Goal: Task Accomplishment & Management: Use online tool/utility

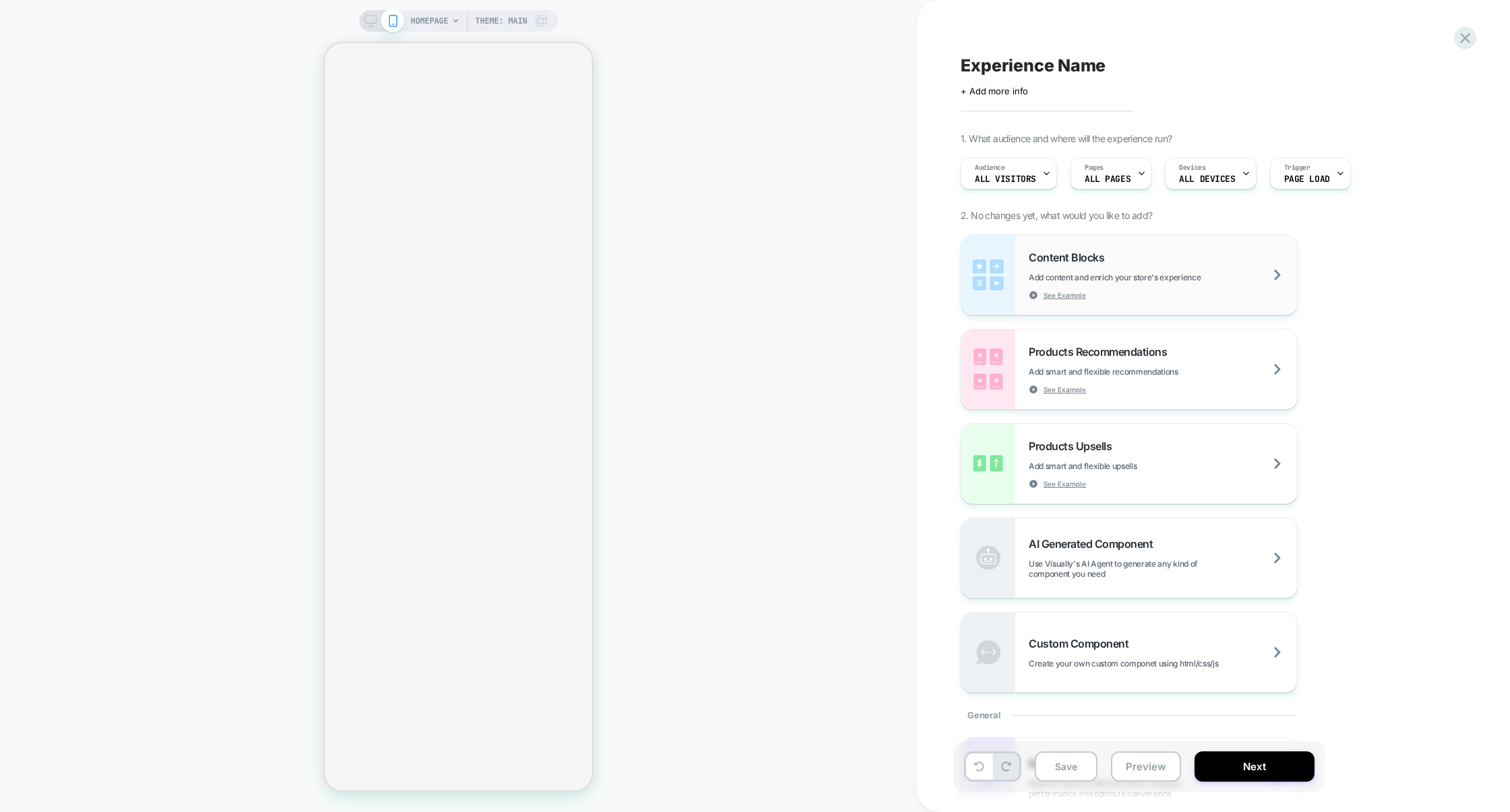
click at [1148, 266] on div "Content Blocks Add content and enrich your store's experience See Example" at bounding box center [1163, 275] width 269 height 49
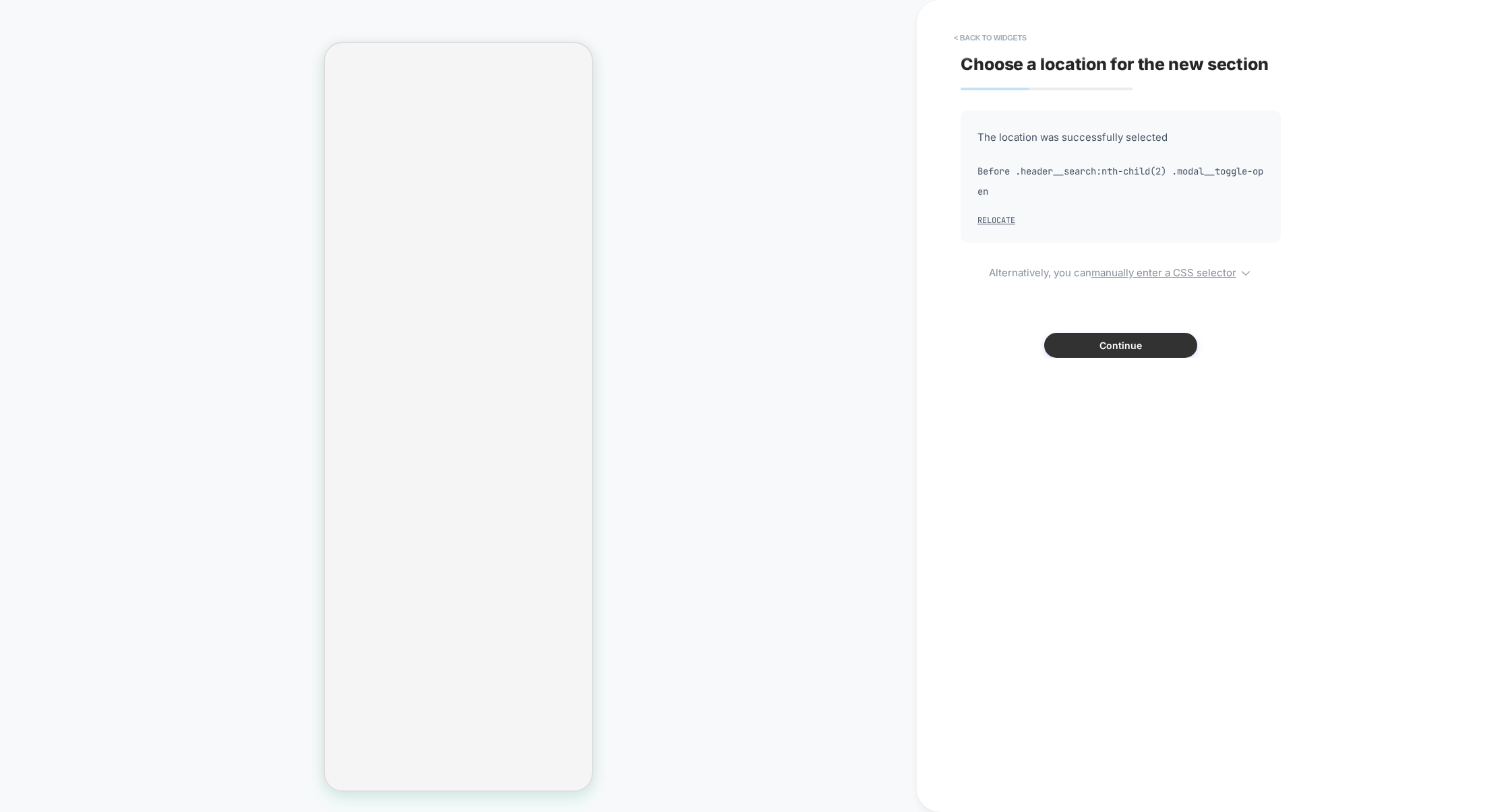
click at [1152, 346] on button "Continue" at bounding box center [1121, 345] width 153 height 25
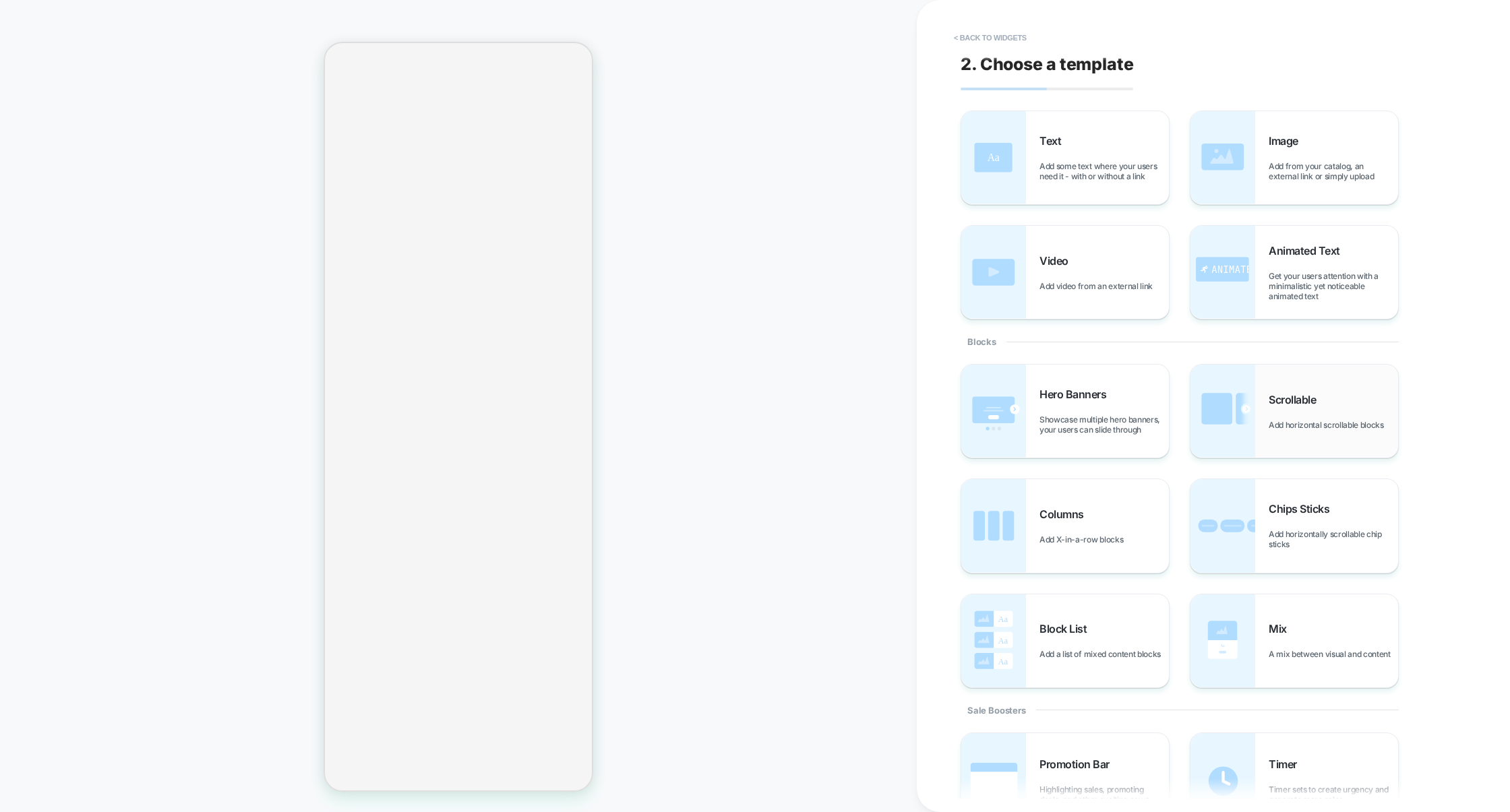
click at [1243, 417] on img at bounding box center [1222, 411] width 65 height 93
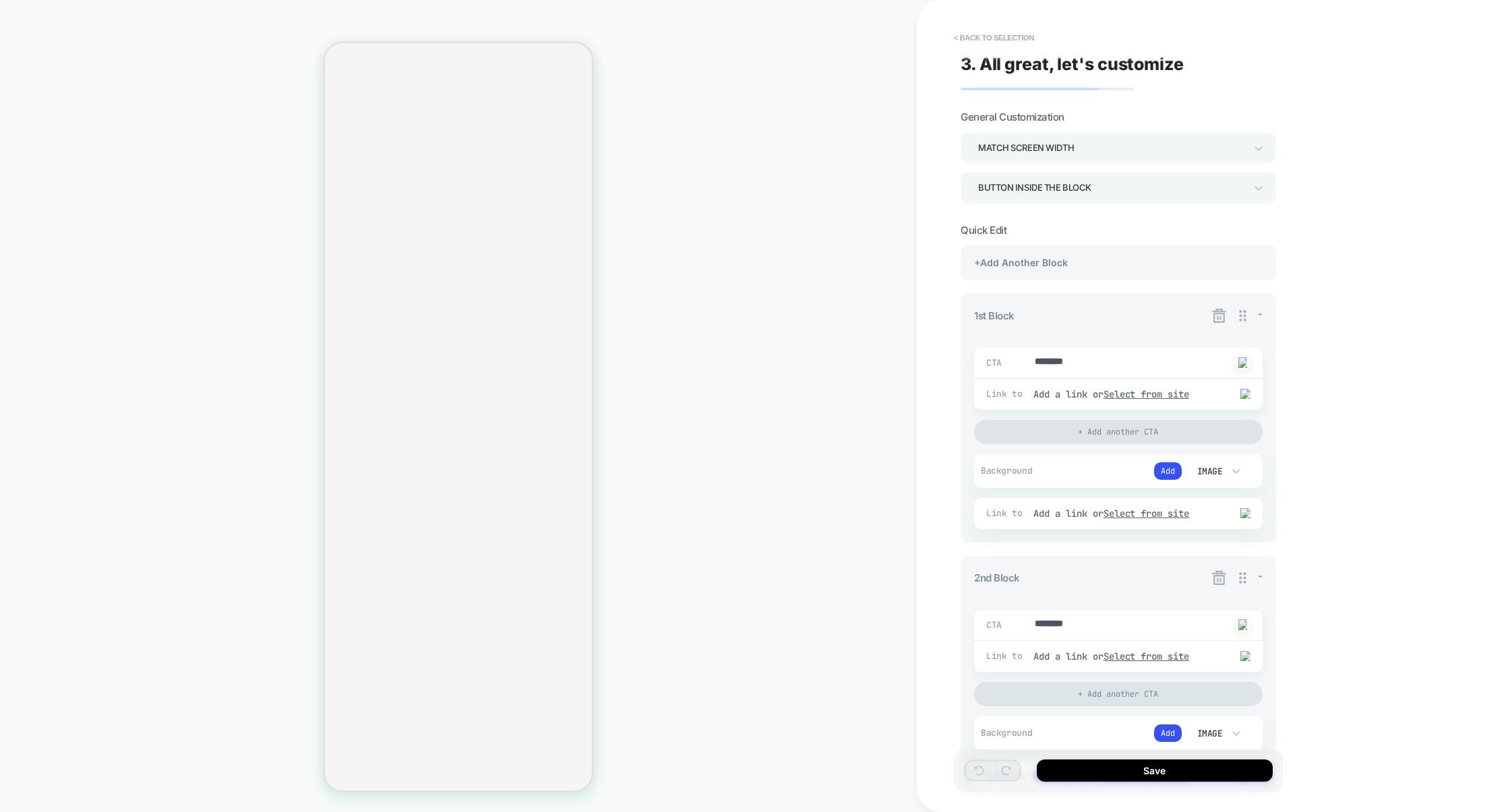
click at [1025, 362] on div at bounding box center [1018, 363] width 30 height 18
click at [1031, 363] on div at bounding box center [1018, 363] width 30 height 18
type textarea "*"
type textarea "*********"
type textarea "*"
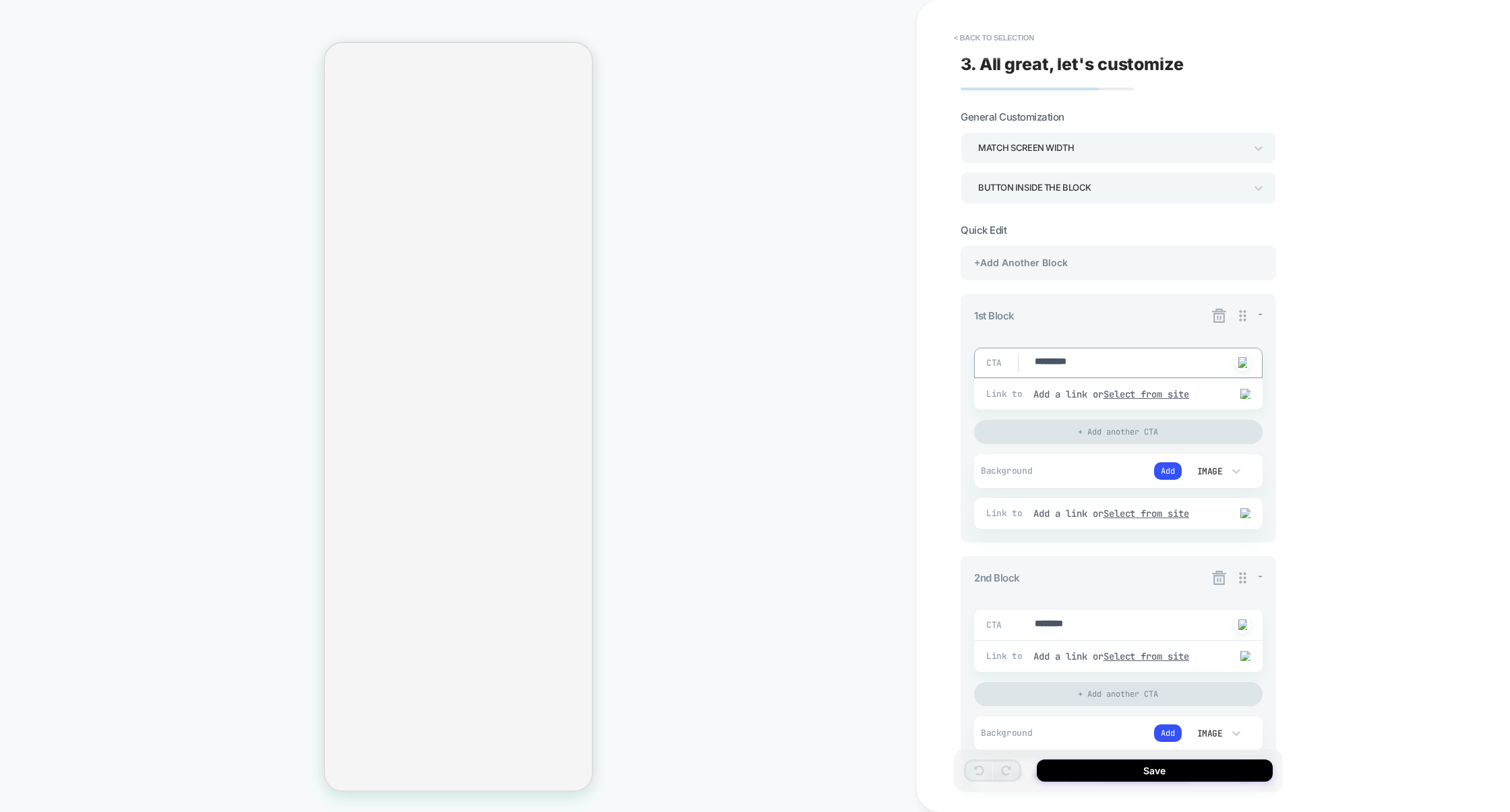
type textarea "**********"
type textarea "*"
type textarea "**********"
type textarea "*"
type textarea "**********"
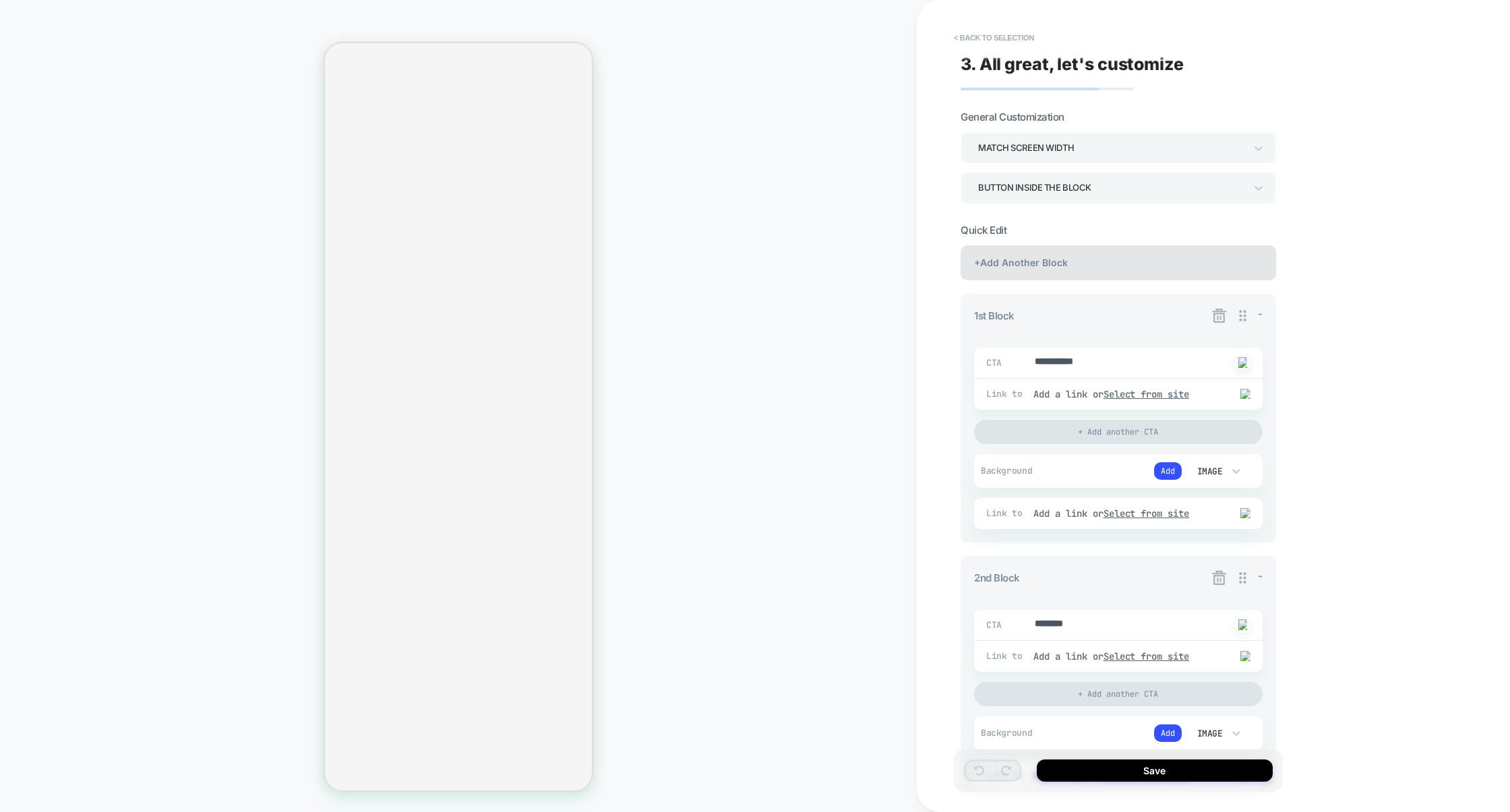
click at [1122, 269] on div "+Add Another Block" at bounding box center [1118, 262] width 315 height 35
type textarea "*"
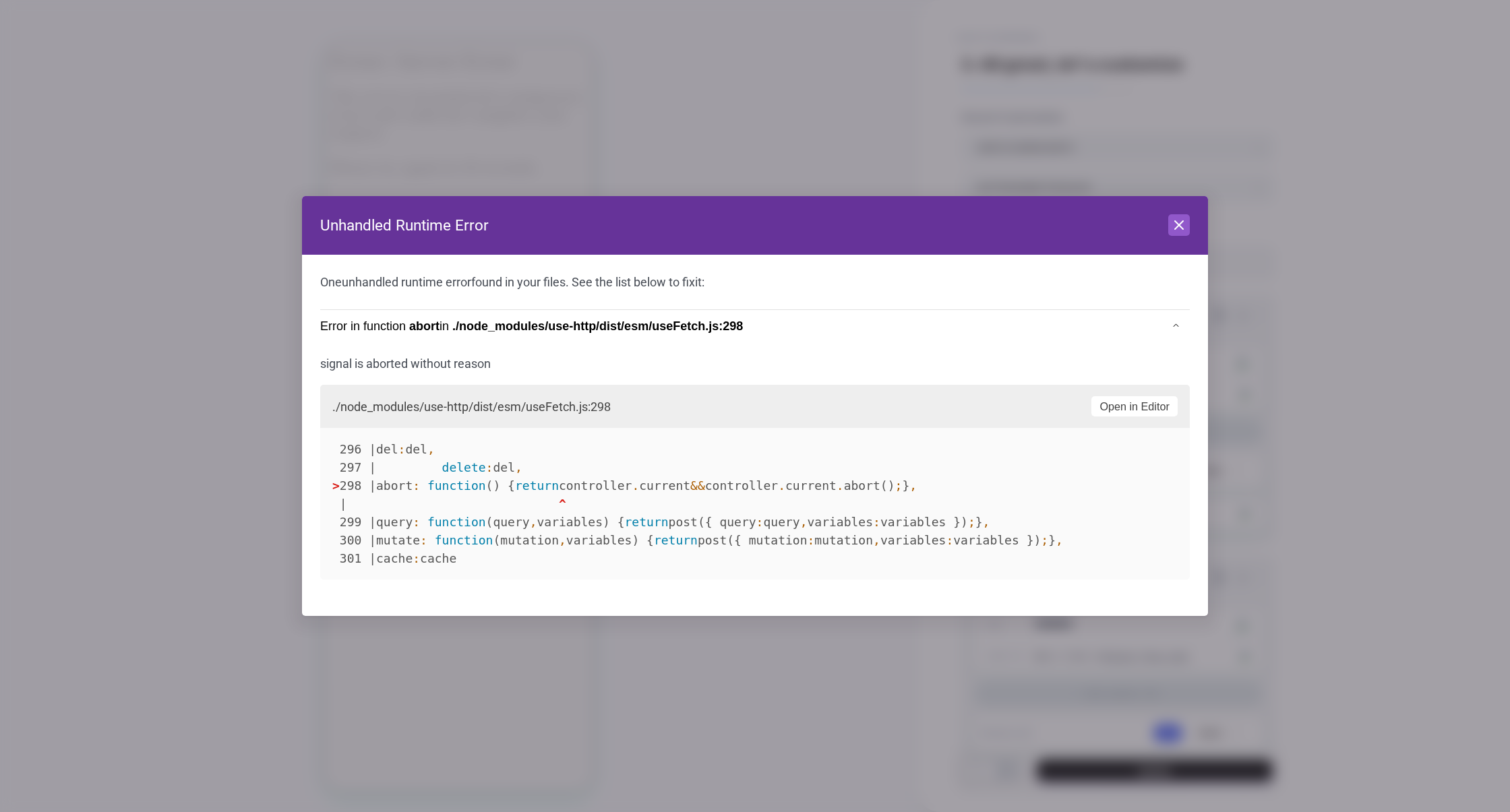
click at [1189, 239] on header "Unhandled Runtime Error Close" at bounding box center [755, 225] width 906 height 59
click at [1185, 237] on div "Close" at bounding box center [1179, 225] width 22 height 23
click at [1185, 234] on button "Close" at bounding box center [1179, 225] width 22 height 22
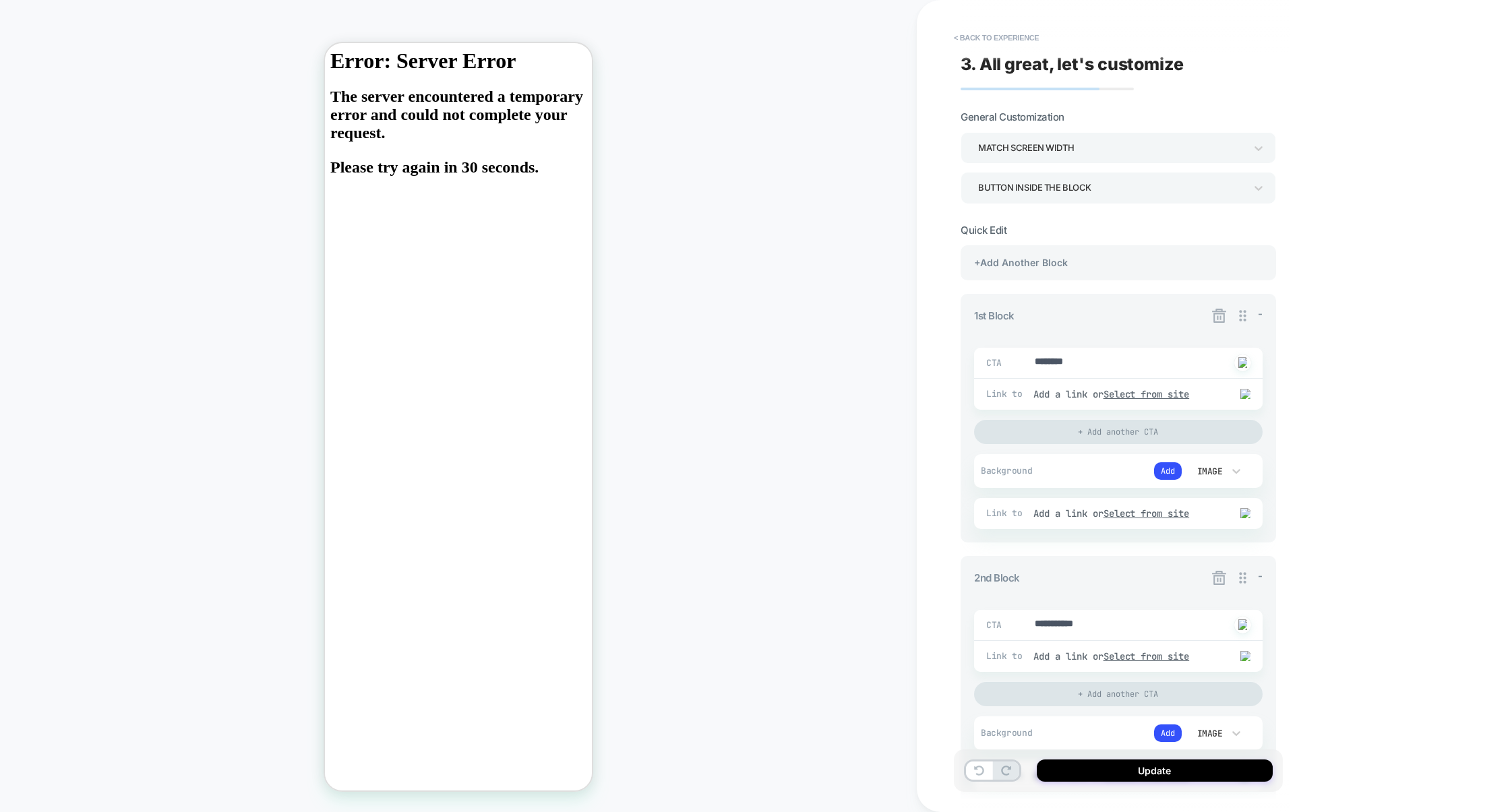
type textarea "*"
type textarea "*********"
type textarea "*"
type textarea "**********"
type textarea "*"
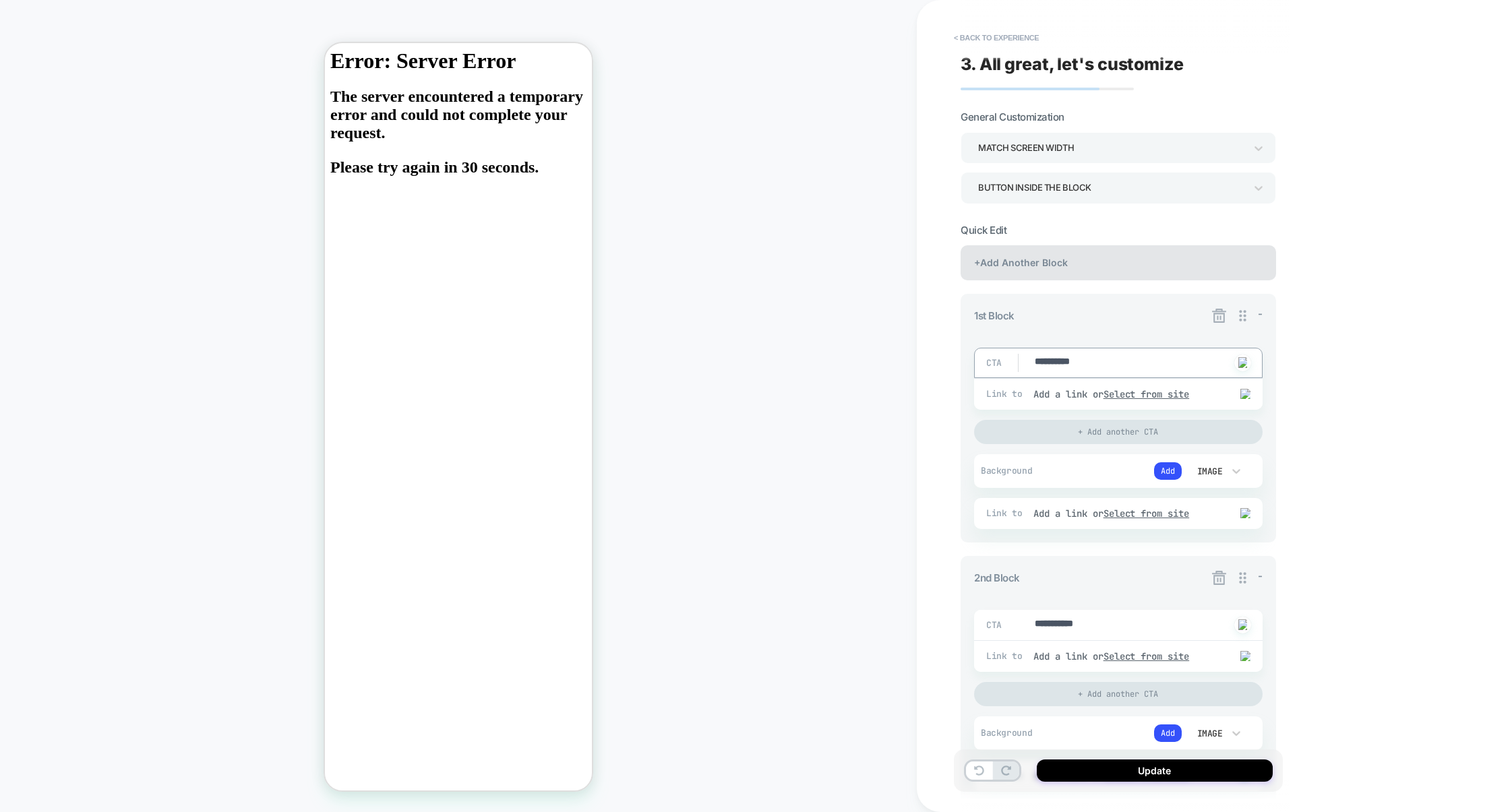
type textarea "**********"
click at [1098, 276] on div "+Add Another Block" at bounding box center [1118, 262] width 315 height 35
click at [1098, 271] on div "+Add Another Block" at bounding box center [1118, 262] width 315 height 35
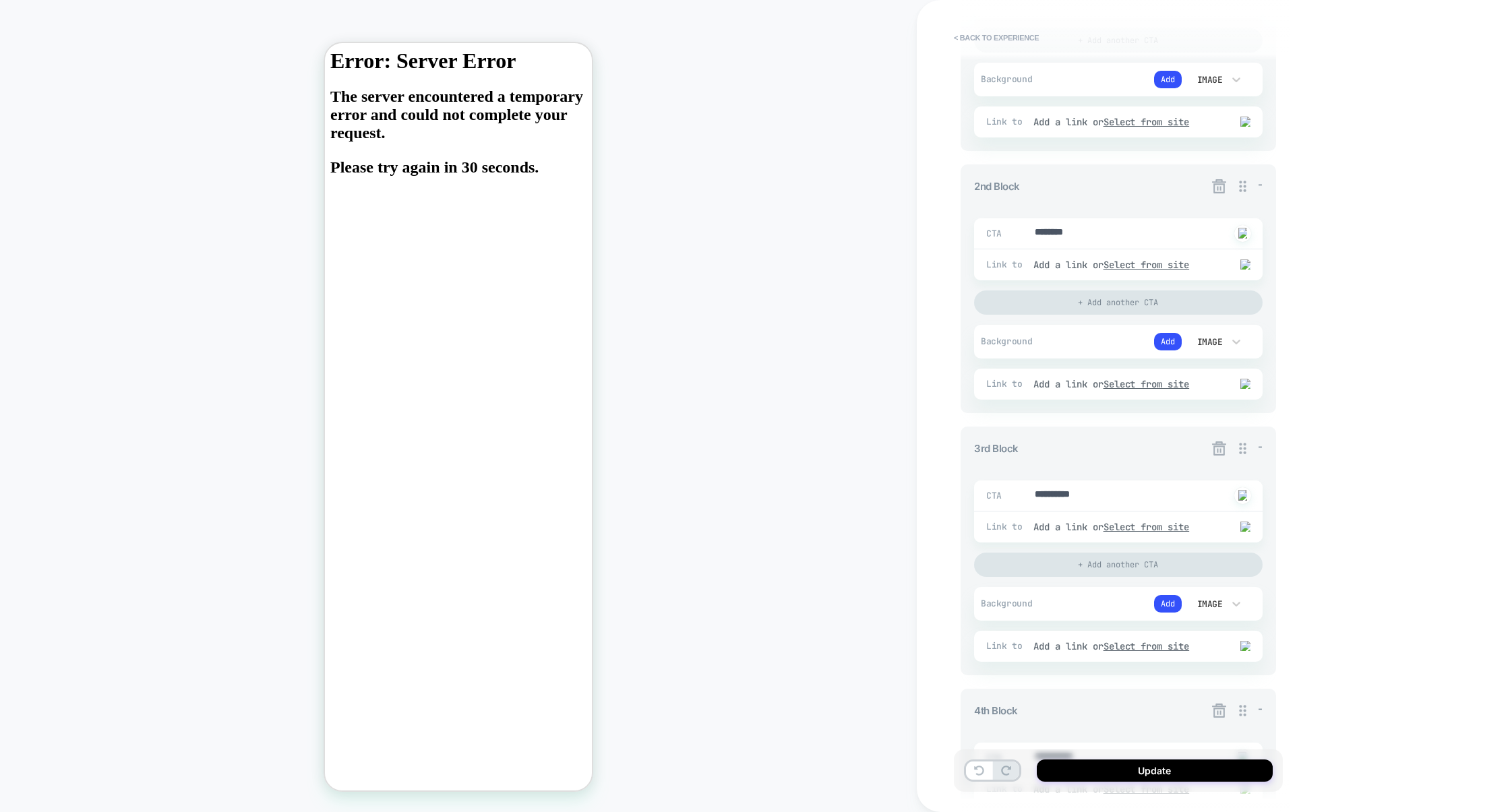
scroll to position [370, 0]
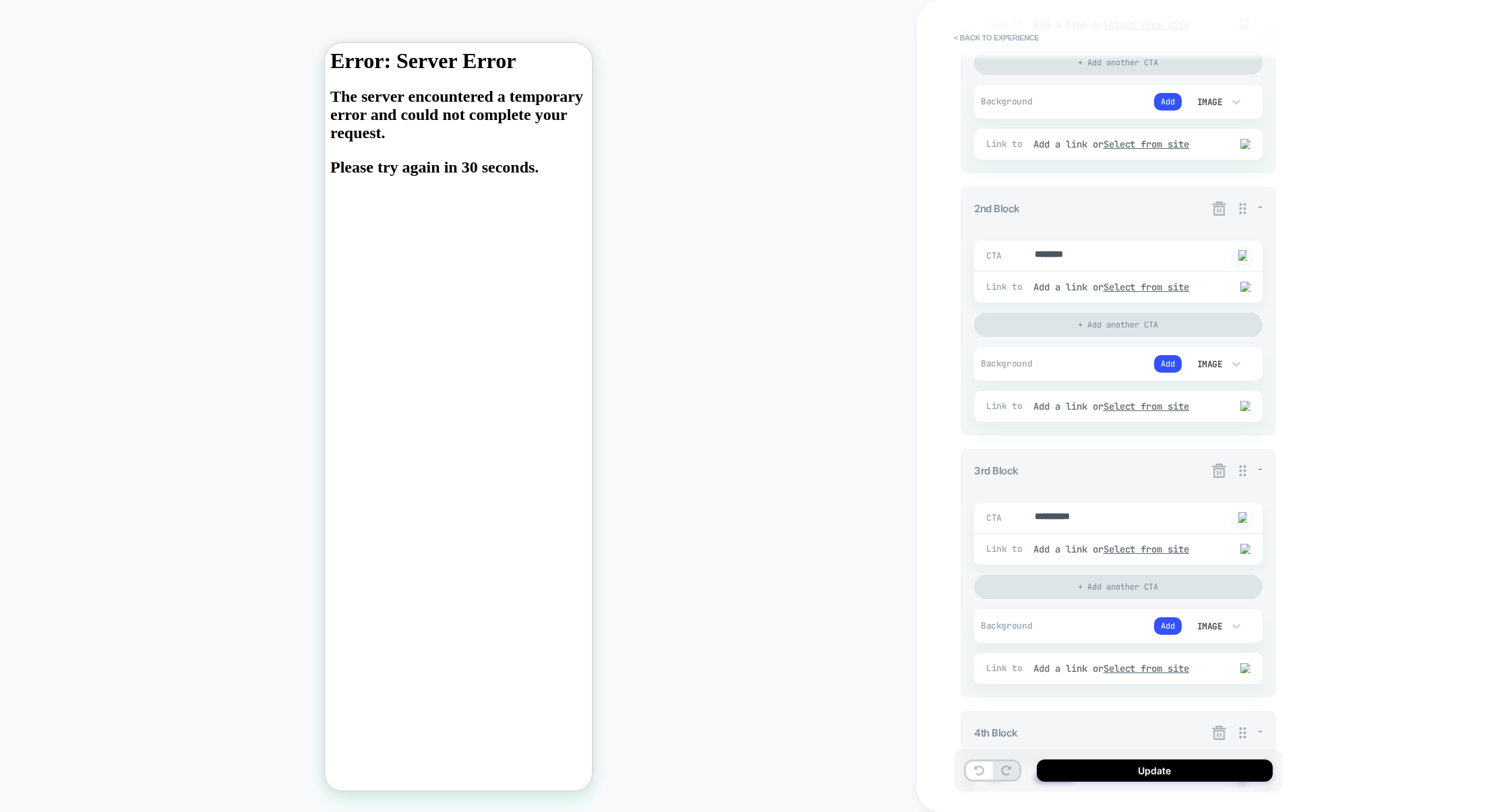
click at [1218, 213] on icon at bounding box center [1219, 208] width 15 height 15
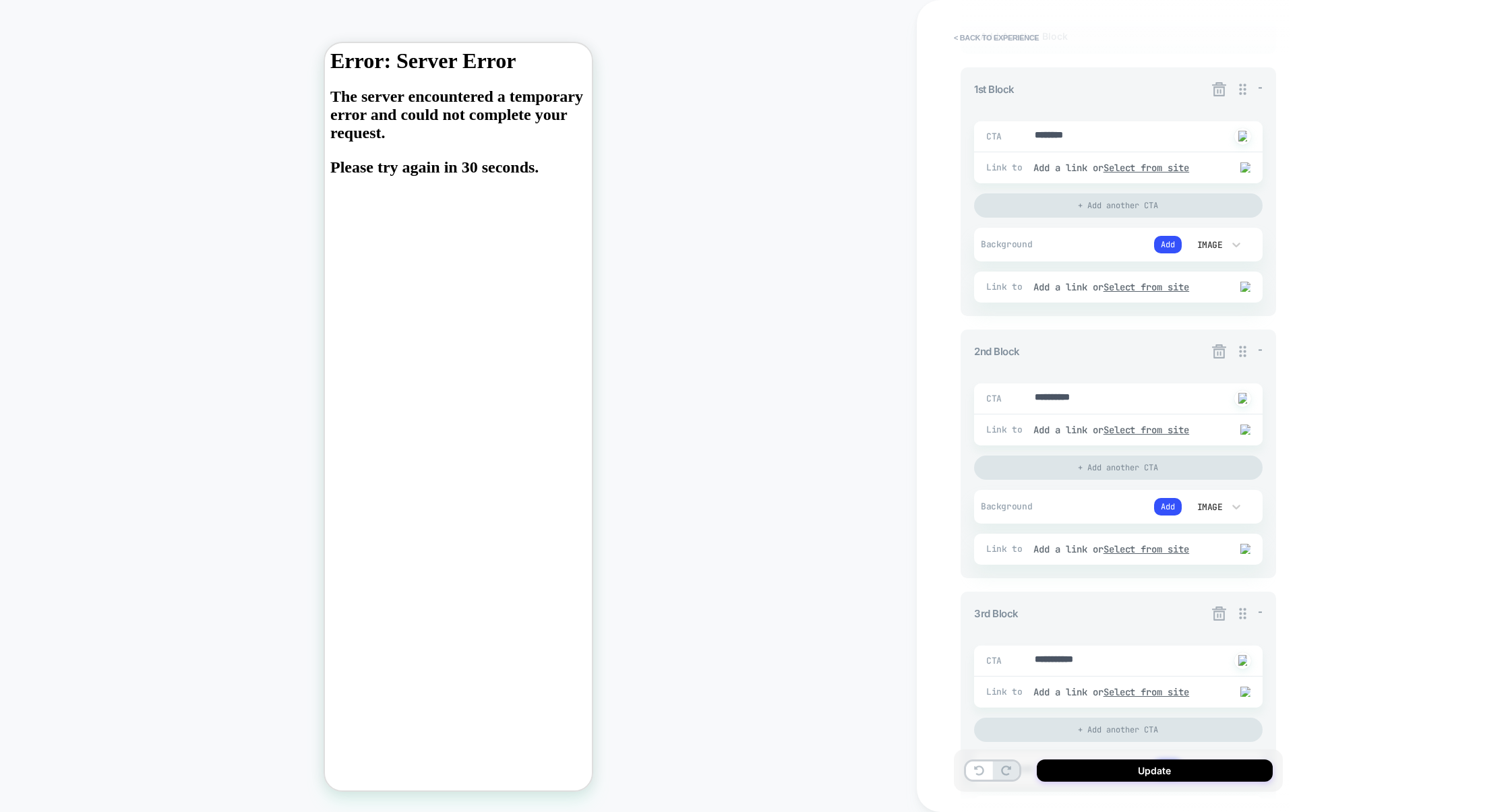
scroll to position [147, 0]
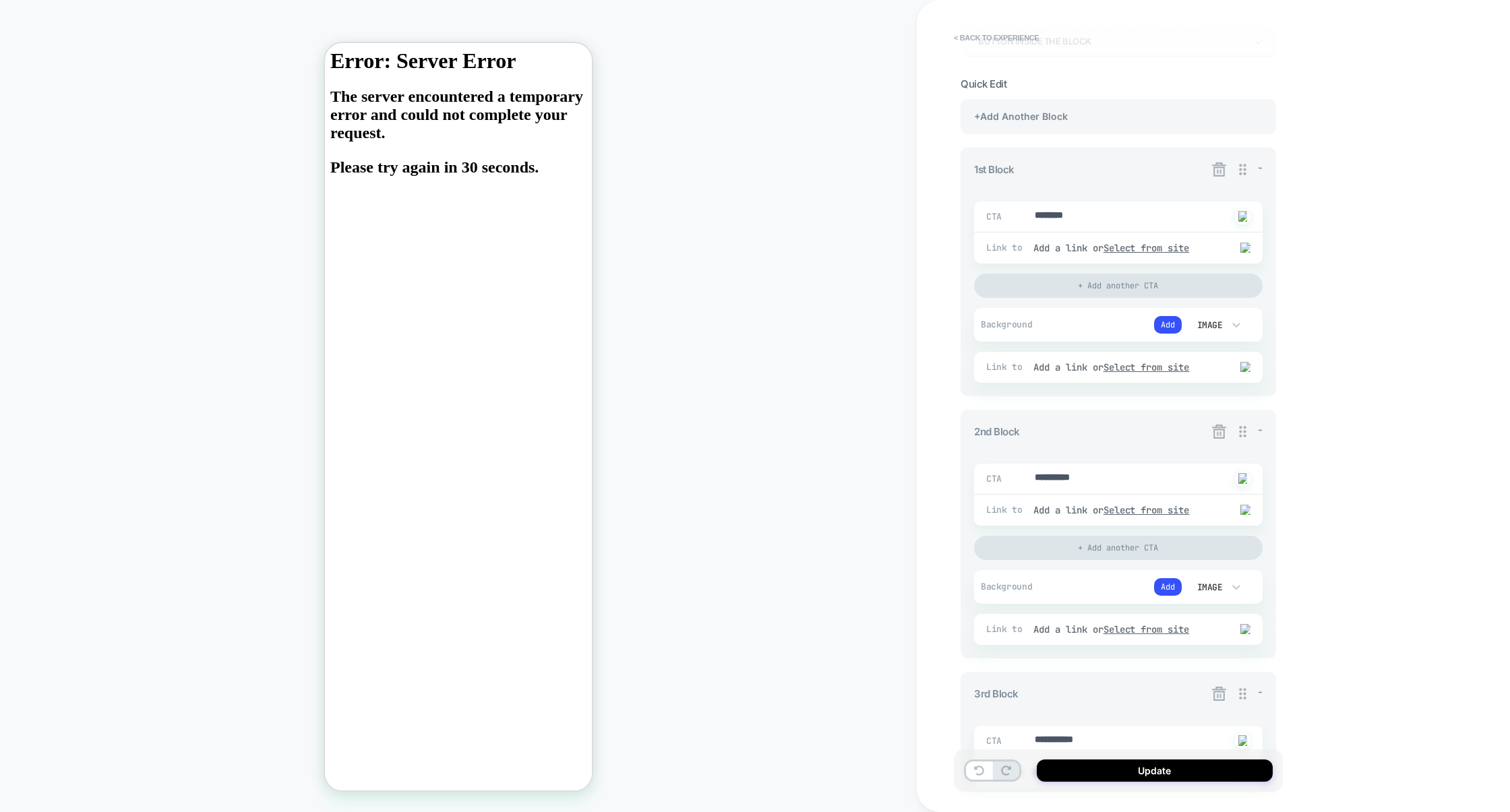
click at [1218, 173] on icon at bounding box center [1219, 169] width 15 height 15
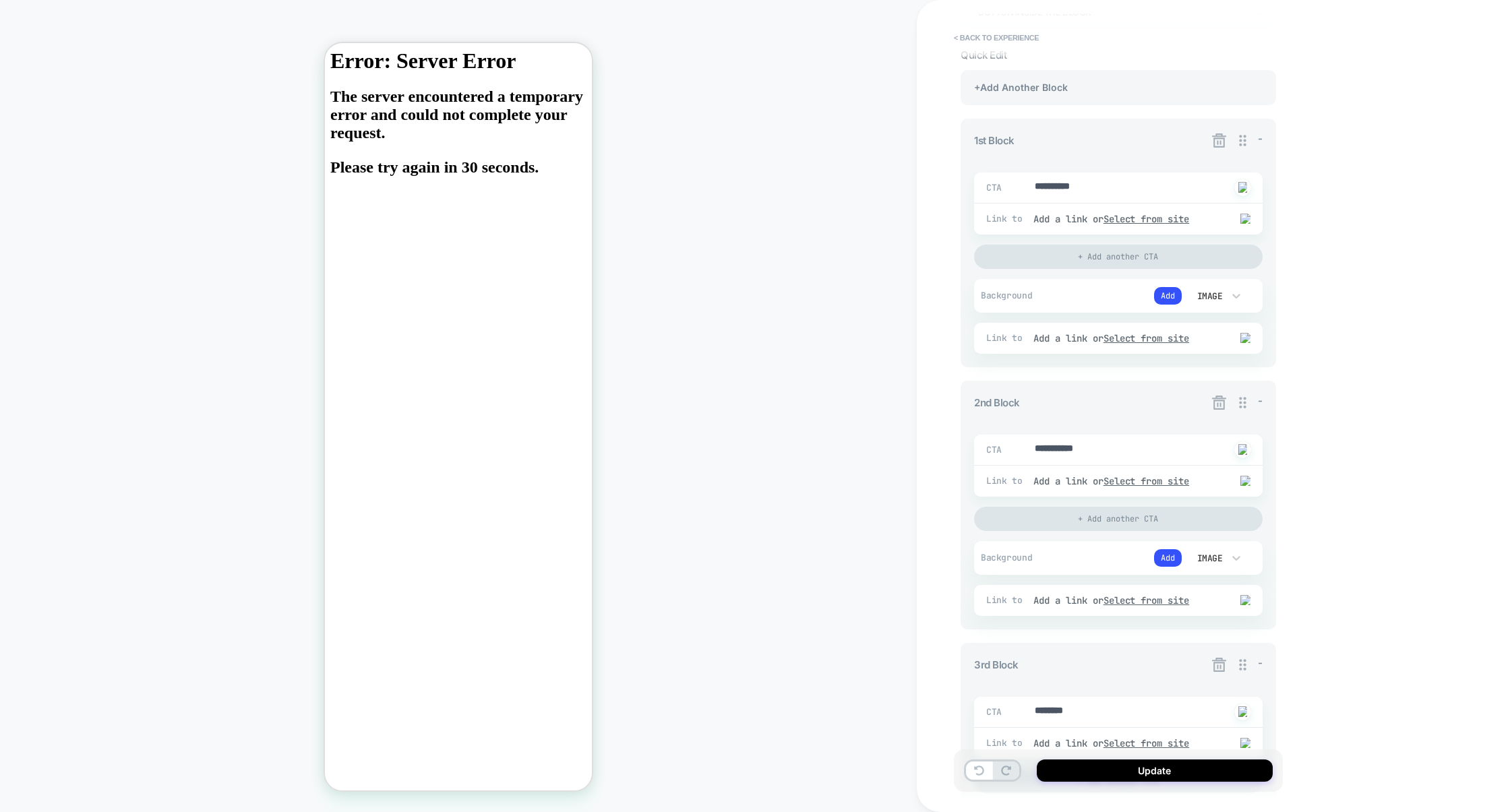
scroll to position [173, 0]
click at [1220, 401] on icon at bounding box center [1219, 405] width 15 height 15
click at [1224, 141] on icon at bounding box center [1219, 143] width 15 height 15
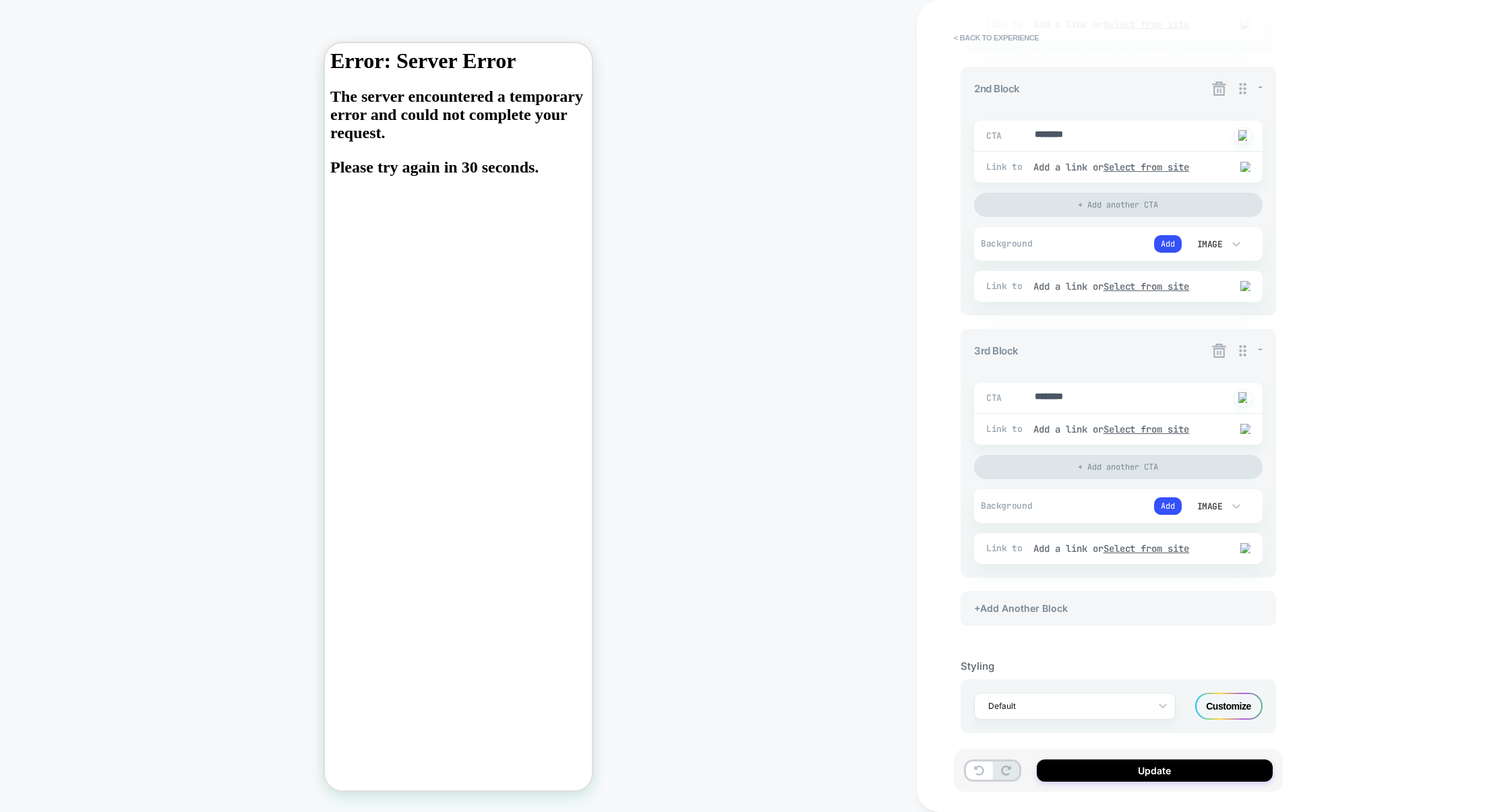
scroll to position [502, 0]
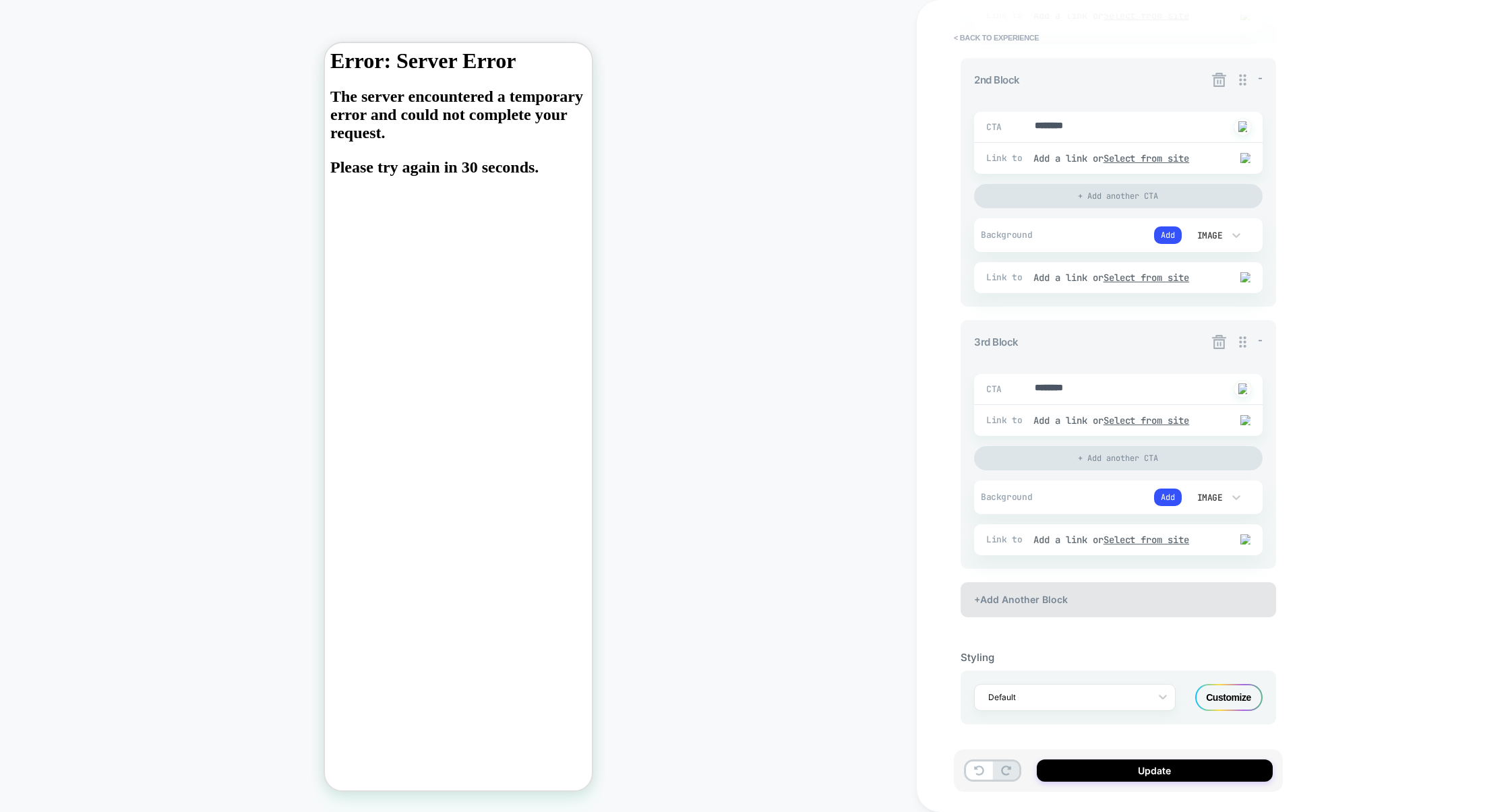
click at [1062, 585] on div "+Add Another Block" at bounding box center [1118, 600] width 315 height 35
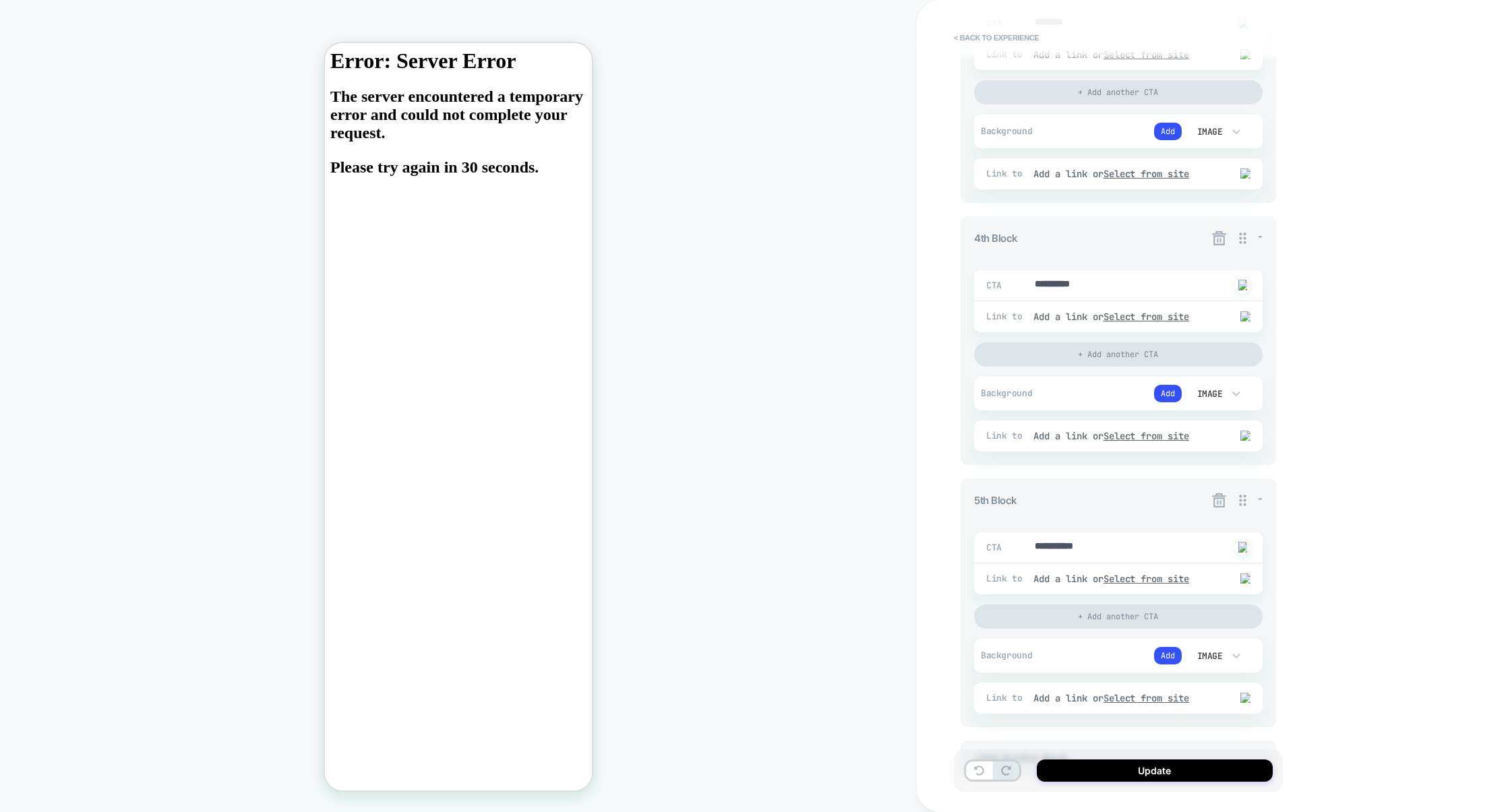
scroll to position [1029, 0]
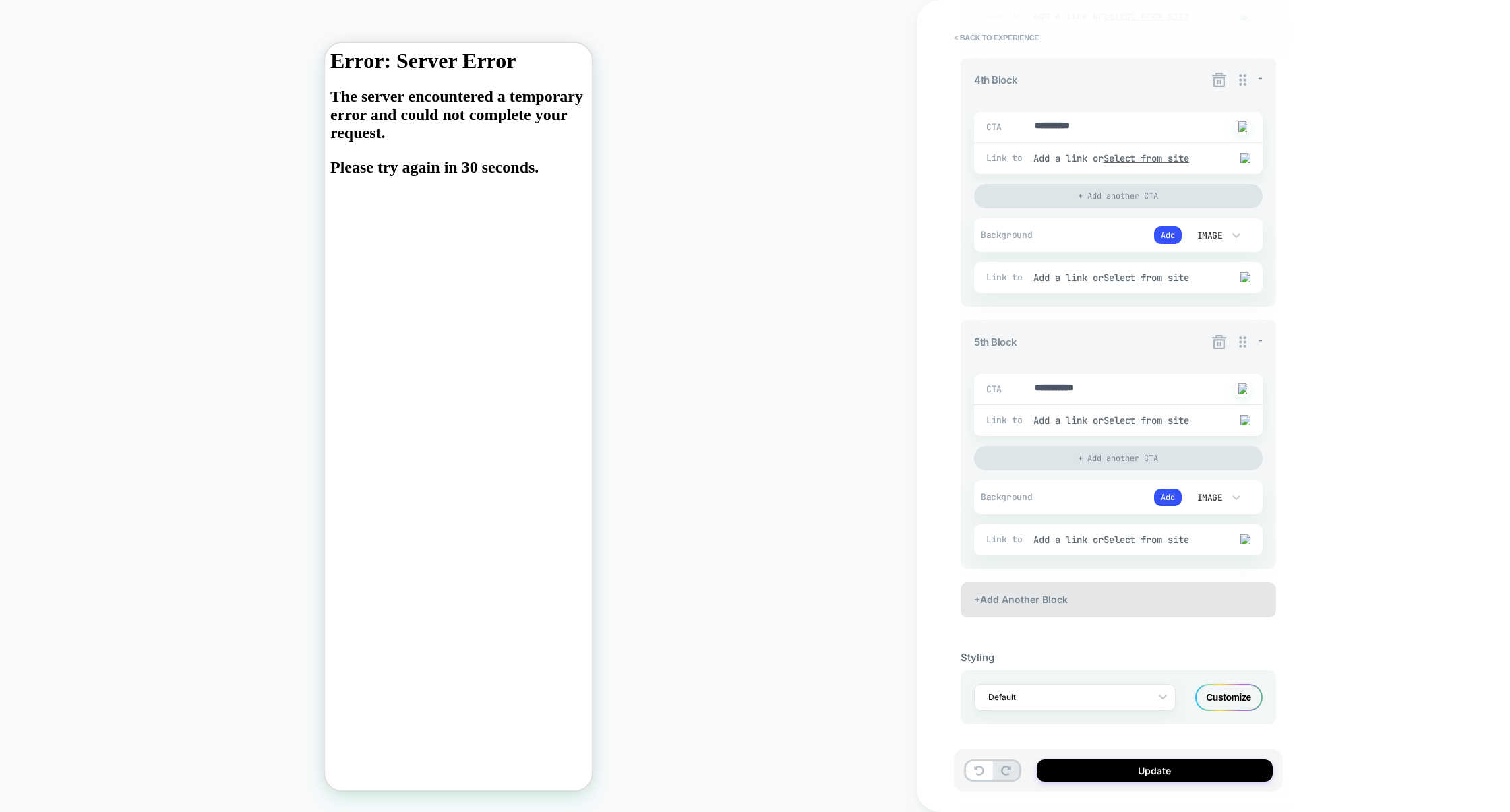
click at [1061, 591] on div "+Add Another Block" at bounding box center [1118, 600] width 315 height 35
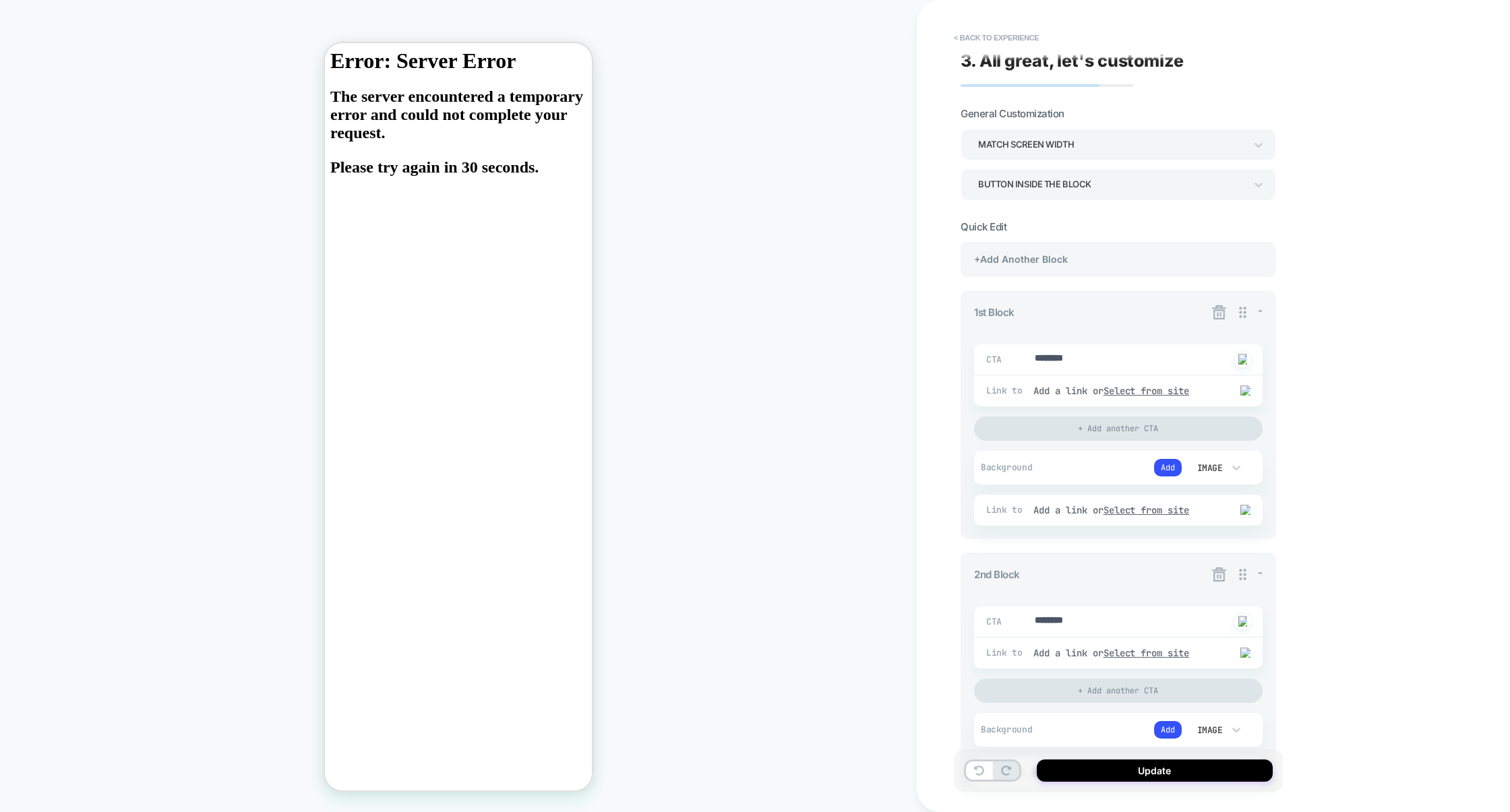
scroll to position [0, 0]
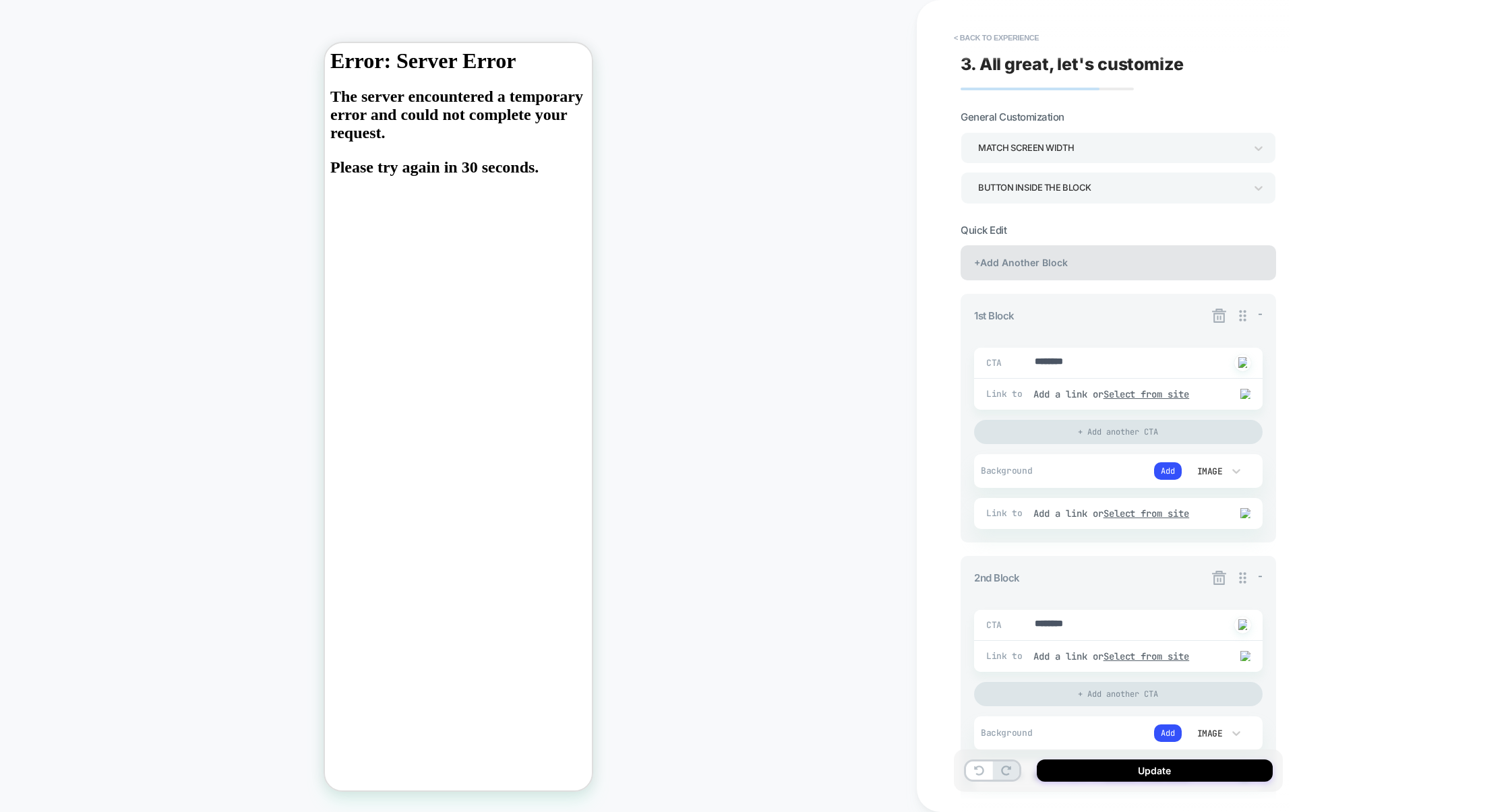
click at [1099, 271] on div "+Add Another Block" at bounding box center [1118, 262] width 315 height 35
type textarea "*"
type textarea "*********"
type textarea "*"
type textarea "**********"
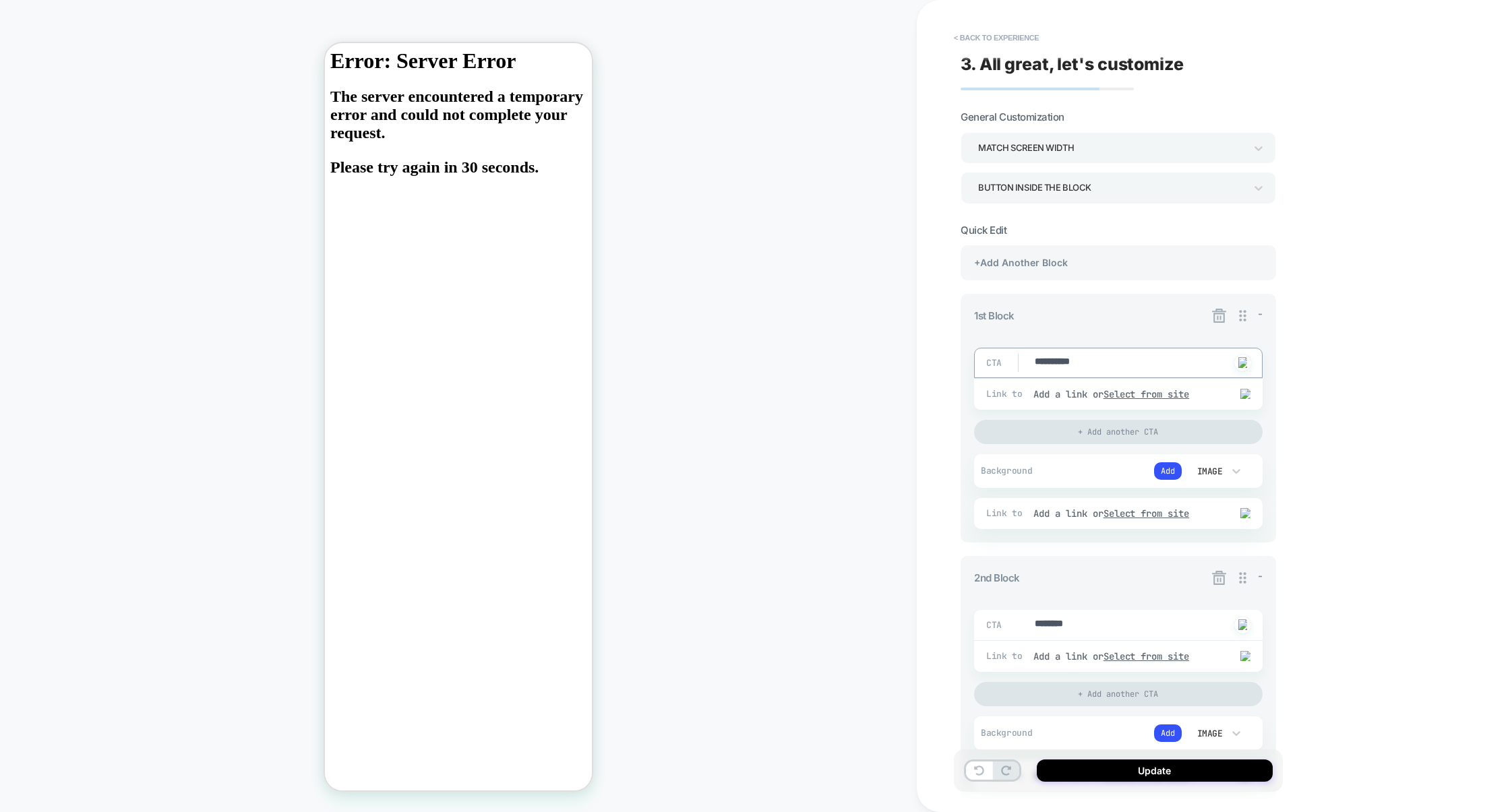
type textarea "*"
type textarea "**********"
type textarea "*"
type textarea "**********"
type textarea "*"
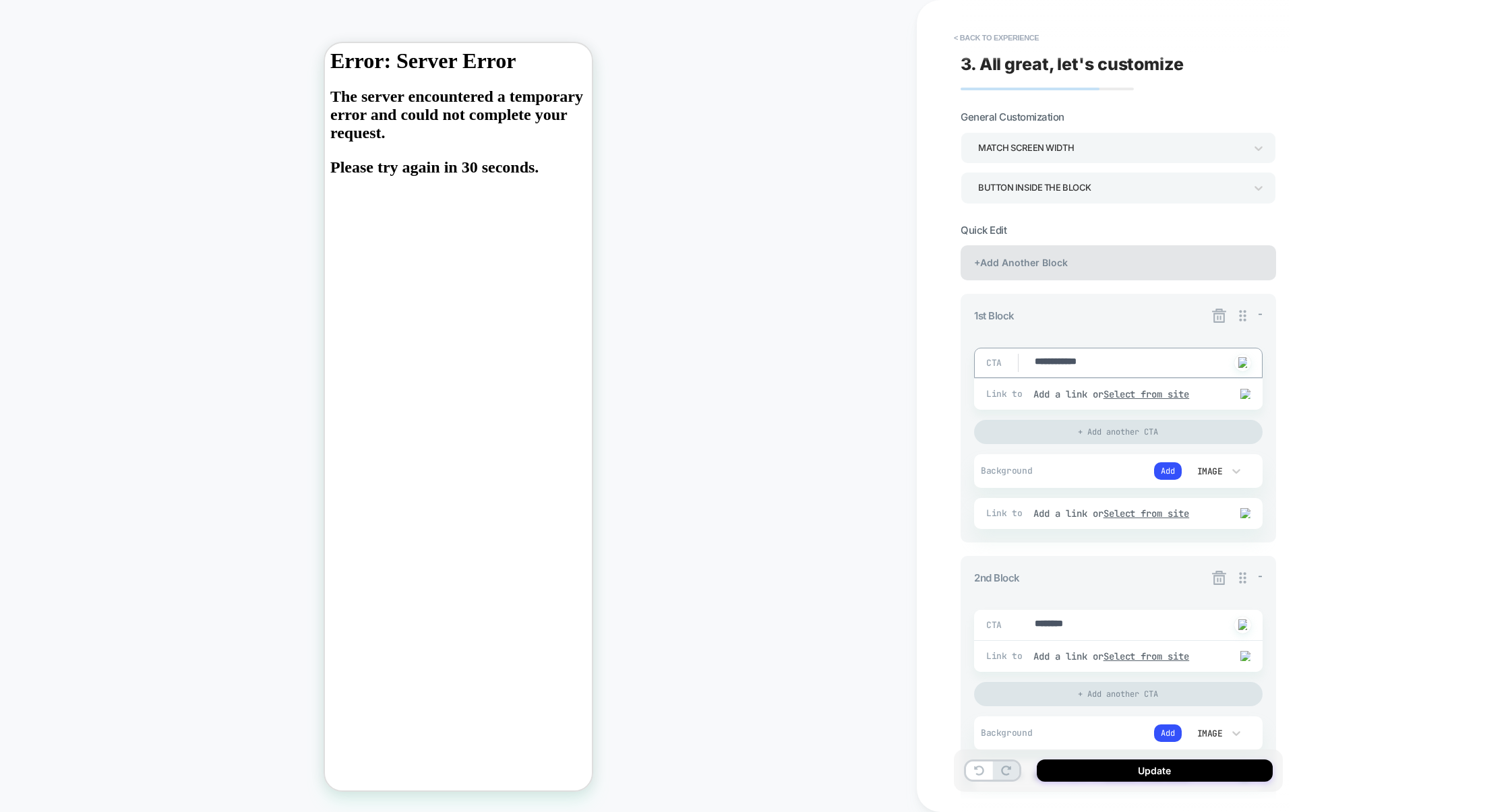
type textarea "**********"
click at [1084, 267] on div "+Add Another Block" at bounding box center [1118, 262] width 315 height 35
type textarea "*"
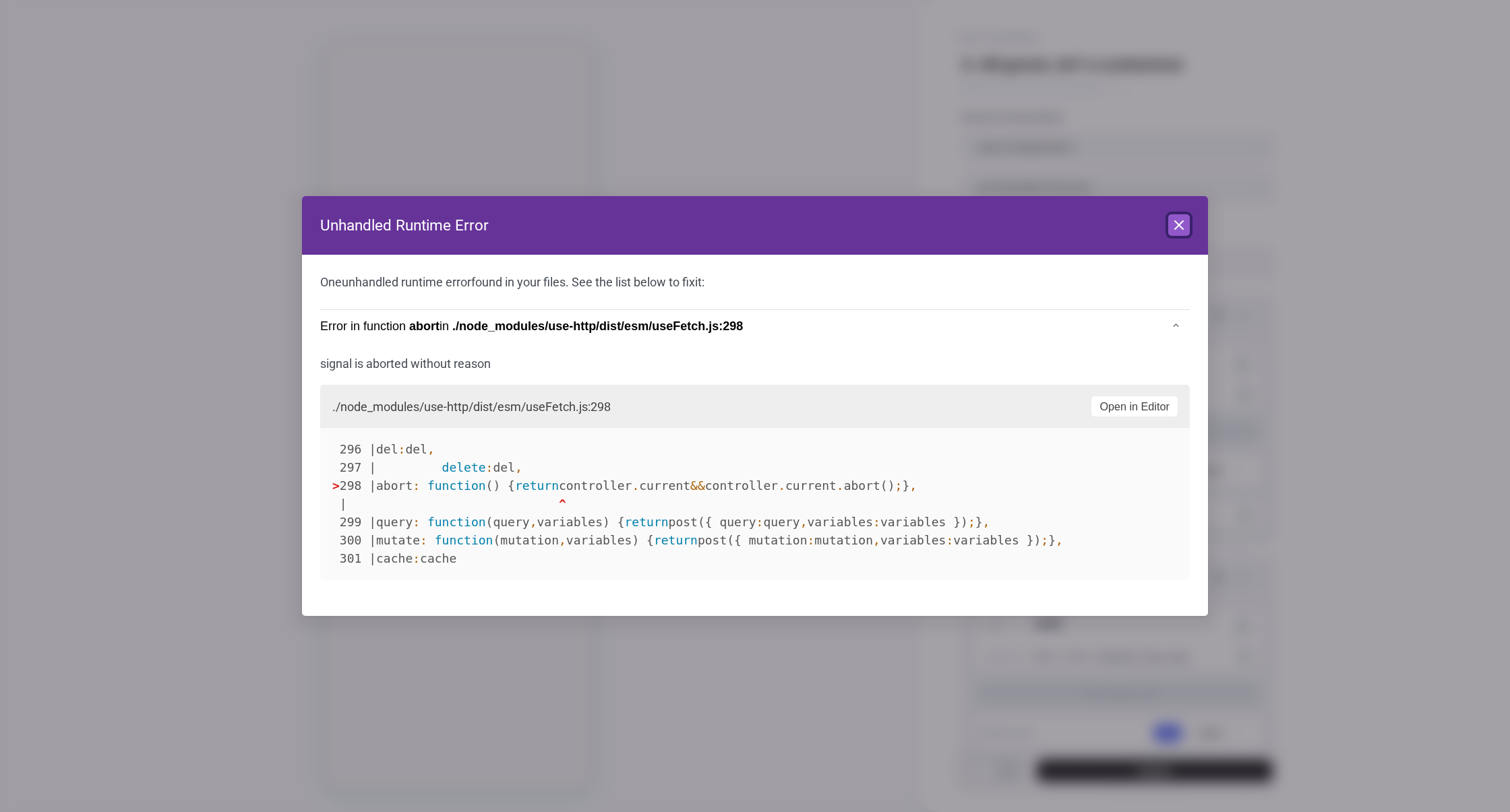
click at [1184, 229] on icon at bounding box center [1179, 225] width 16 height 16
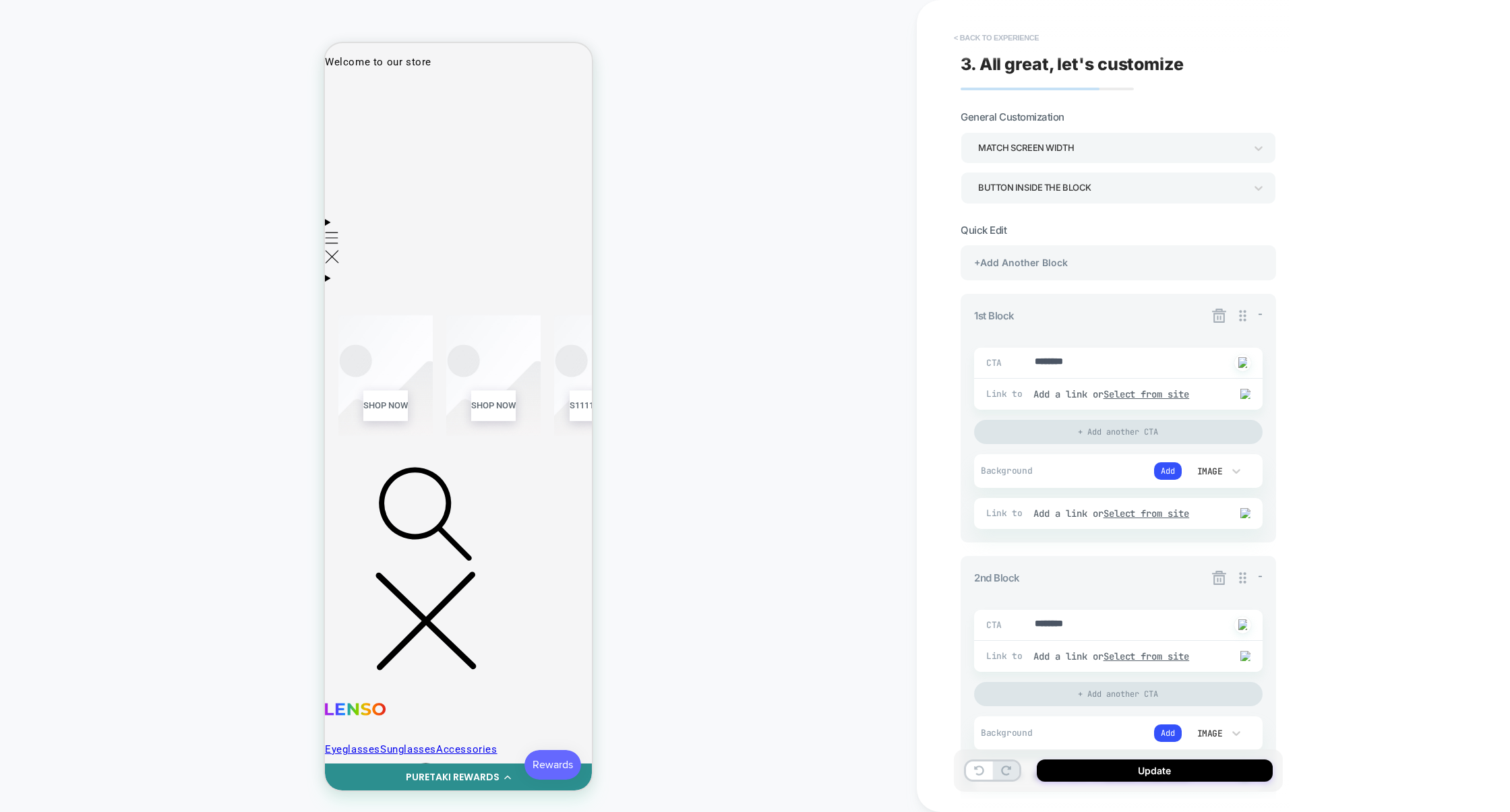
click at [995, 34] on button "< Back to experience" at bounding box center [996, 38] width 98 height 22
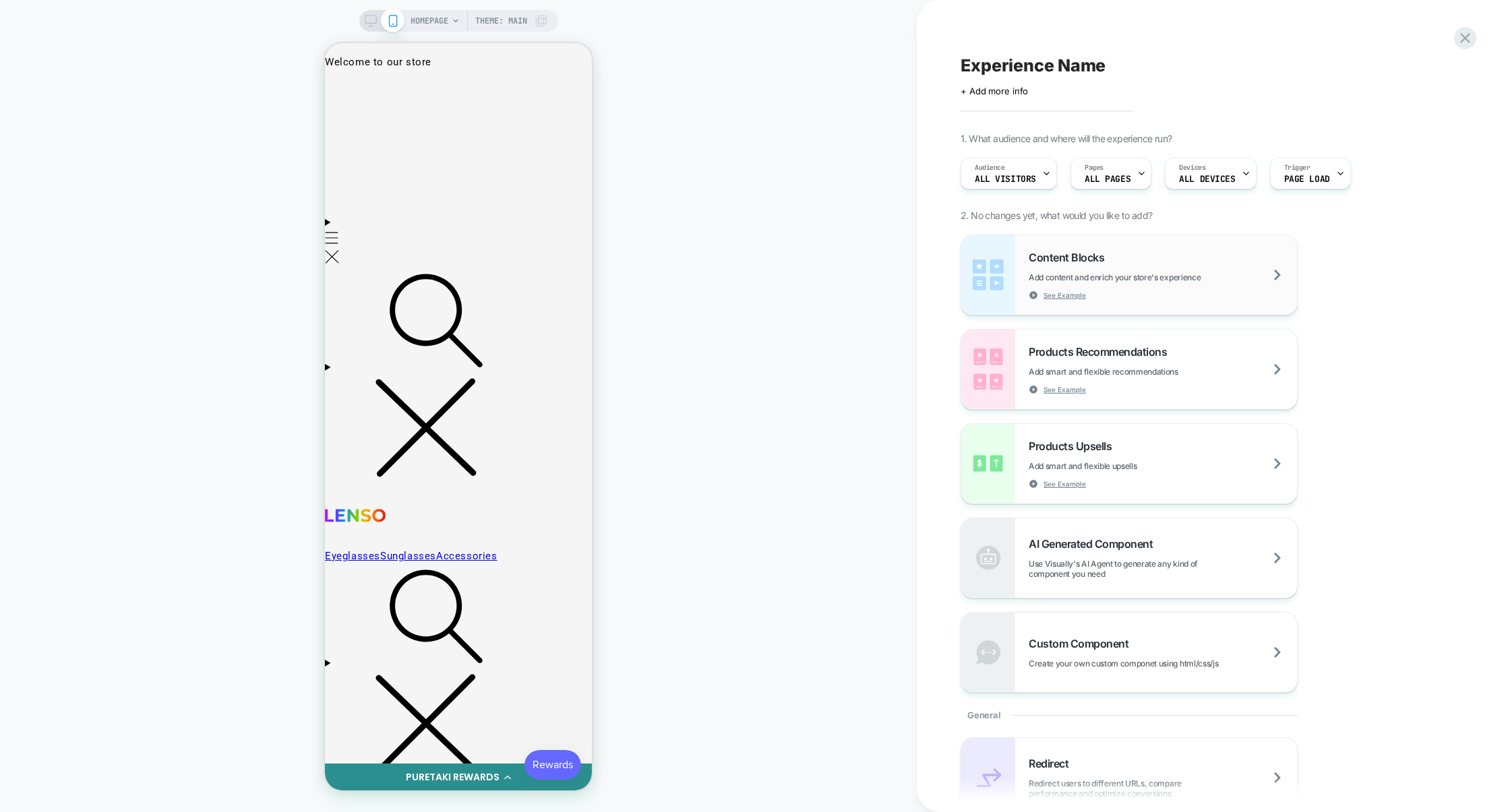
click at [1117, 245] on div "Content Blocks Add content and enrich your store's experience See Example" at bounding box center [1129, 274] width 336 height 79
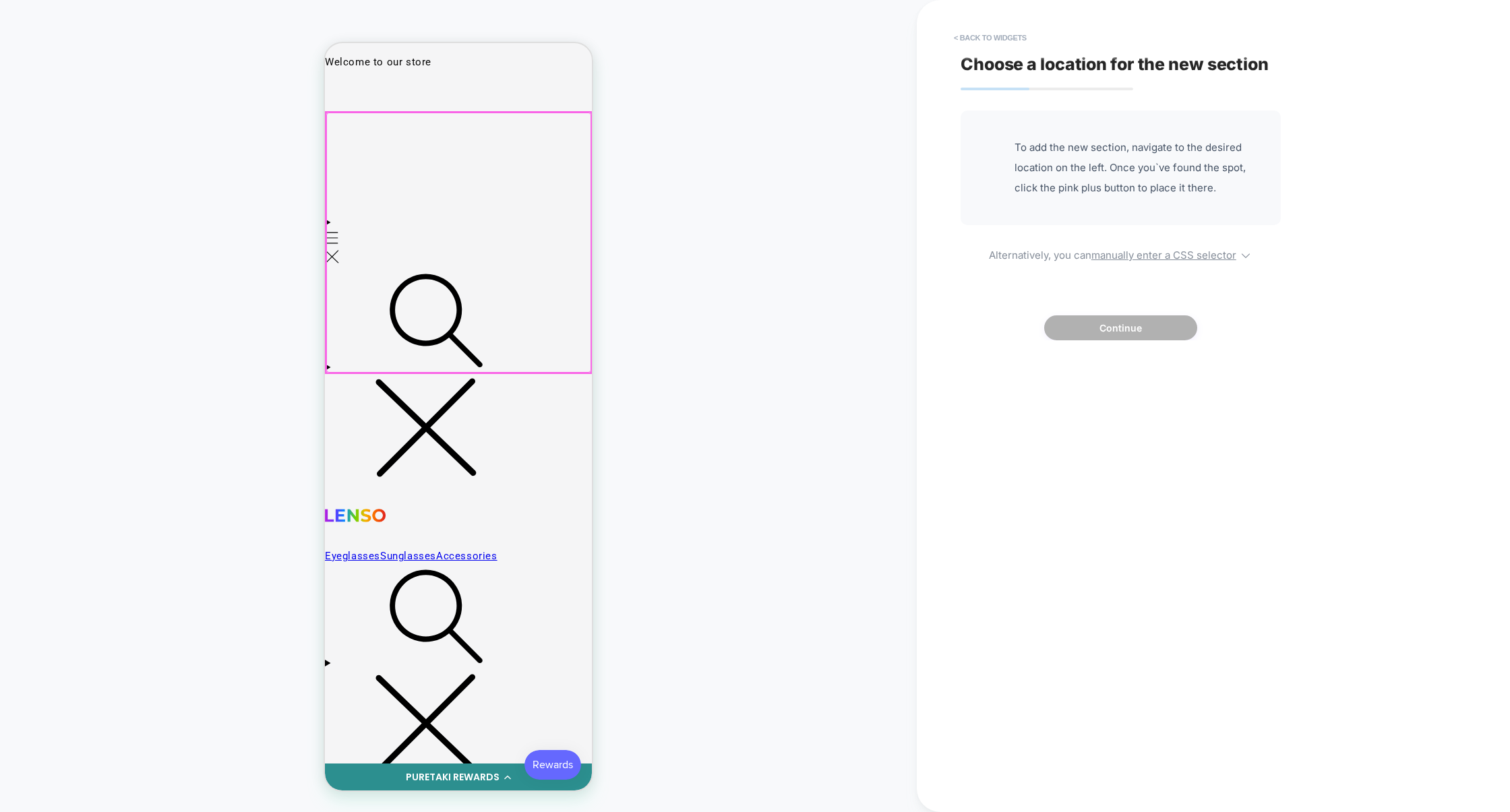
click at [487, 149] on div at bounding box center [458, 243] width 265 height 260
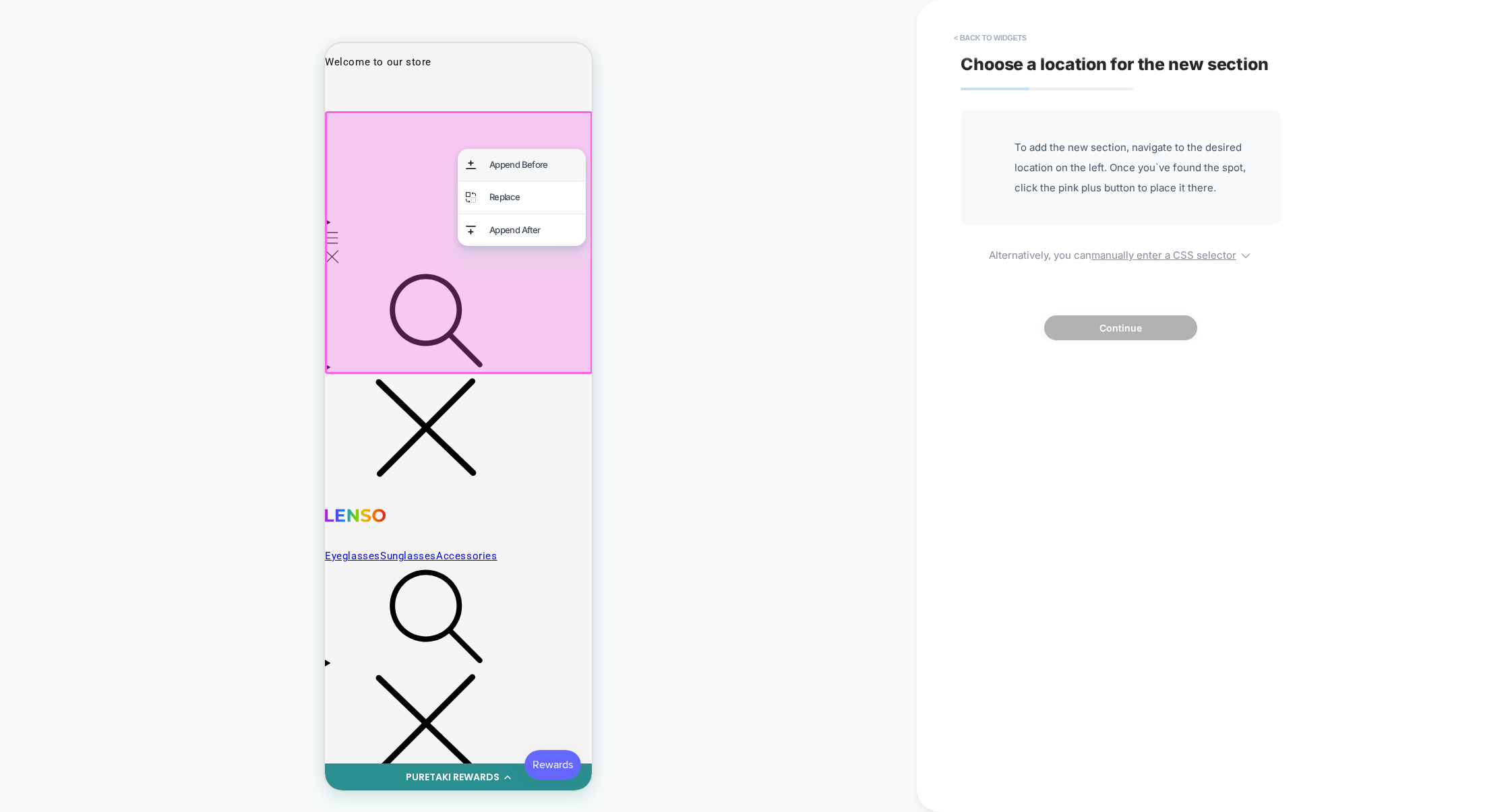
click at [504, 153] on div "Append Before" at bounding box center [522, 165] width 128 height 32
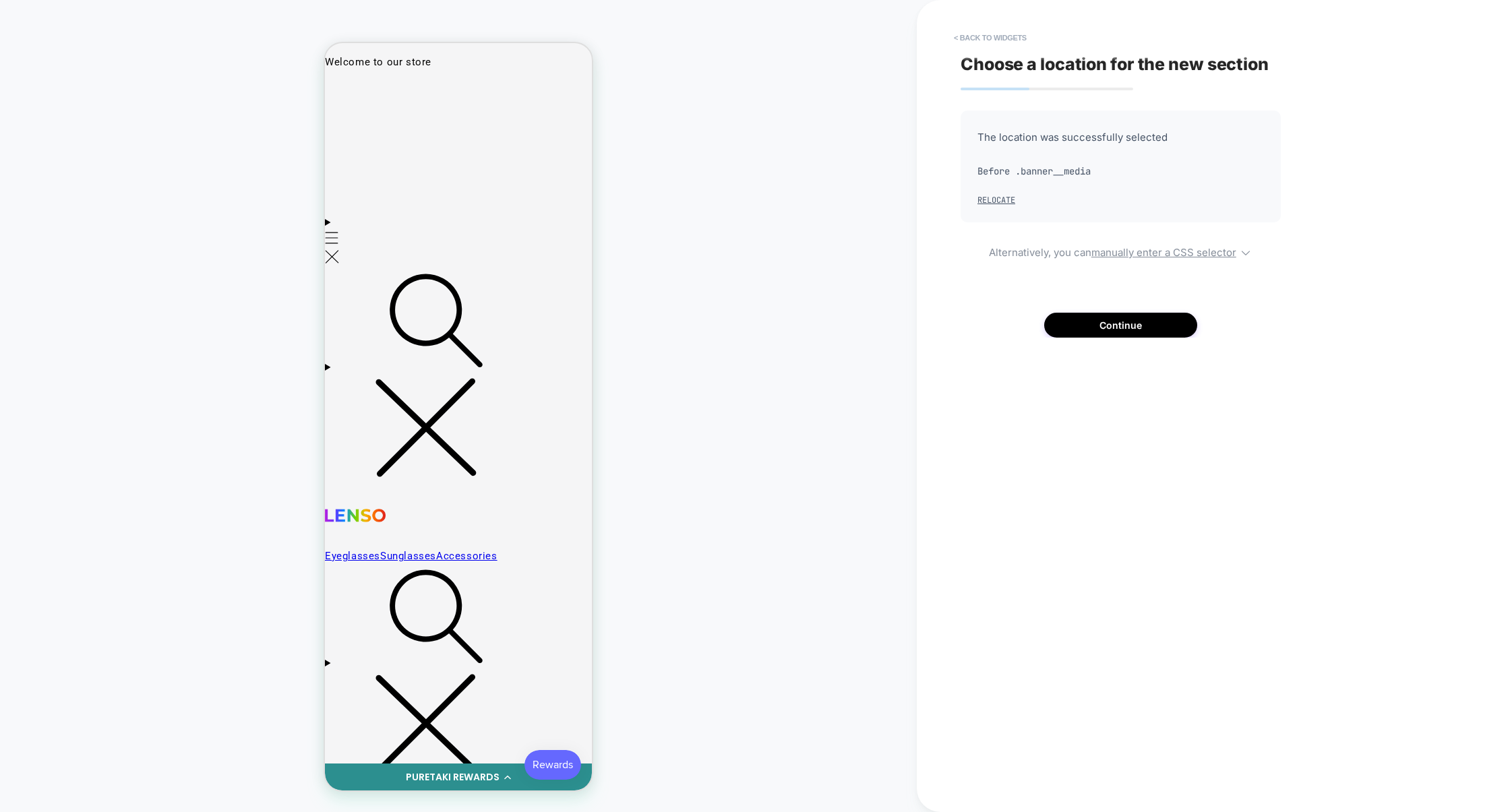
click at [1110, 306] on div "The location was successfully selected Before .banner__media Relocate Alternati…" at bounding box center [1121, 223] width 321 height 227
click at [1110, 314] on button "Continue" at bounding box center [1121, 325] width 153 height 25
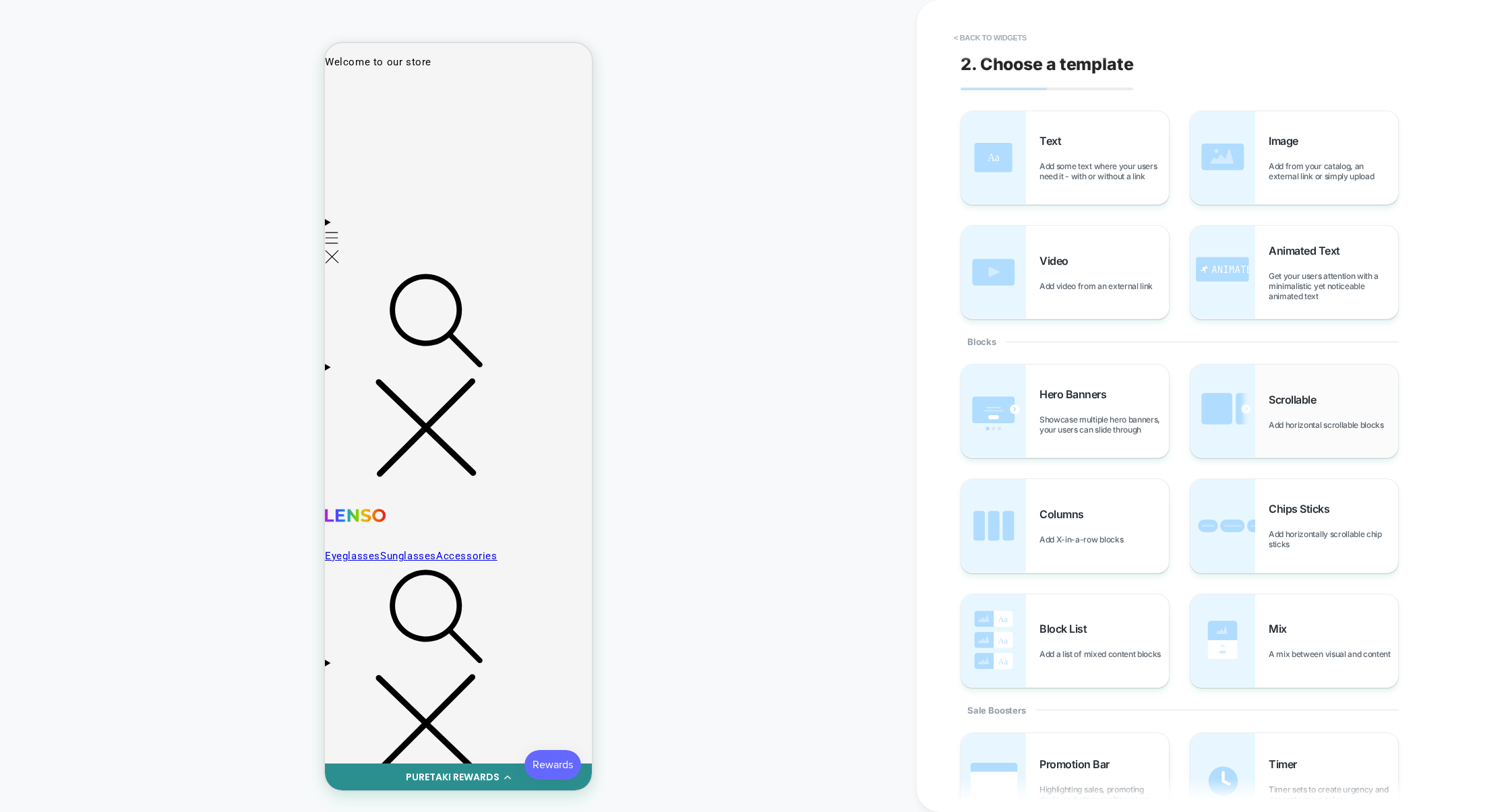
click at [1232, 403] on img at bounding box center [1222, 411] width 65 height 93
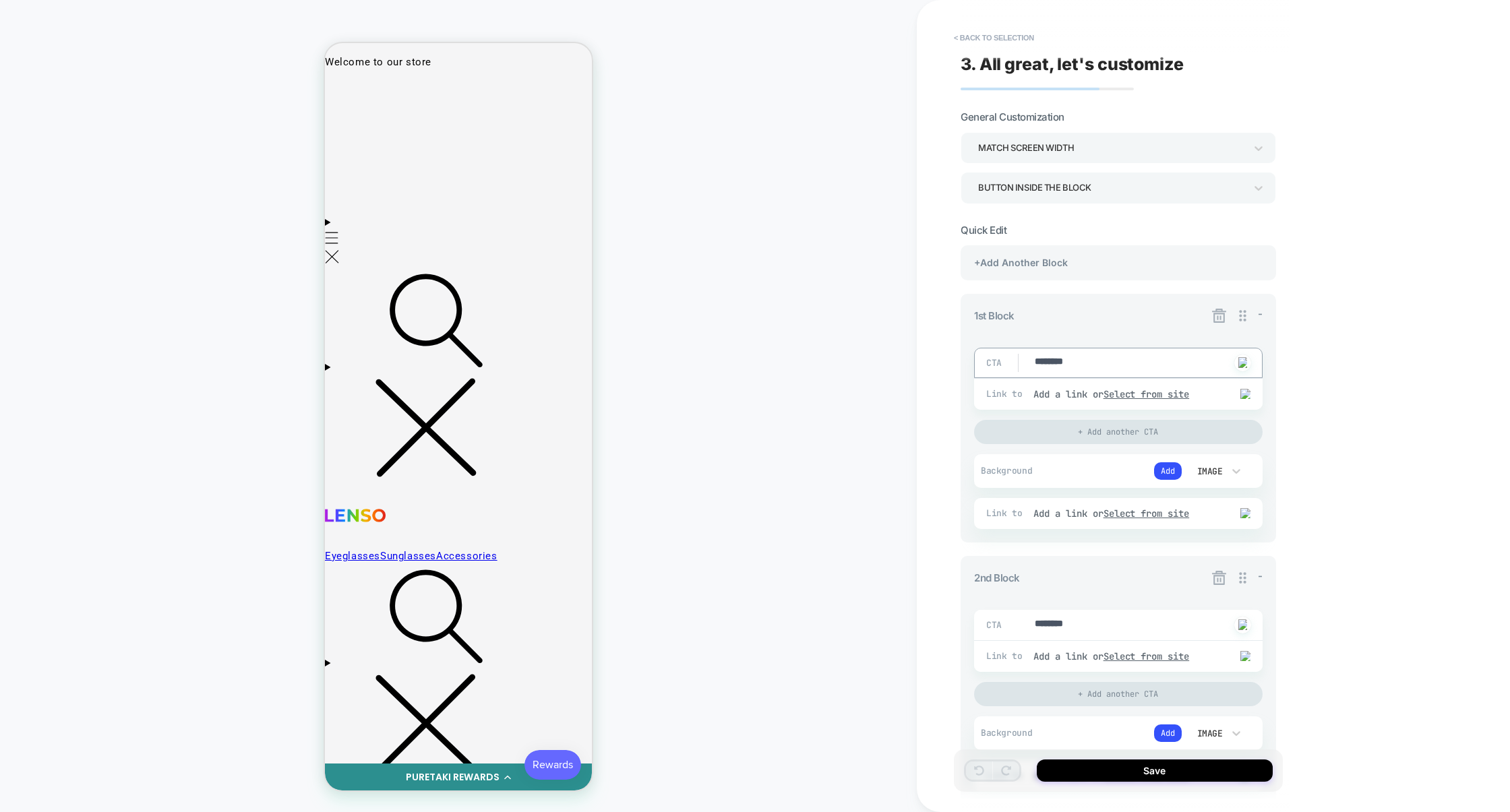
type textarea "*"
type textarea "*********"
type textarea "*"
type textarea "**********"
type textarea "*"
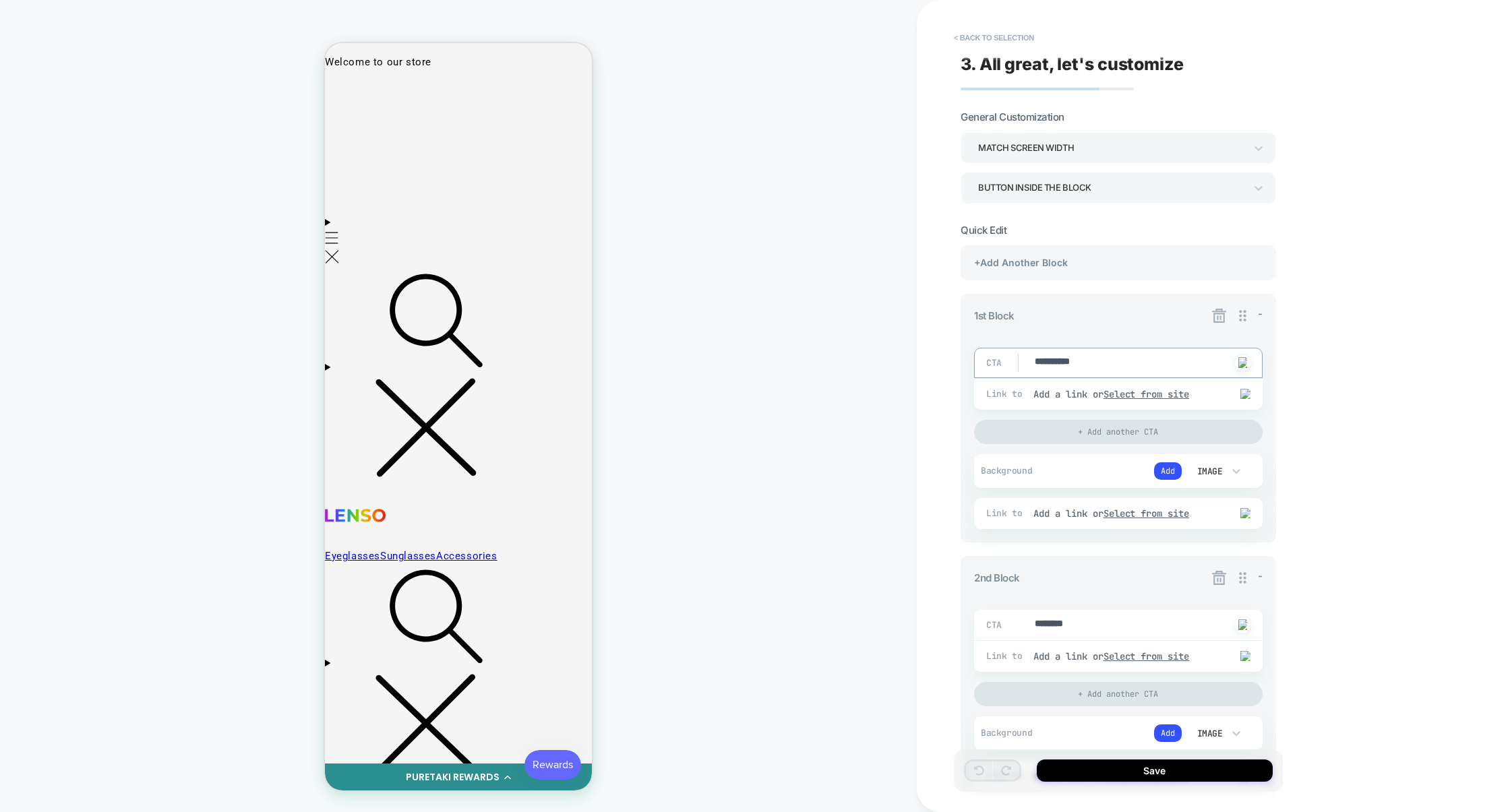
type textarea "**********"
type textarea "*"
type textarea "**********"
click at [1111, 274] on div "+Add Another Block" at bounding box center [1118, 262] width 315 height 35
type textarea "*"
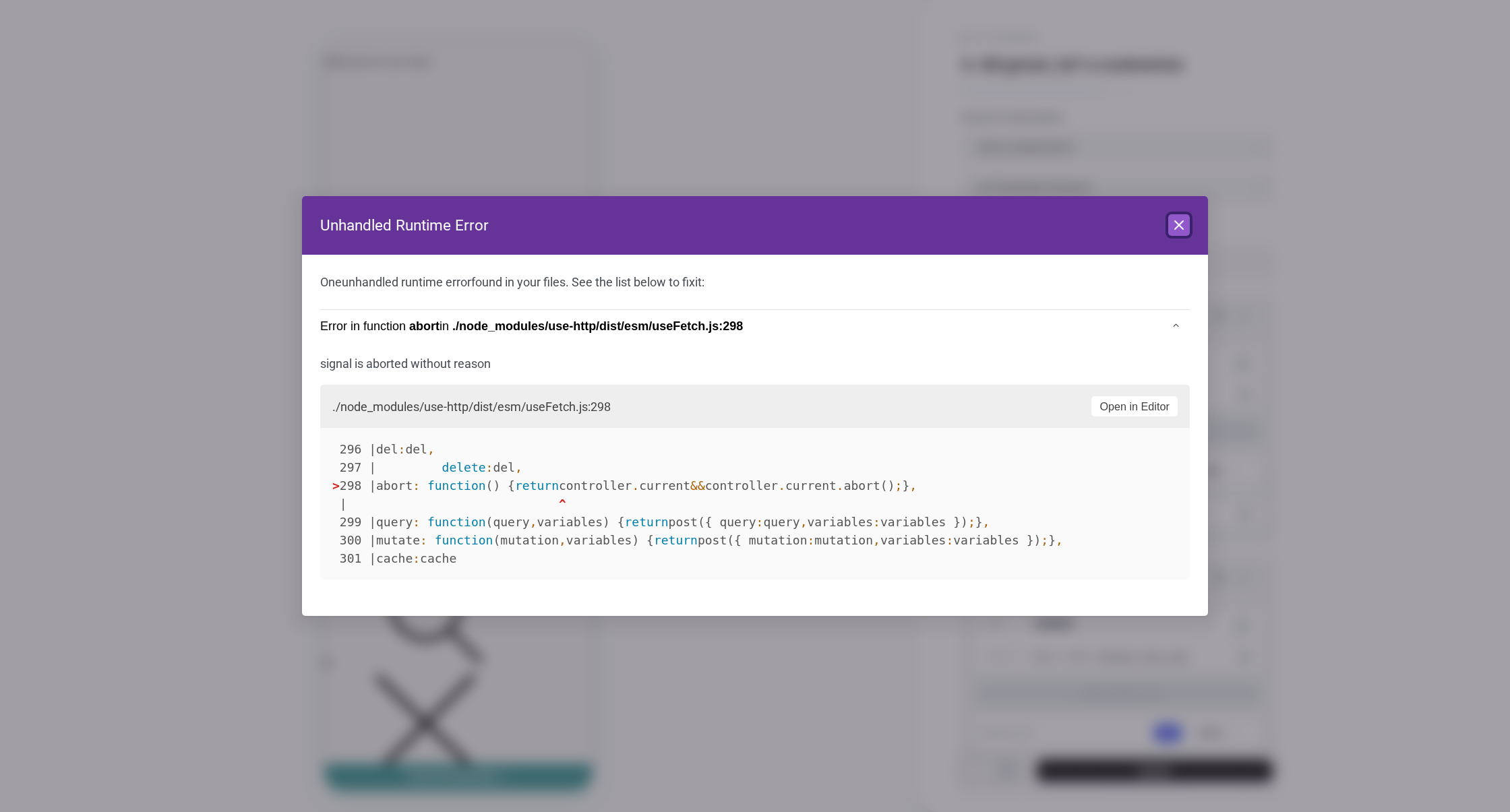
click at [1181, 233] on button "Close" at bounding box center [1179, 225] width 22 height 22
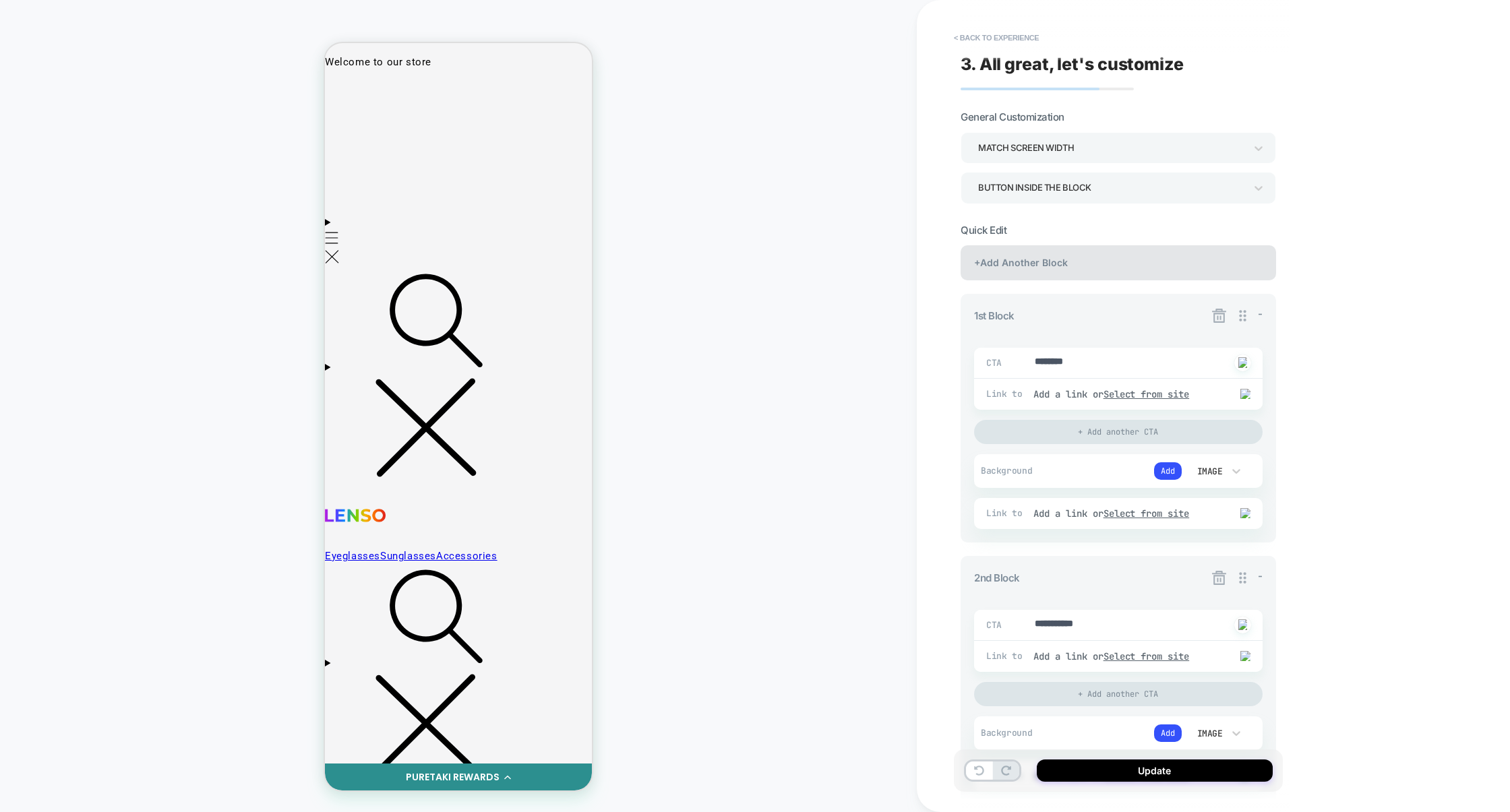
click at [1088, 274] on div "+Add Another Block" at bounding box center [1118, 262] width 315 height 35
click at [1033, 40] on button "< Back to experience" at bounding box center [996, 38] width 98 height 22
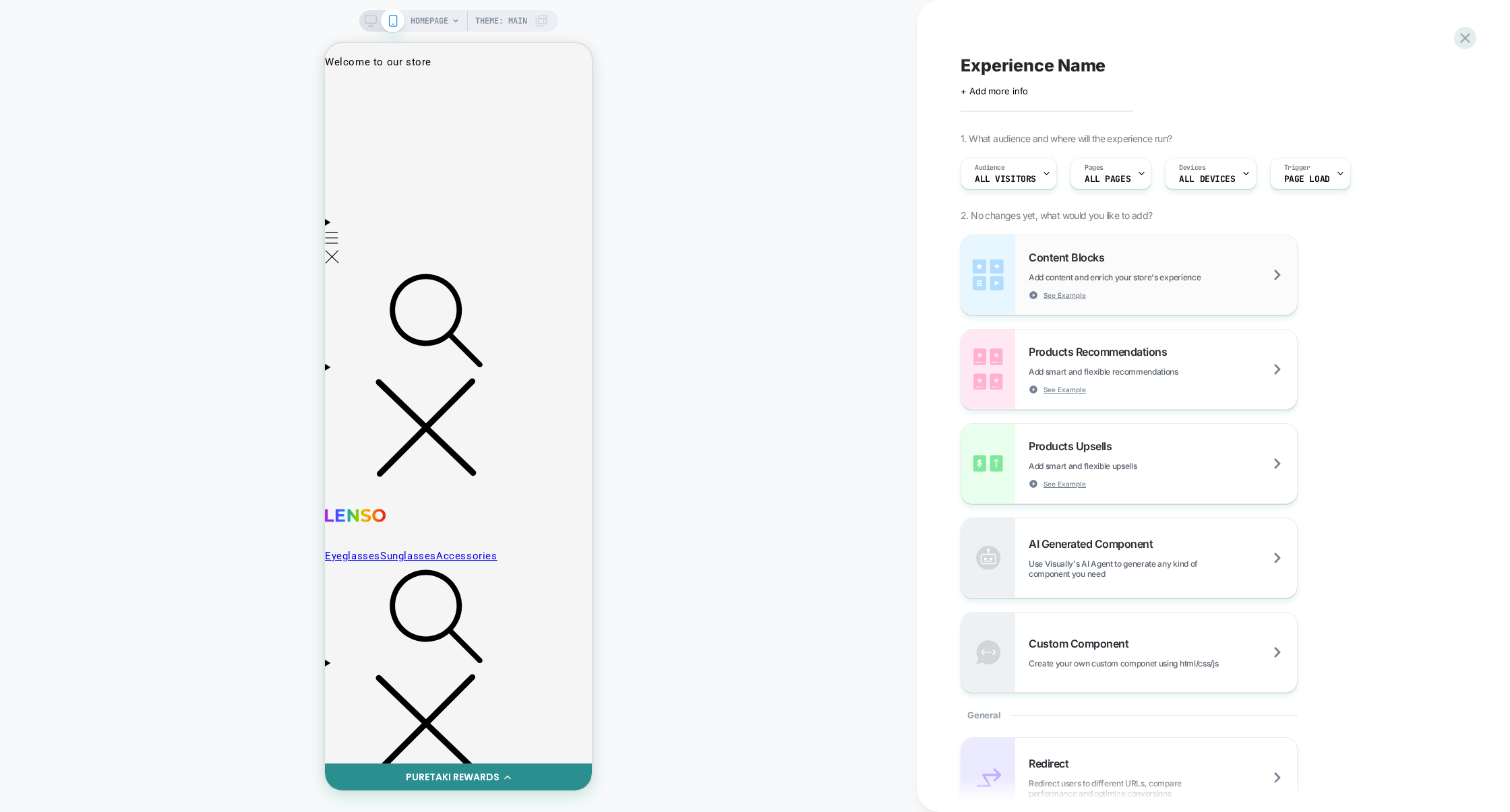
click at [1139, 260] on div "Content Blocks Add content and enrich your store's experience See Example" at bounding box center [1163, 275] width 269 height 49
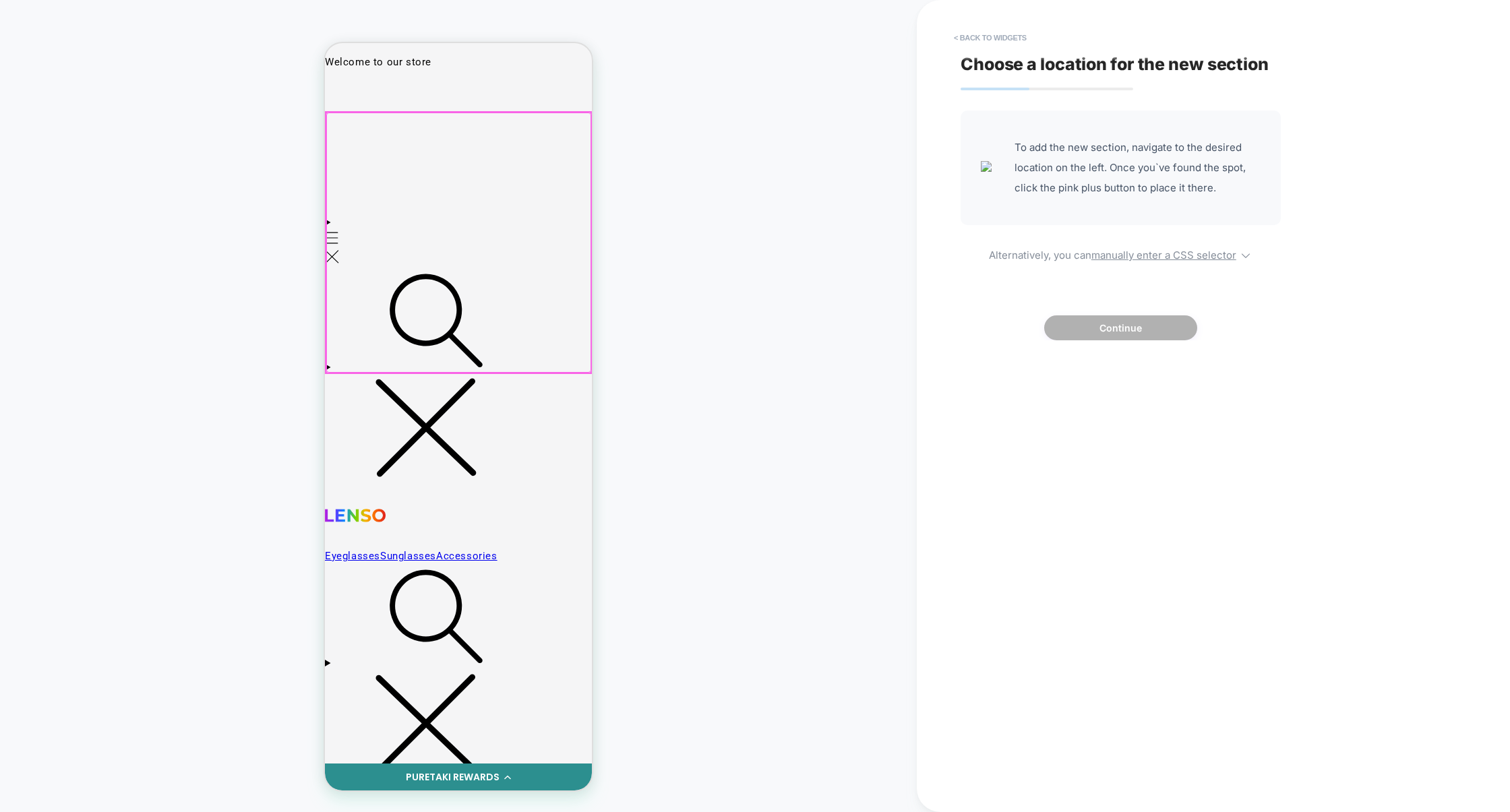
click at [555, 235] on div at bounding box center [458, 243] width 265 height 260
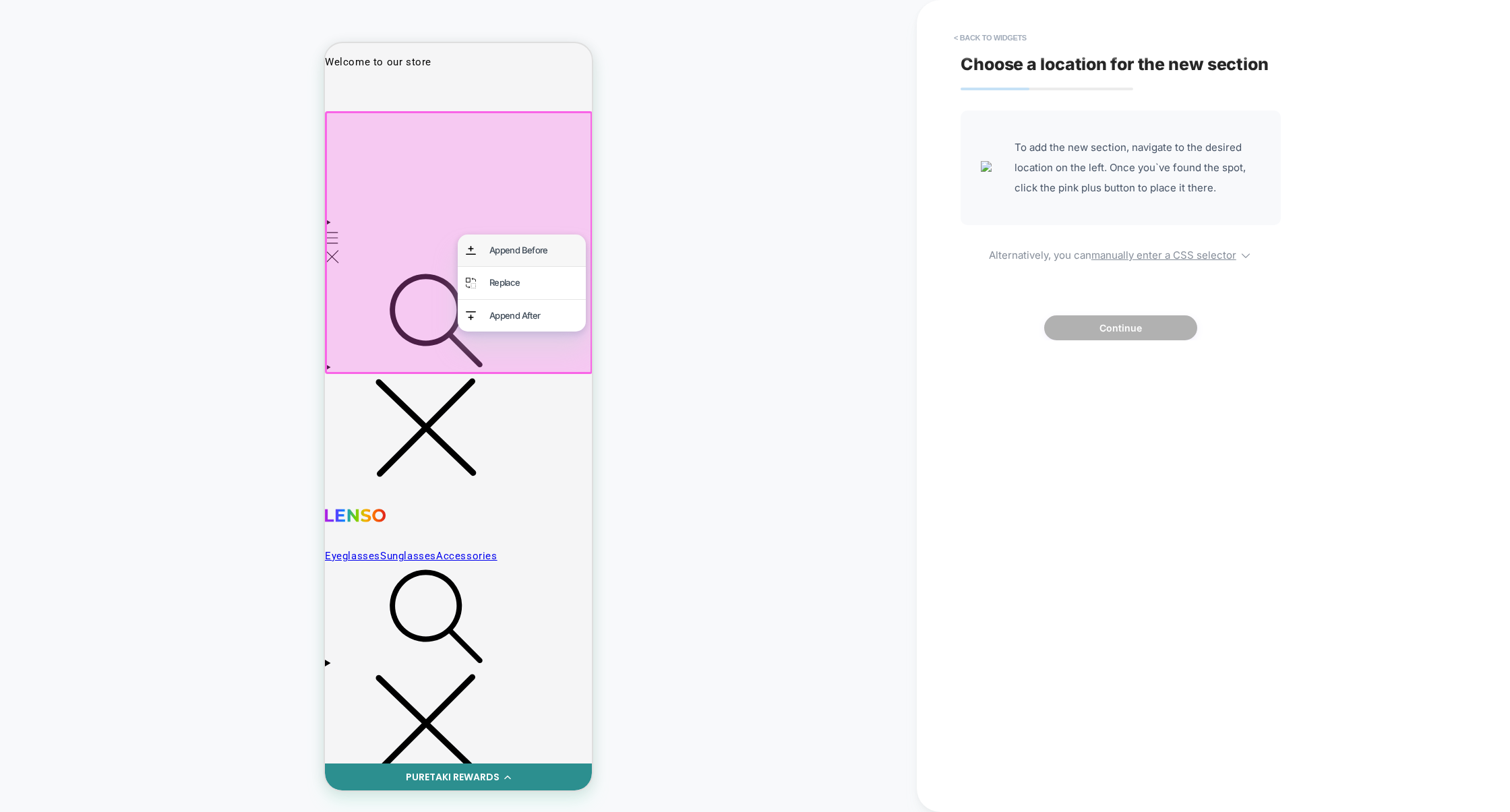
click at [552, 240] on div "Append Before" at bounding box center [522, 250] width 128 height 32
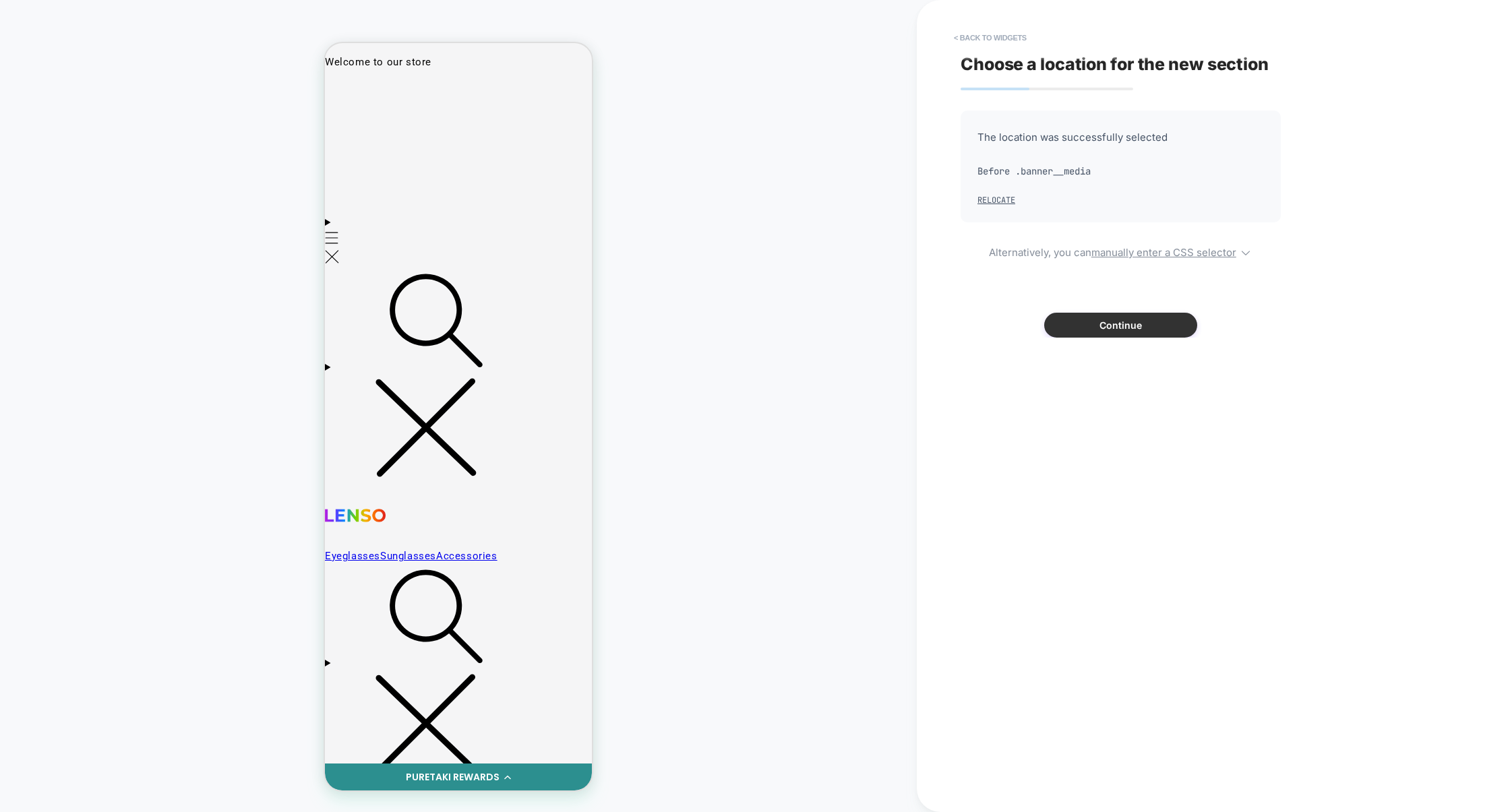
click at [1116, 329] on button "Continue" at bounding box center [1121, 325] width 153 height 25
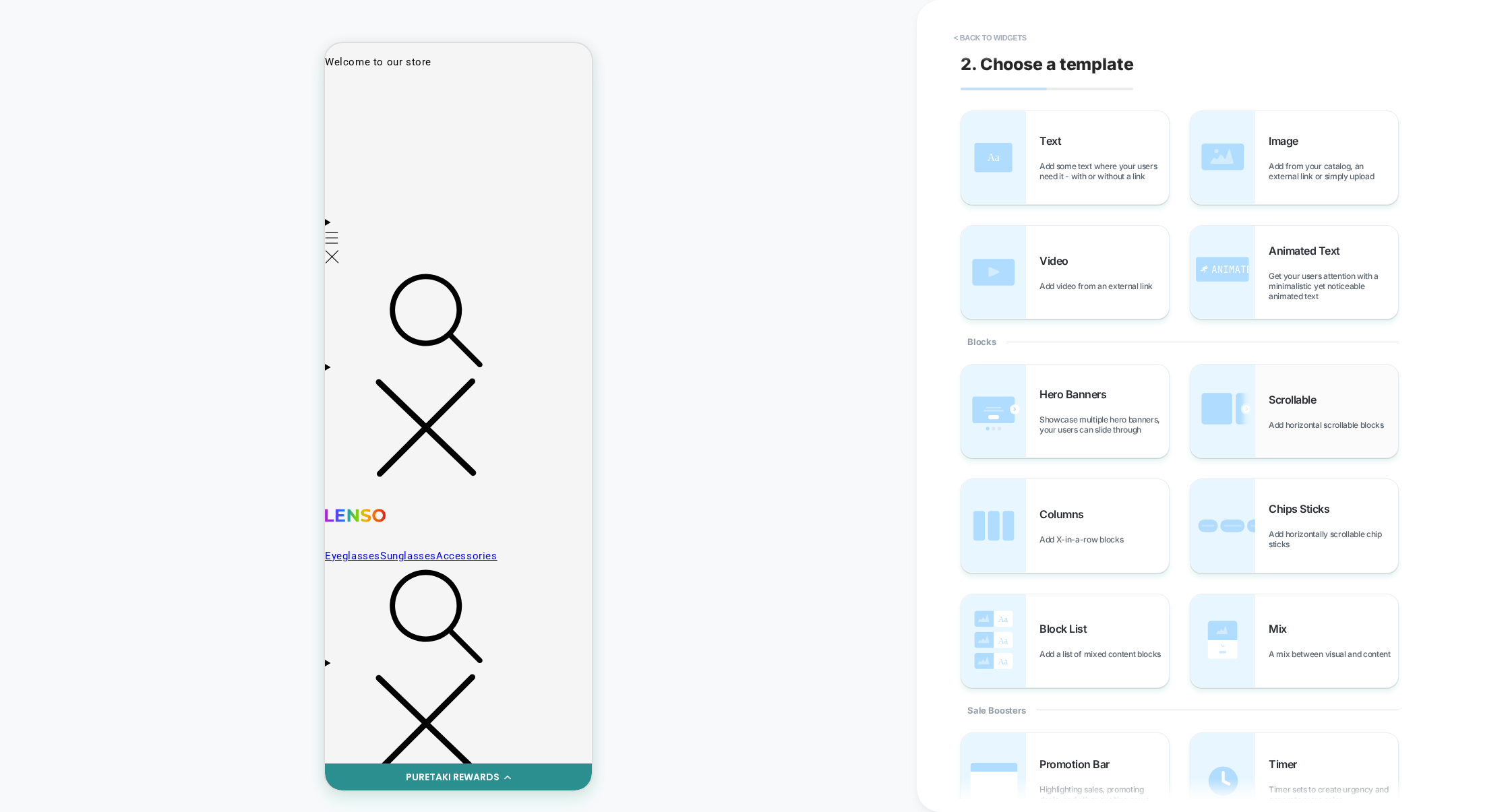
click at [1239, 414] on img at bounding box center [1222, 411] width 65 height 93
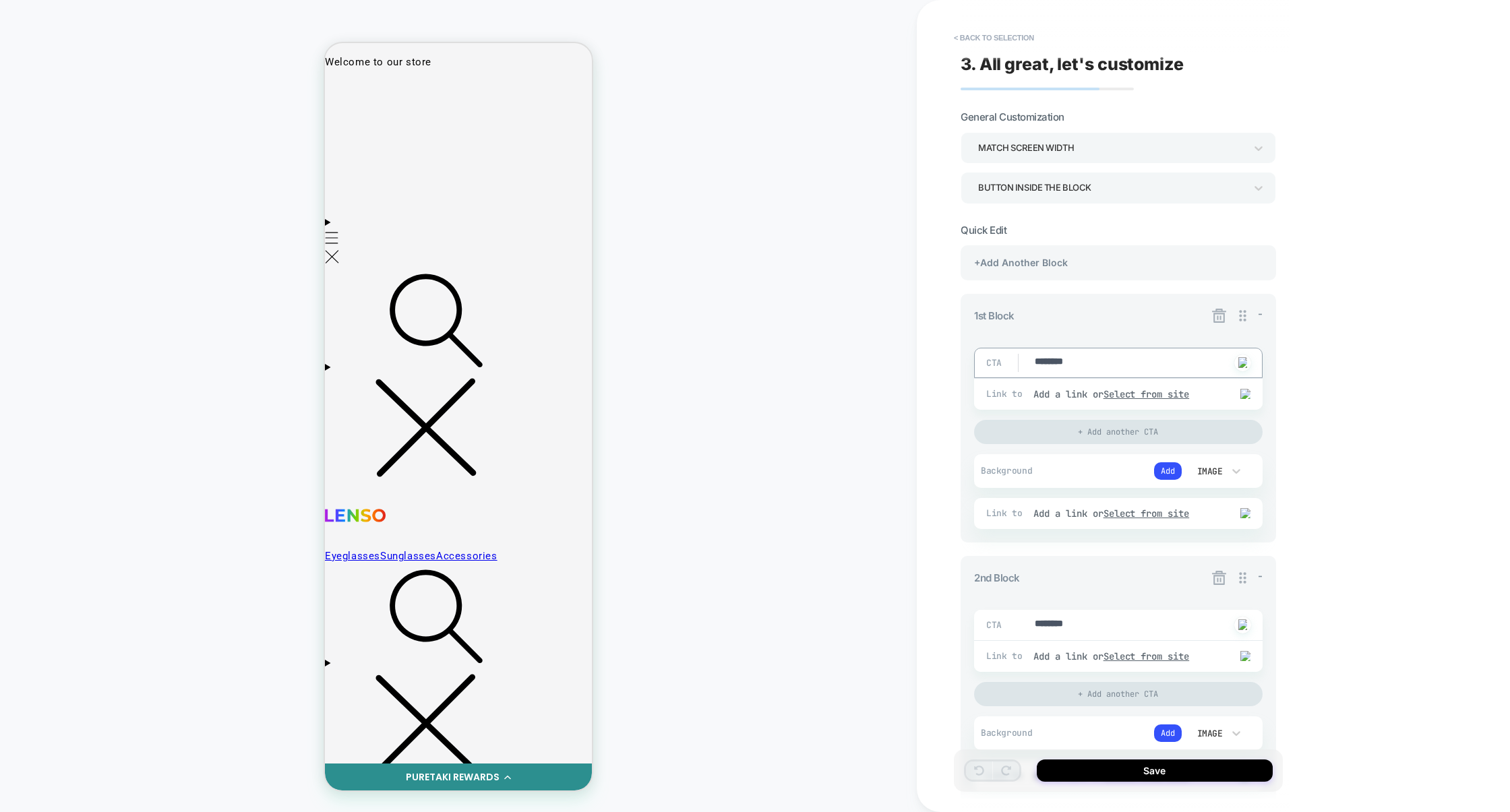
type textarea "*"
type textarea "*********"
type textarea "*"
type textarea "**********"
type textarea "*"
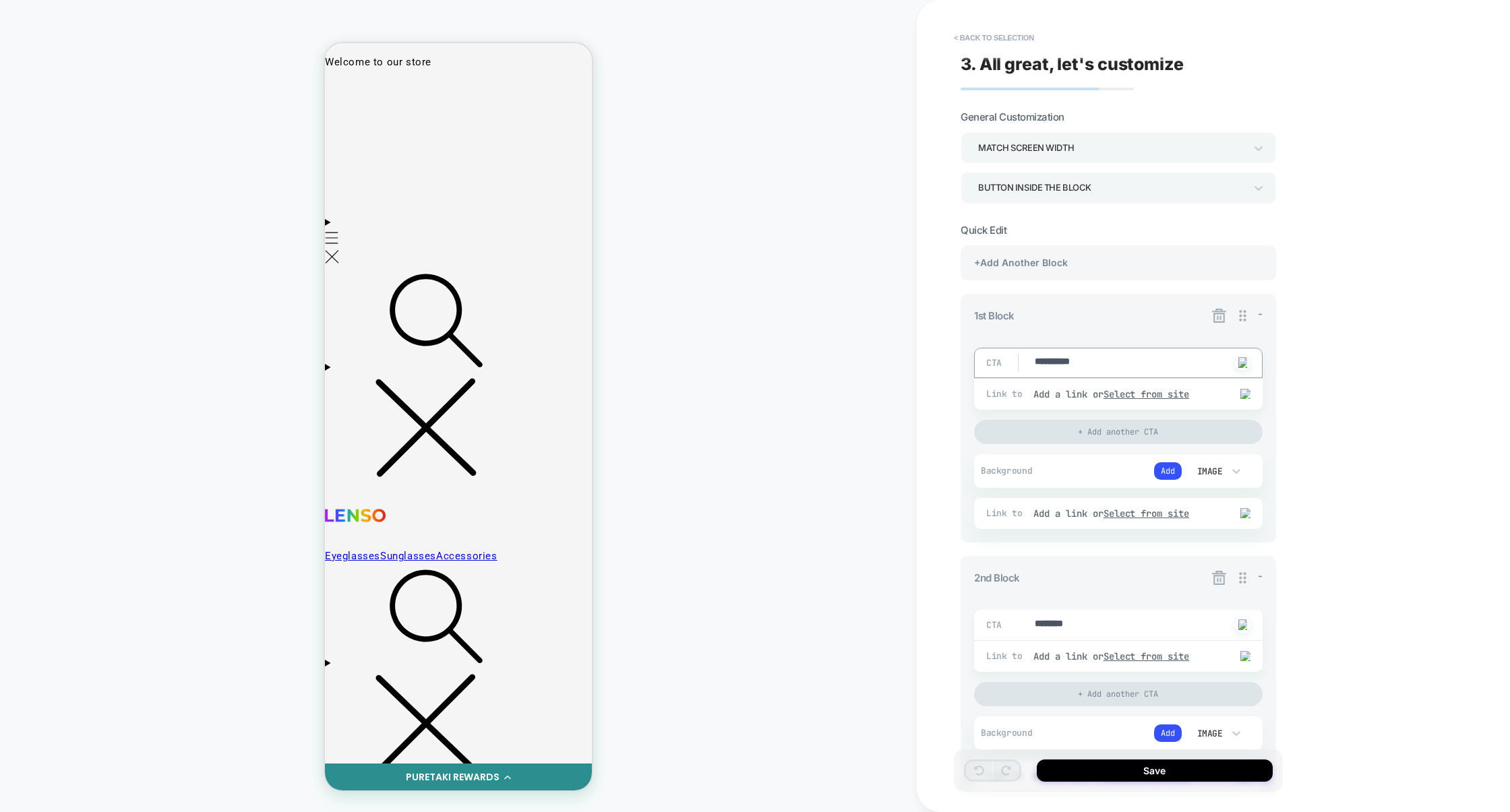
type textarea "**********"
type textarea "*"
type textarea "**********"
click at [1046, 274] on div "+Add Another Block" at bounding box center [1118, 262] width 315 height 35
type textarea "*"
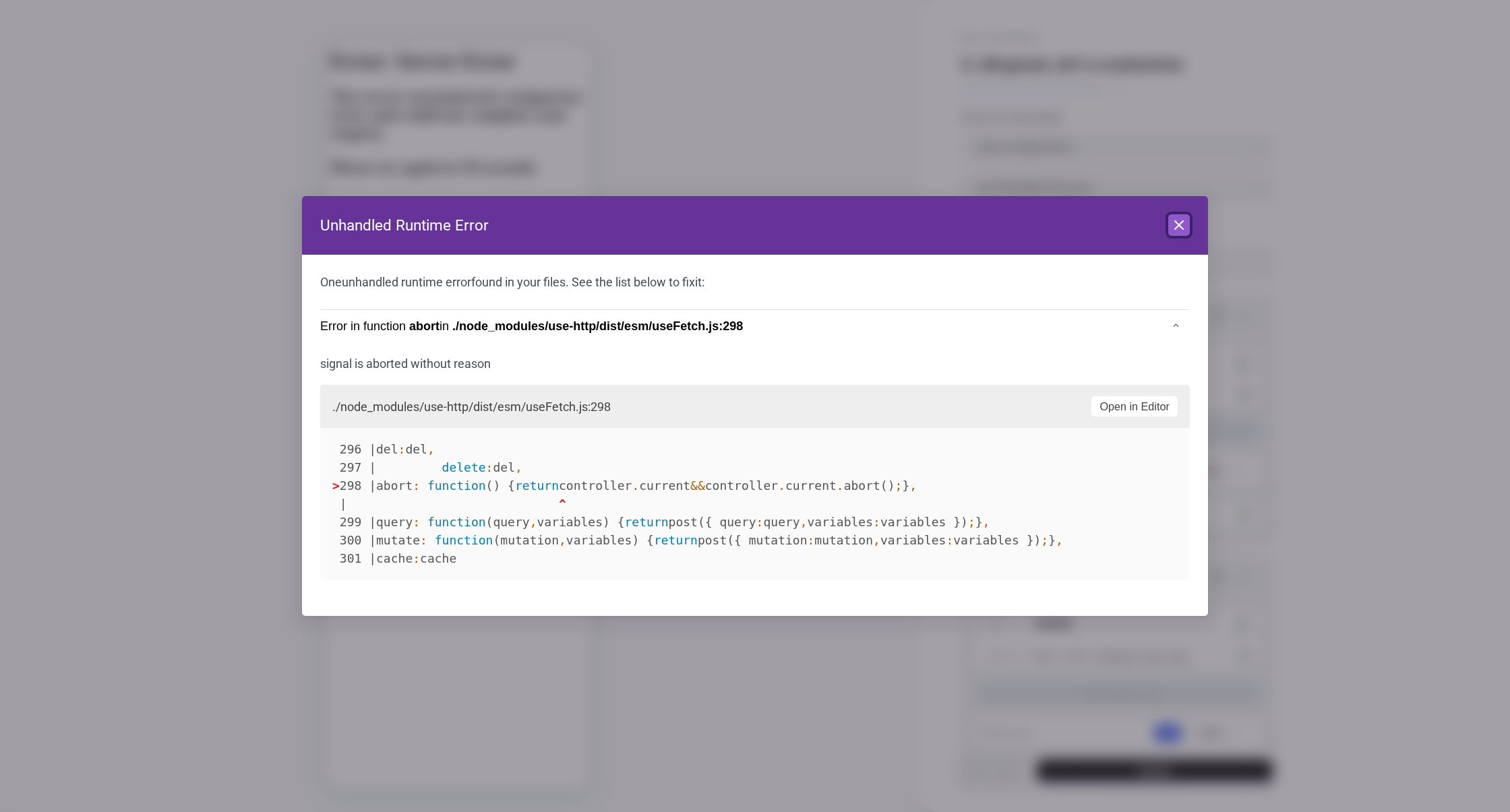
click at [1182, 225] on icon at bounding box center [1179, 225] width 16 height 16
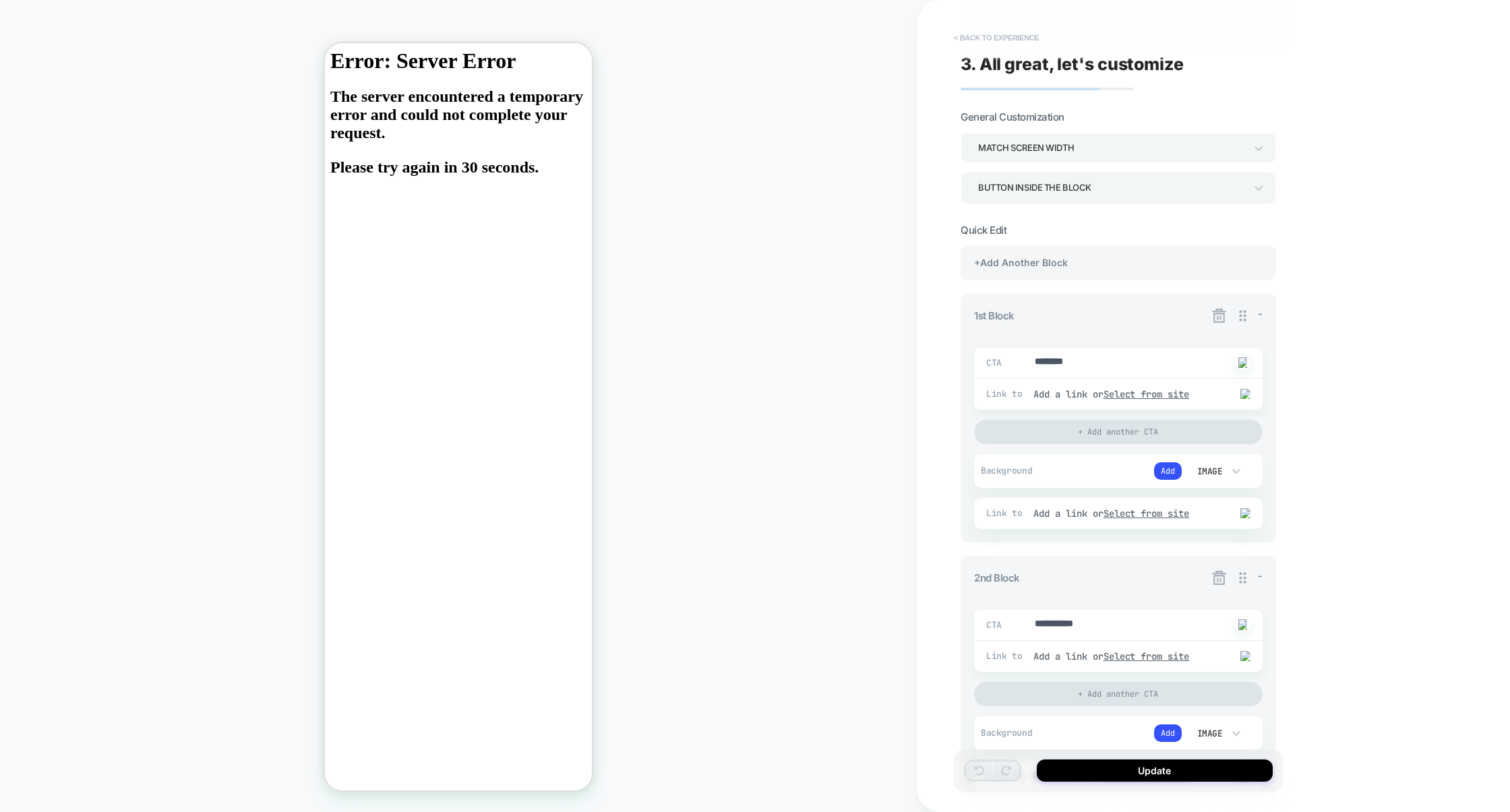
click at [1034, 38] on button "< Back to experience" at bounding box center [996, 38] width 98 height 22
type textarea "*"
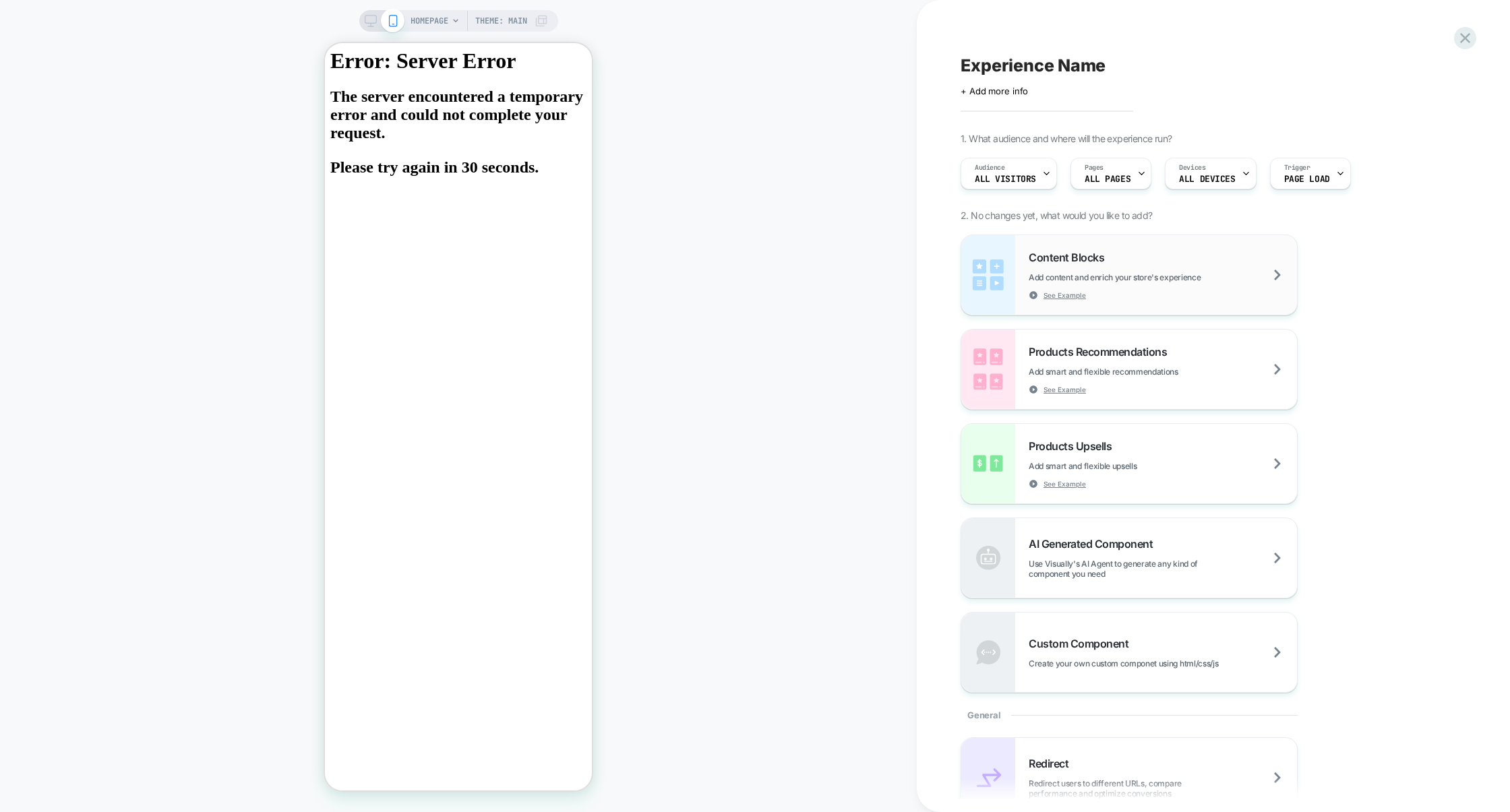
click at [1107, 261] on span "Content Blocks" at bounding box center [1070, 257] width 82 height 14
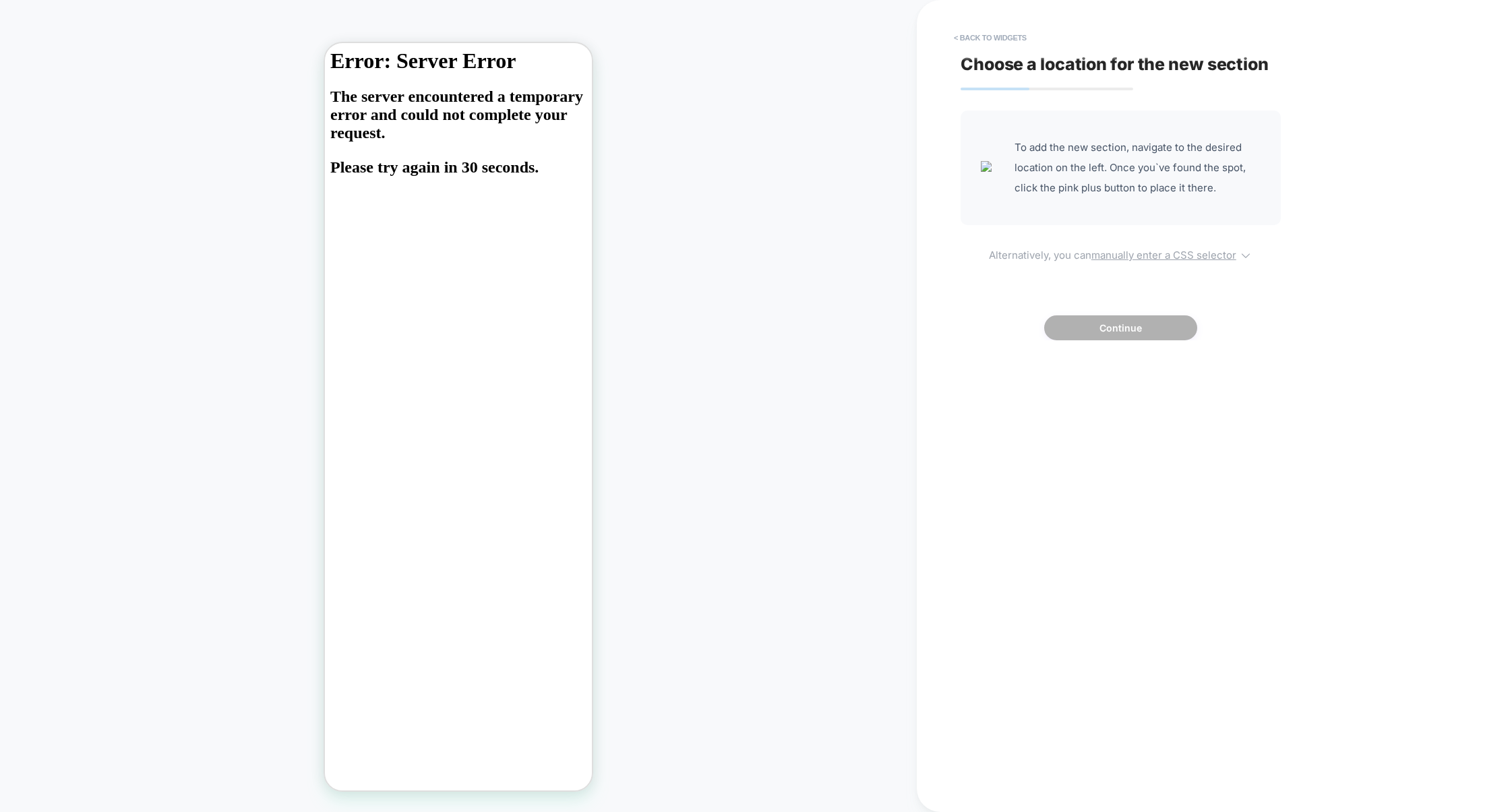
click at [1152, 260] on u "manually enter a CSS selector" at bounding box center [1164, 255] width 145 height 13
select select "*******"
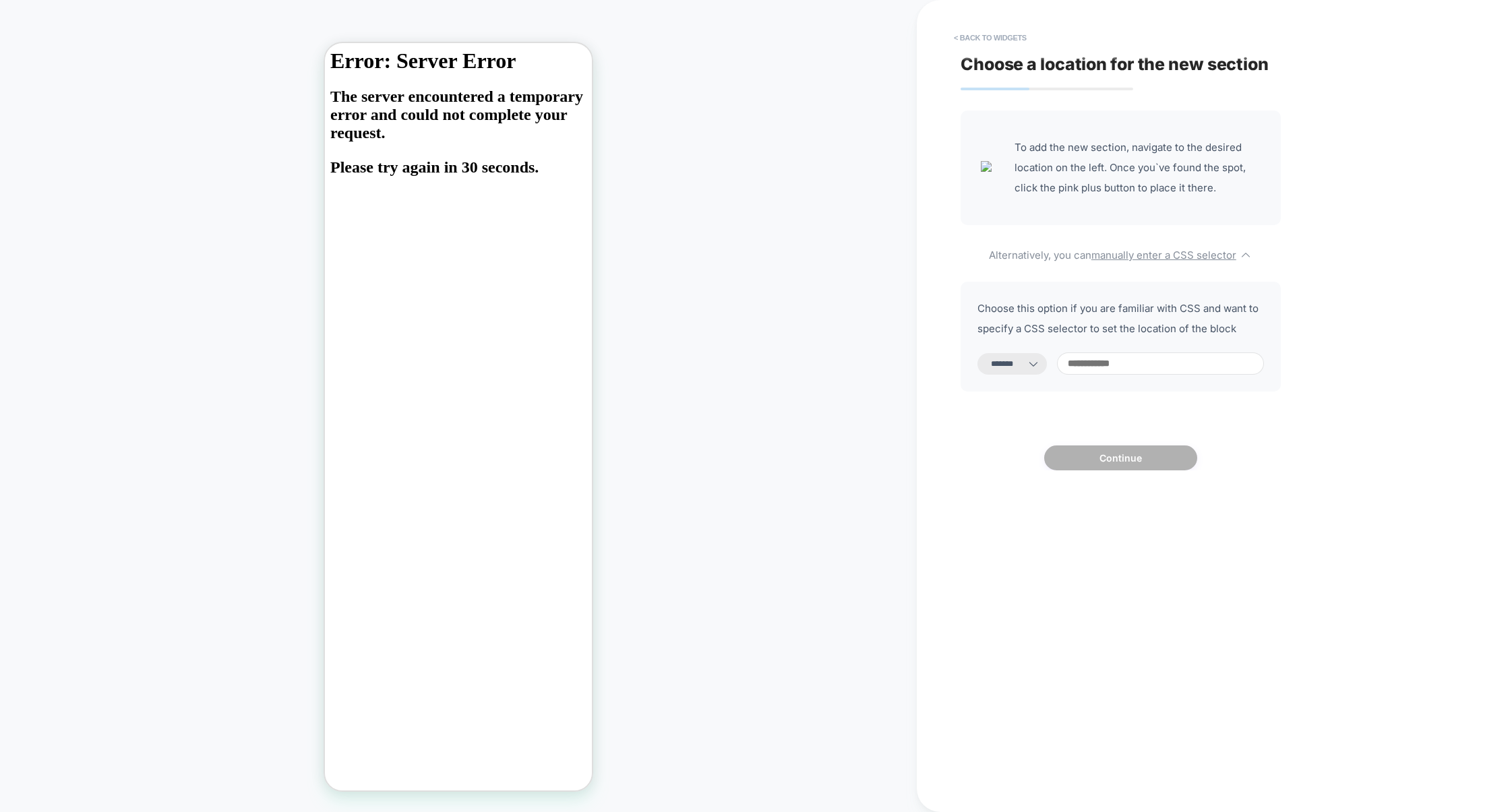
click at [1094, 362] on input at bounding box center [1160, 363] width 207 height 22
type input "***"
select select "*********"
type input "***"
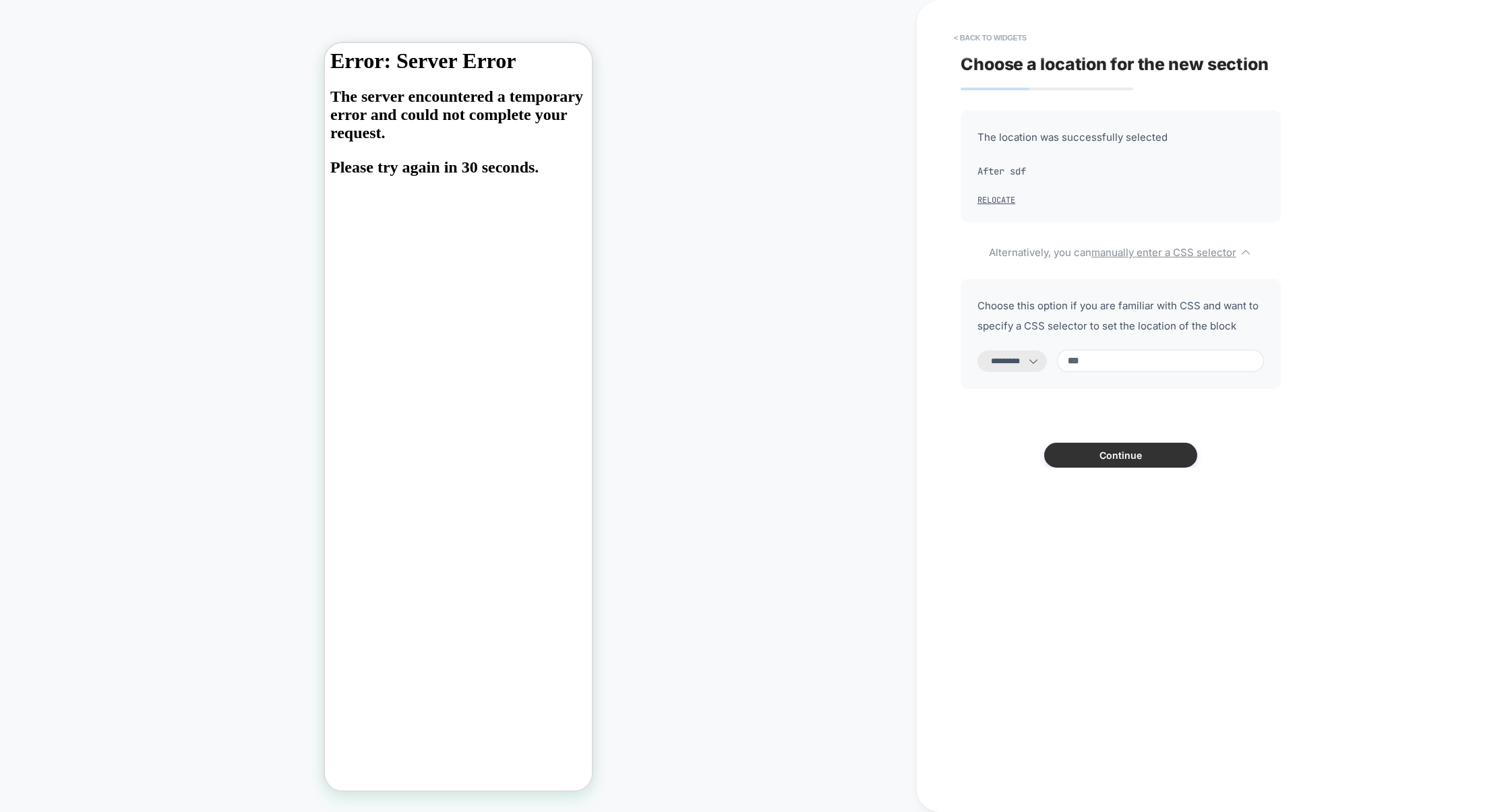
click at [1117, 463] on button "Continue" at bounding box center [1121, 454] width 153 height 25
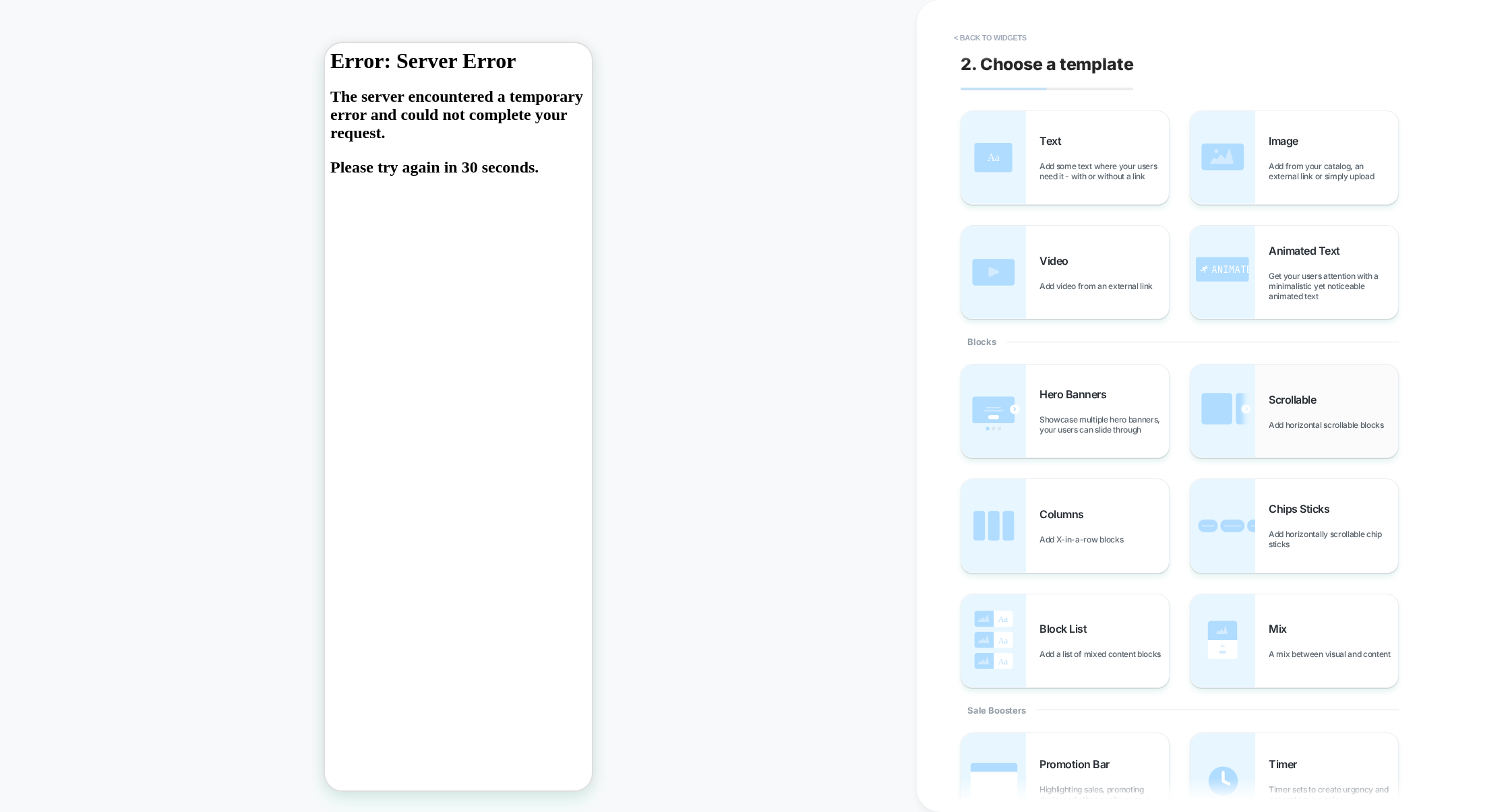
click at [1282, 416] on div "Scrollable Add horizontal scrollable blocks" at bounding box center [1333, 411] width 129 height 37
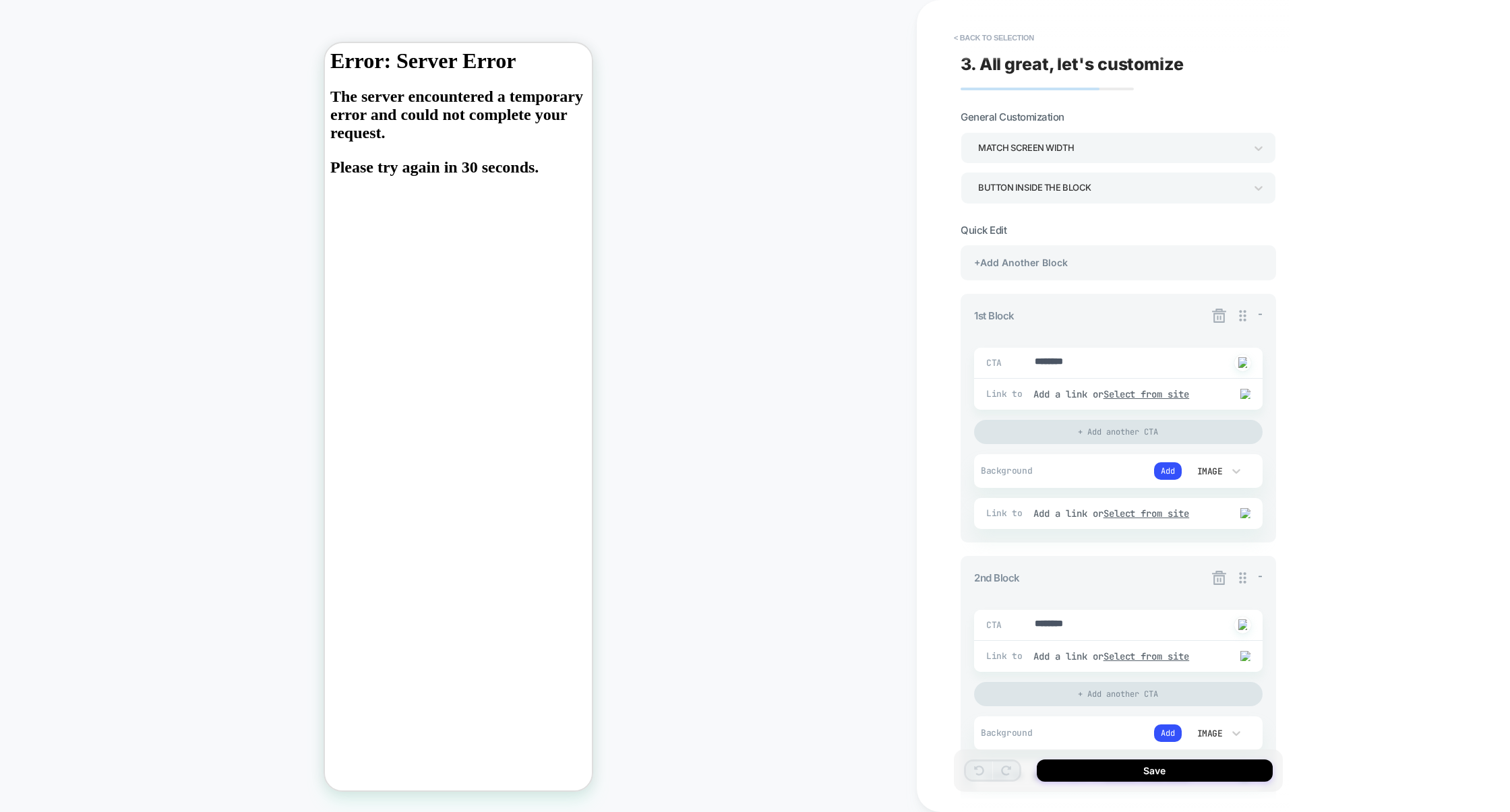
type textarea "*"
type textarea "*********"
type textarea "*"
type textarea "**********"
type textarea "*"
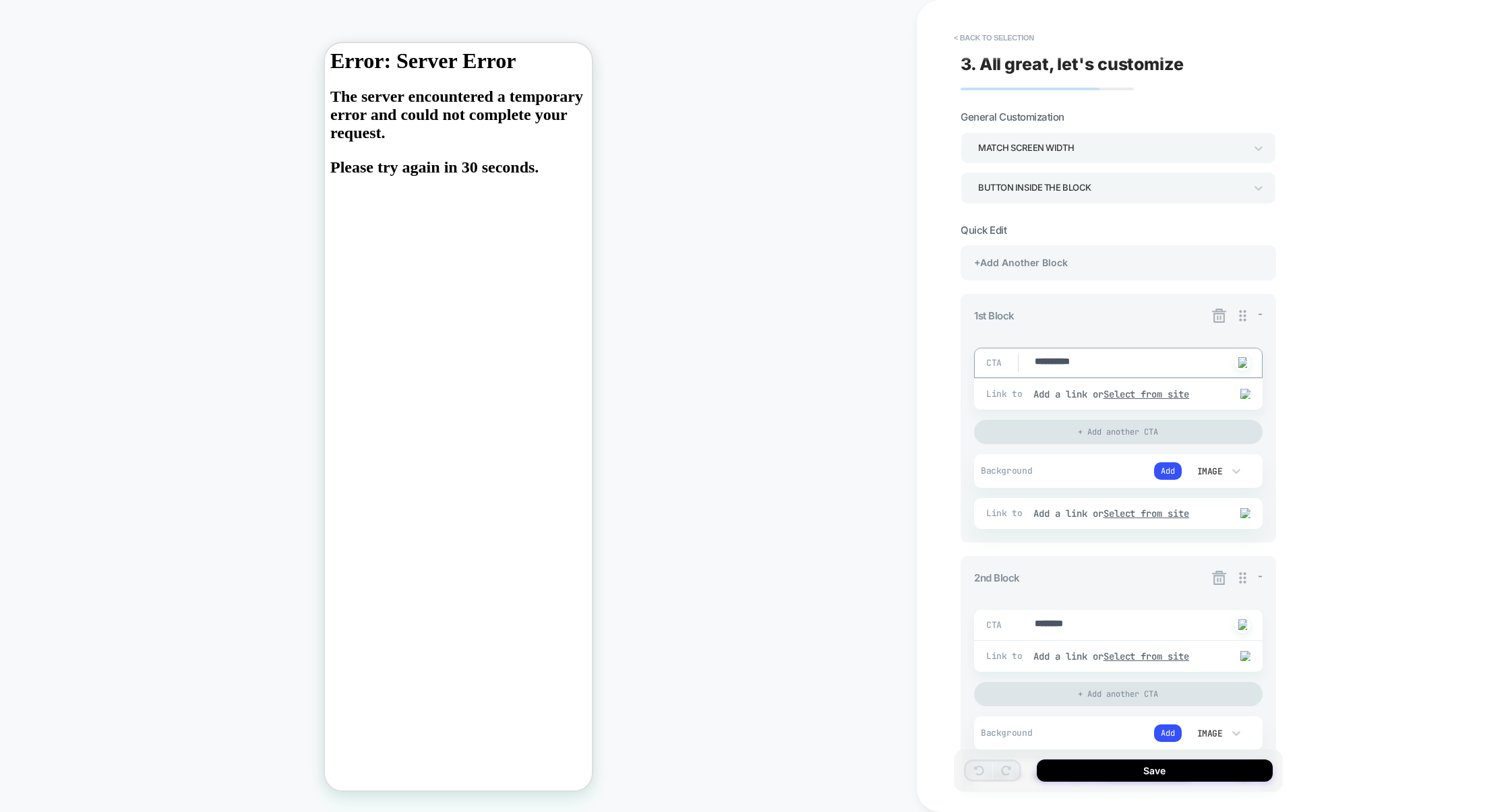
type textarea "**********"
type textarea "*"
type textarea "**********"
click at [1068, 273] on div "+Add Another Block" at bounding box center [1118, 262] width 315 height 35
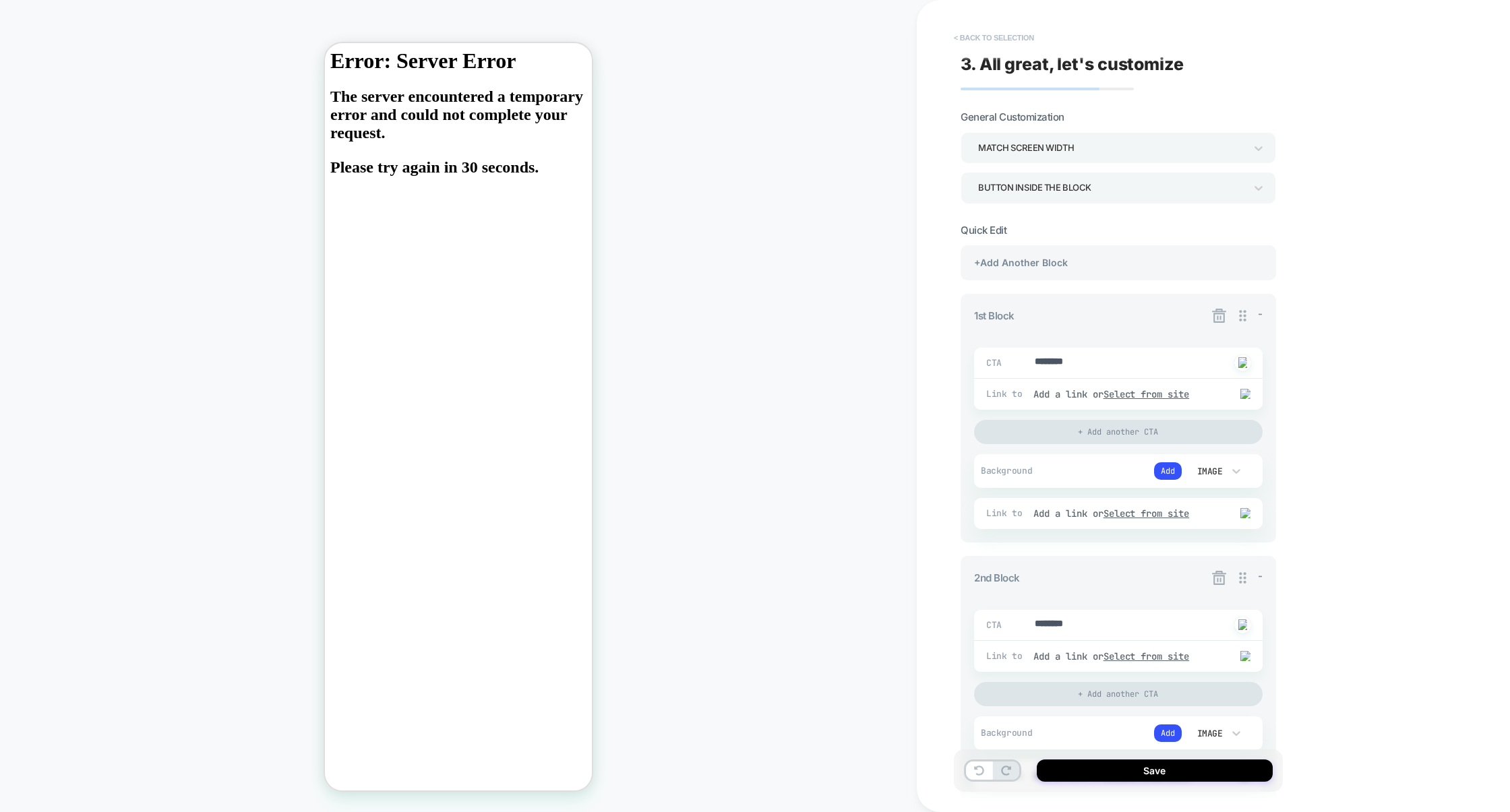
click at [1025, 38] on button "< Back to selection" at bounding box center [994, 38] width 94 height 22
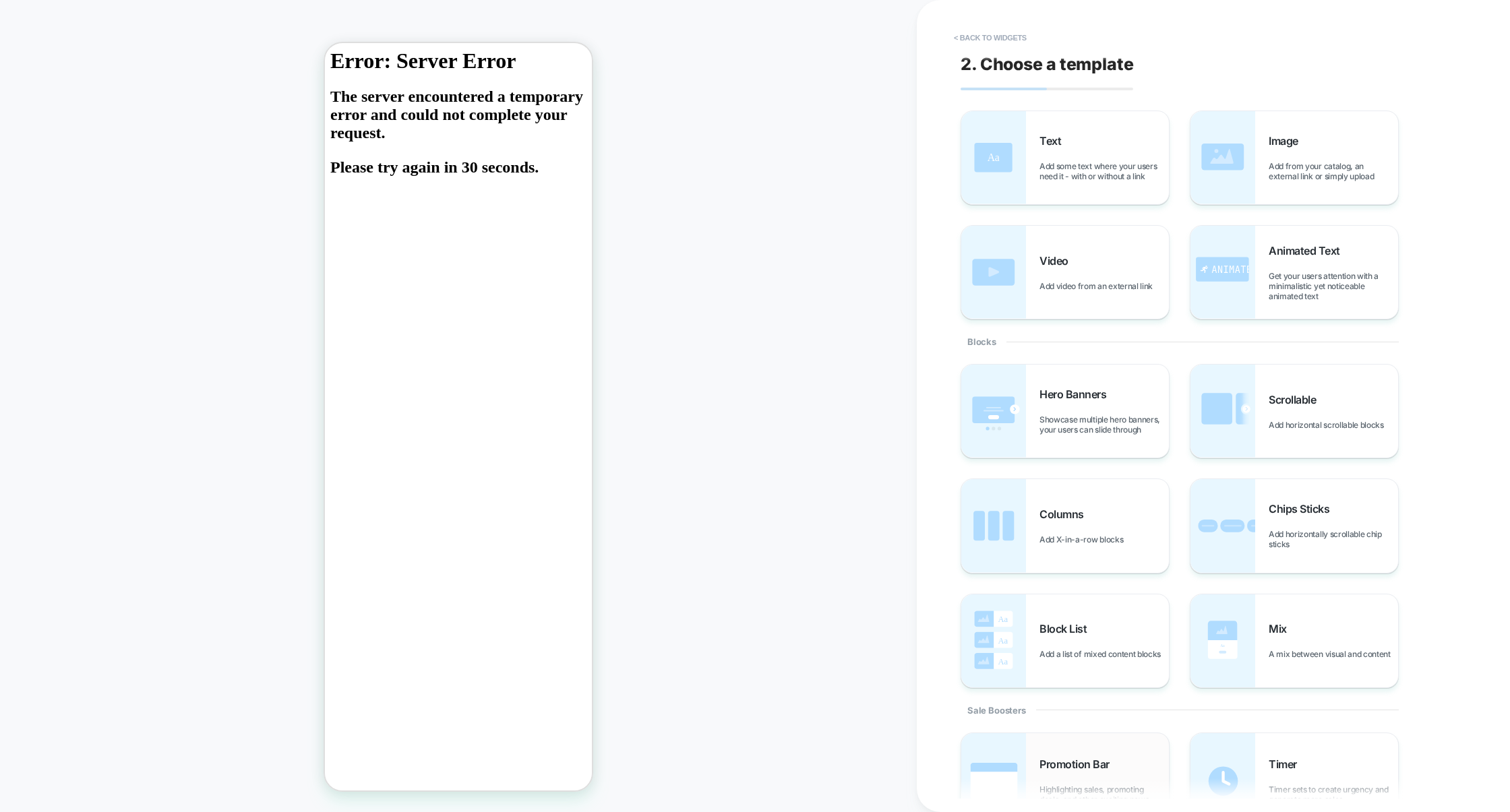
click at [1071, 756] on div "Promotion Bar Highlighting sales, promoting deals, and other exciting news" at bounding box center [1066, 780] width 208 height 96
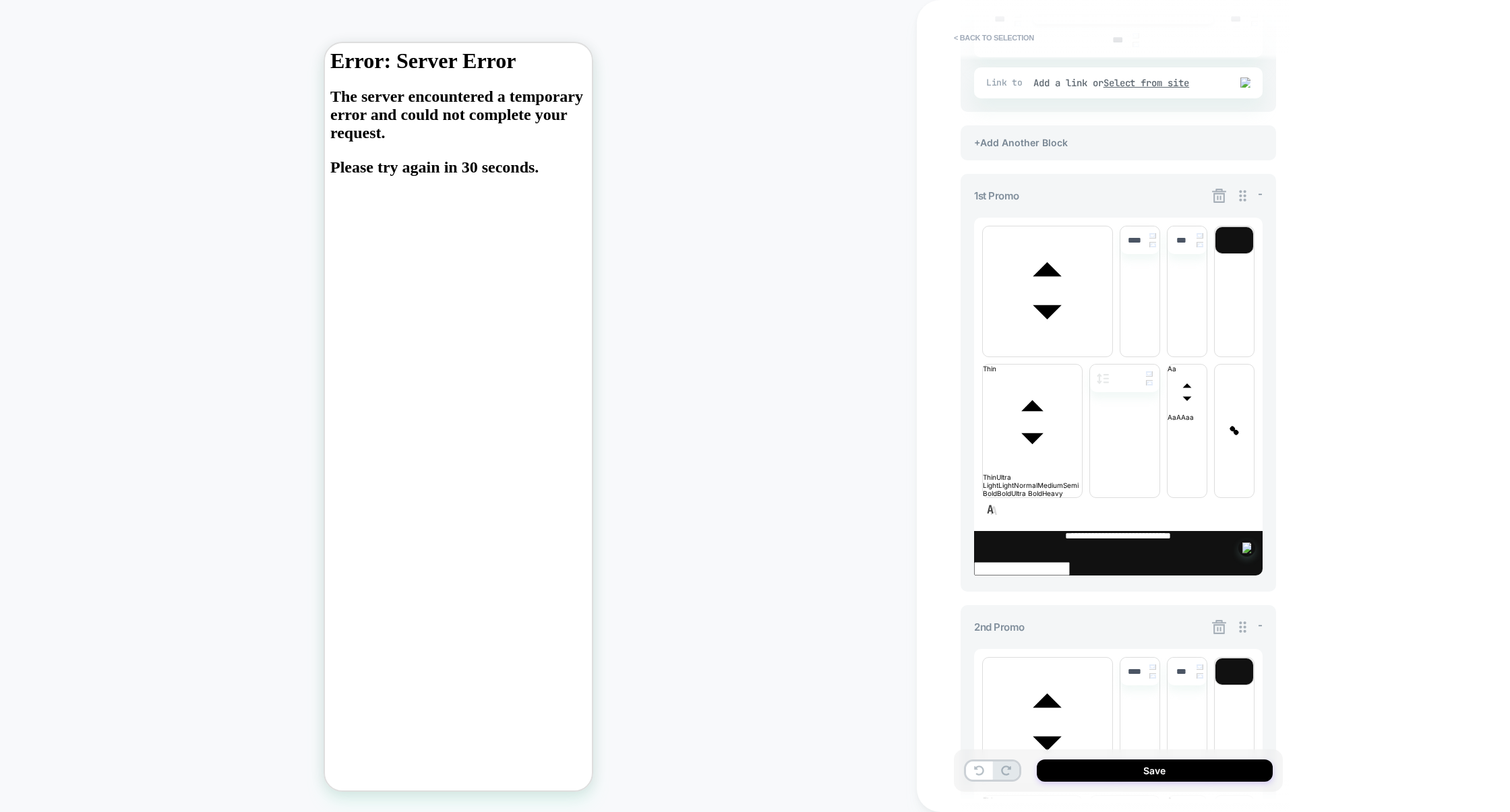
scroll to position [339, 0]
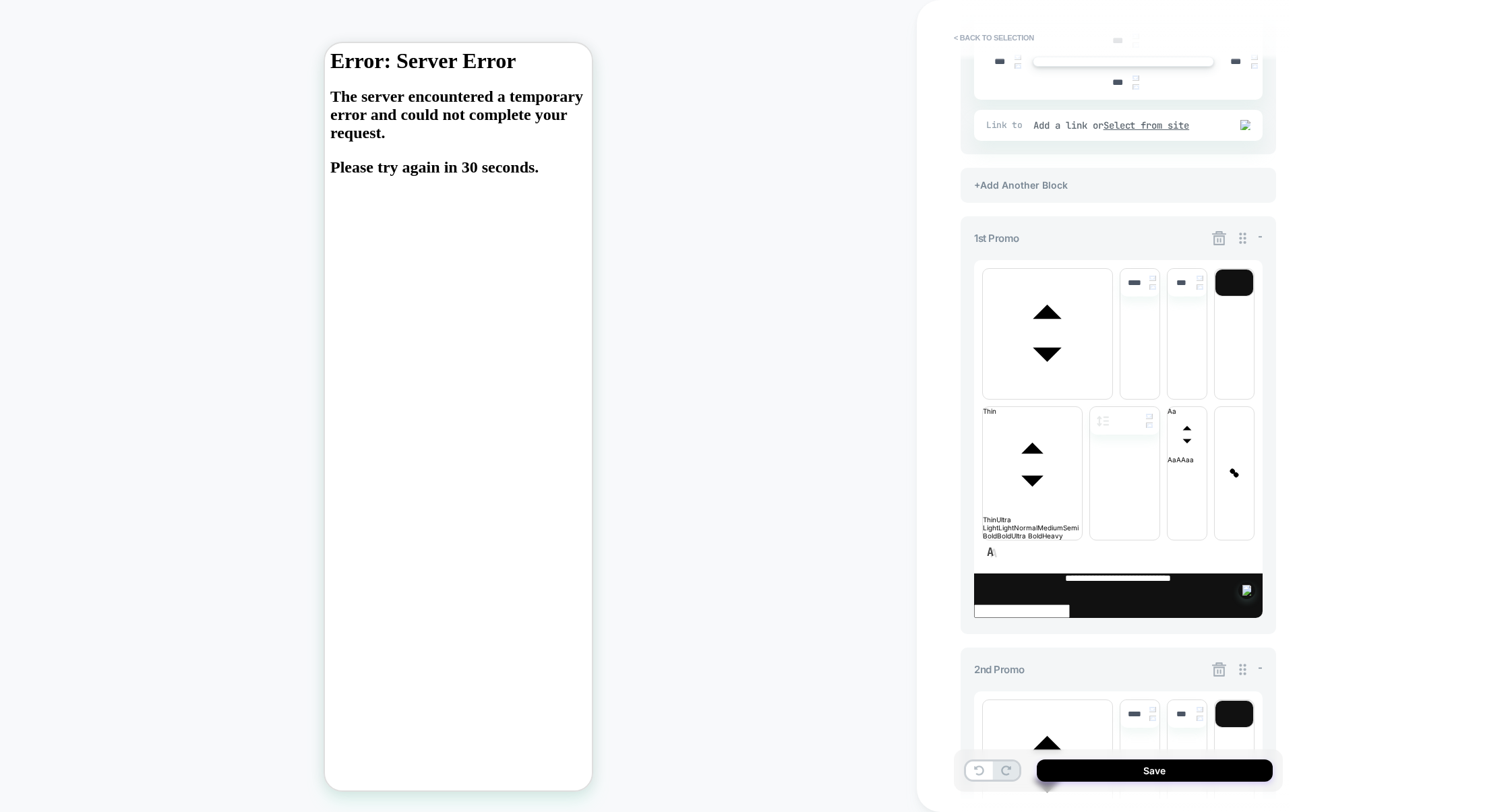
click at [1214, 663] on icon at bounding box center [1219, 670] width 15 height 15
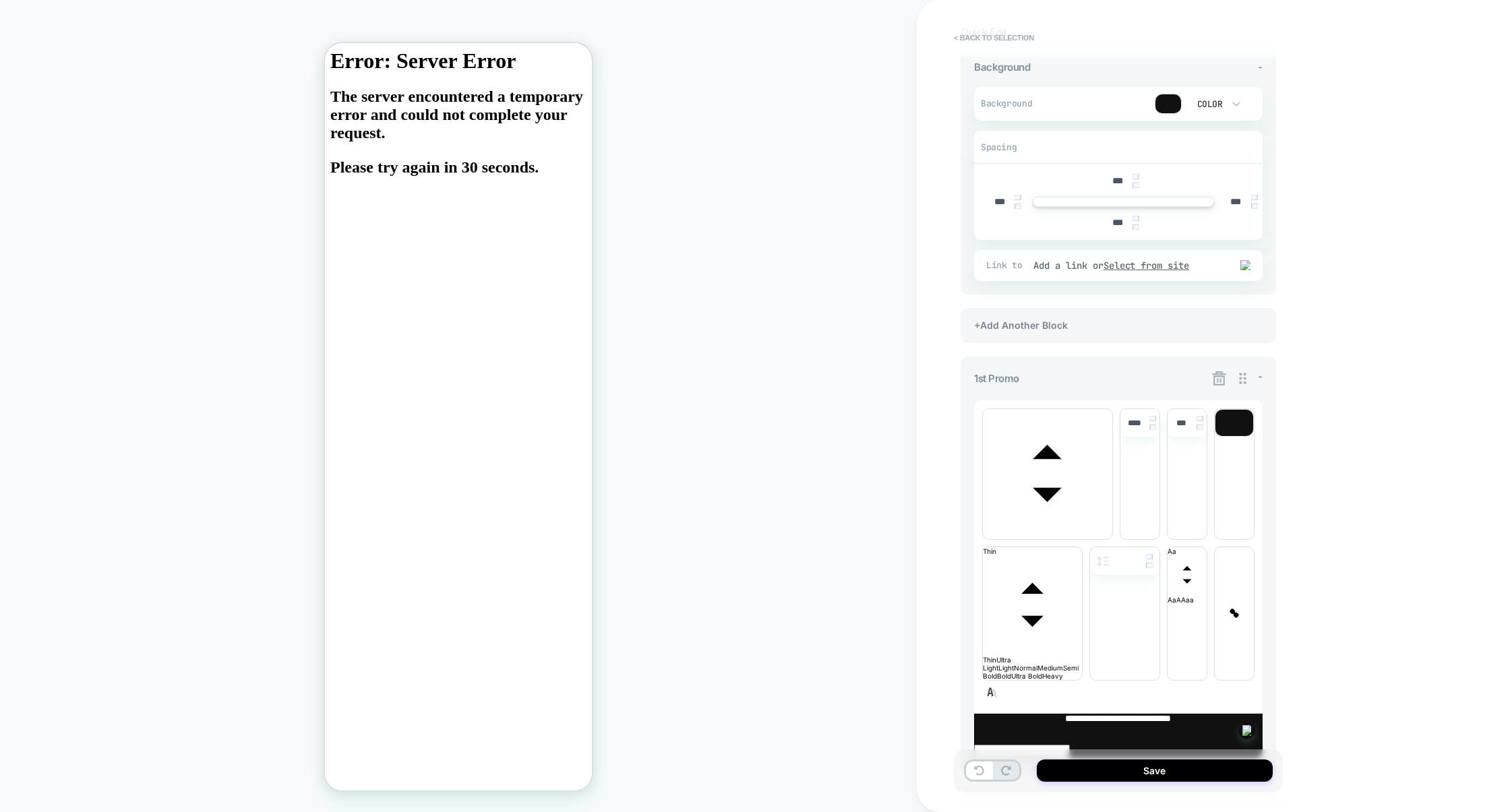
scroll to position [195, 0]
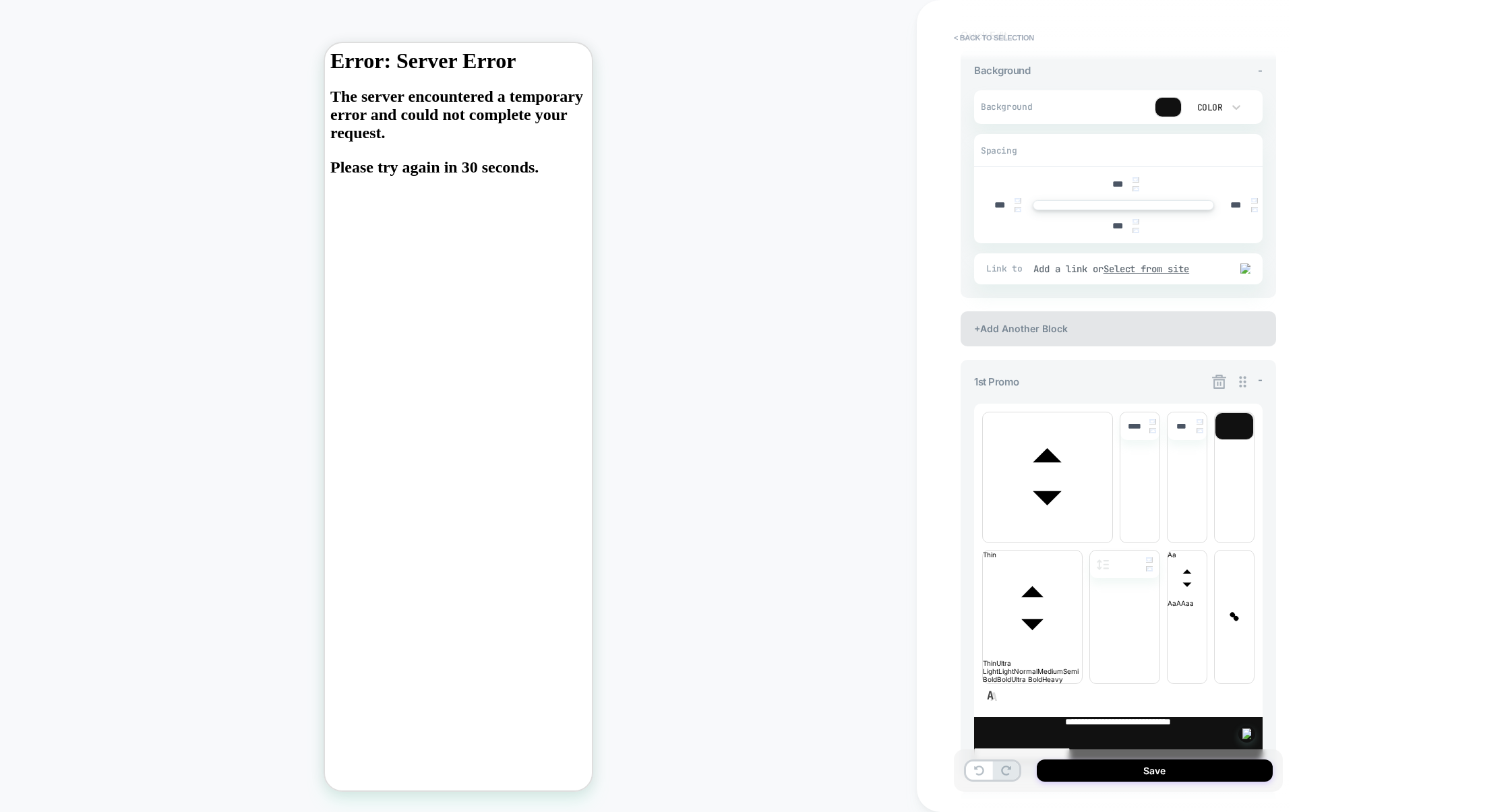
click at [1094, 324] on div "+Add Another Block" at bounding box center [1118, 329] width 315 height 35
click at [1094, 333] on div "+Add Another Block" at bounding box center [1118, 329] width 315 height 35
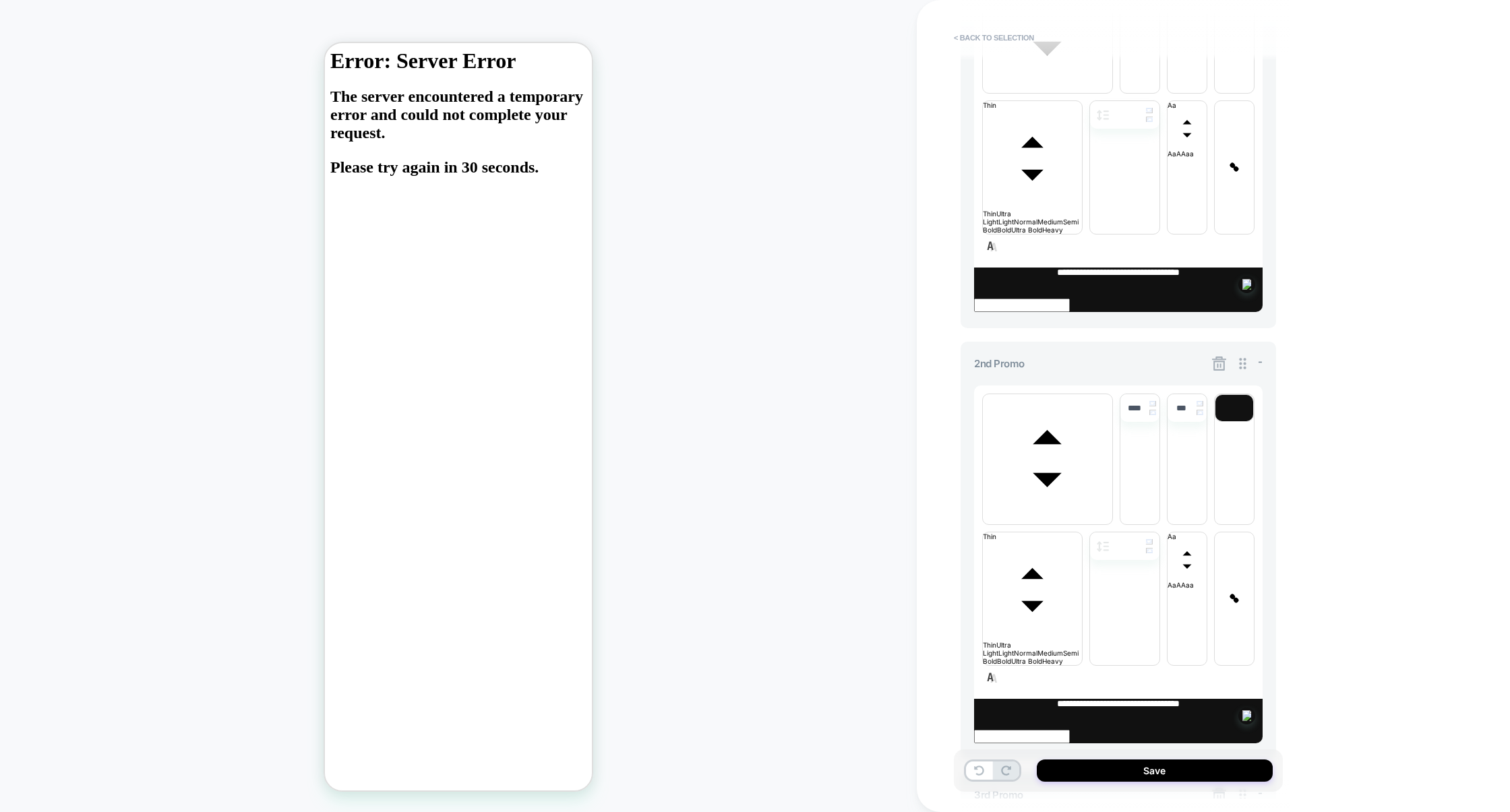
scroll to position [740, 0]
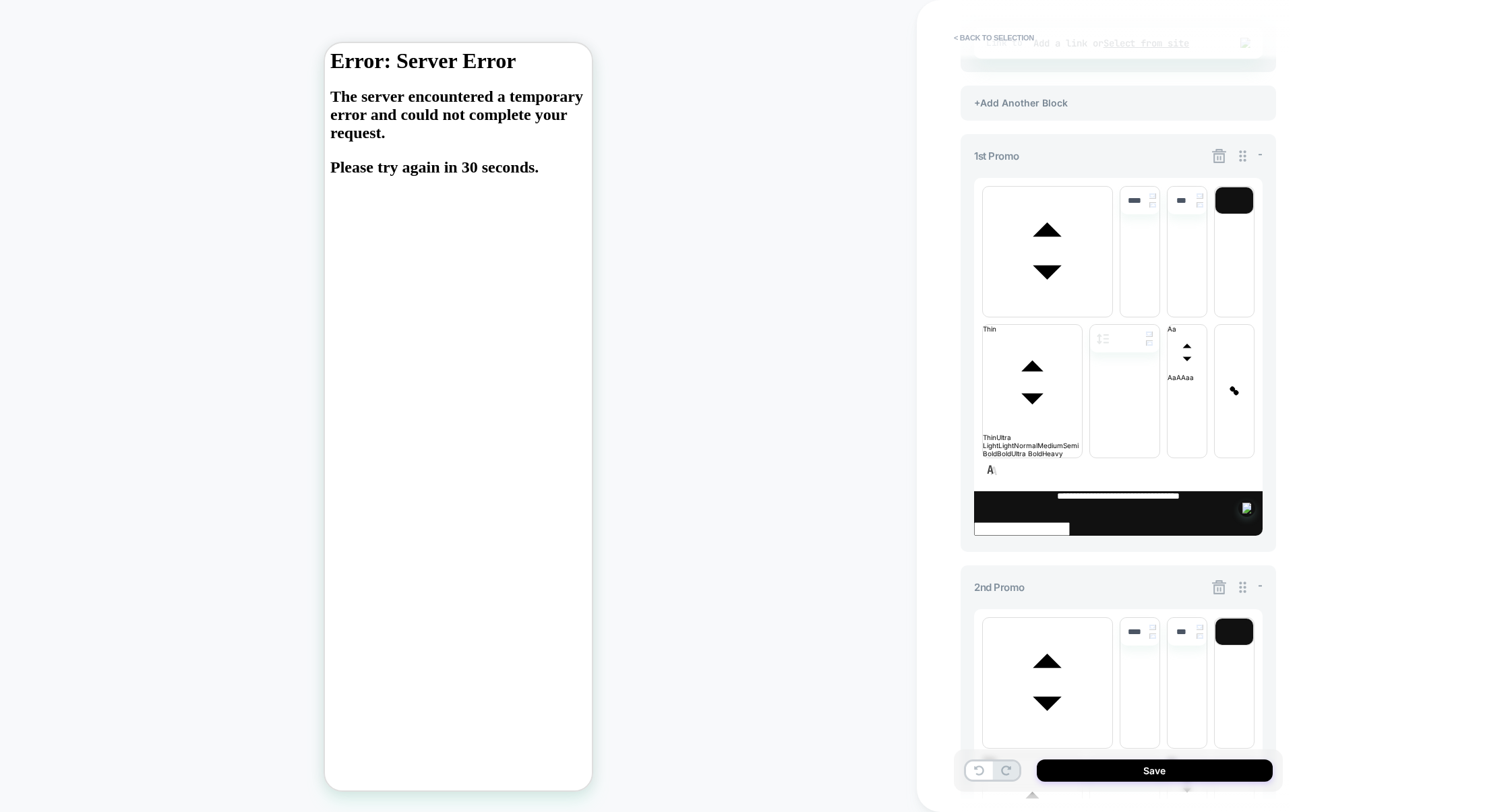
scroll to position [392, 0]
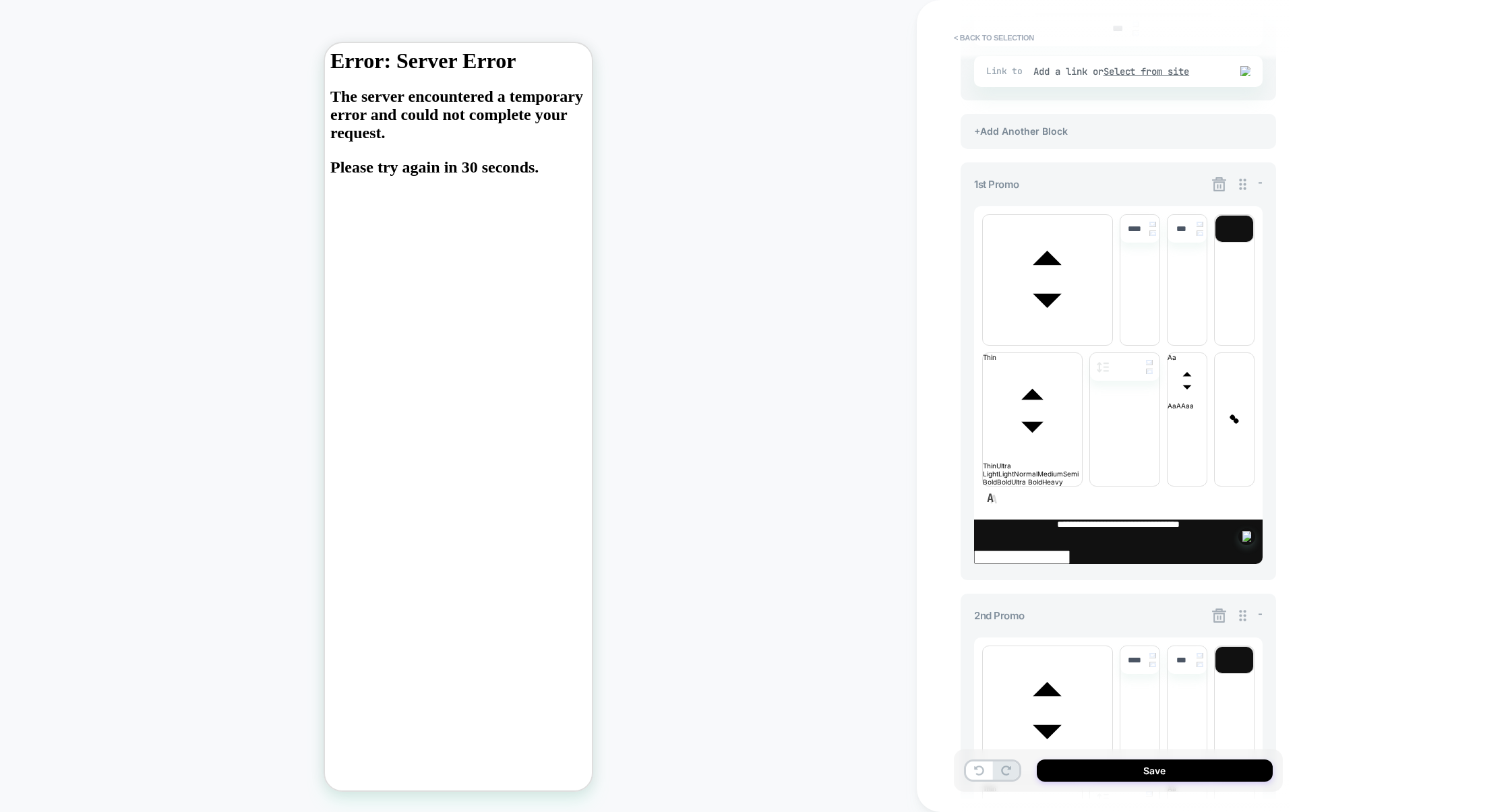
click at [1218, 186] on icon at bounding box center [1219, 185] width 15 height 15
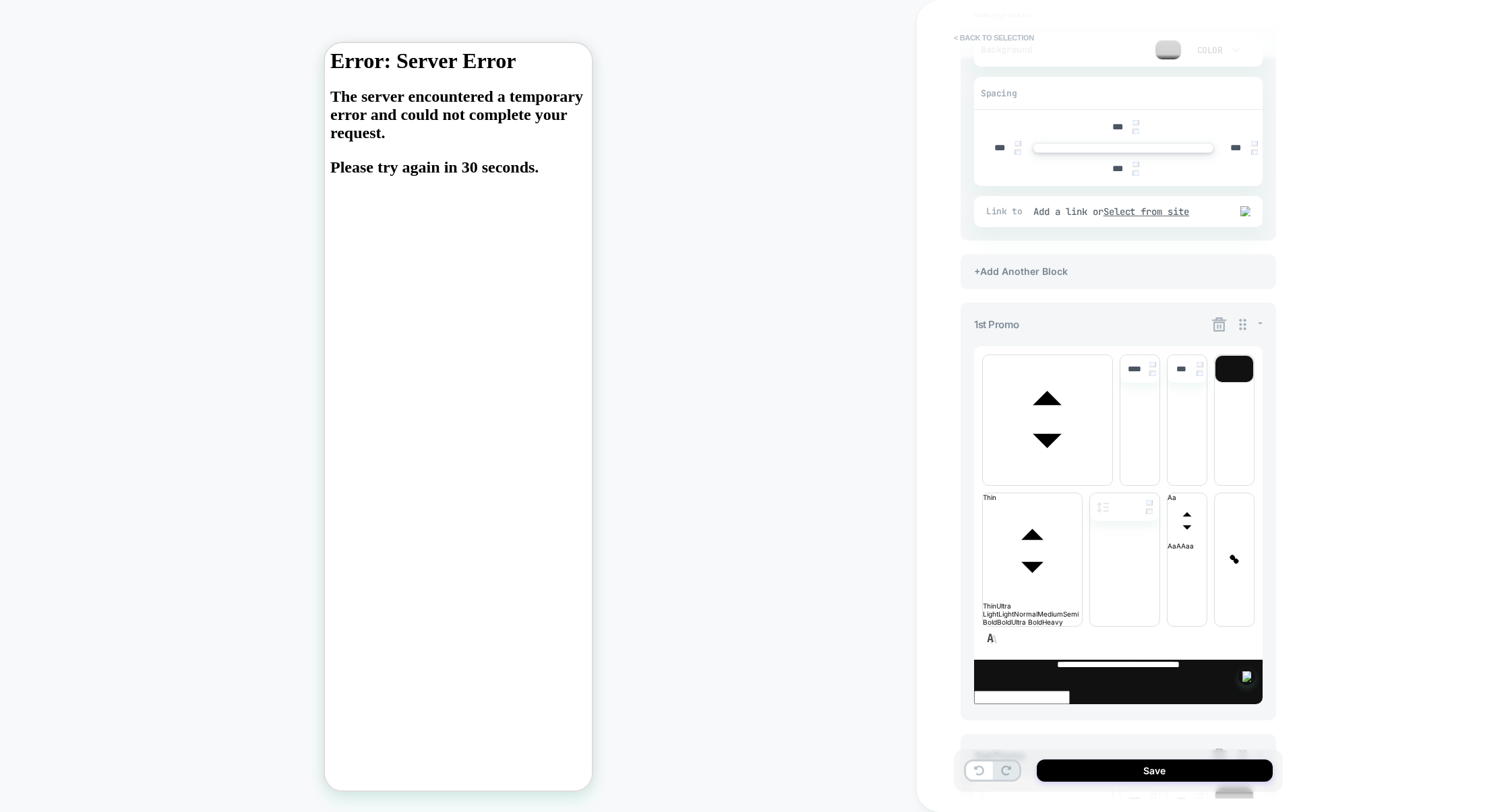
click at [1002, 35] on button "< Back to selection" at bounding box center [994, 38] width 94 height 22
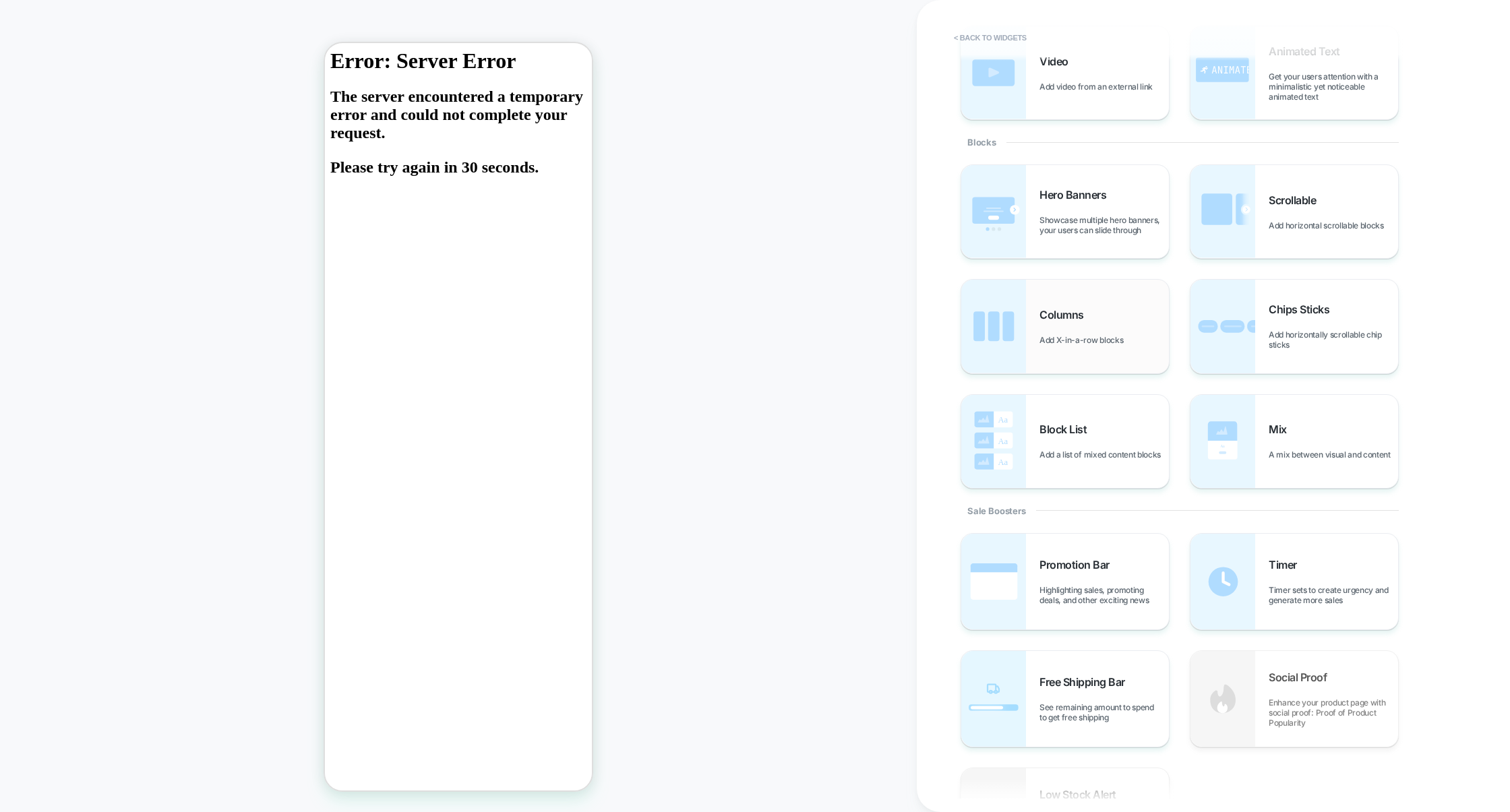
scroll to position [0, 0]
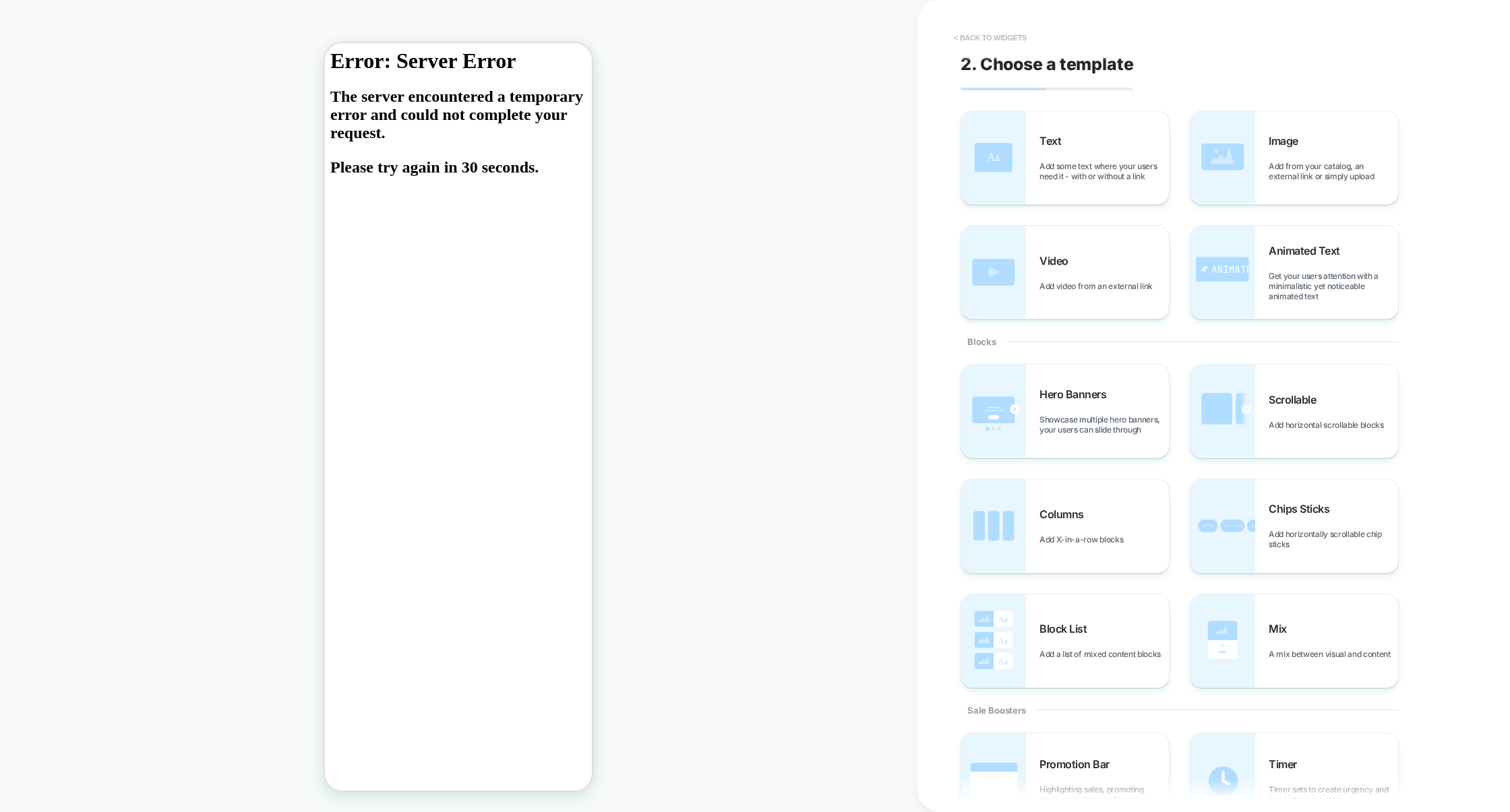
click at [981, 35] on button "< Back to widgets" at bounding box center [990, 38] width 87 height 22
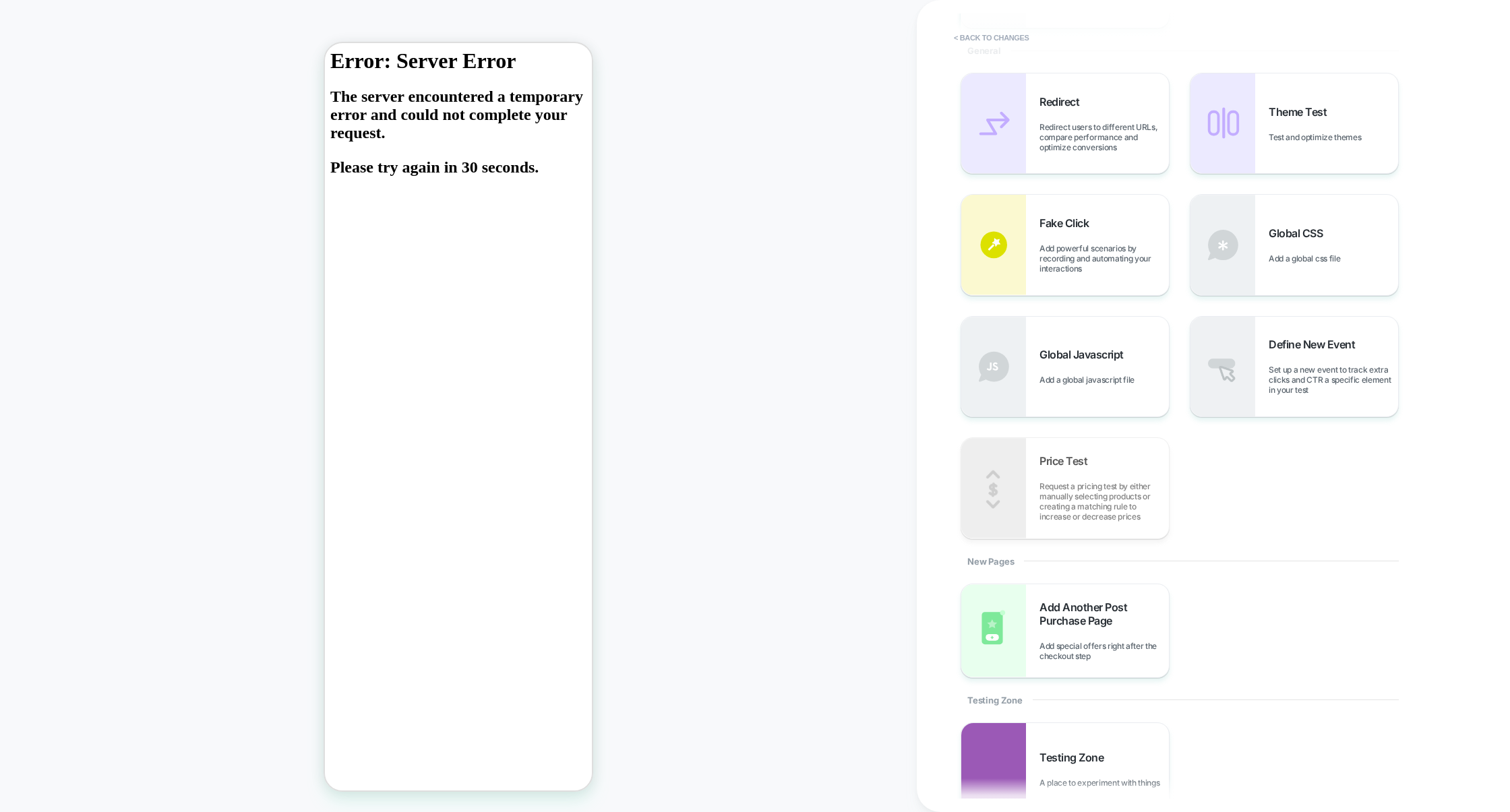
scroll to position [532, 0]
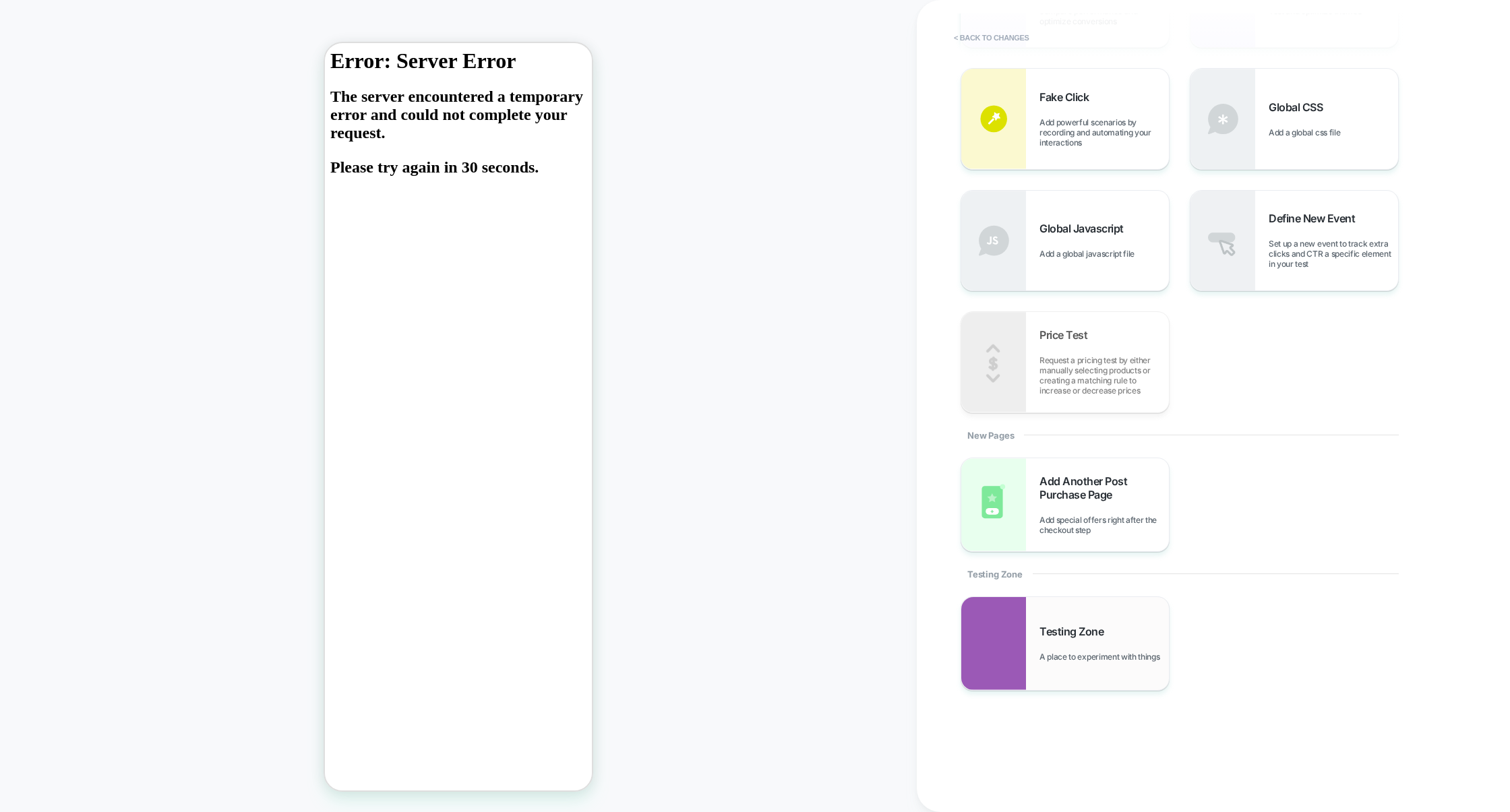
click at [1084, 629] on span "Testing Zone" at bounding box center [1076, 631] width 71 height 14
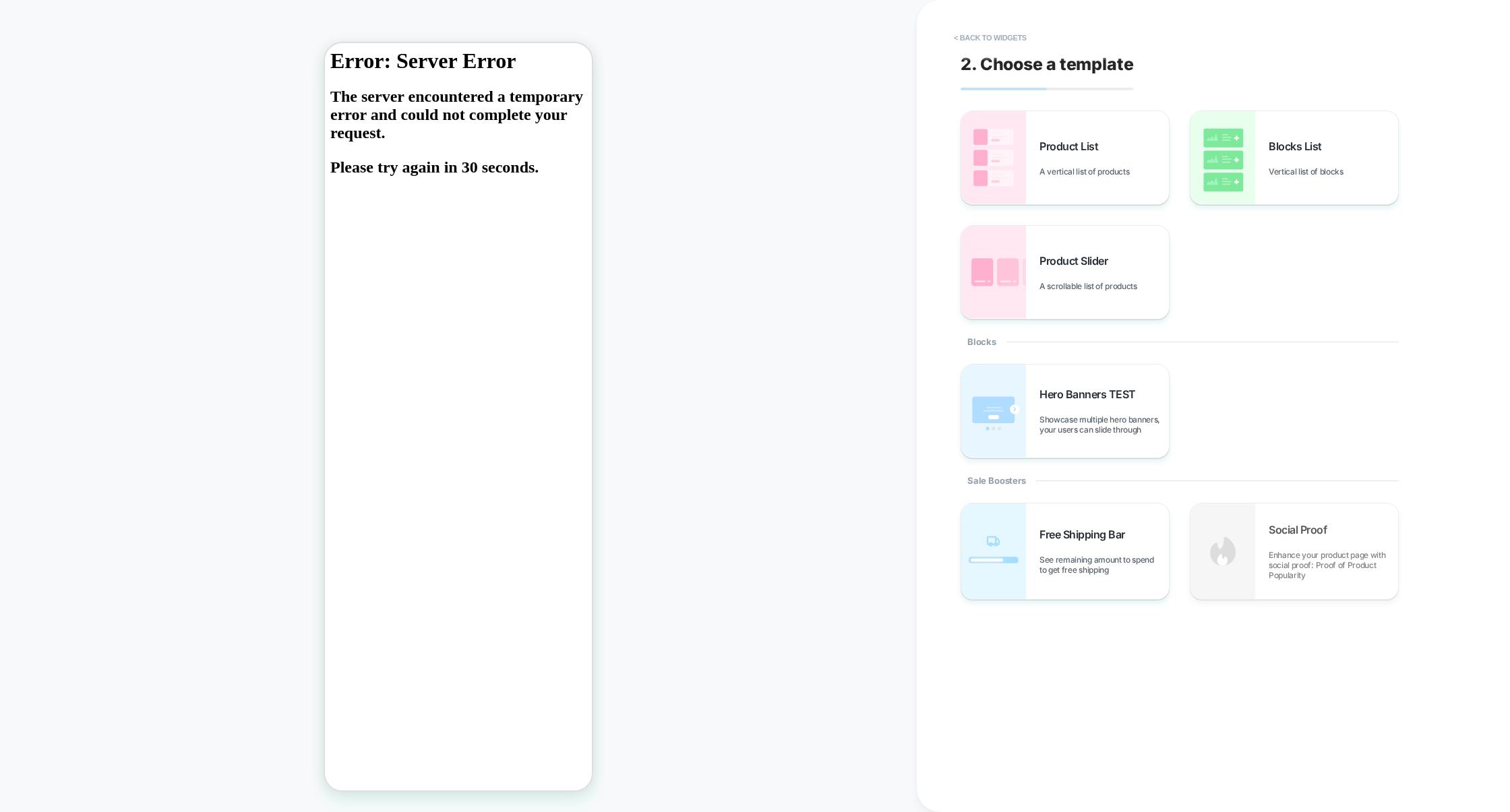
click at [1113, 464] on div "Sale Boosters" at bounding box center [1179, 480] width 438 height 45
click at [1113, 449] on div "Hero Banners TEST Showcase multiple hero banners, your users can slide through" at bounding box center [1066, 411] width 208 height 93
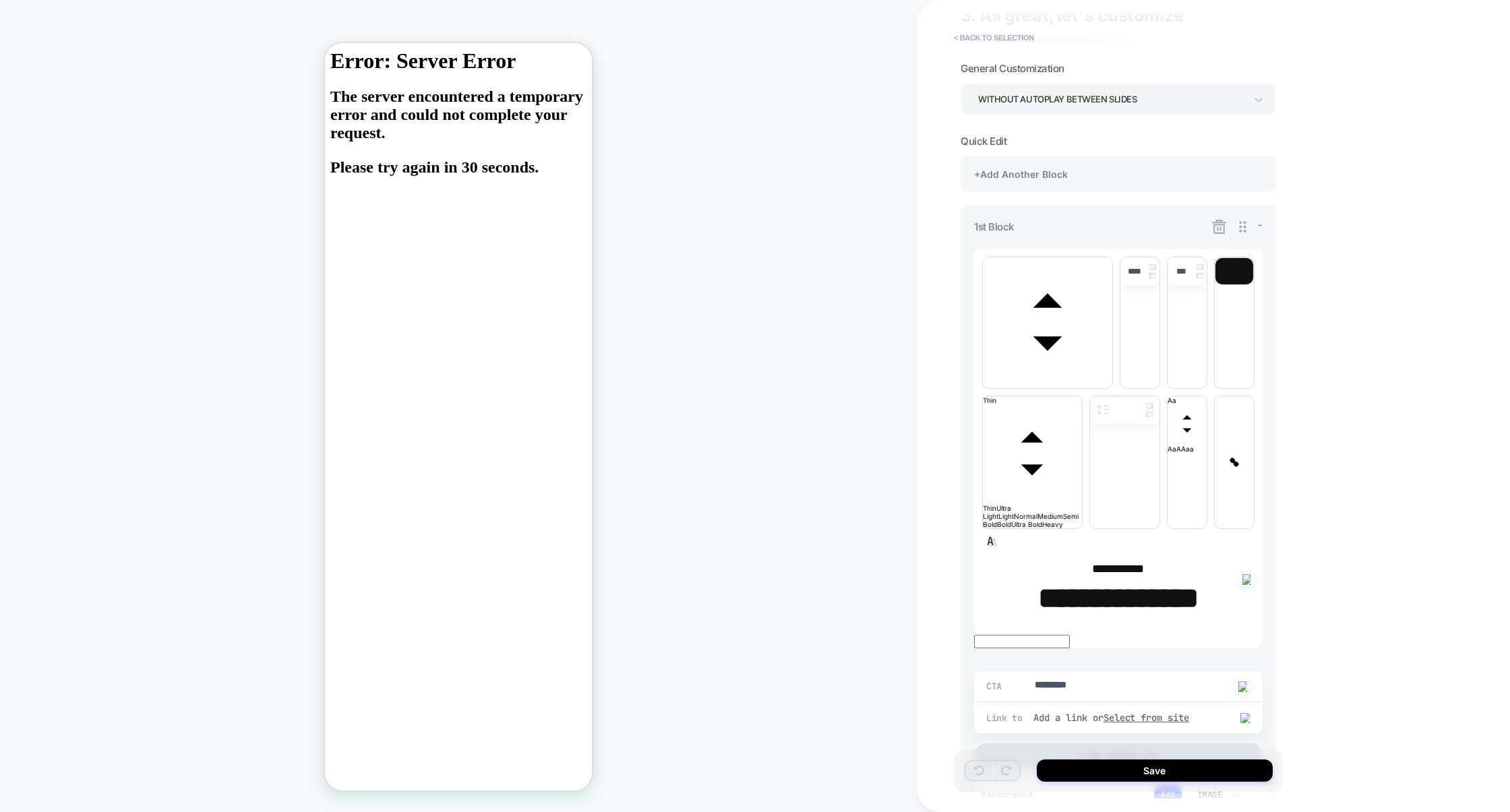
scroll to position [44, 0]
click at [1216, 229] on icon at bounding box center [1219, 232] width 15 height 15
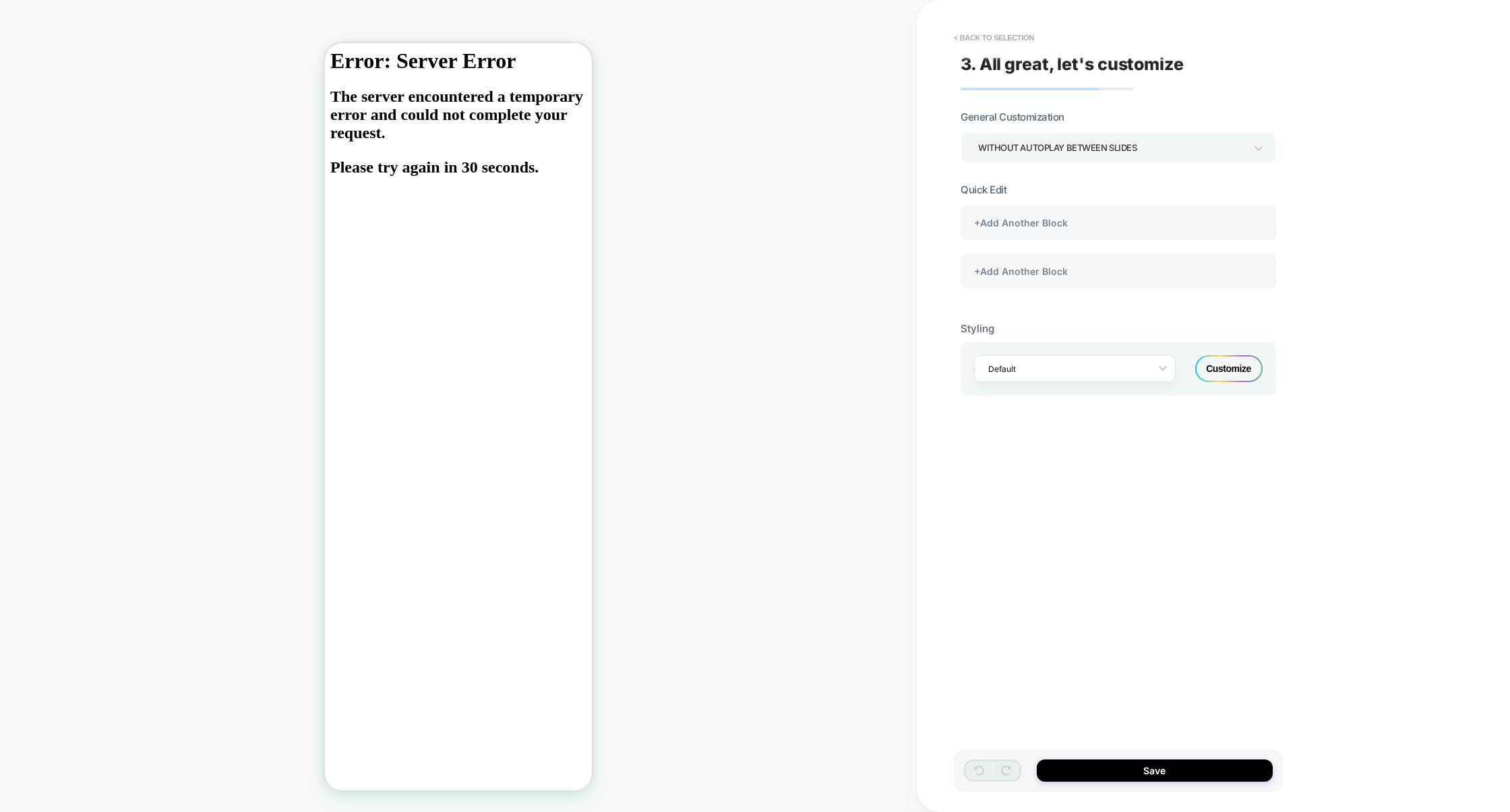
scroll to position [0, 0]
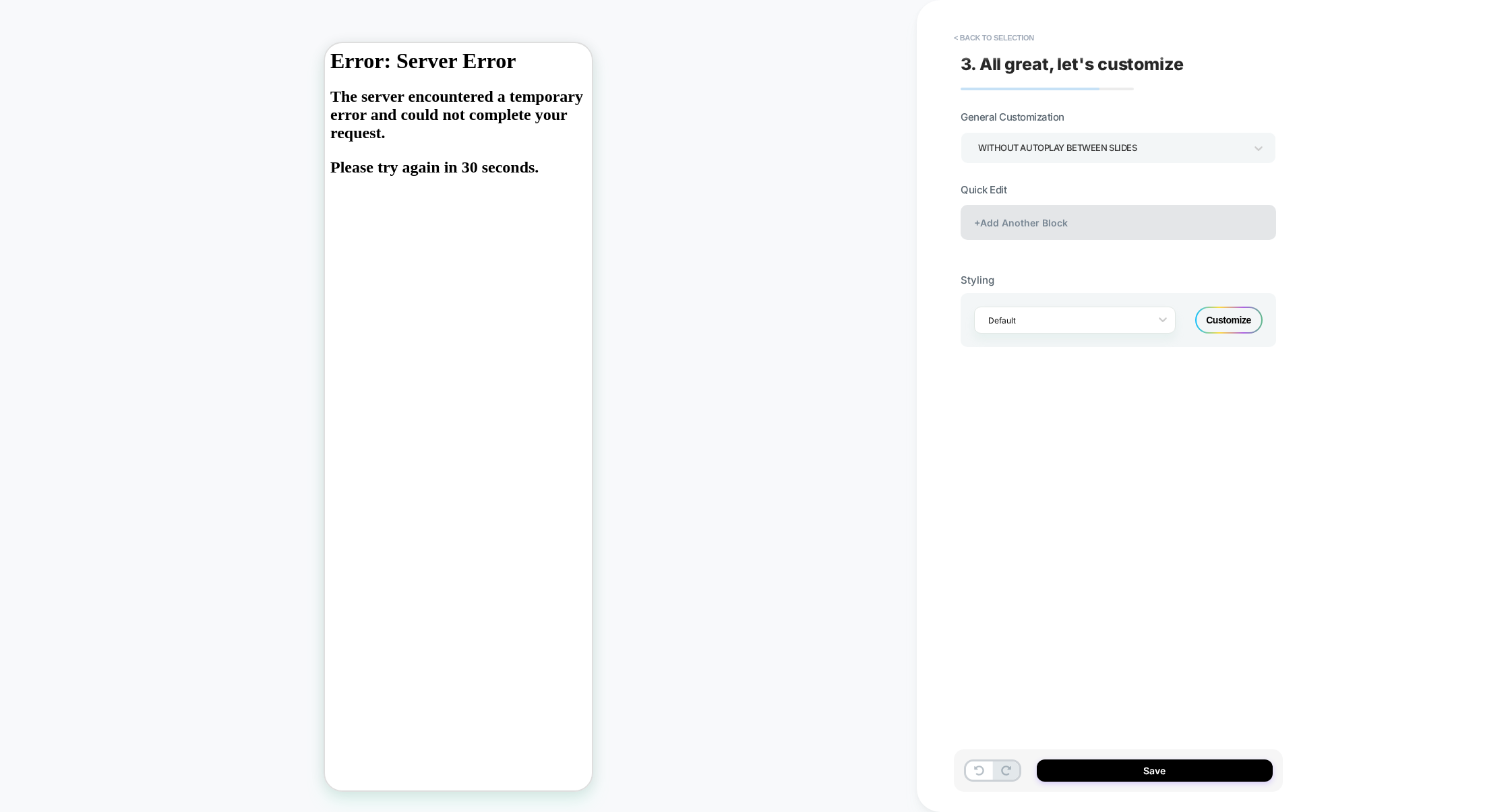
click at [1214, 223] on div "+Add Another Block" at bounding box center [1118, 222] width 315 height 35
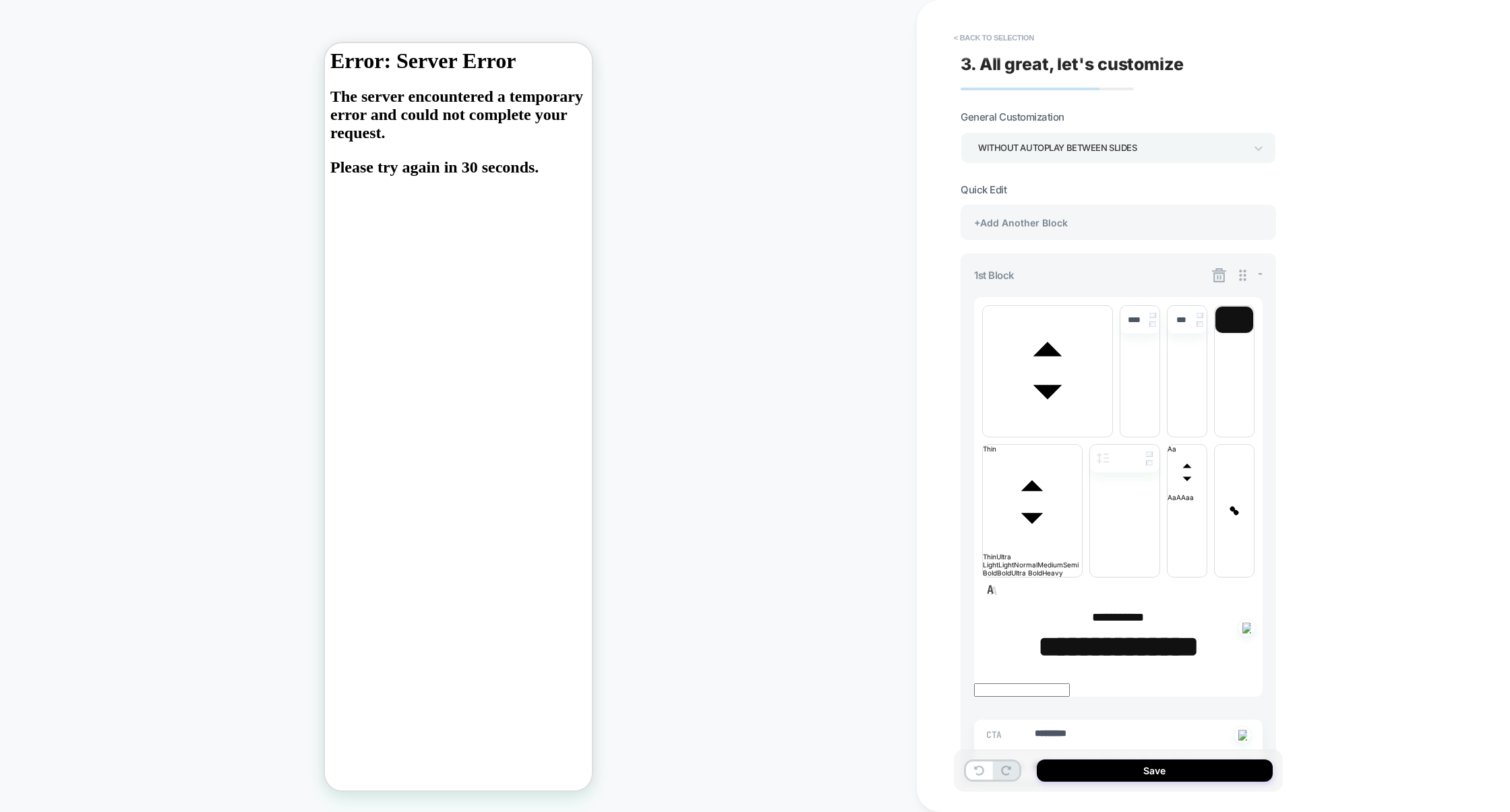
scroll to position [139, 0]
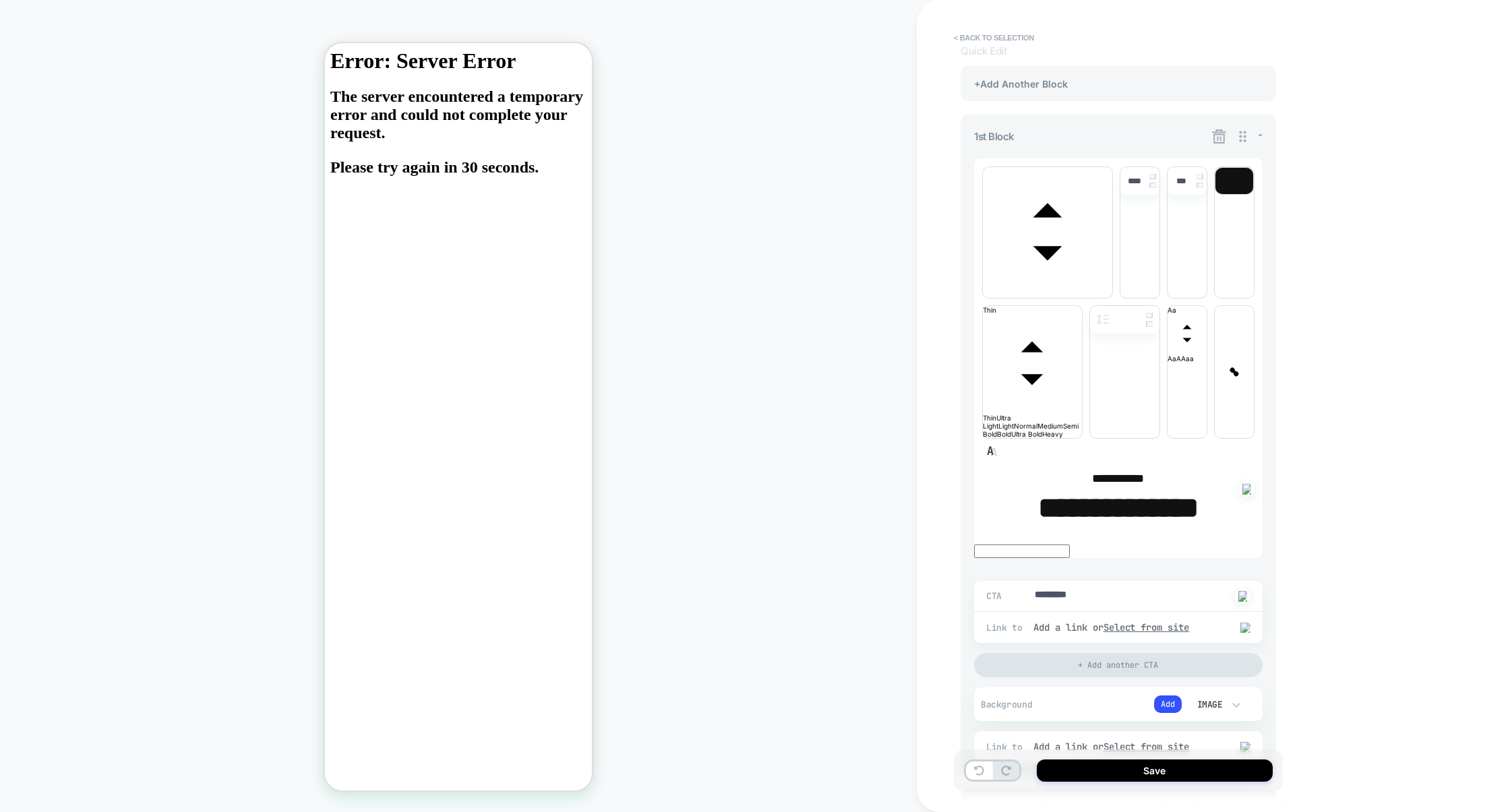
click at [1114, 789] on div "+Add Another Block" at bounding box center [1118, 807] width 315 height 35
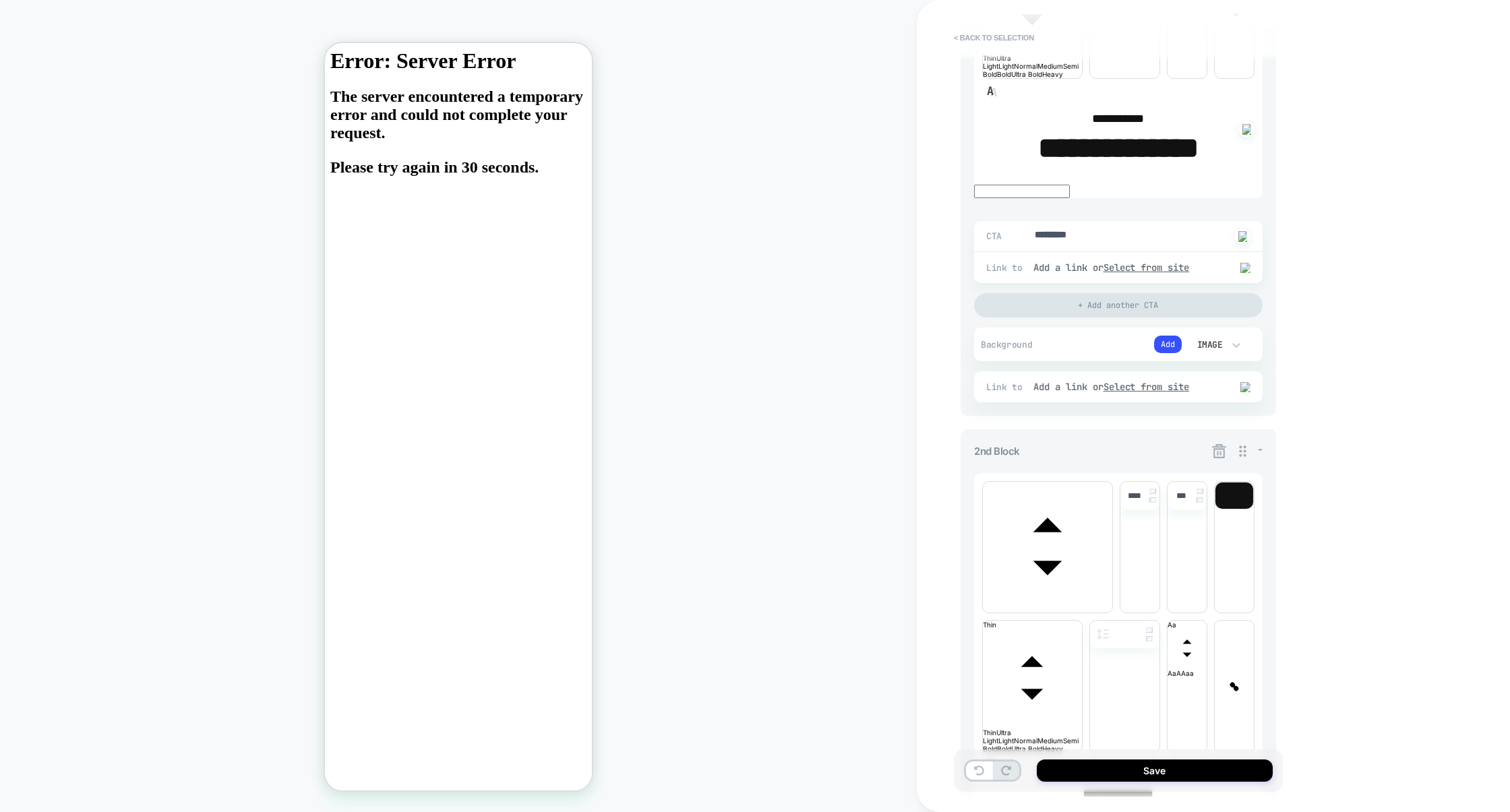
scroll to position [599, 0]
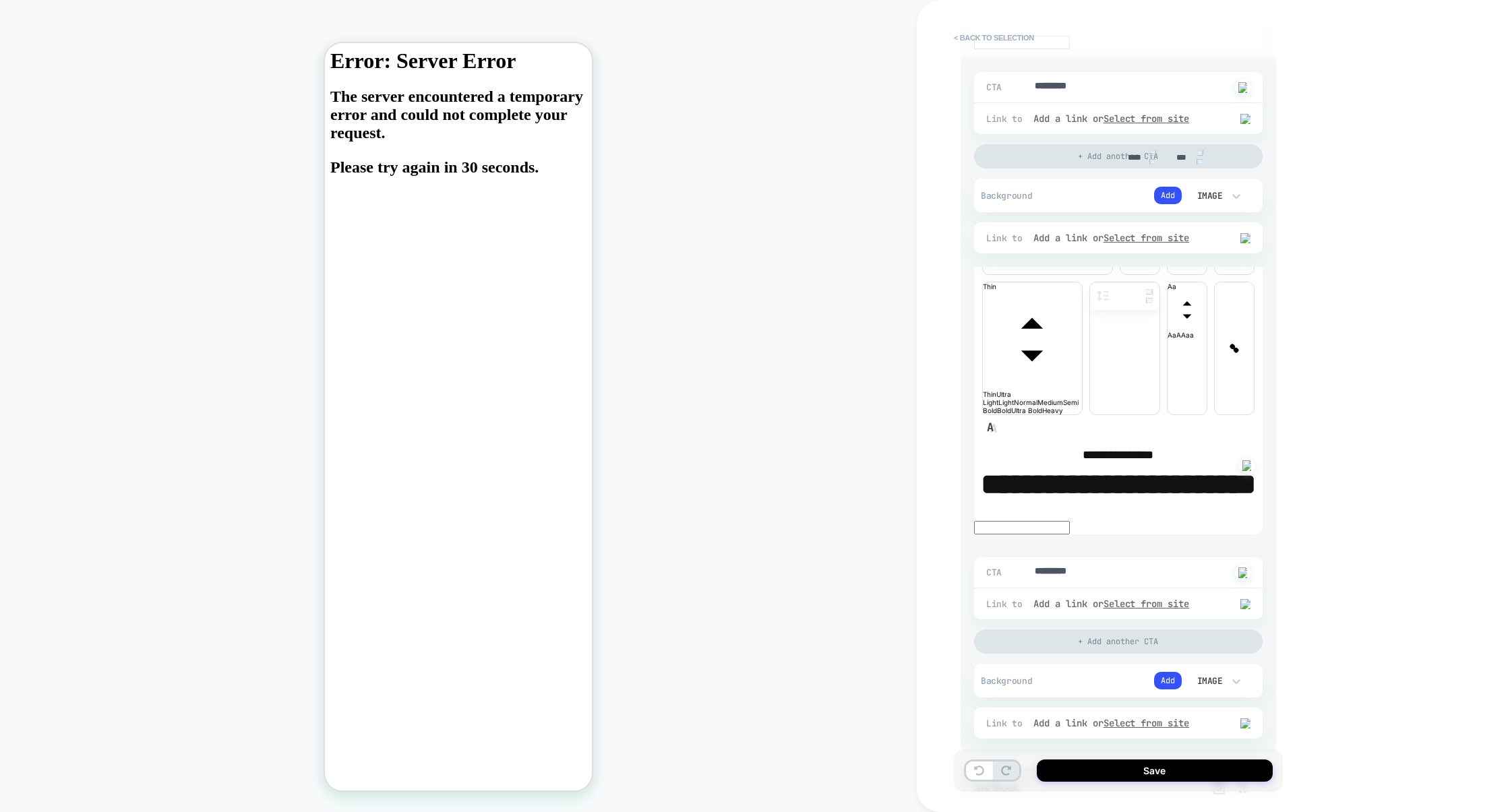
type textarea "*"
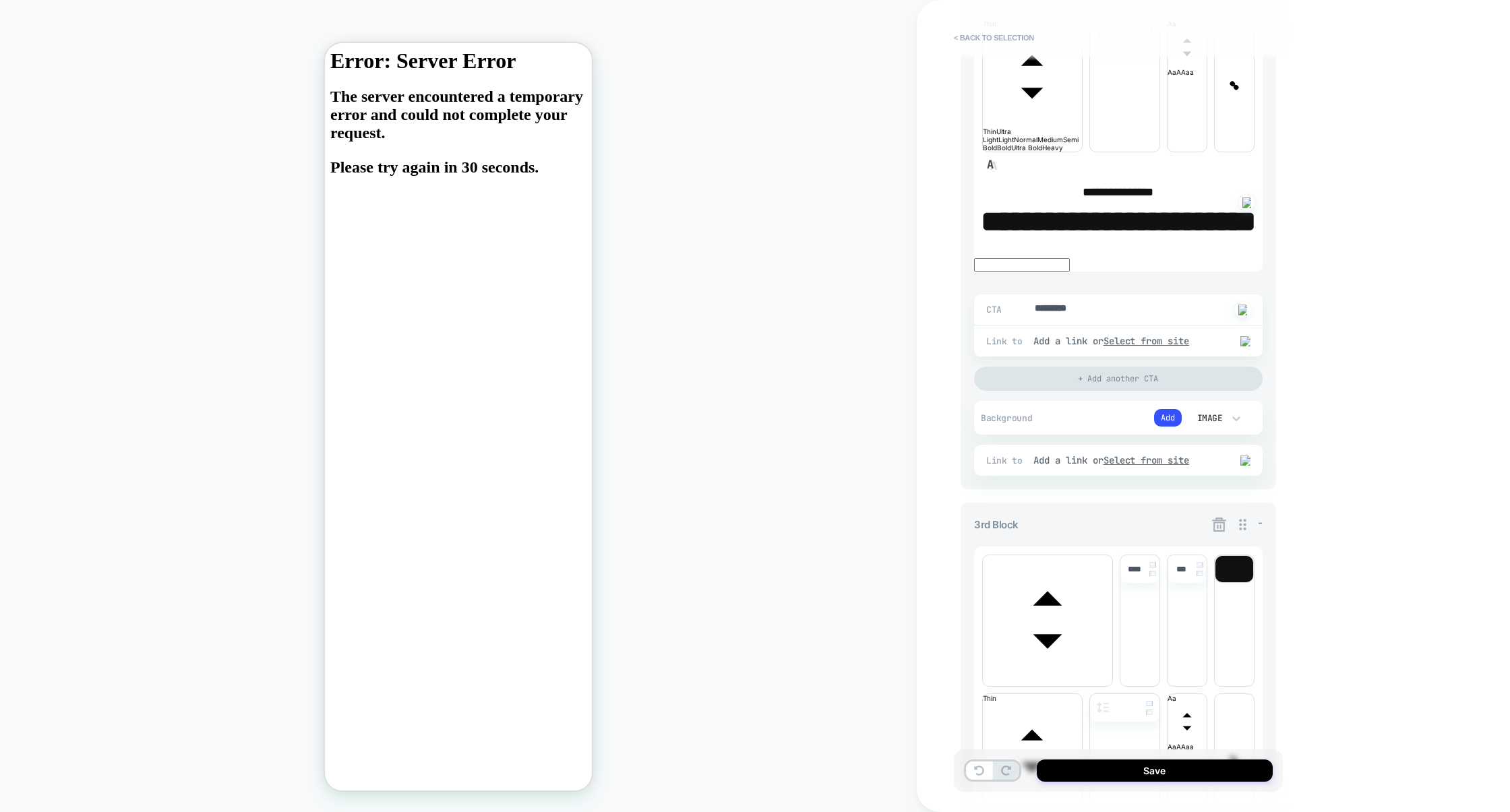
scroll to position [1052, 0]
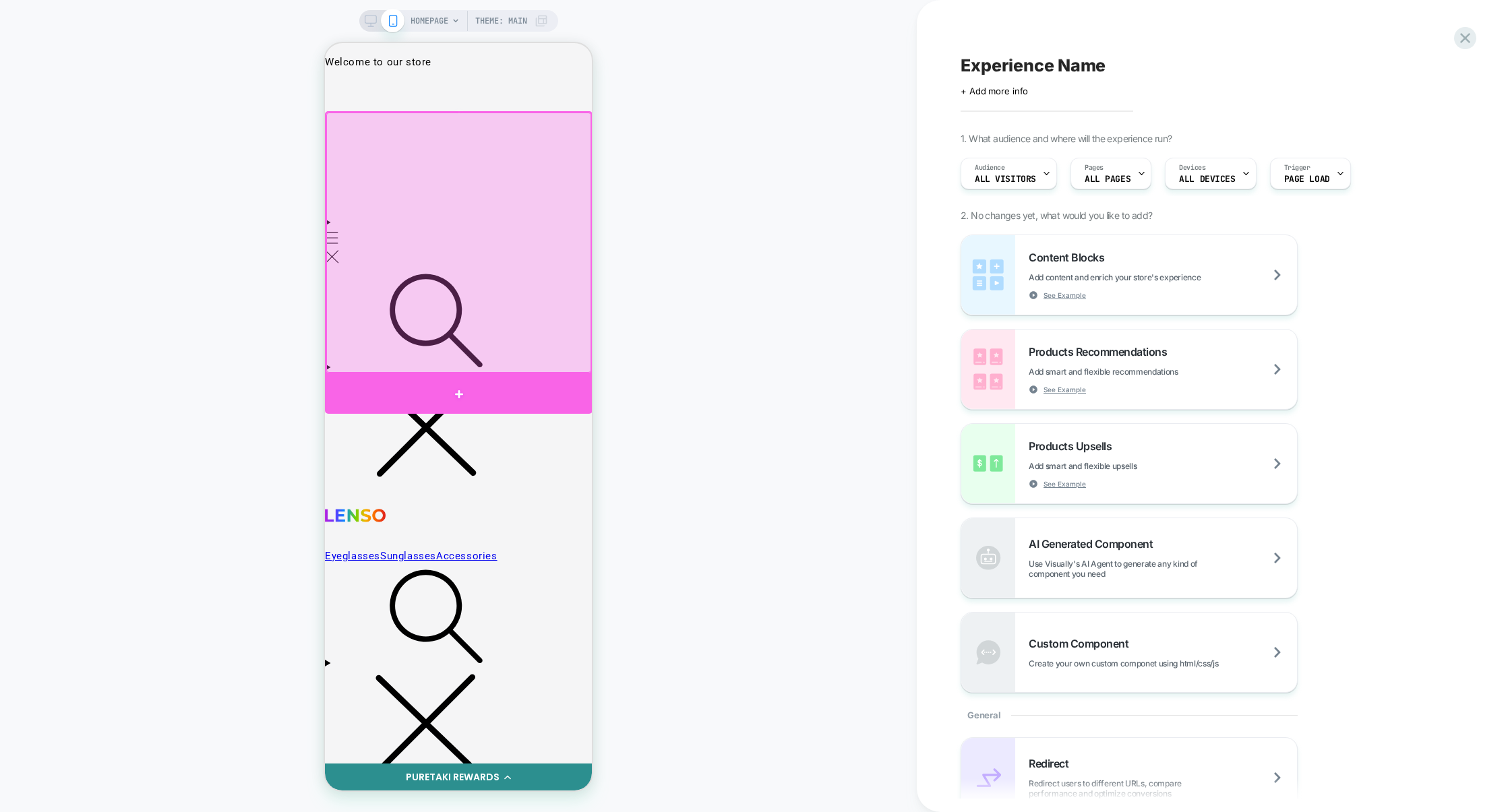
click at [448, 399] on div at bounding box center [459, 394] width 268 height 40
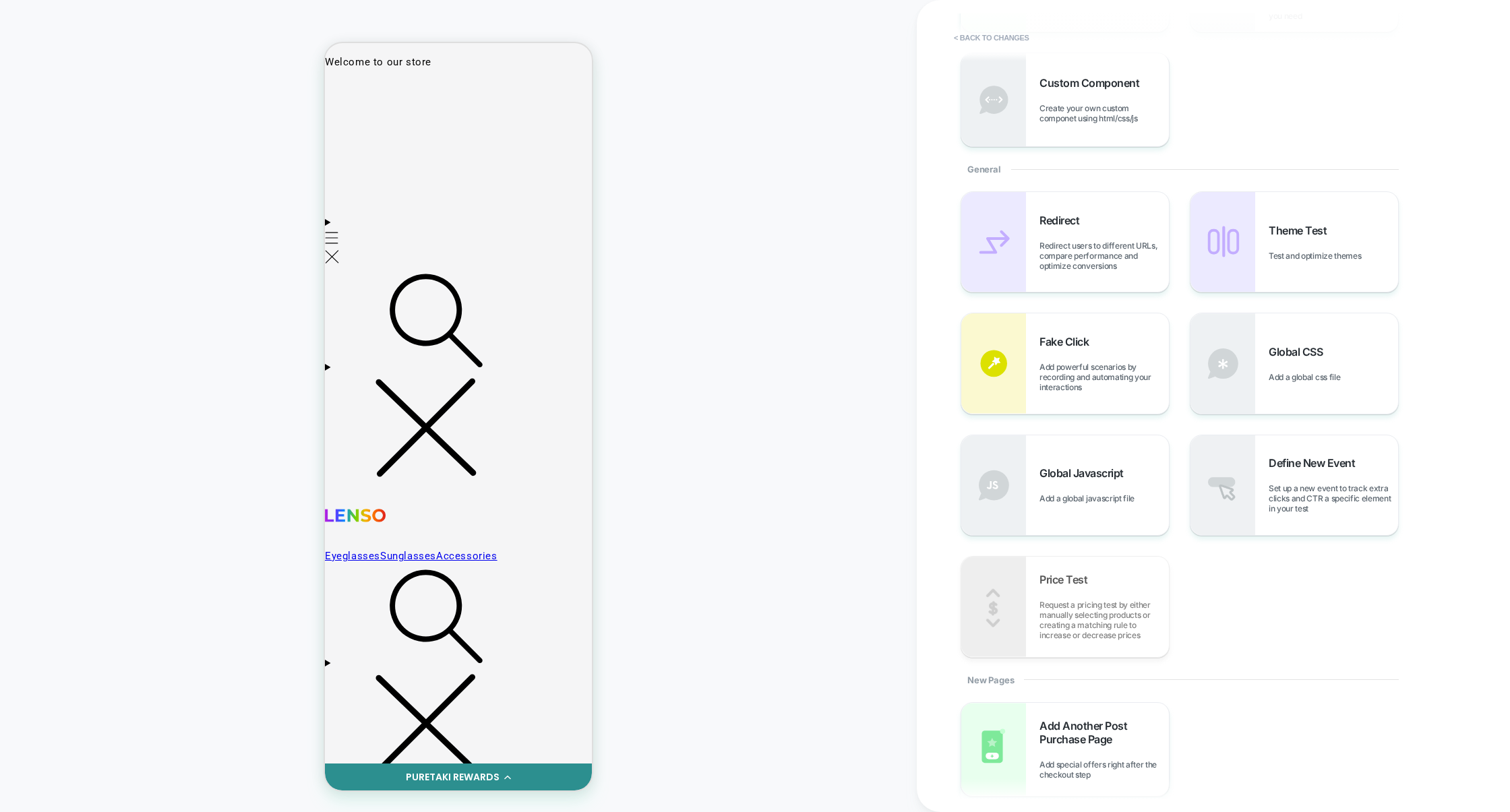
scroll to position [392, 0]
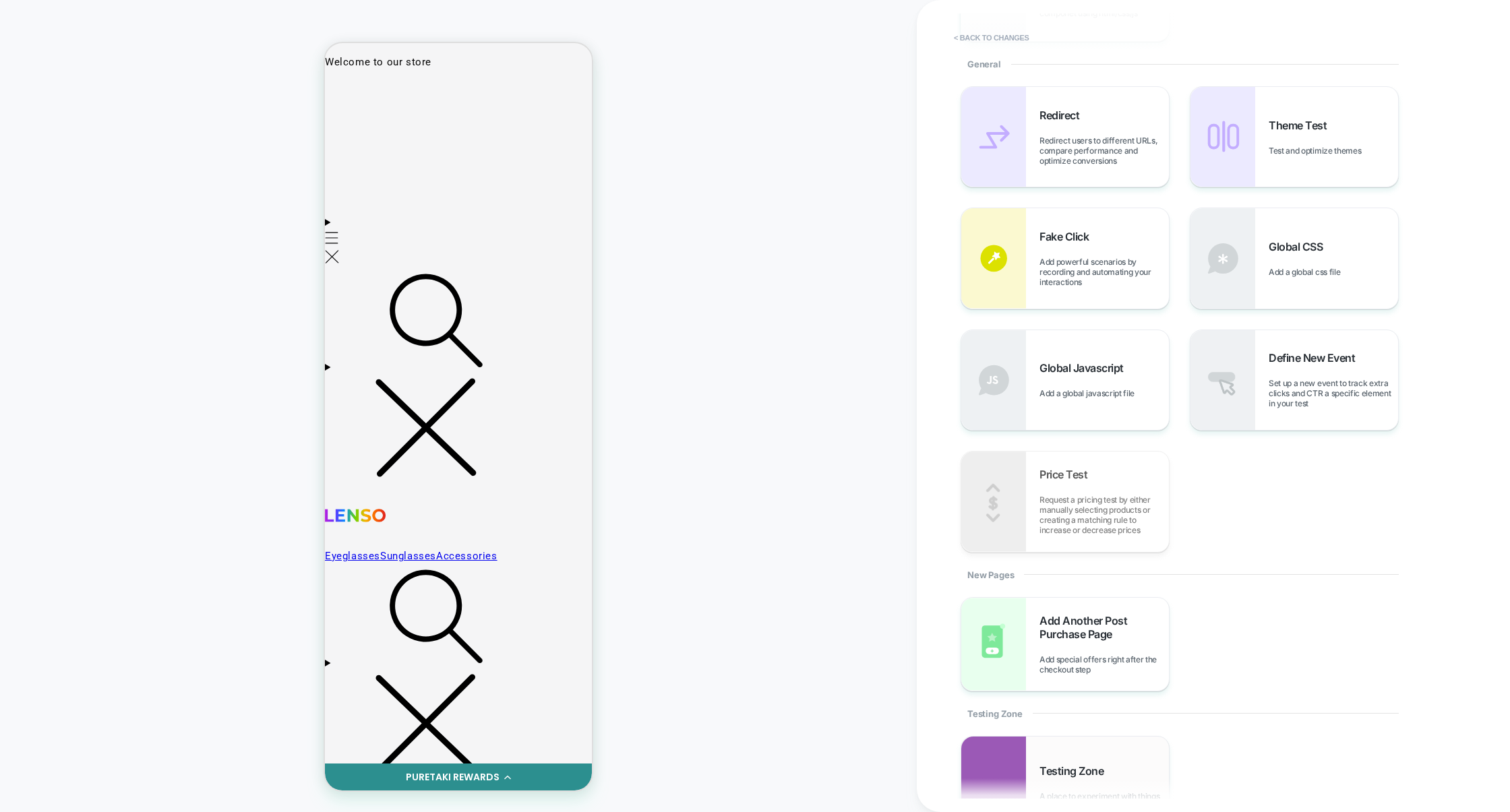
click at [1014, 744] on img at bounding box center [994, 783] width 65 height 93
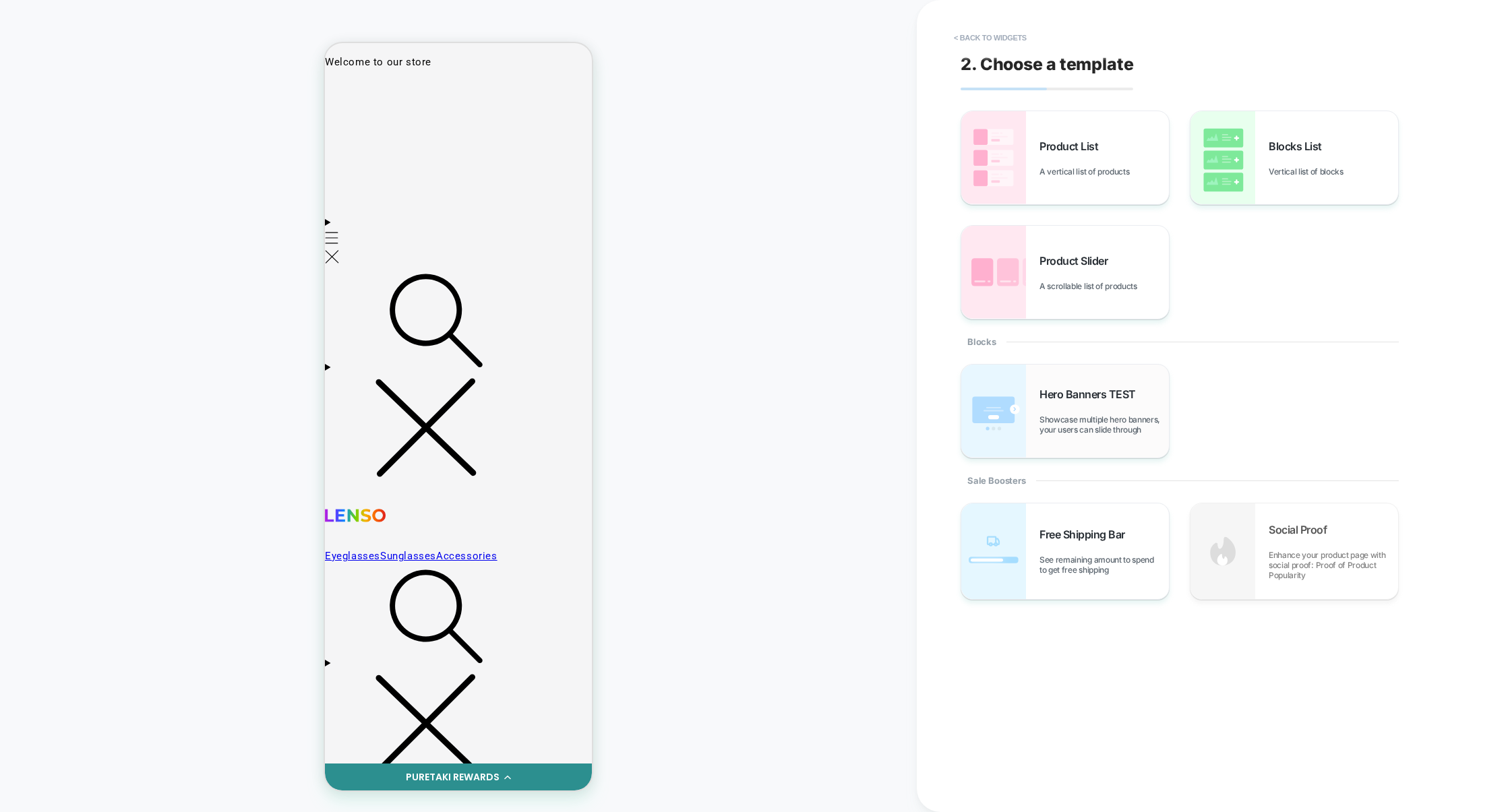
click at [1081, 430] on span "Showcase multiple hero banners, your users can slide through" at bounding box center [1105, 424] width 129 height 20
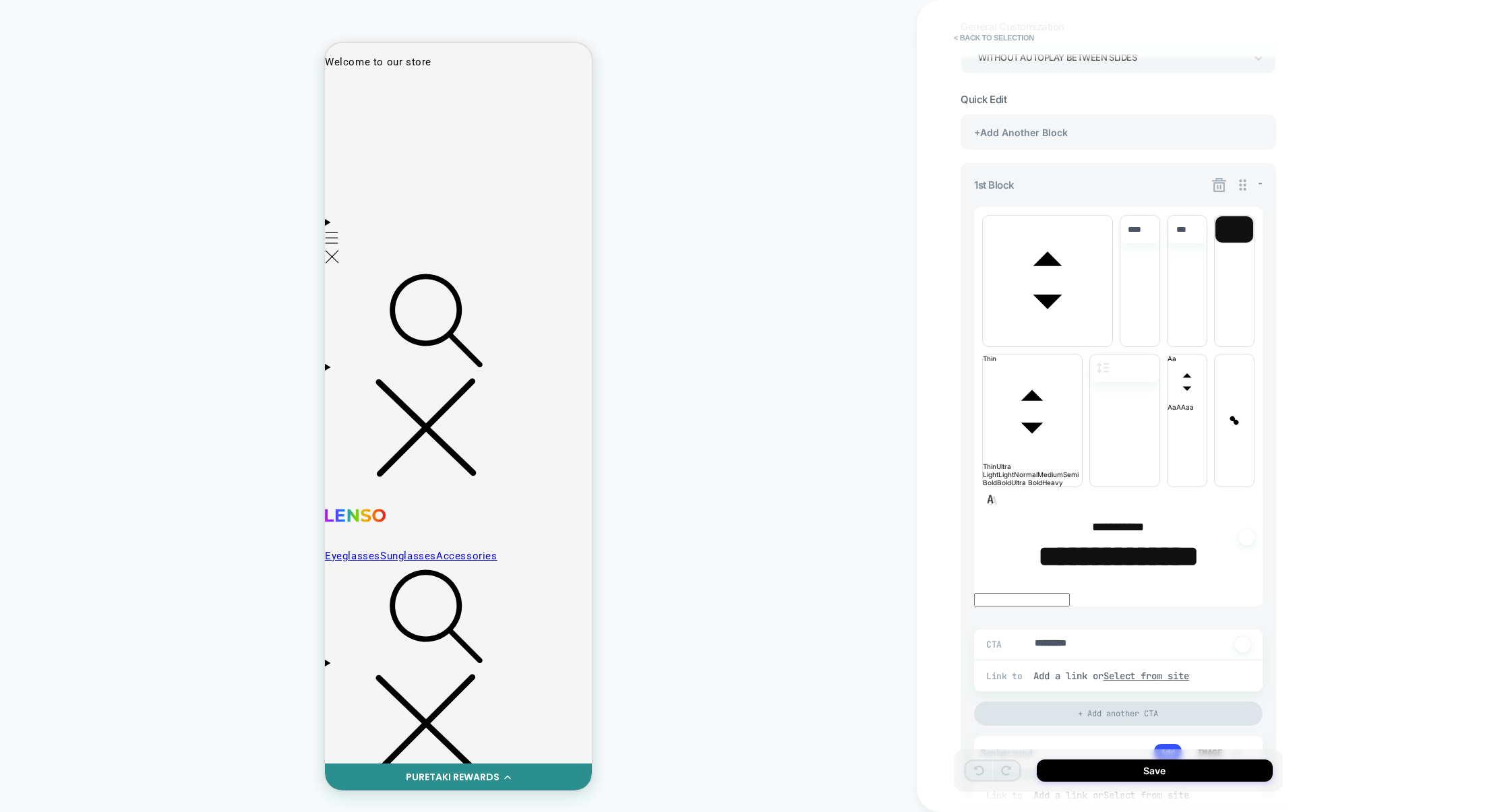
scroll to position [139, 0]
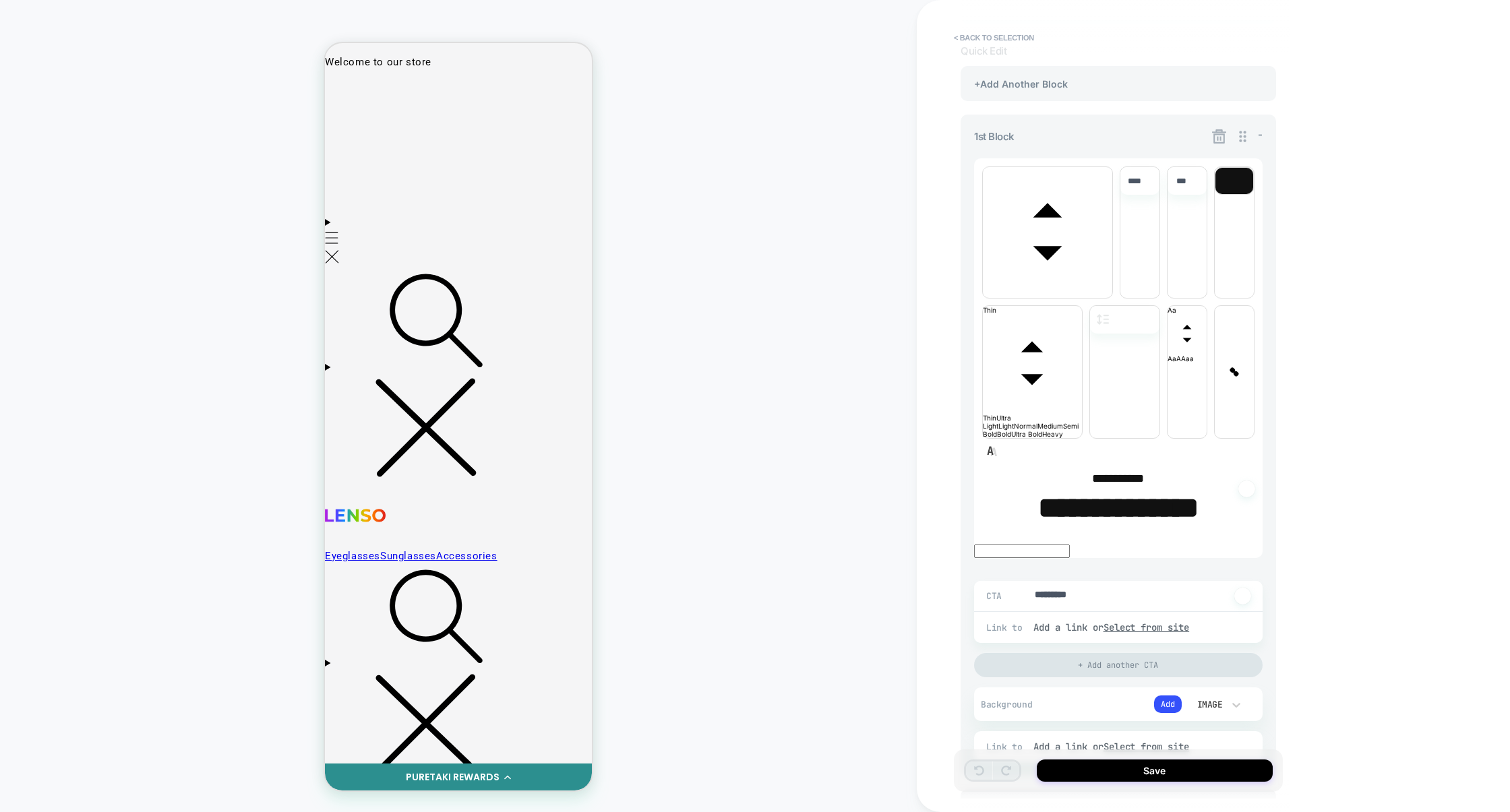
click at [1069, 789] on div "+Add Another Block" at bounding box center [1118, 807] width 315 height 35
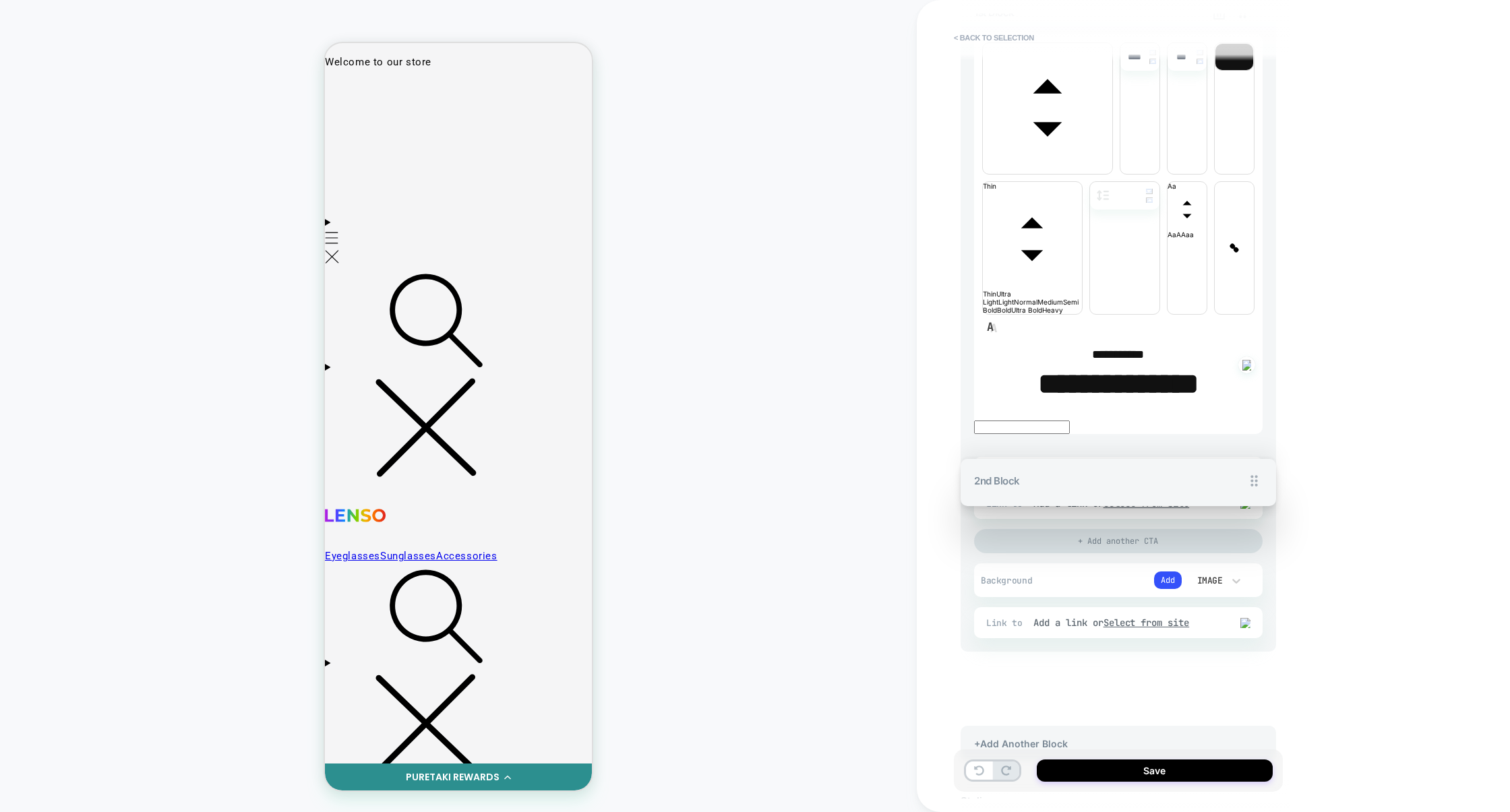
scroll to position [200, 0]
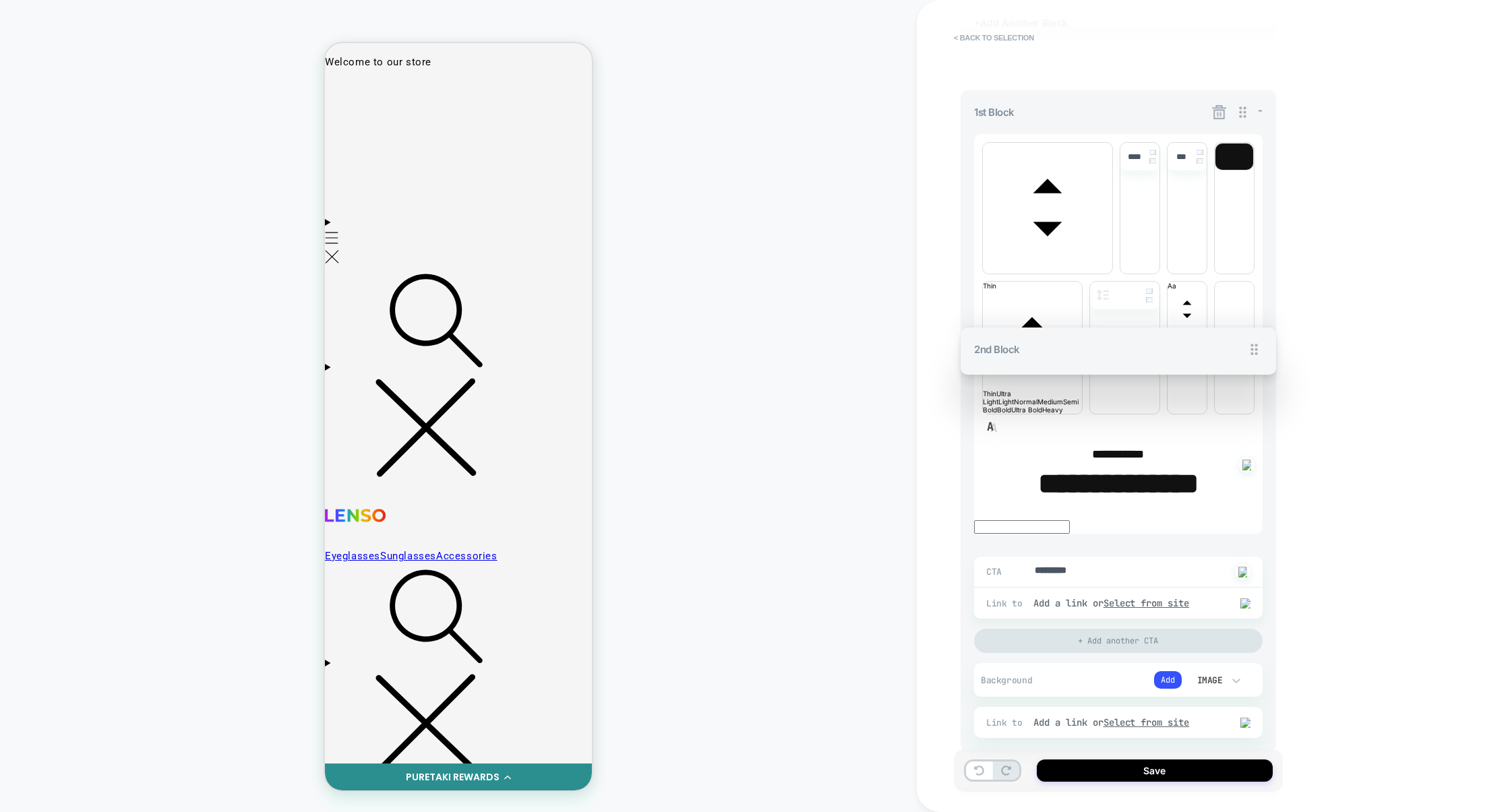
drag, startPoint x: 1244, startPoint y: 487, endPoint x: 1269, endPoint y: 310, distance: 178.8
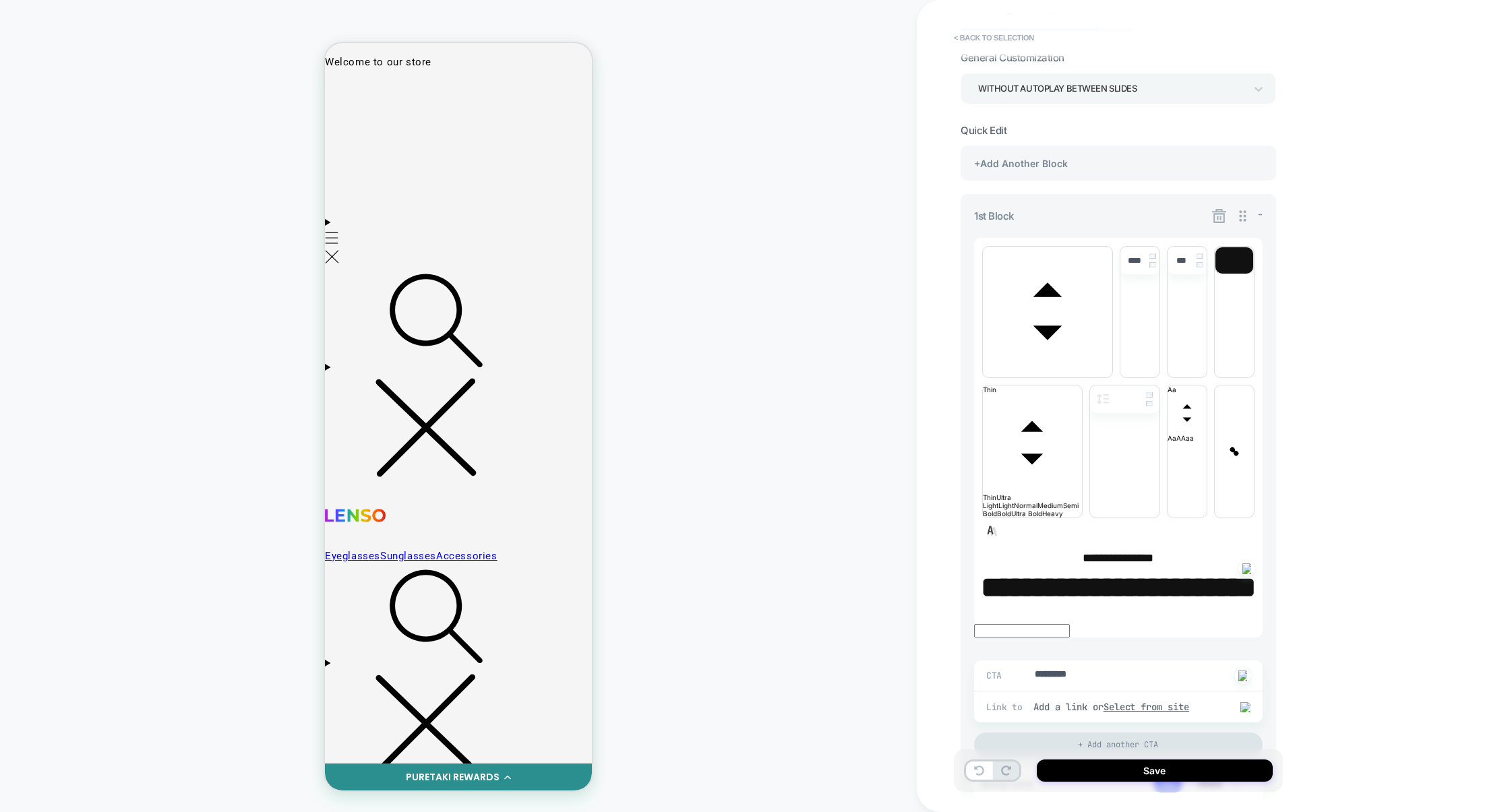
scroll to position [56, 0]
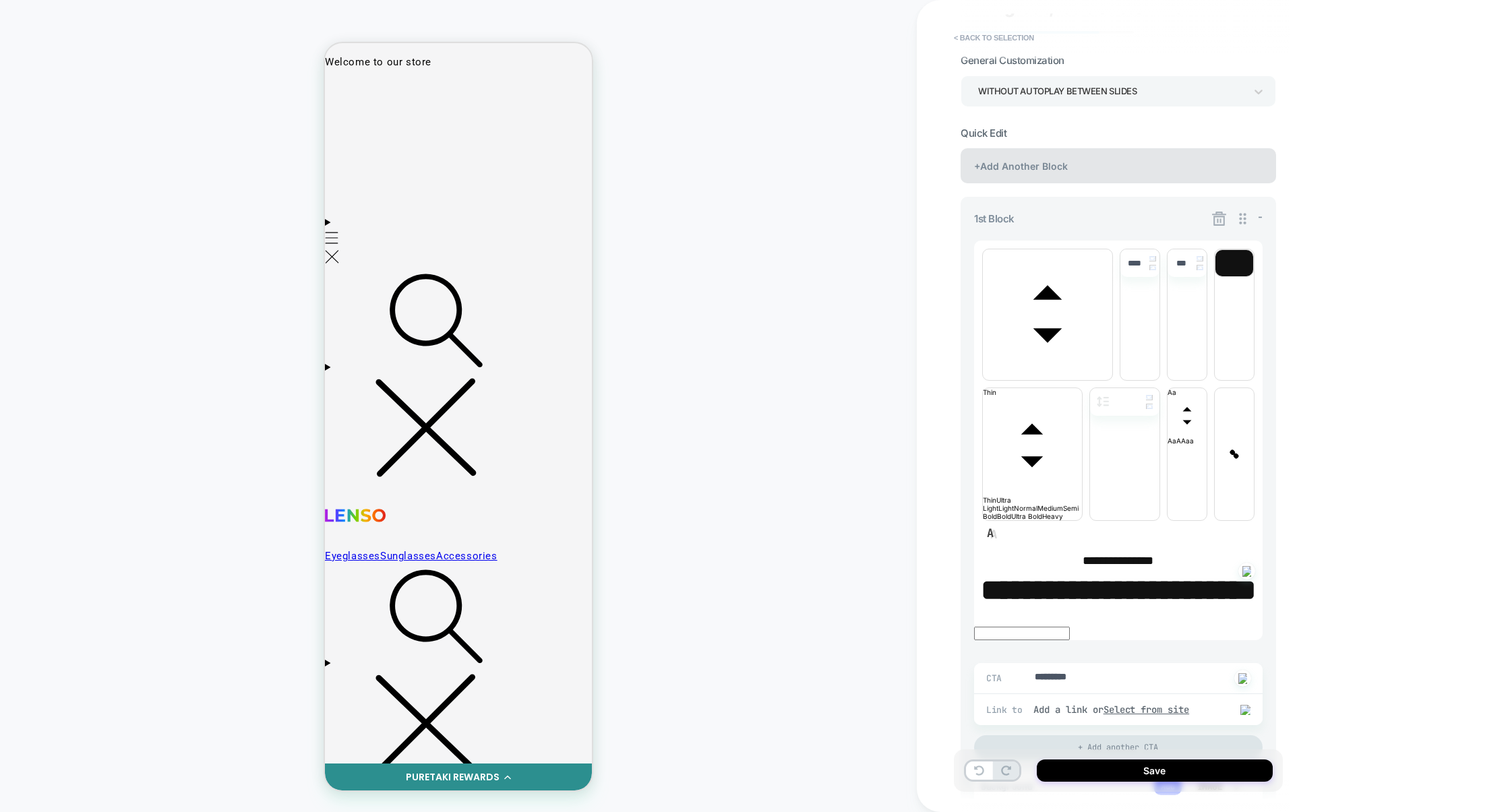
click at [1113, 178] on div "+Add Another Block" at bounding box center [1118, 166] width 315 height 35
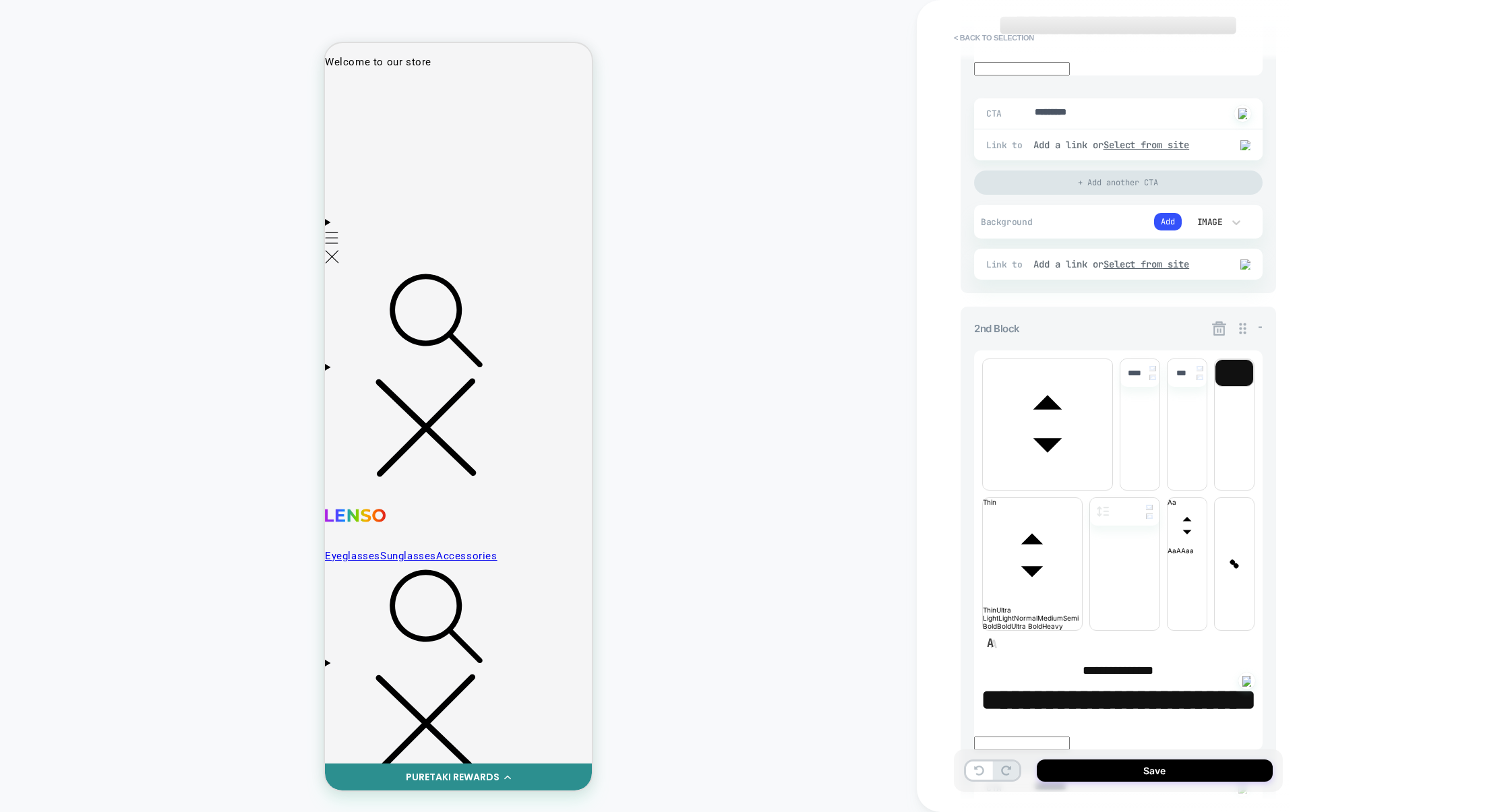
scroll to position [569, 0]
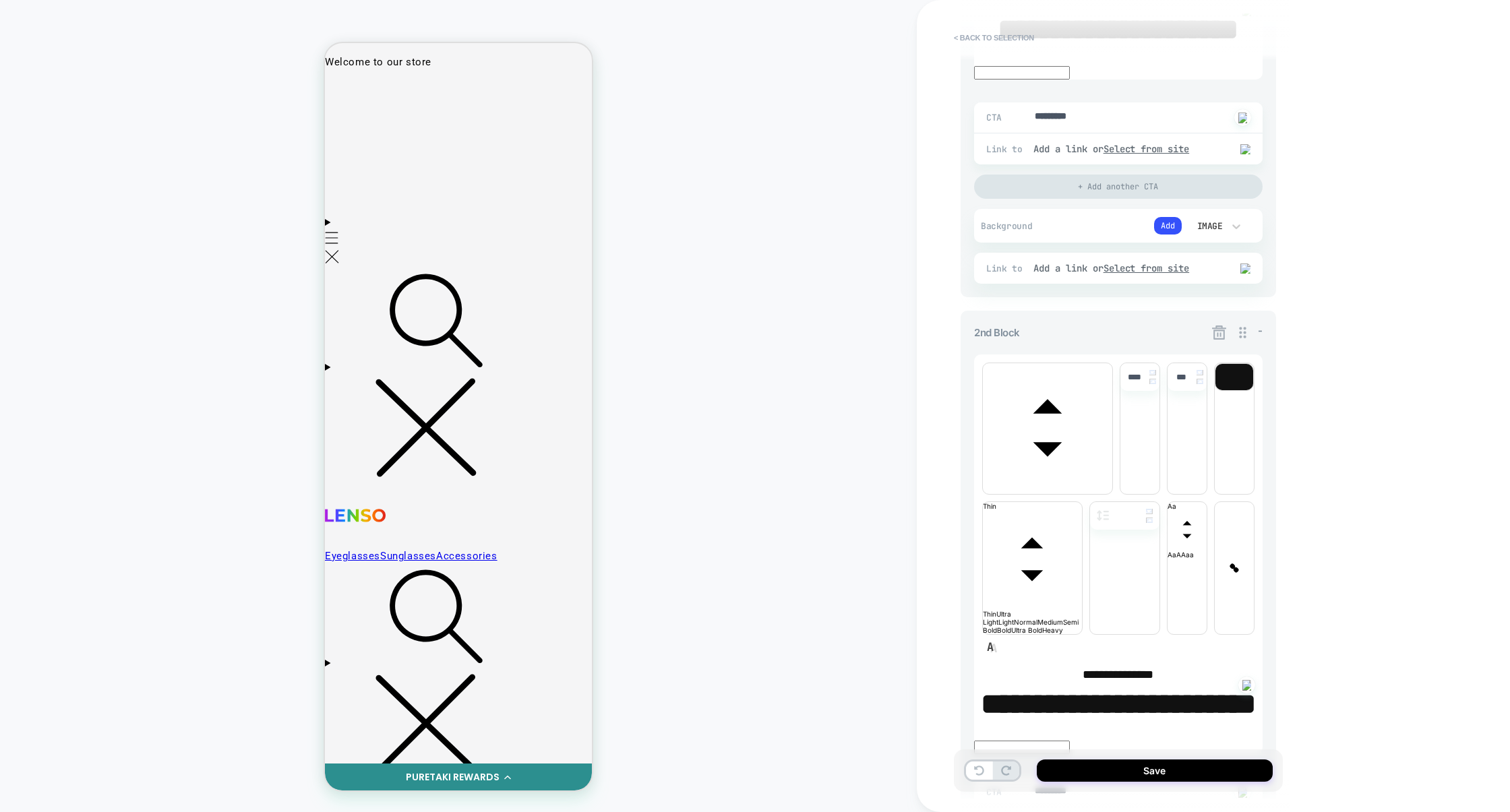
click at [1224, 324] on icon at bounding box center [1219, 332] width 17 height 17
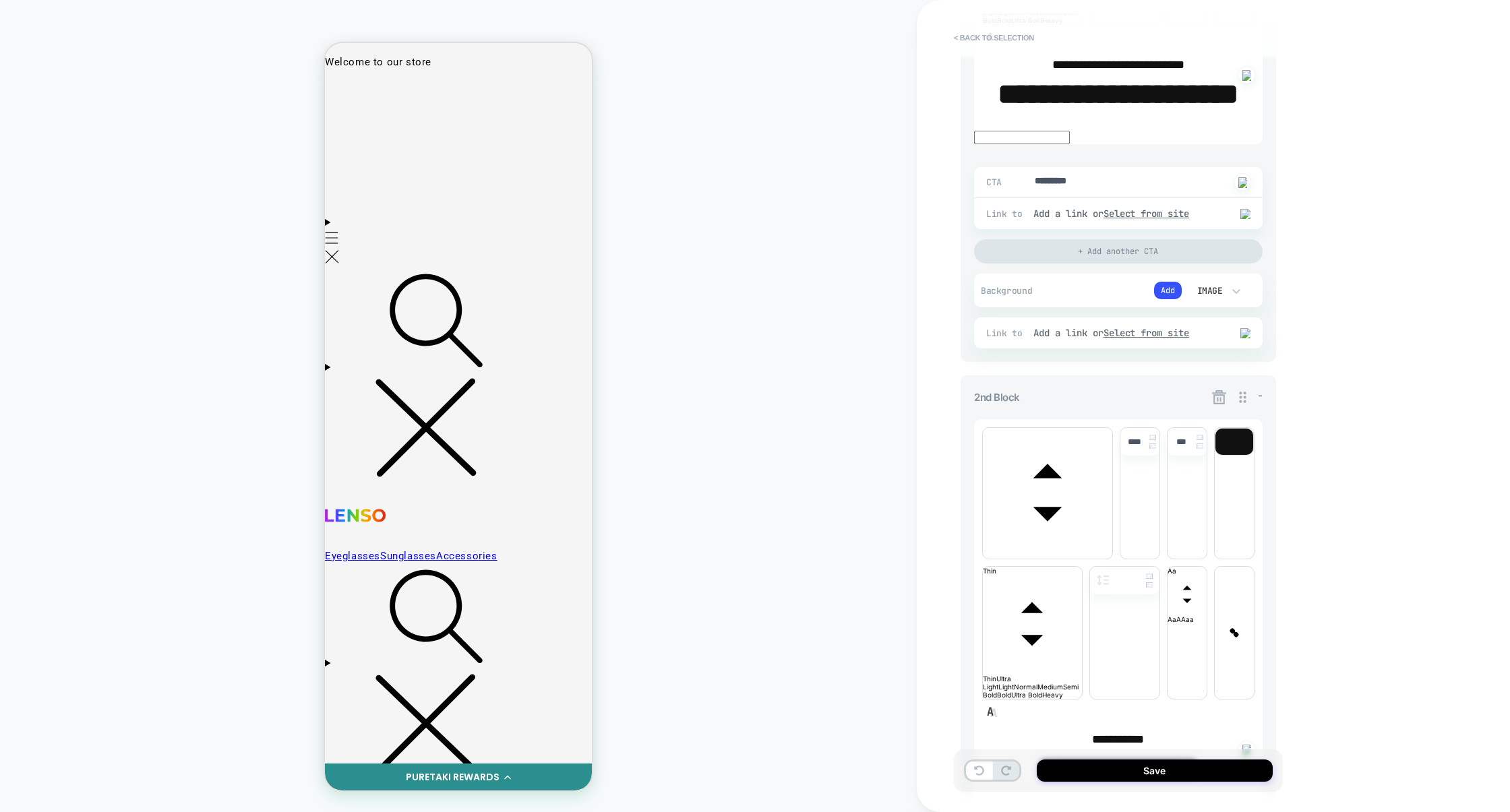
scroll to position [575, 0]
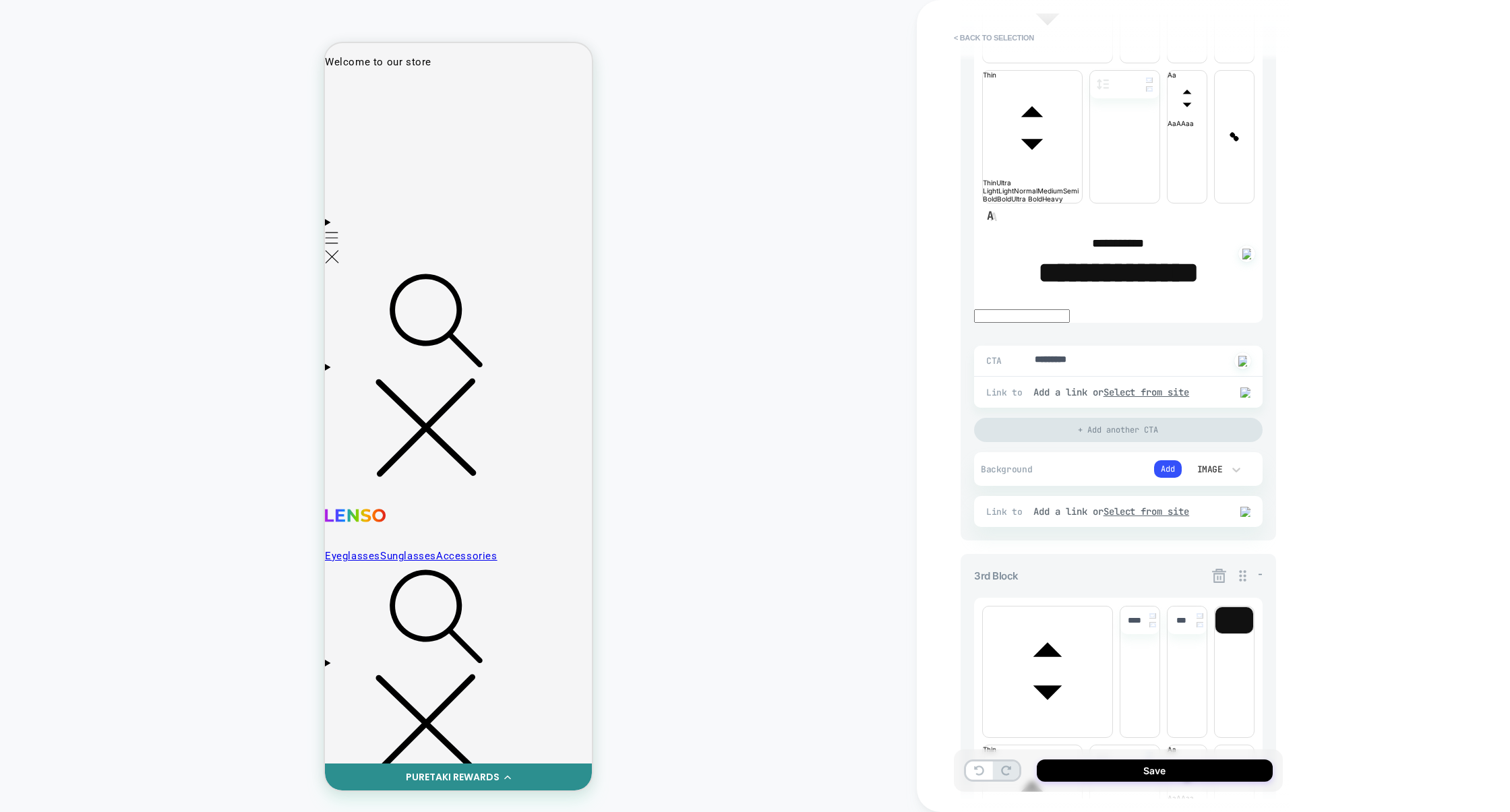
scroll to position [999, 0]
click at [1218, 570] on icon at bounding box center [1219, 577] width 15 height 15
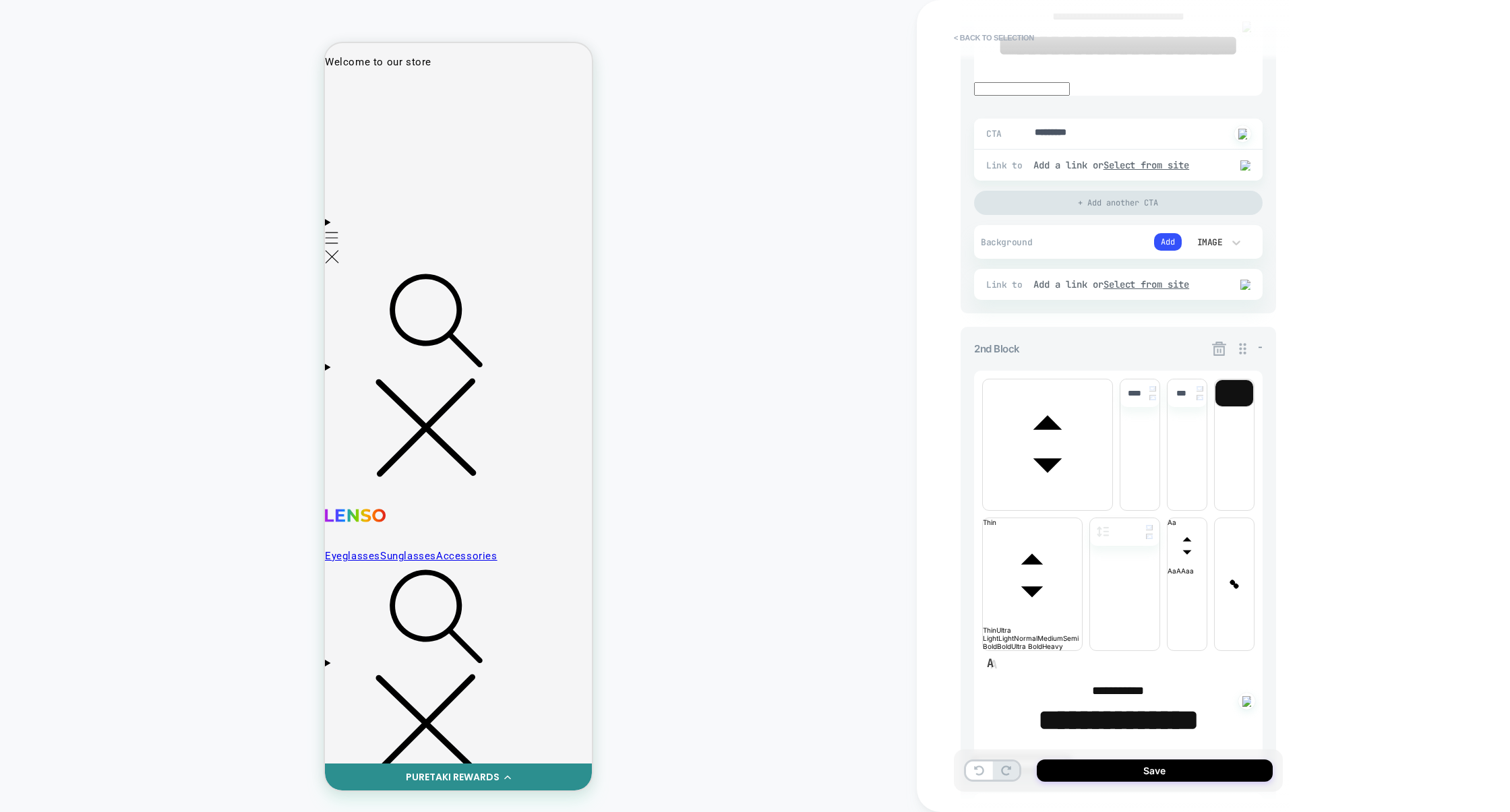
scroll to position [650, 0]
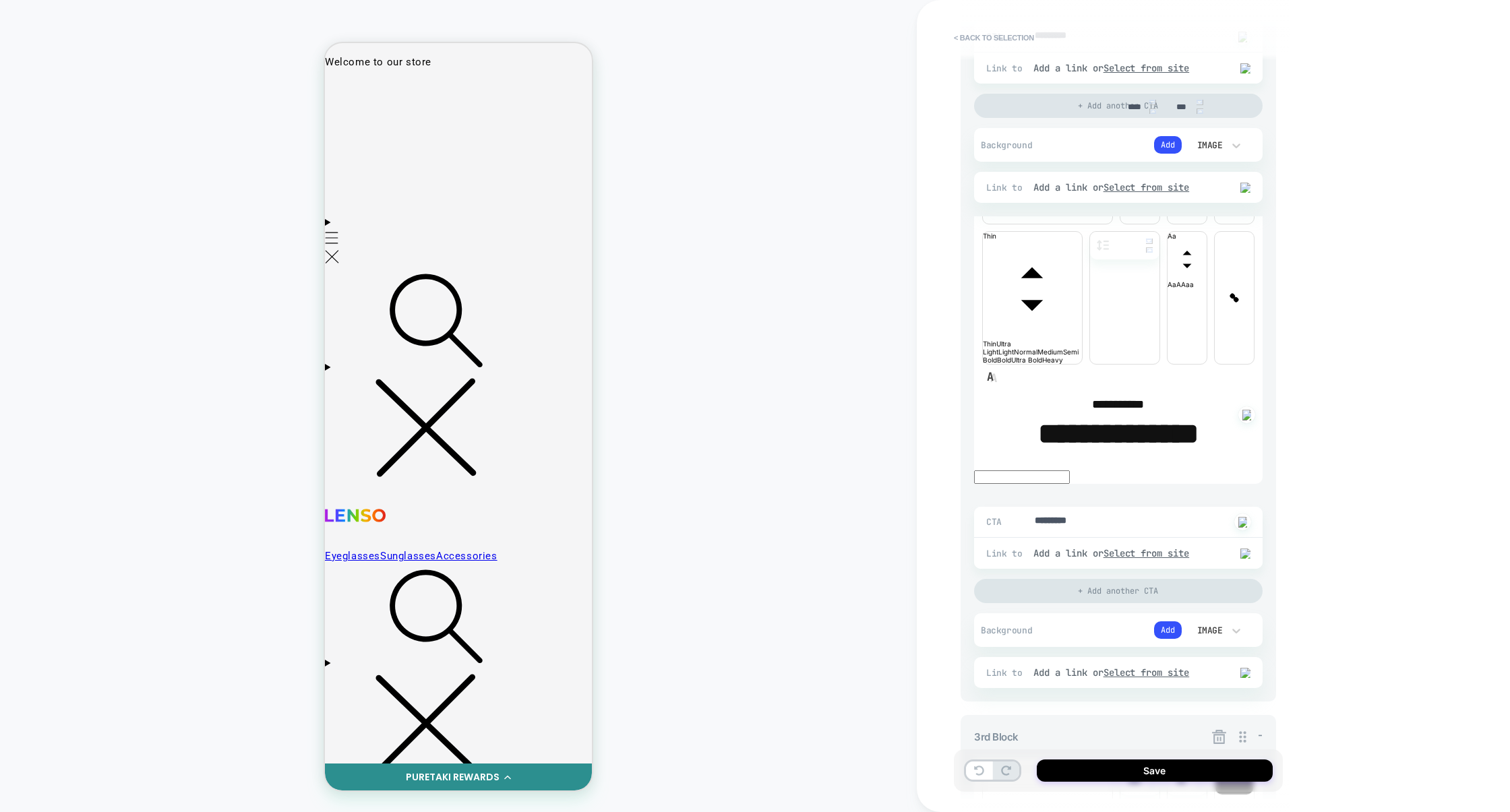
type textarea "*"
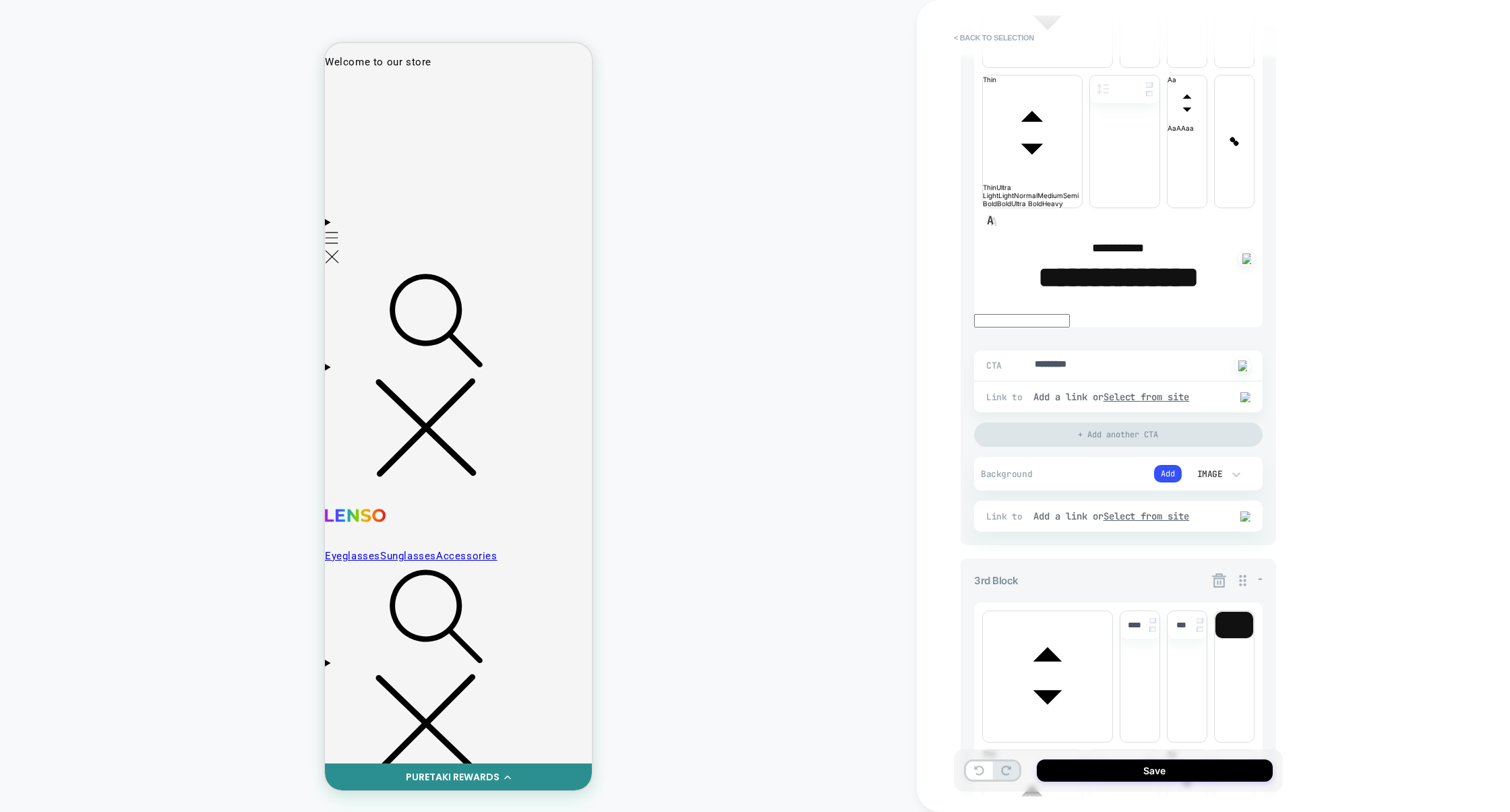
scroll to position [1010, 0]
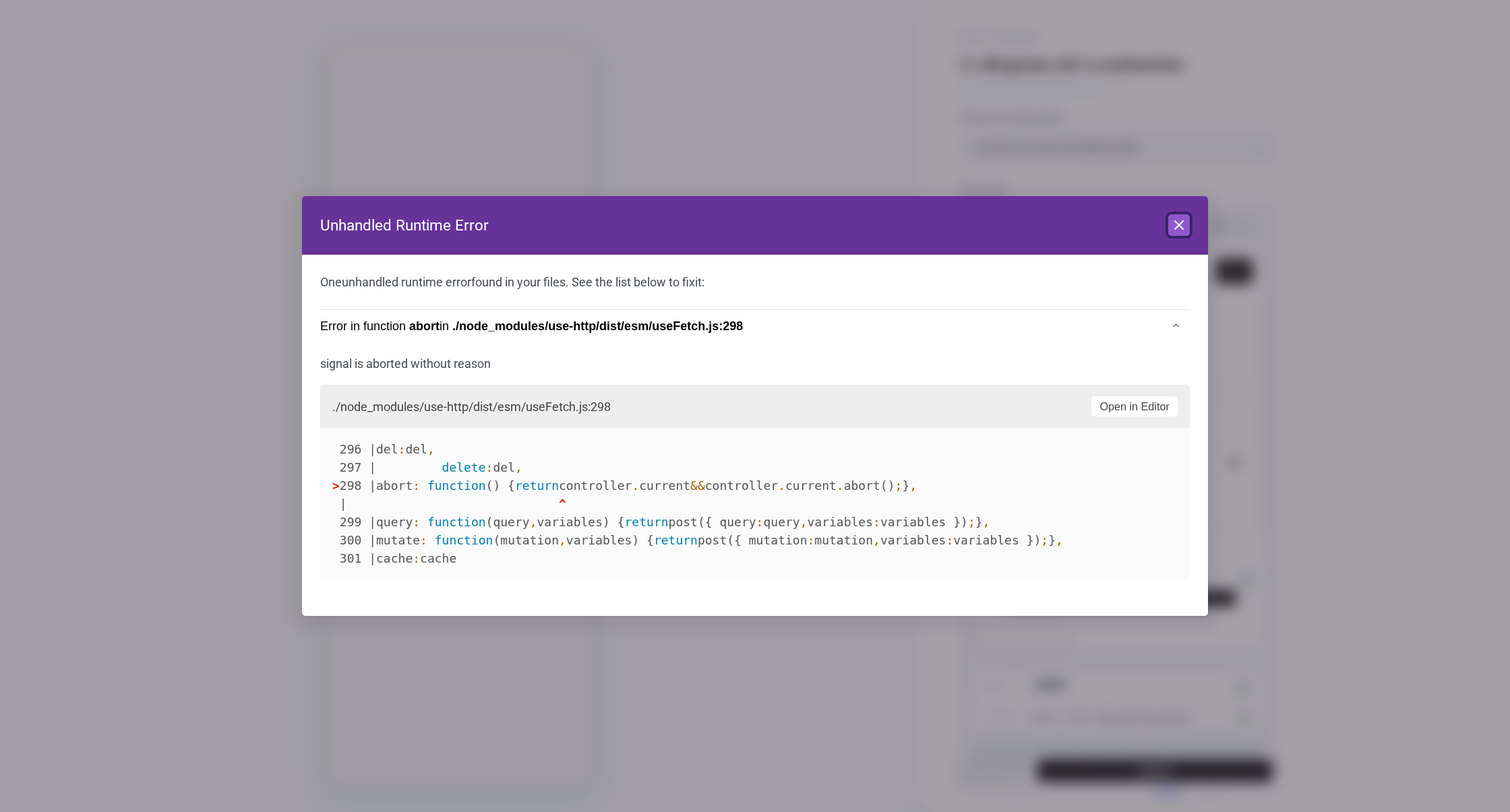
click at [1178, 231] on icon at bounding box center [1179, 225] width 16 height 16
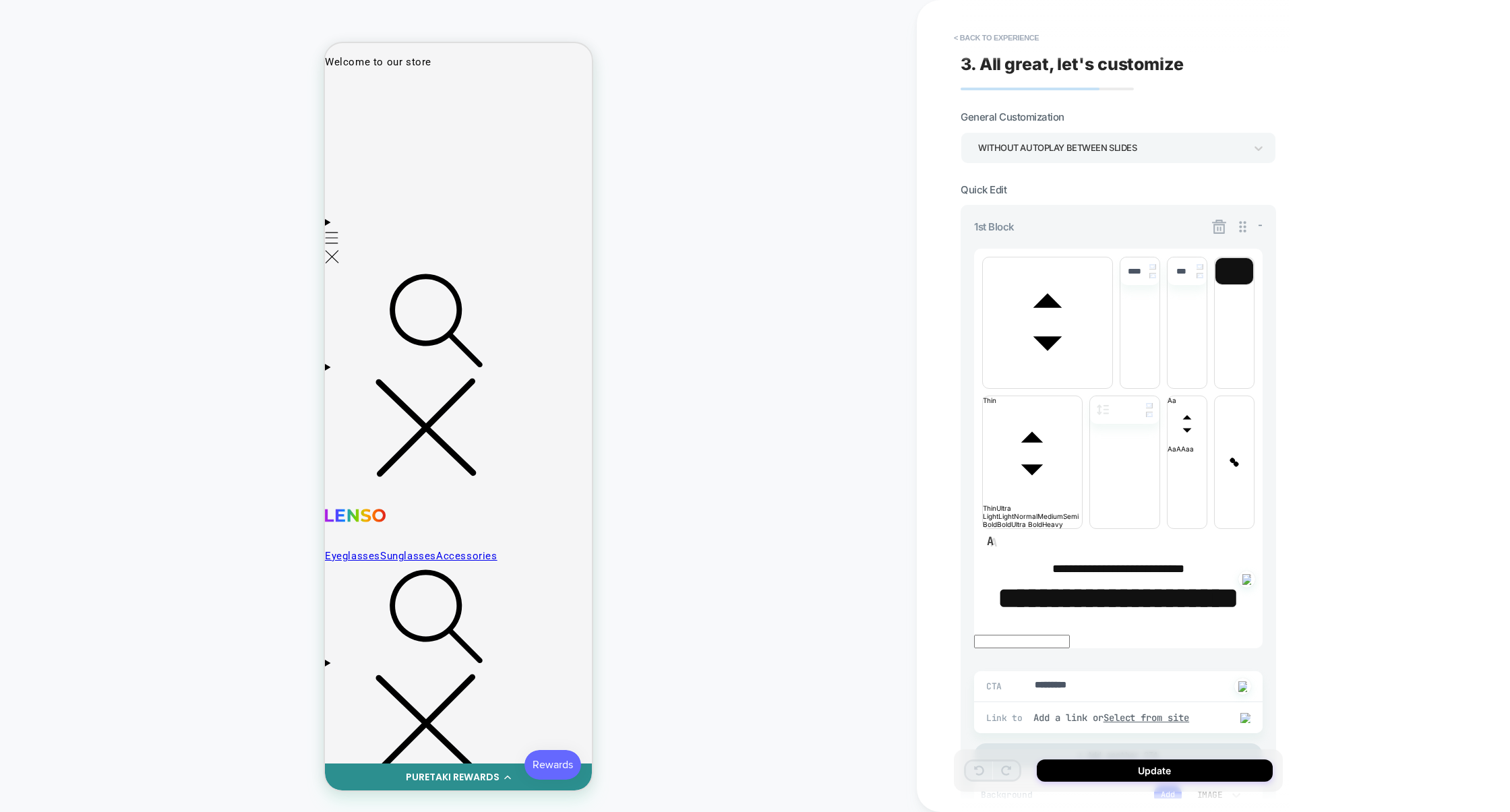
click at [1220, 228] on icon at bounding box center [1219, 227] width 15 height 15
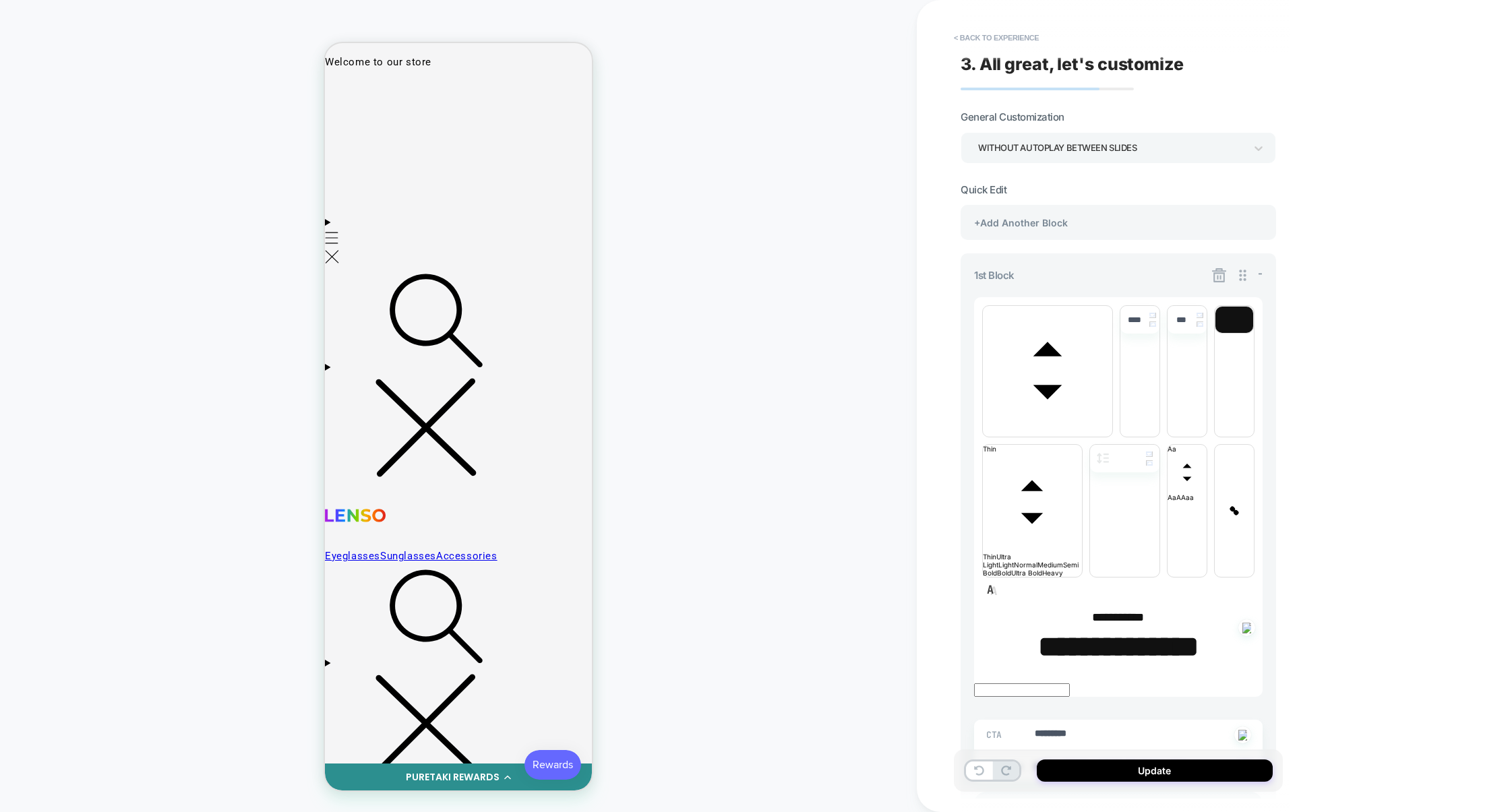
scroll to position [650, 0]
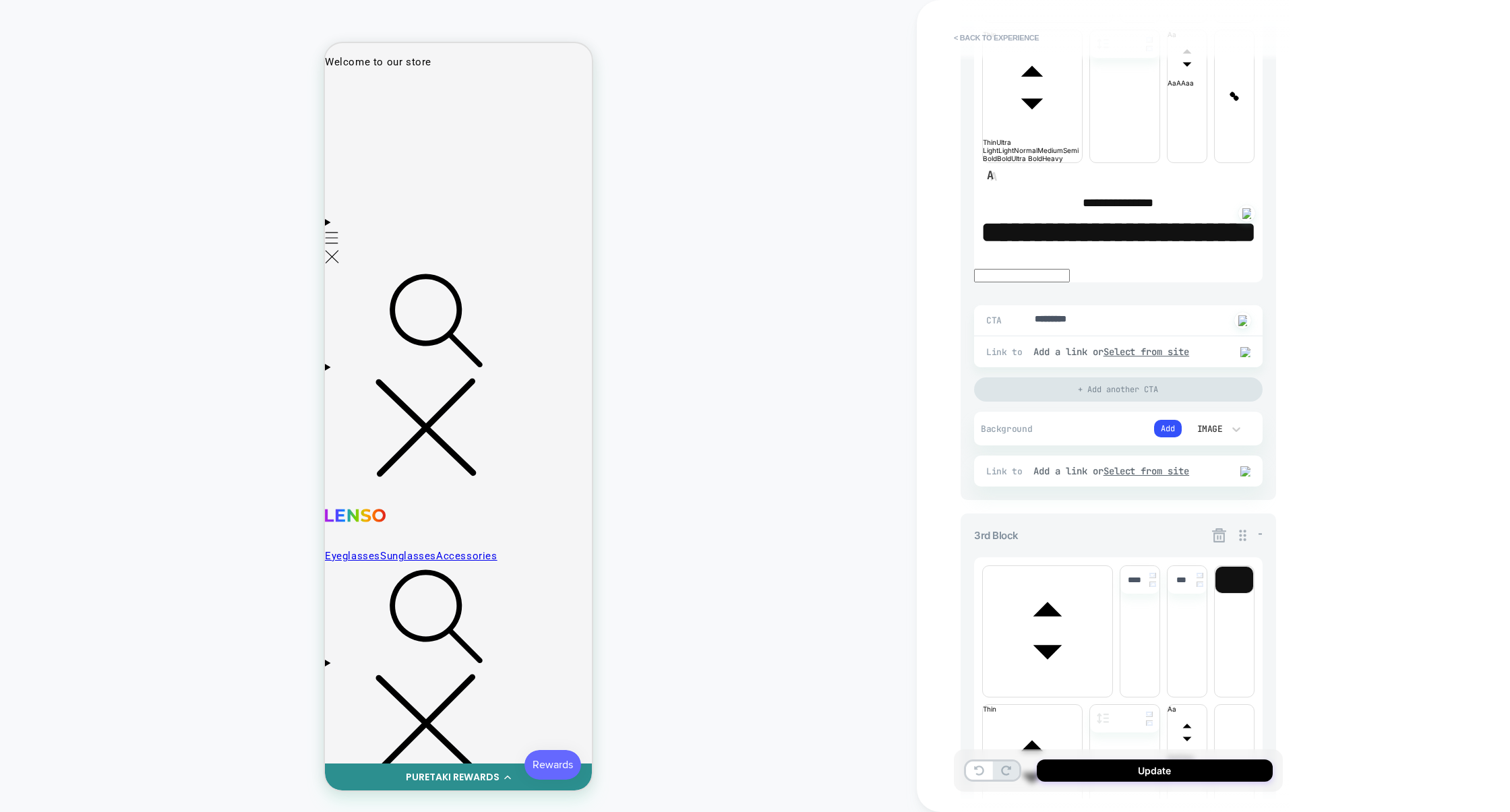
scroll to position [1062, 0]
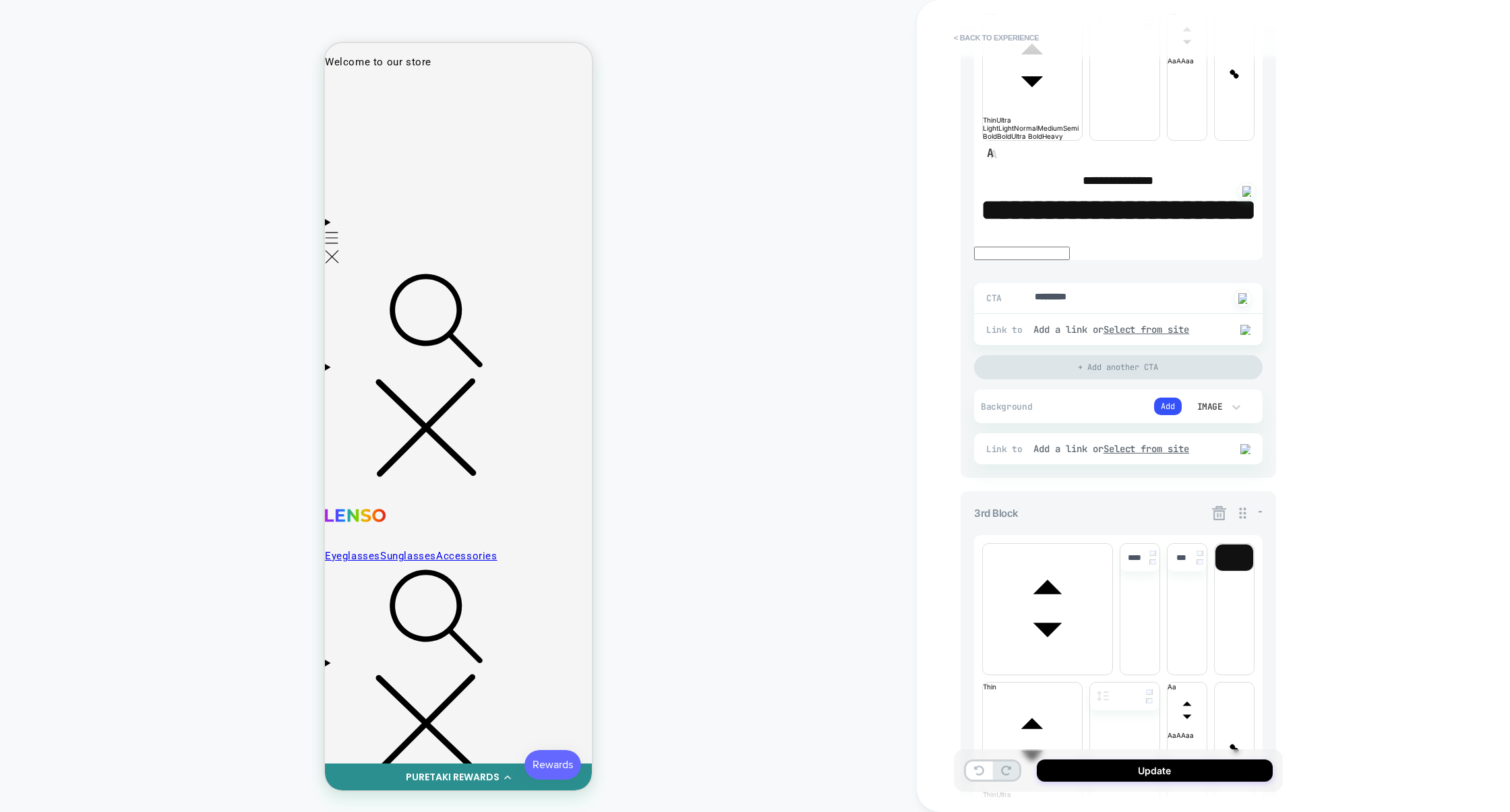
click at [1219, 504] on icon at bounding box center [1219, 513] width 17 height 17
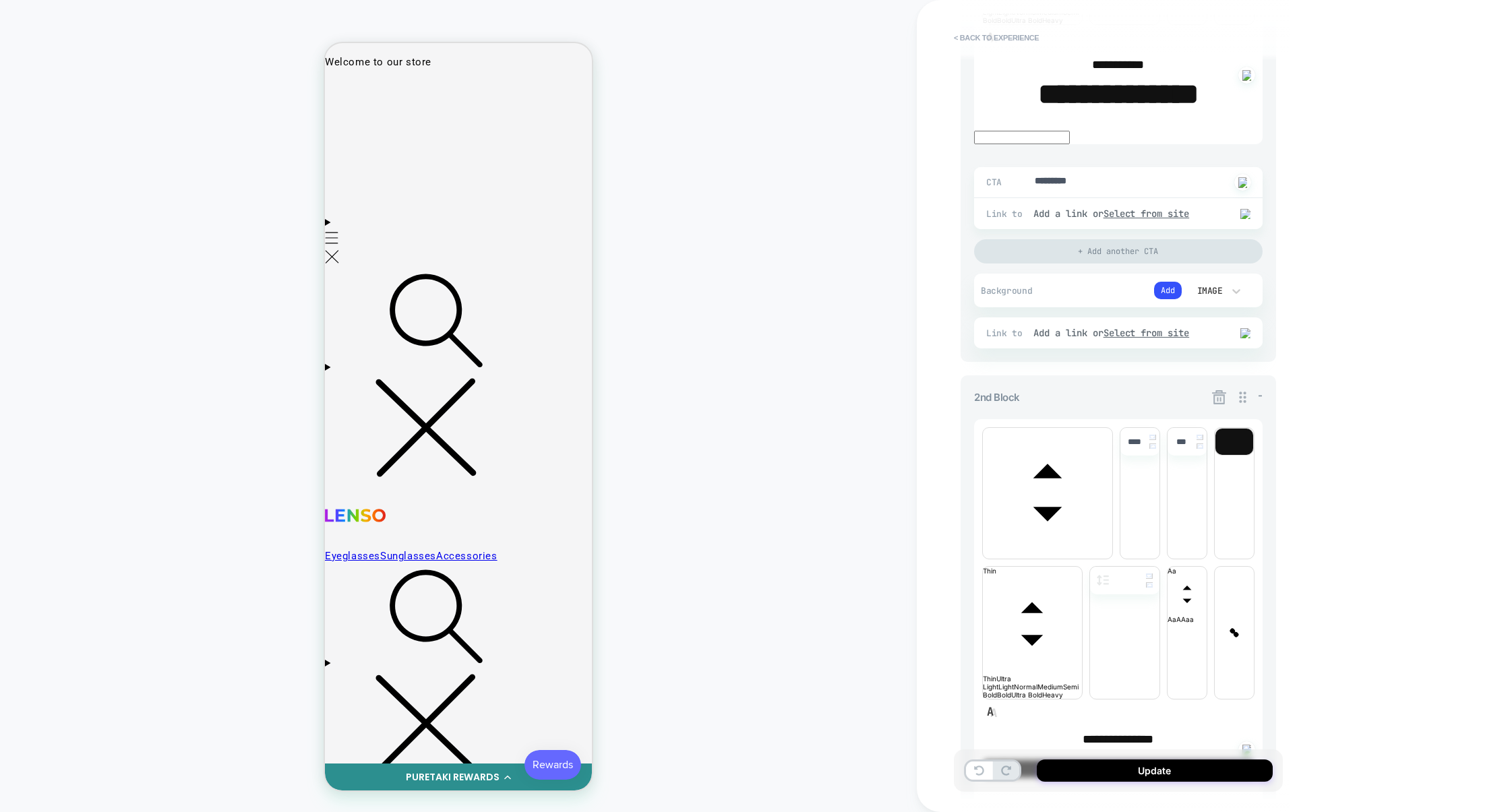
scroll to position [650, 0]
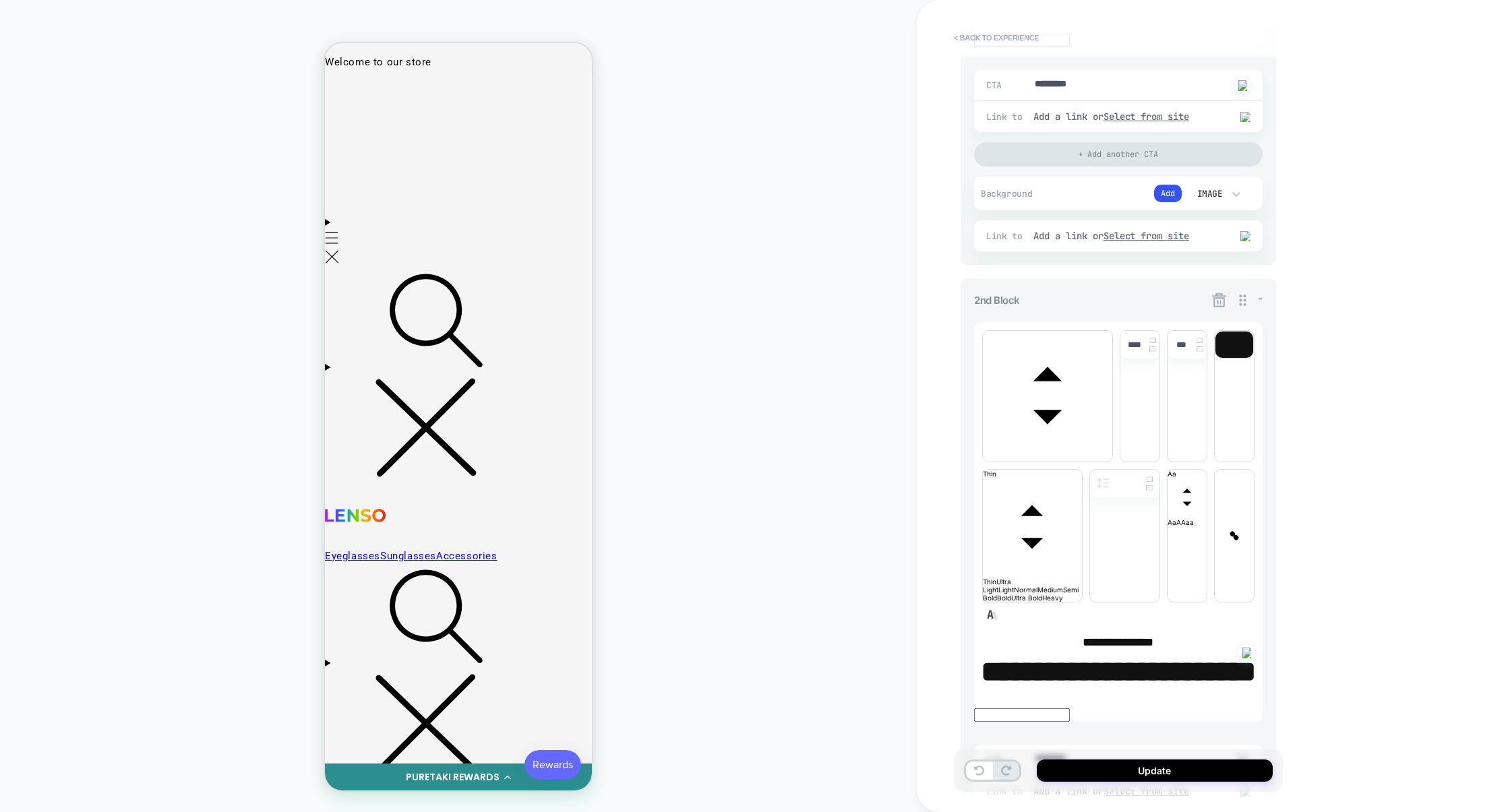
click at [1219, 279] on div "**********" at bounding box center [1118, 609] width 315 height 661
click at [1219, 292] on icon at bounding box center [1219, 300] width 17 height 17
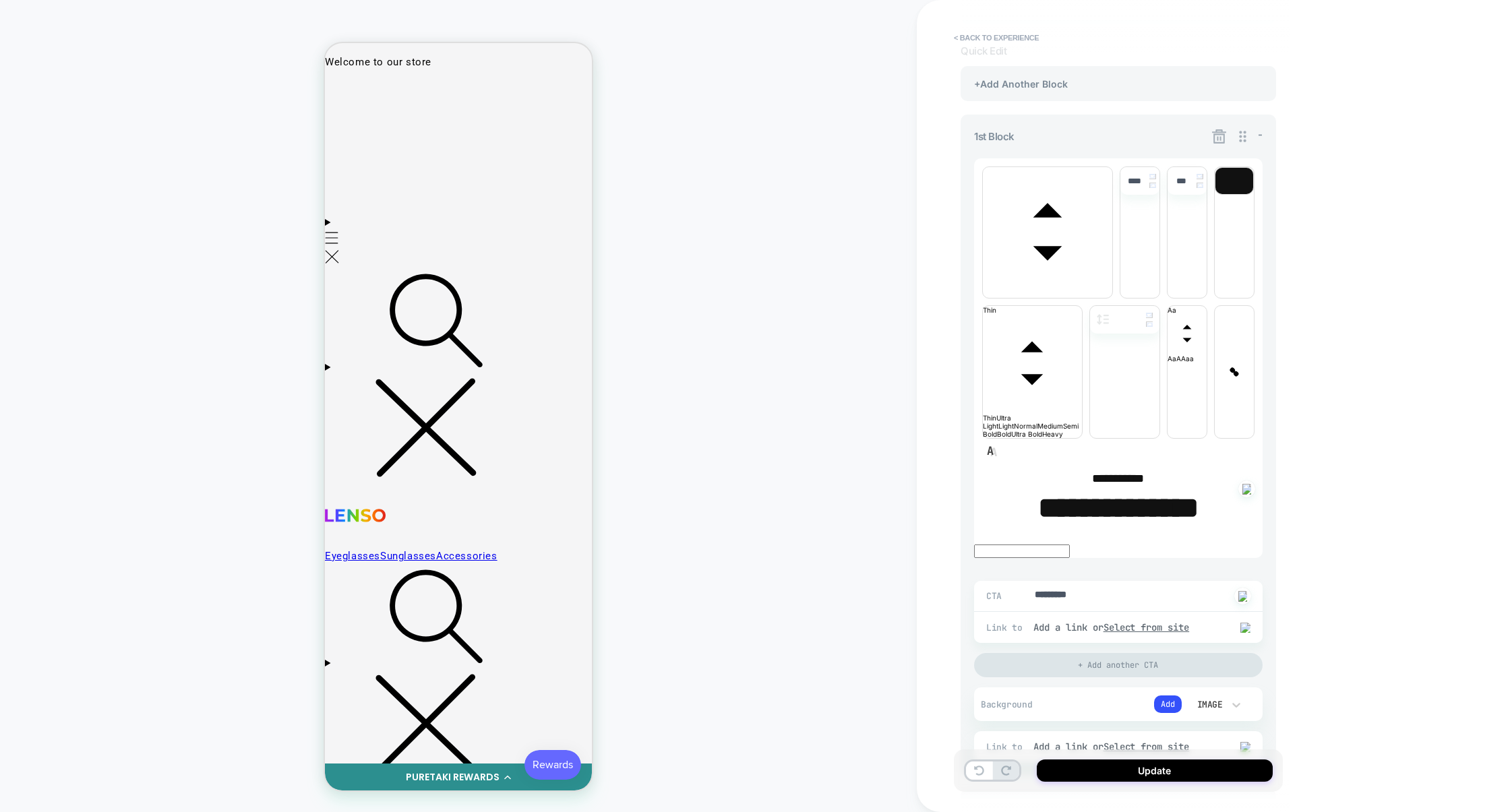
scroll to position [0, 0]
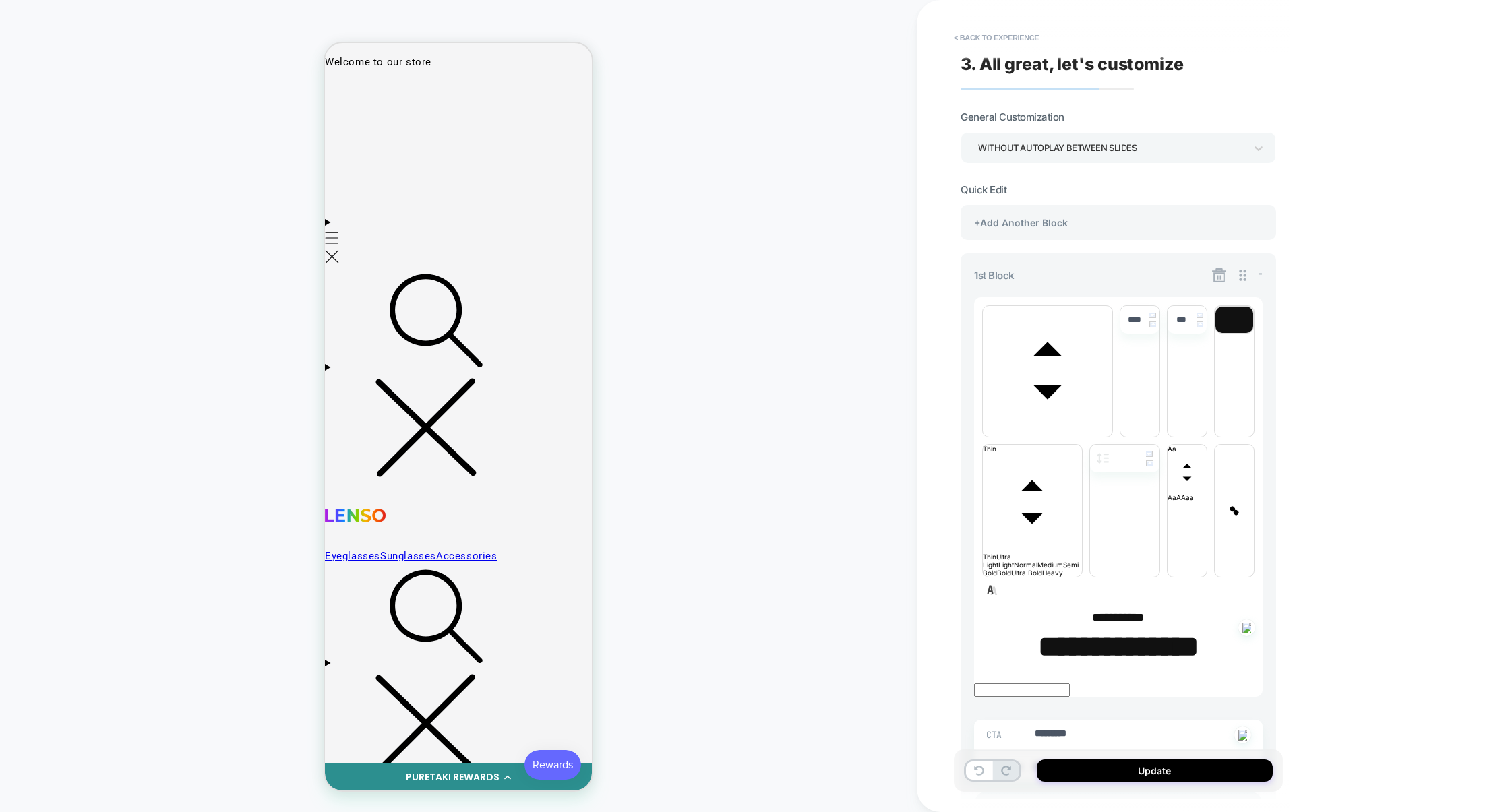
click at [1222, 275] on icon at bounding box center [1219, 275] width 17 height 17
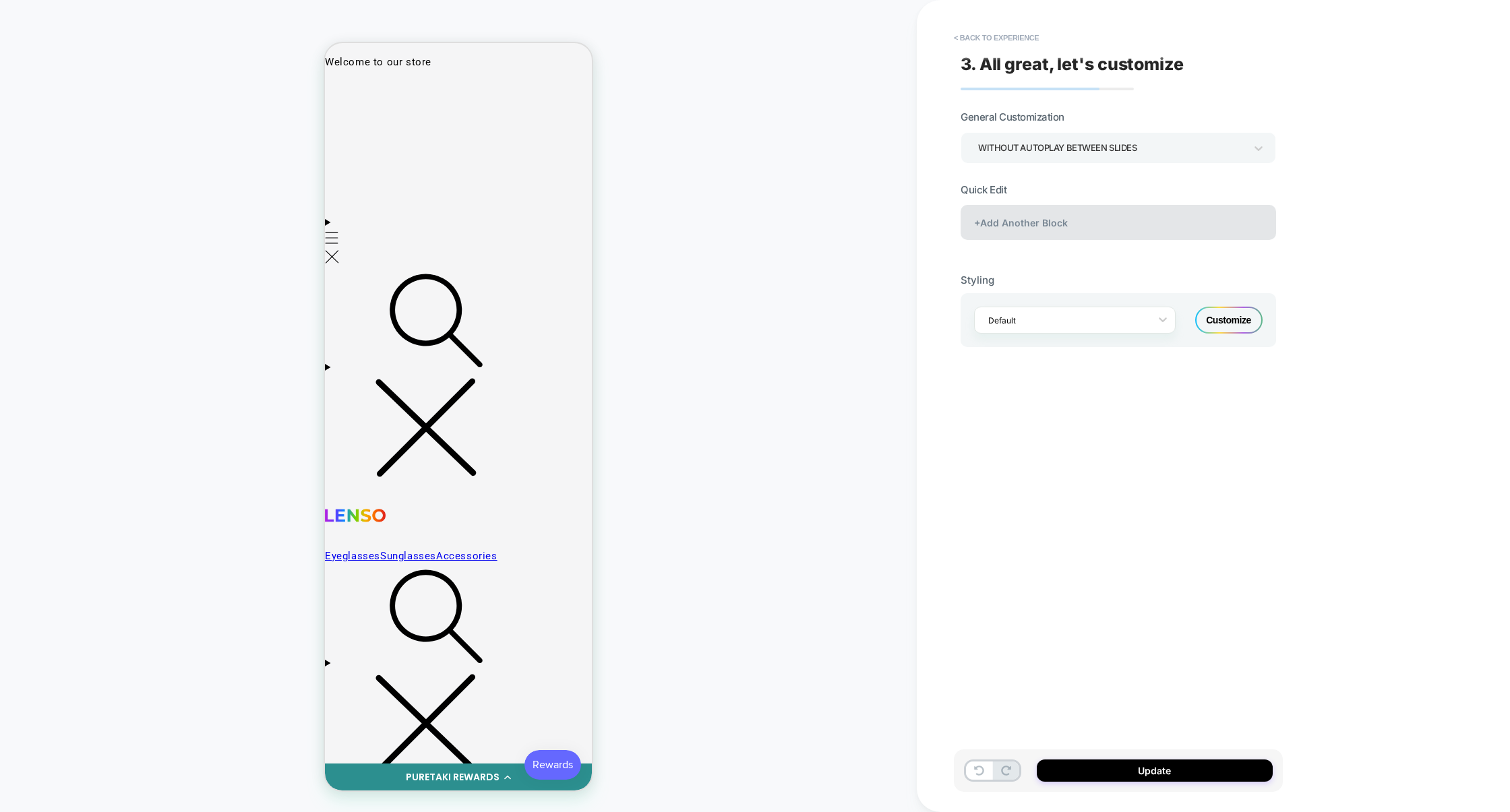
click at [1106, 227] on div "+Add Another Block" at bounding box center [1118, 222] width 315 height 35
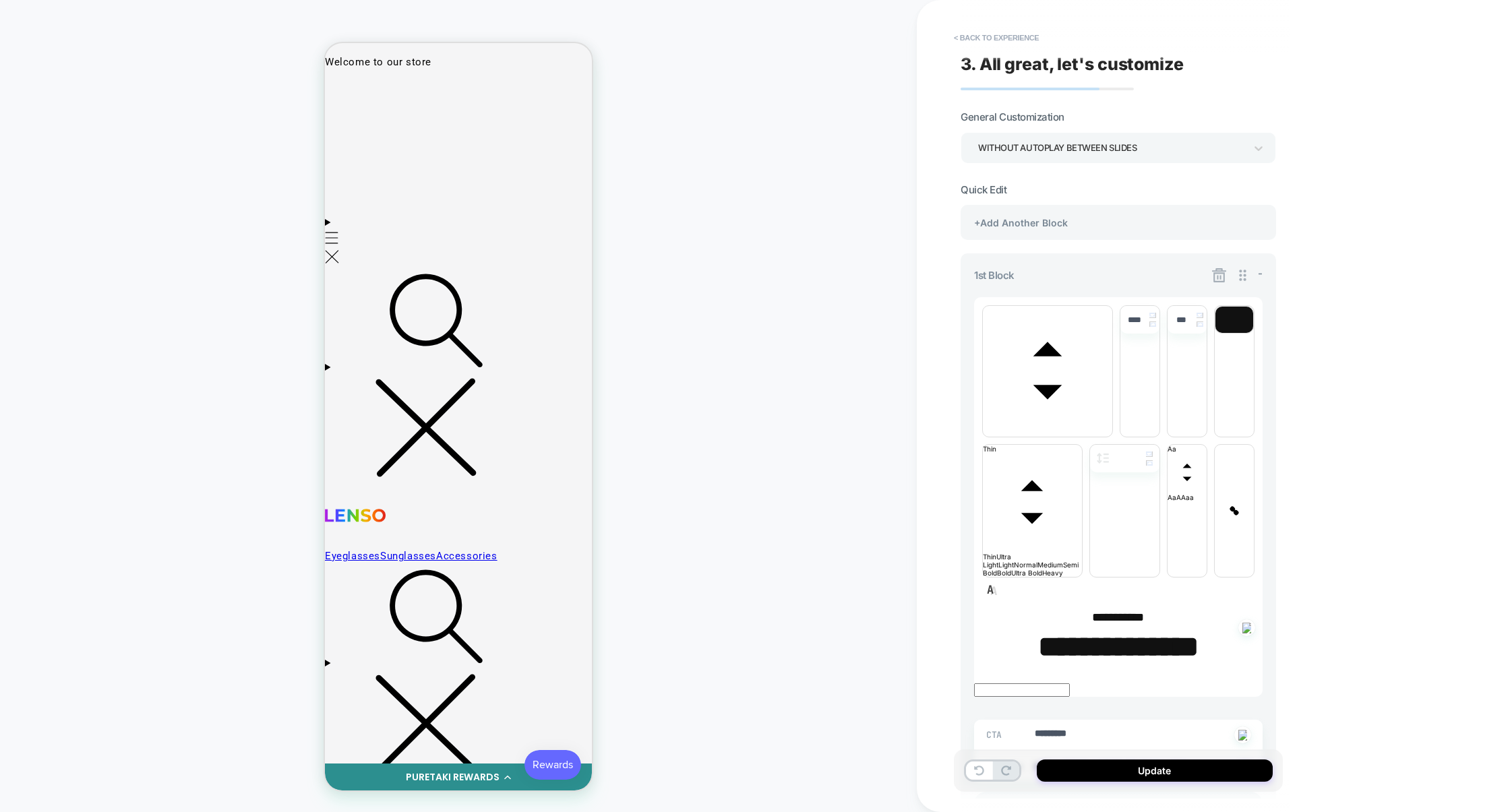
scroll to position [139, 0]
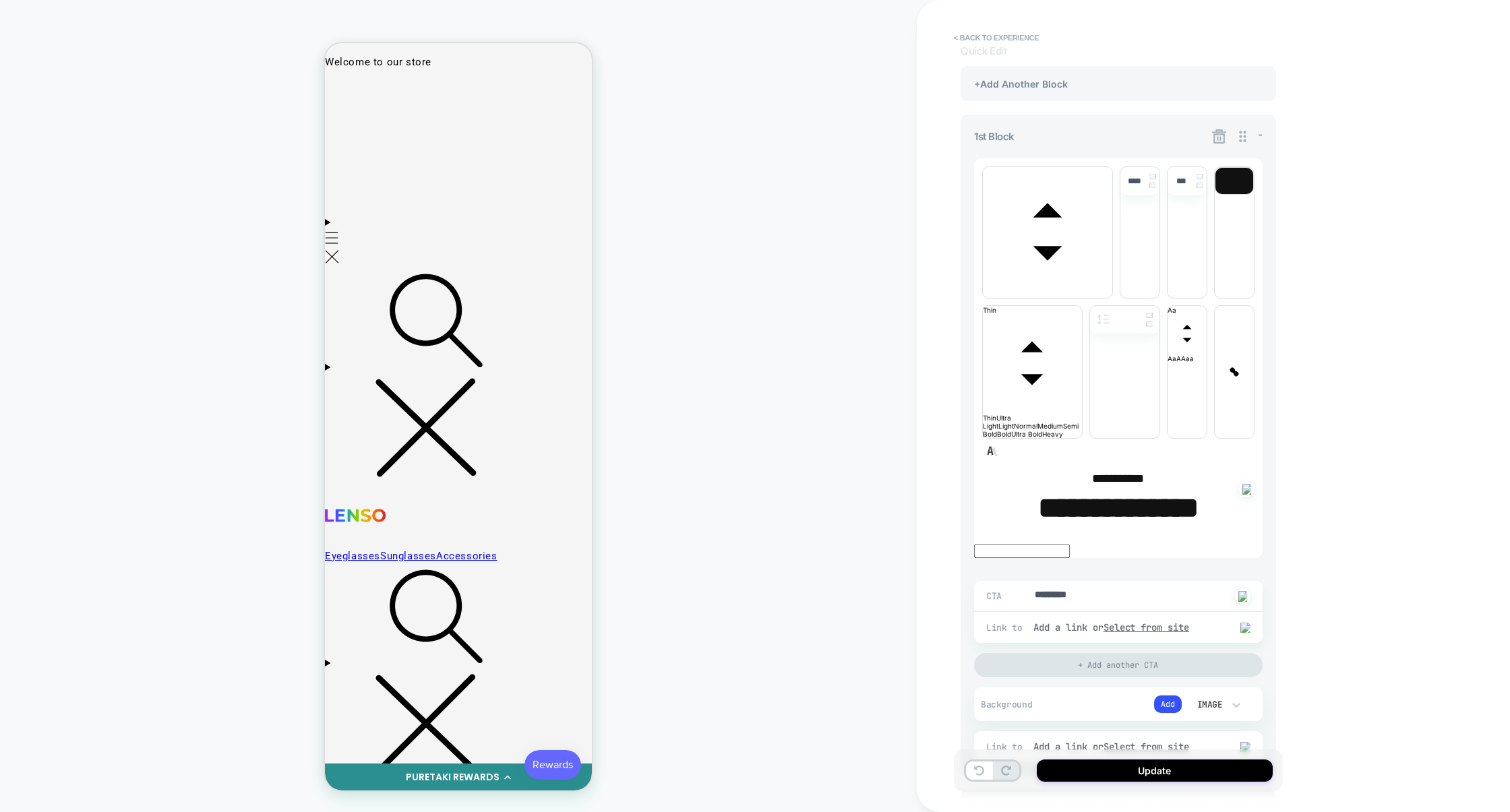
click at [1044, 789] on div "+Add Another Block" at bounding box center [1118, 807] width 315 height 35
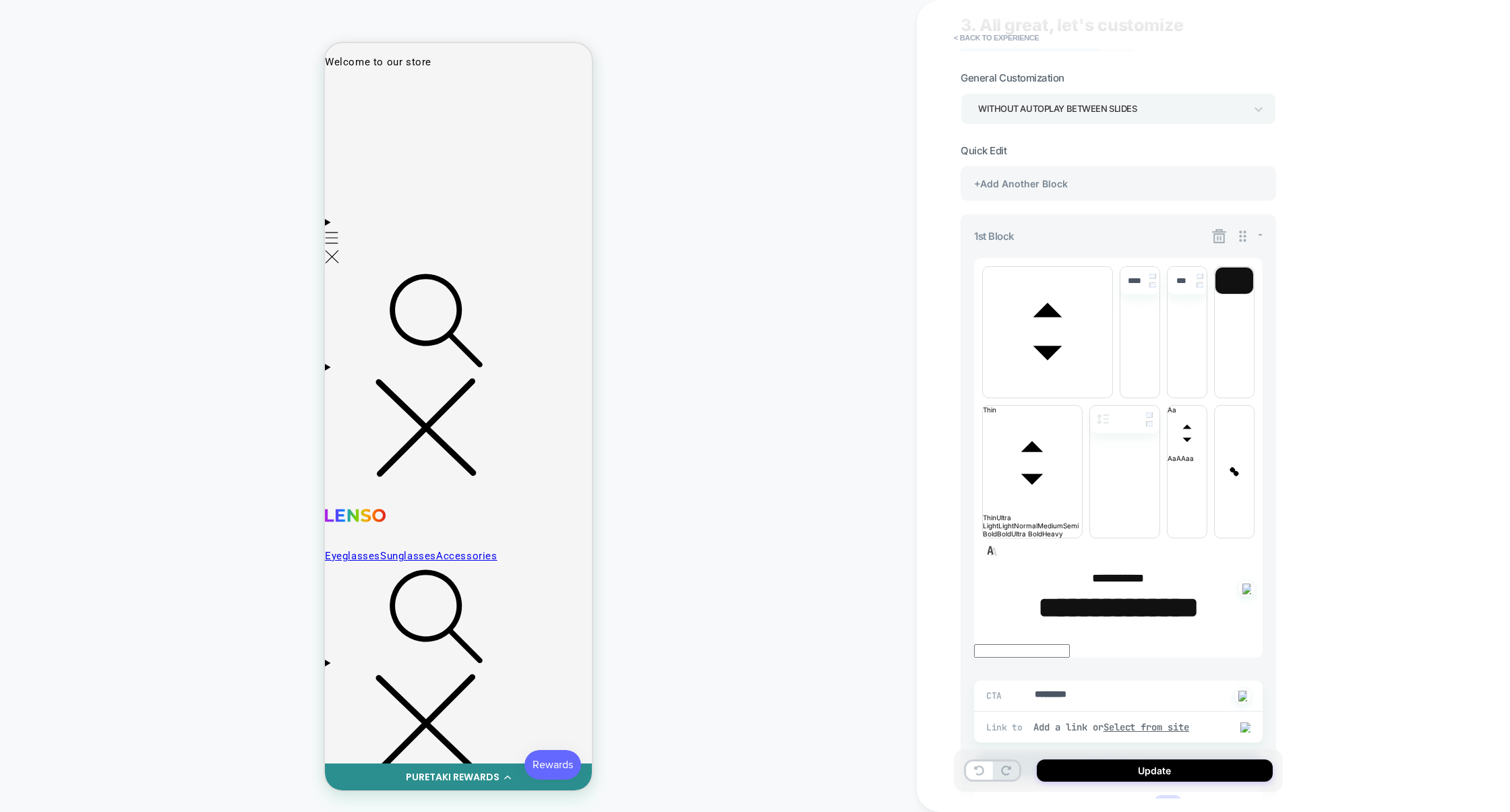
scroll to position [0, 0]
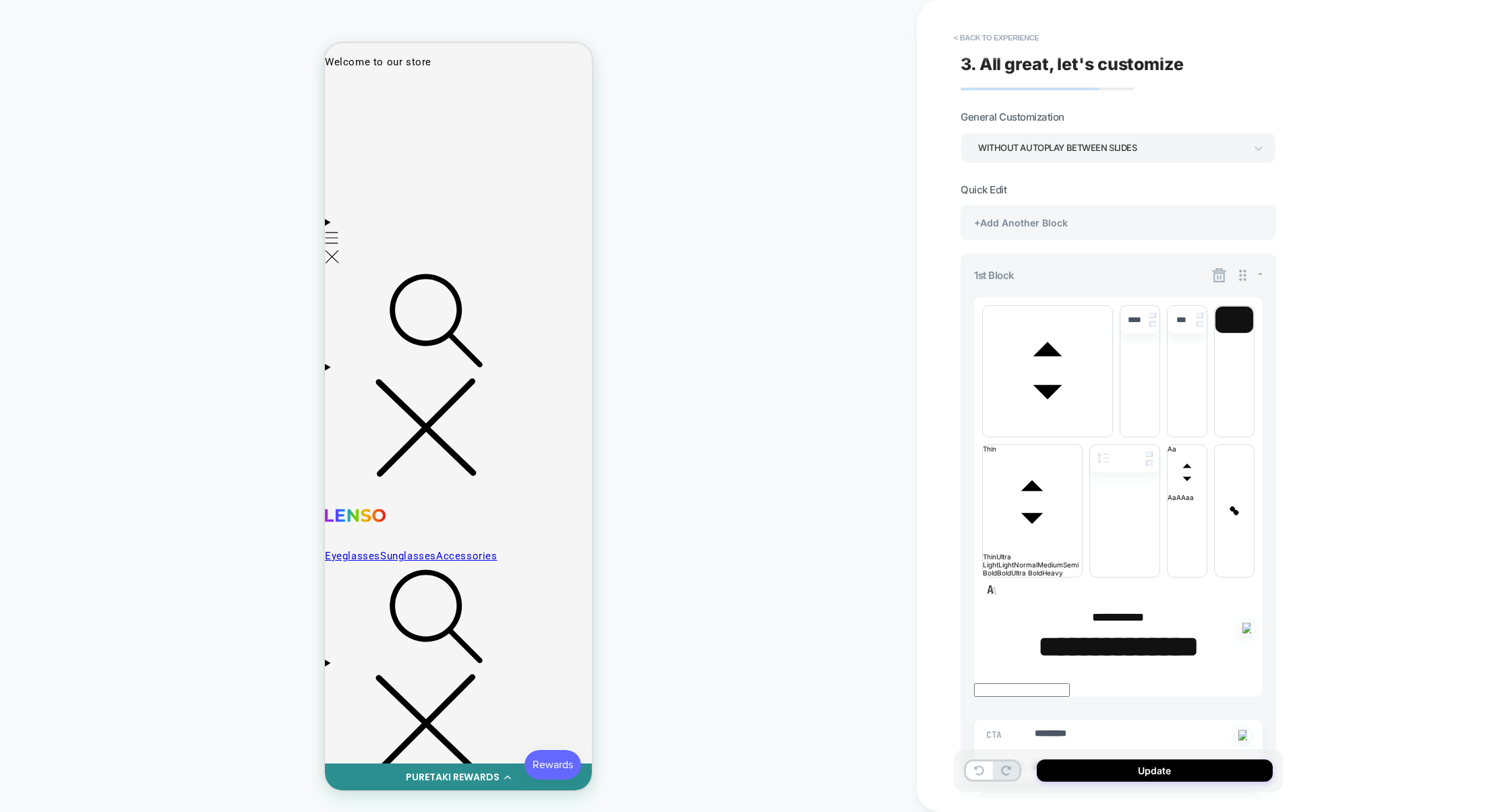
click at [1155, 140] on div "WITHOUT AUTOPLAY BETWEEN SLIDES" at bounding box center [1111, 148] width 267 height 18
click at [1115, 191] on div "WITH AUTOPLAY BETWEEN SLIDES" at bounding box center [1118, 186] width 305 height 27
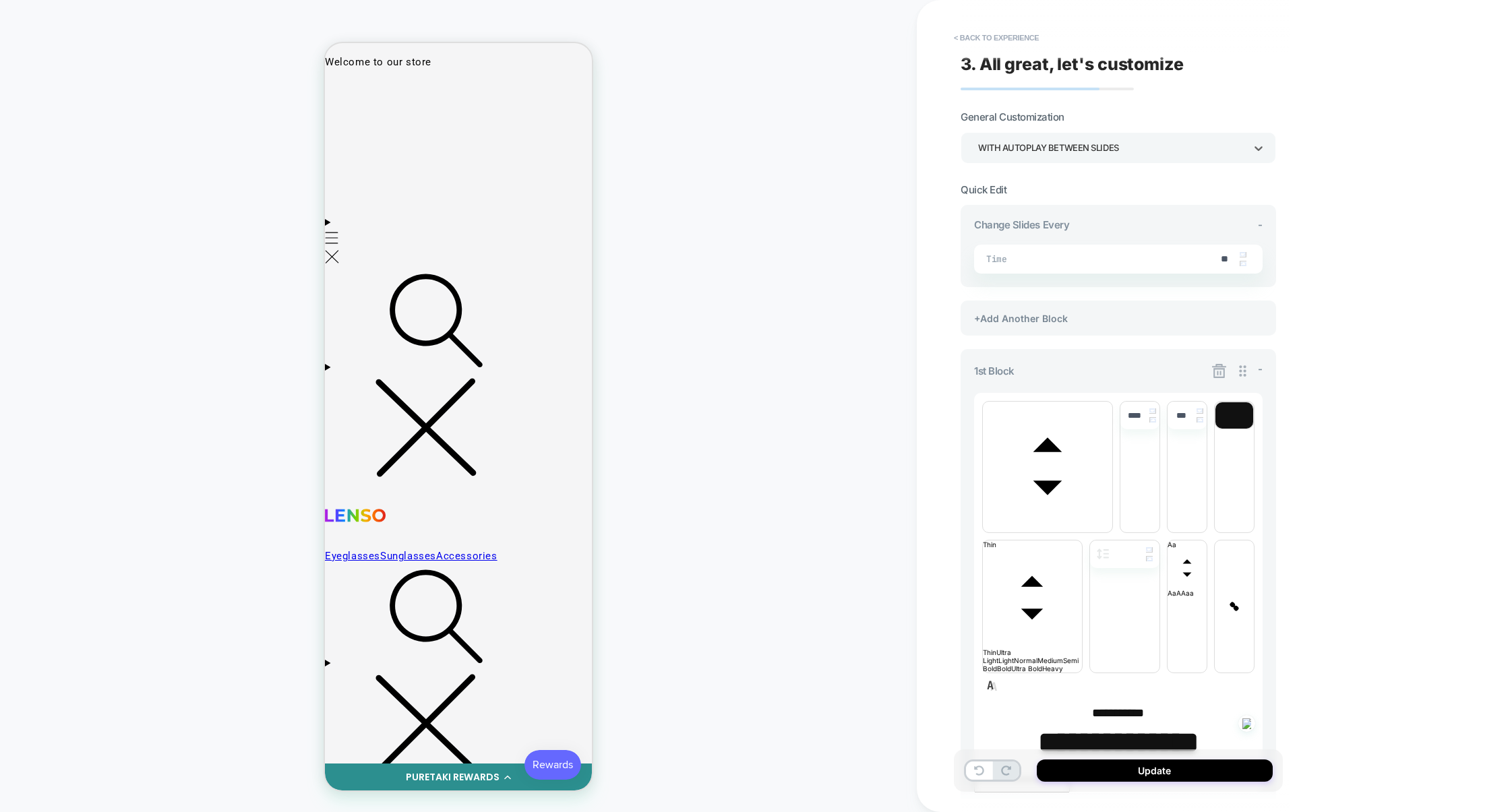
scroll to position [0, 549]
click at [1220, 372] on icon at bounding box center [1219, 371] width 15 height 15
click at [1024, 37] on button "< Back to experience" at bounding box center [996, 38] width 98 height 22
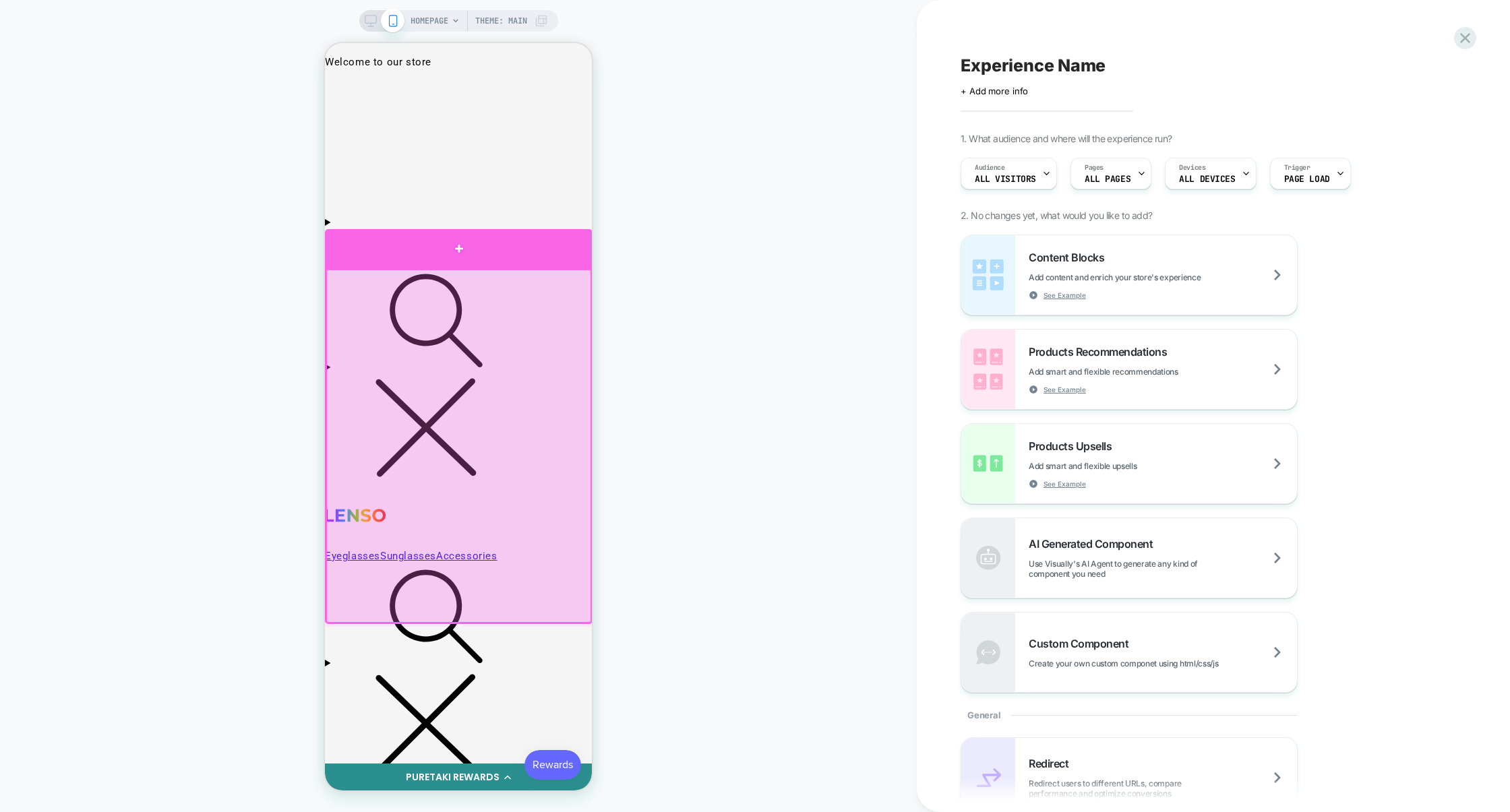
click at [577, 244] on div at bounding box center [459, 249] width 268 height 39
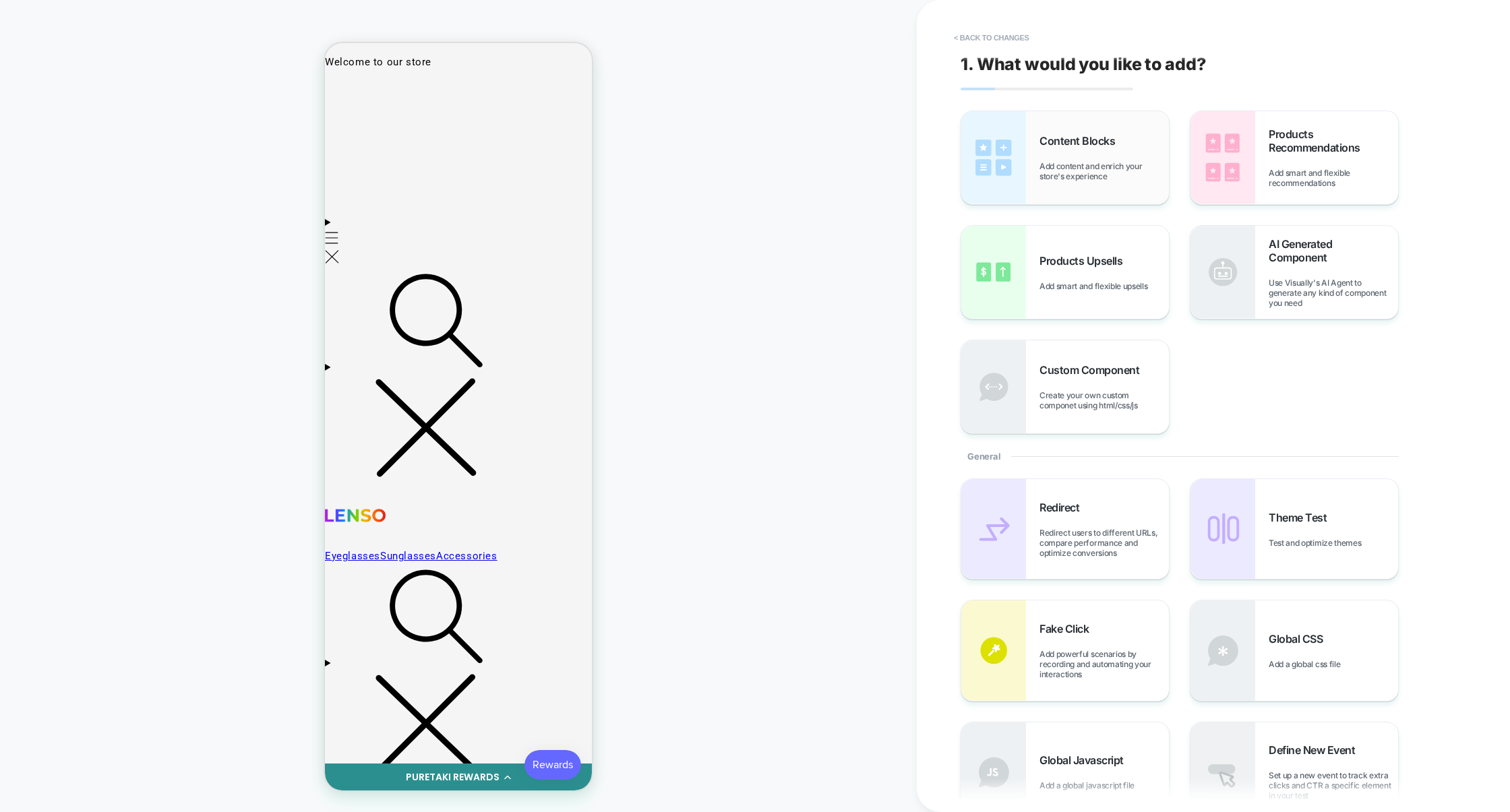
click at [1082, 187] on div "Content Blocks Add content and enrich your store's experience" at bounding box center [1066, 157] width 208 height 93
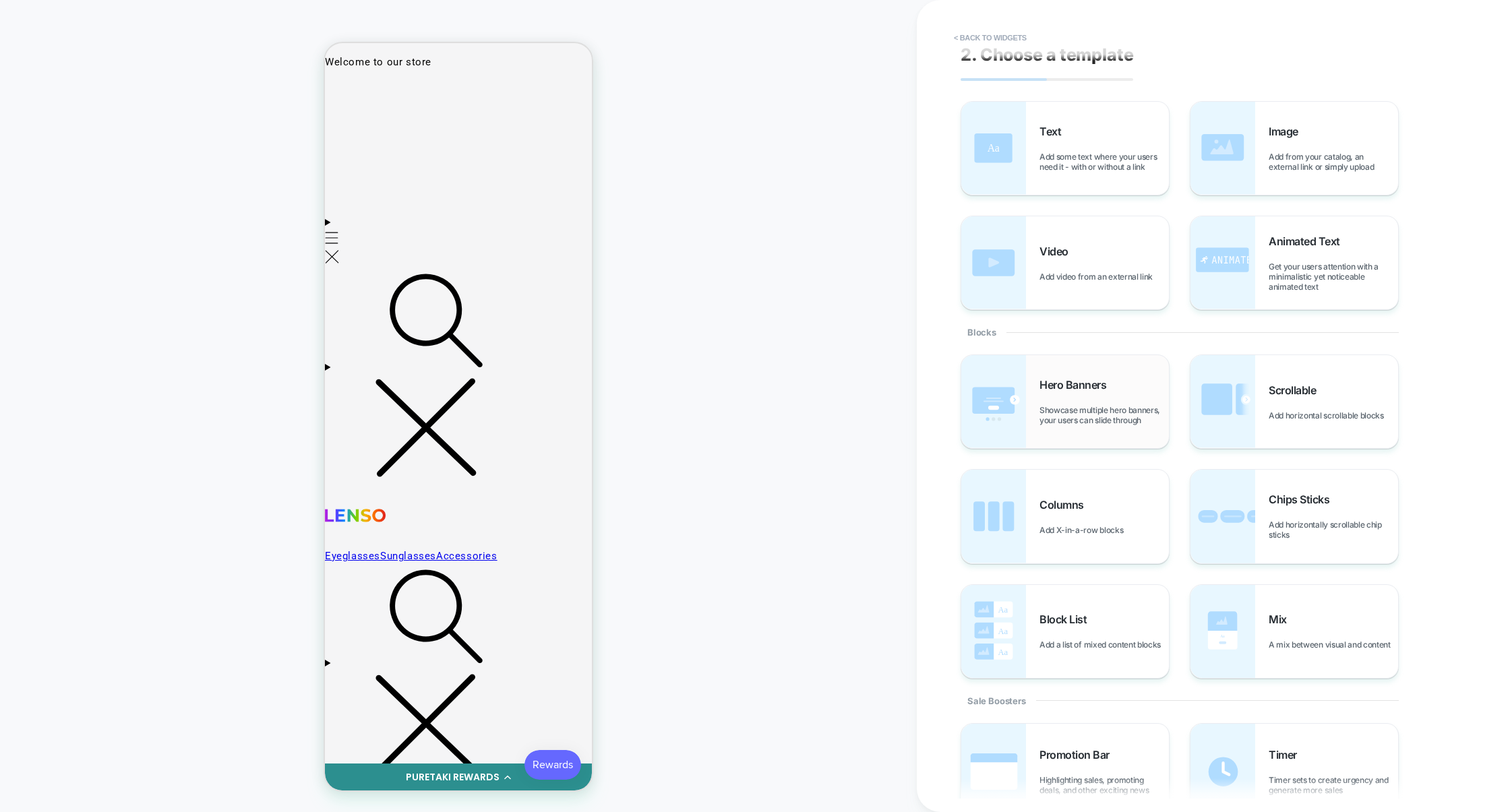
scroll to position [12, 0]
click at [1105, 376] on span "Hero Banners" at bounding box center [1076, 382] width 74 height 14
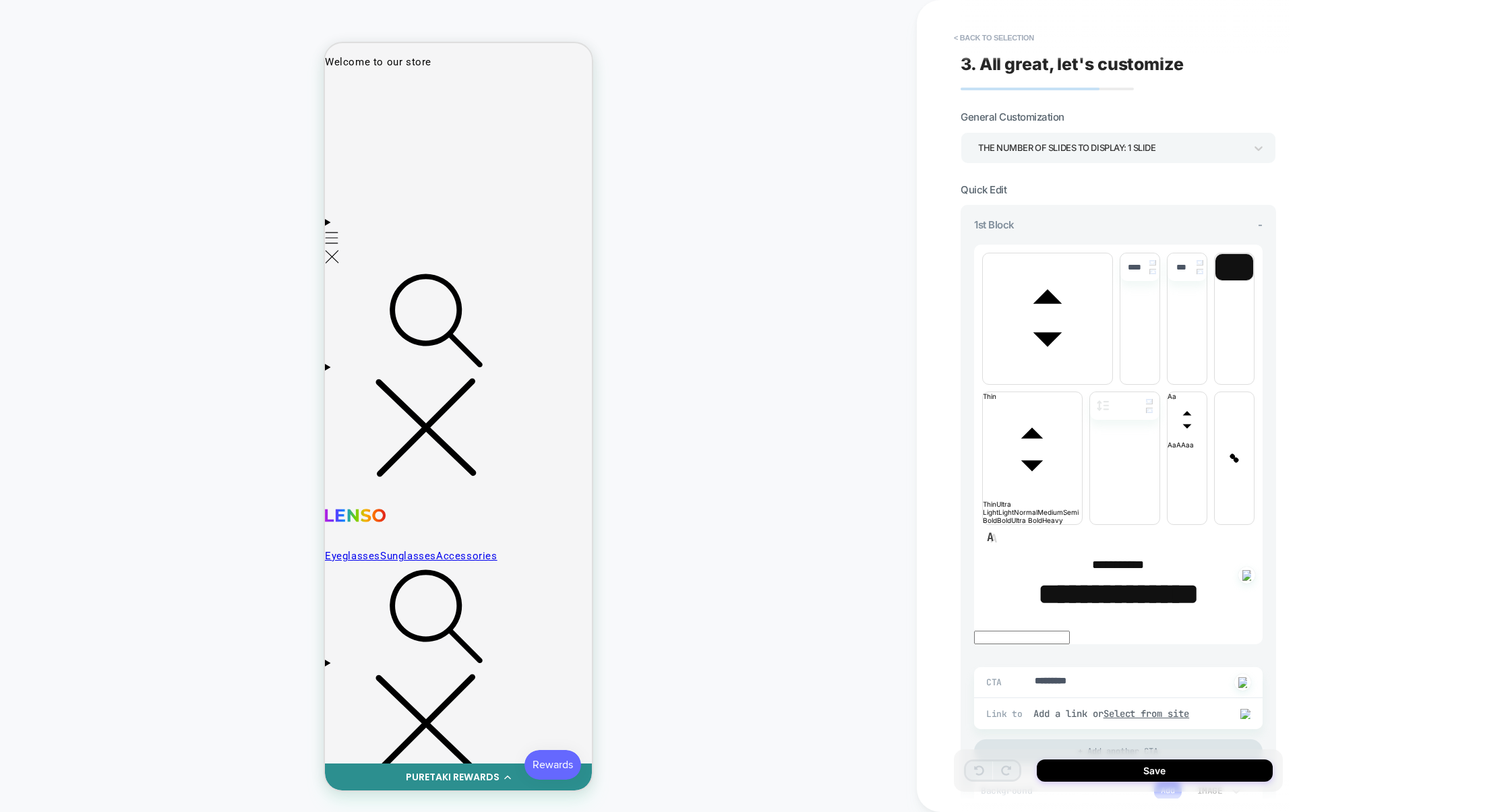
click at [1086, 149] on div "THE NUMBER OF SLIDES TO DISPLAY: 1 SLIDE" at bounding box center [1111, 148] width 267 height 18
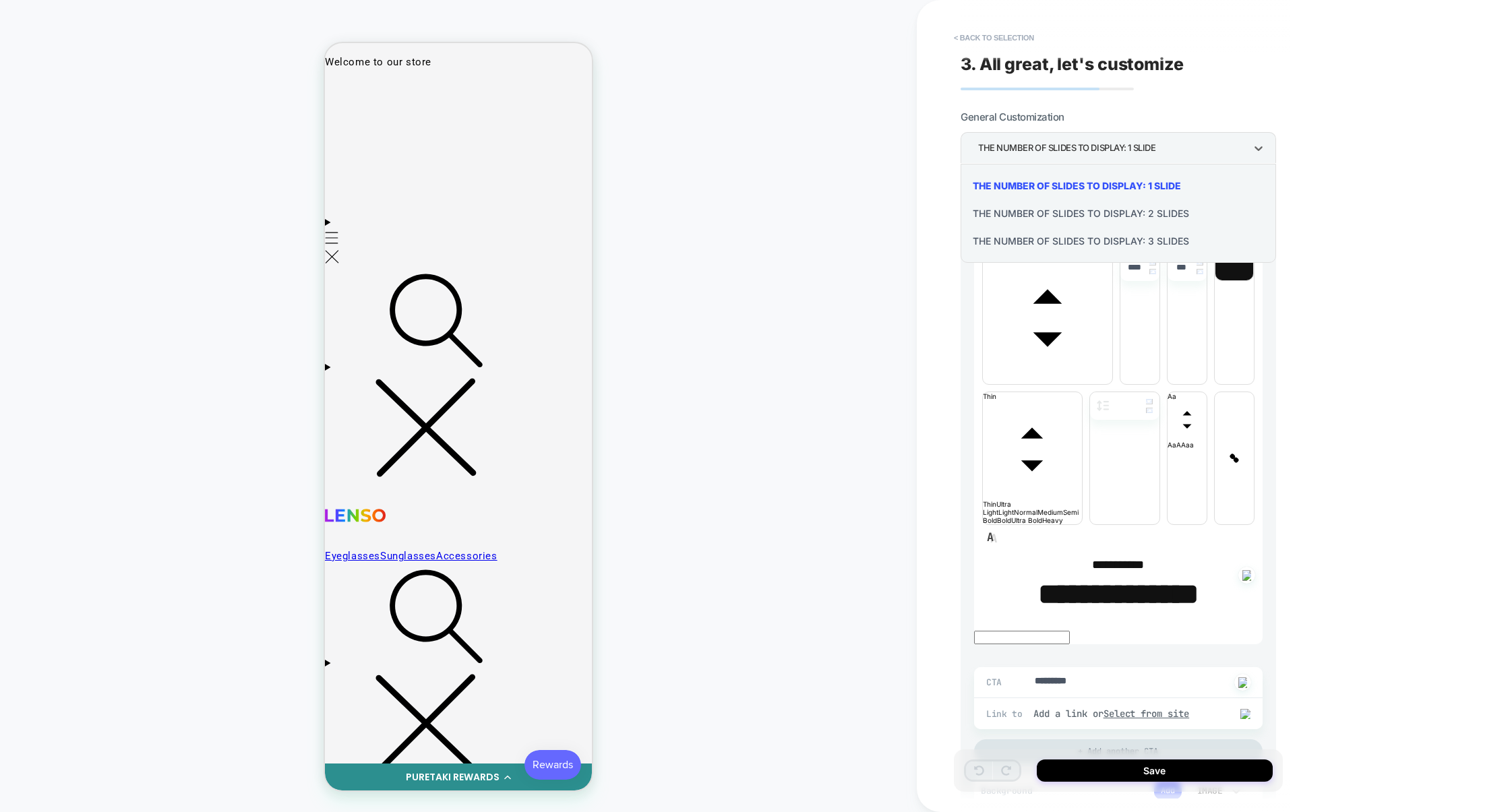
click at [1061, 211] on div "THE NUMBER OF SLIDES TO DISPLAY: 2 SLIDES" at bounding box center [1118, 213] width 305 height 27
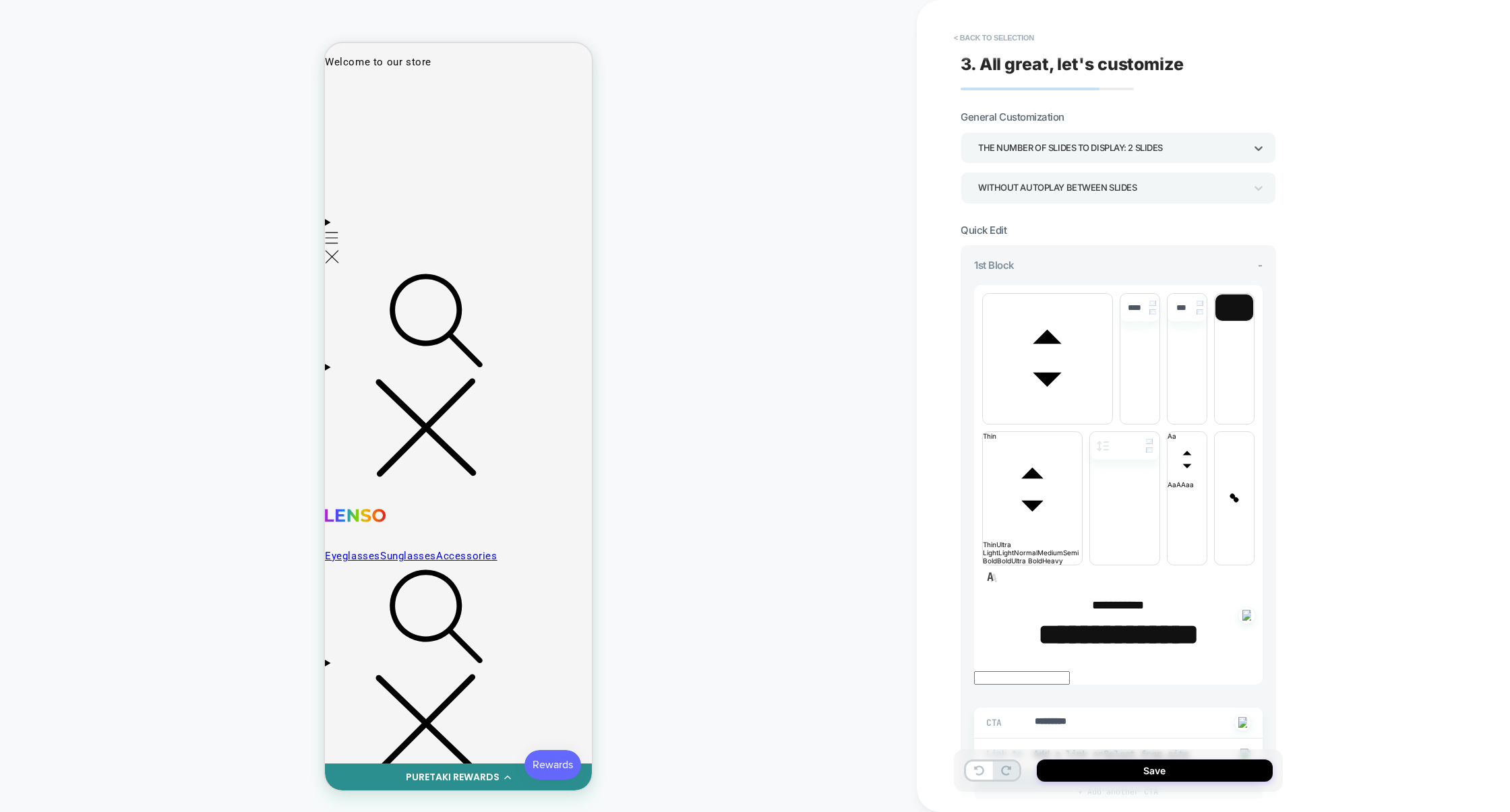
click at [1076, 198] on div "WITHOUT AUTOPLAY BETWEEN SLIDES" at bounding box center [1112, 188] width 281 height 21
click at [1071, 231] on div "WITH AUTOPLAY BETWEEN SLIDES" at bounding box center [1118, 226] width 305 height 27
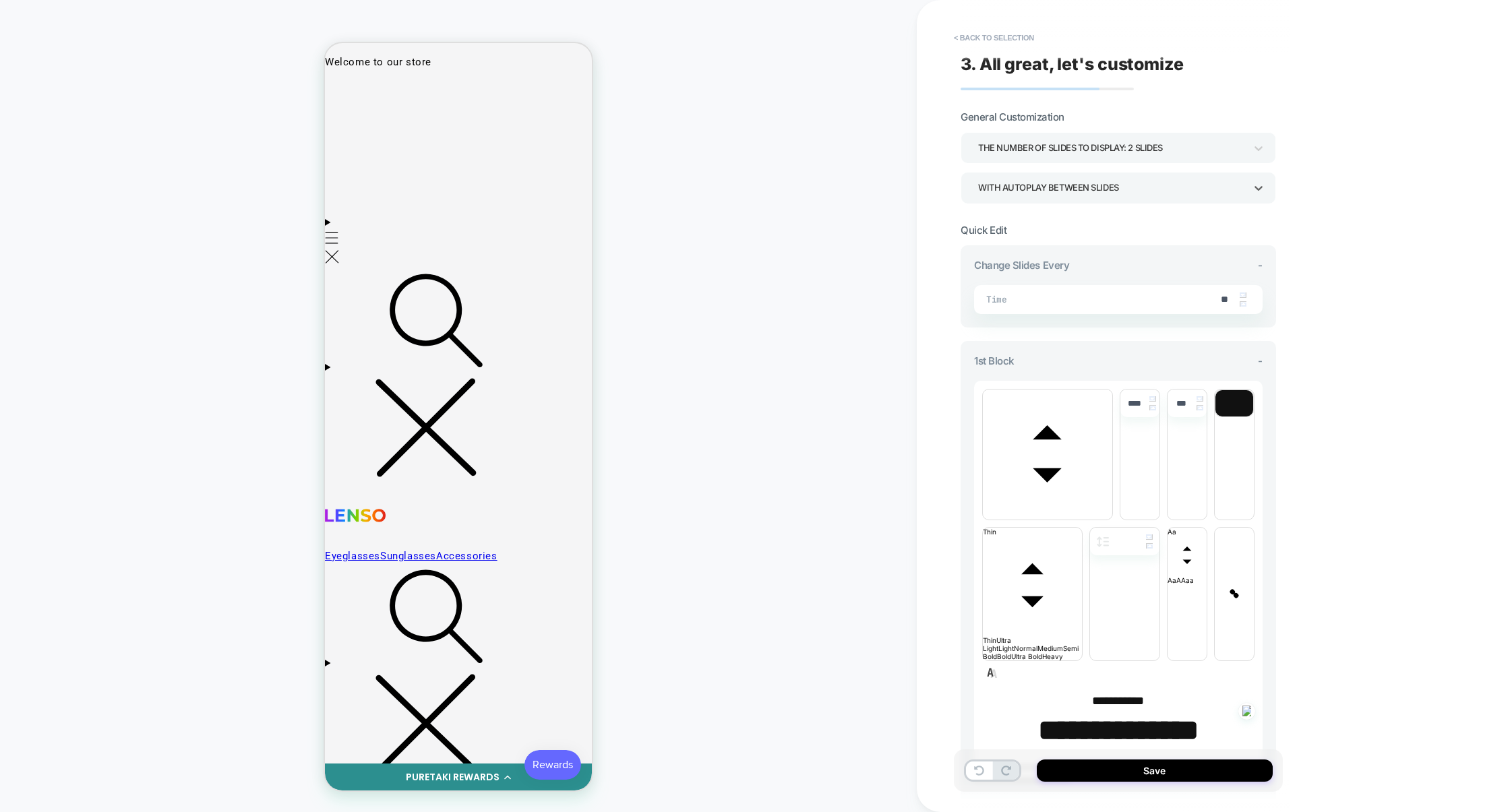
scroll to position [0, 549]
click at [1102, 154] on div "THE NUMBER OF SLIDES TO DISPLAY: 2 SLIDES" at bounding box center [1111, 148] width 267 height 18
click at [1076, 242] on div "THE NUMBER OF SLIDES TO DISPLAY: 3 SLIDES" at bounding box center [1118, 240] width 305 height 27
click at [1115, 149] on div "THE NUMBER OF SLIDES TO DISPLAY: 3 SLIDES" at bounding box center [1111, 148] width 267 height 18
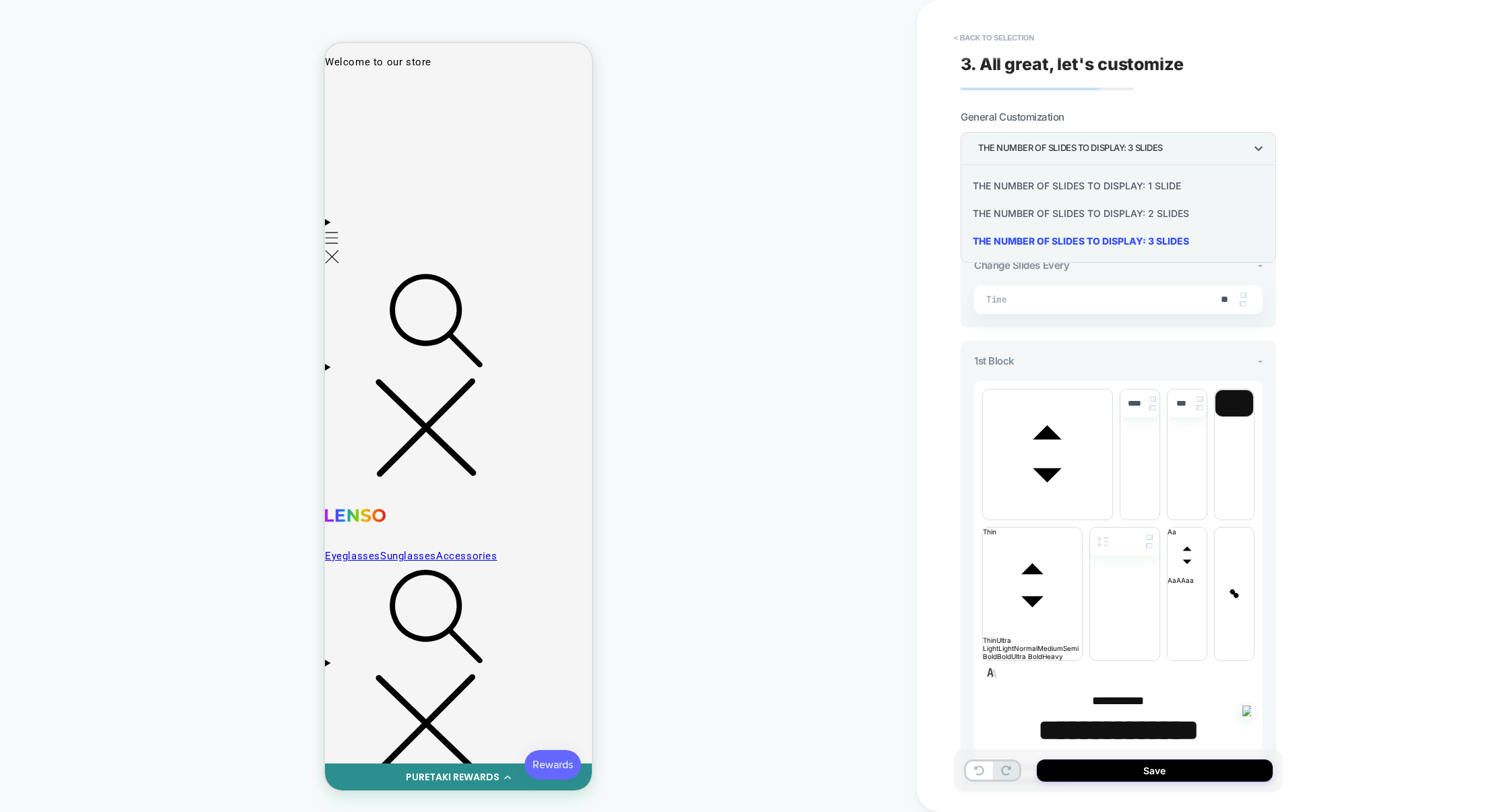
click at [1096, 183] on div "THE NUMBER OF SLIDES TO DISPLAY: 1 SLIDE" at bounding box center [1118, 186] width 305 height 27
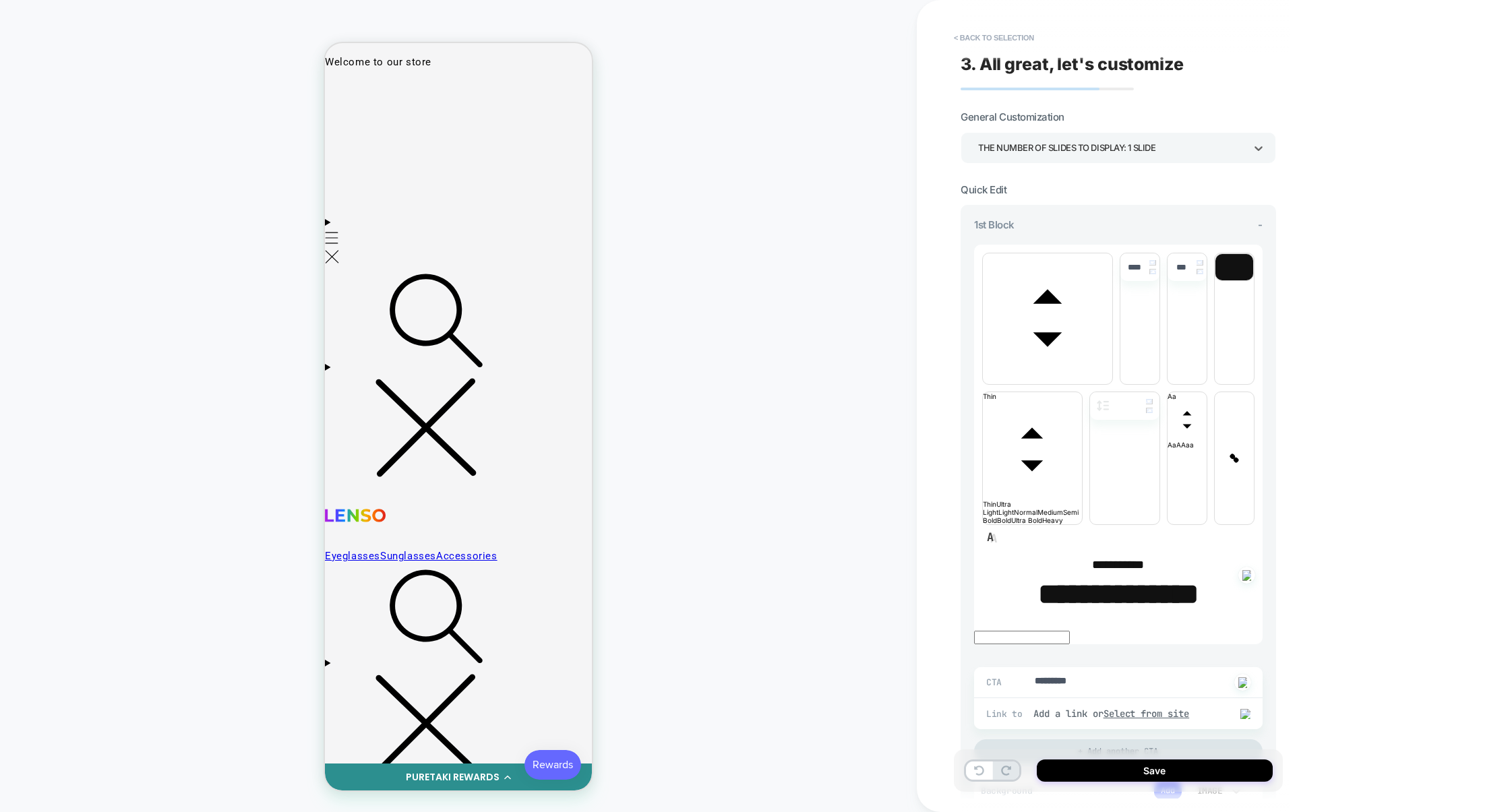
click at [1097, 149] on div "THE NUMBER OF SLIDES TO DISPLAY: 1 SLIDE" at bounding box center [1111, 148] width 267 height 18
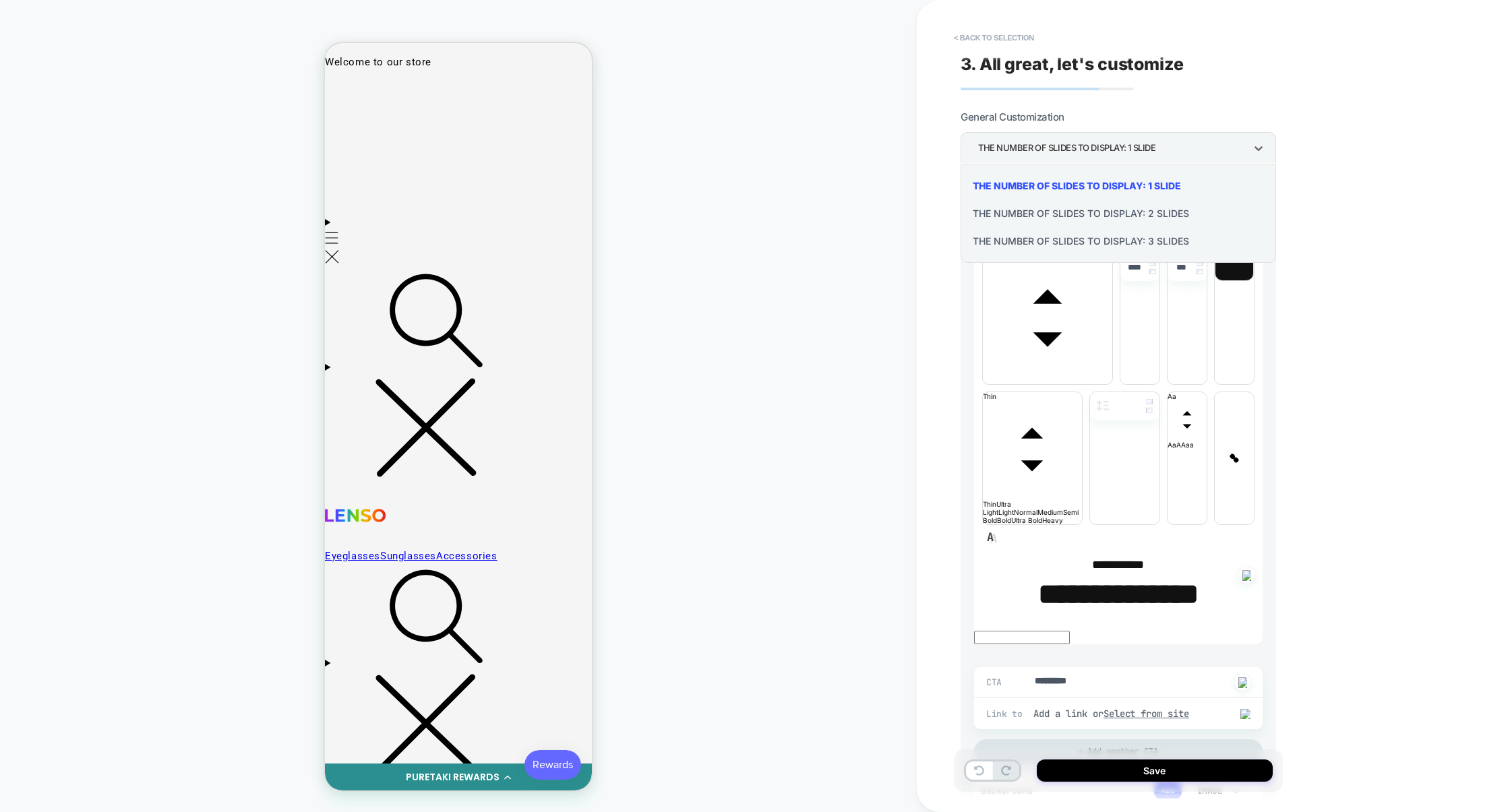
click at [1095, 211] on div "THE NUMBER OF SLIDES TO DISPLAY: 2 SLIDES" at bounding box center [1118, 213] width 305 height 27
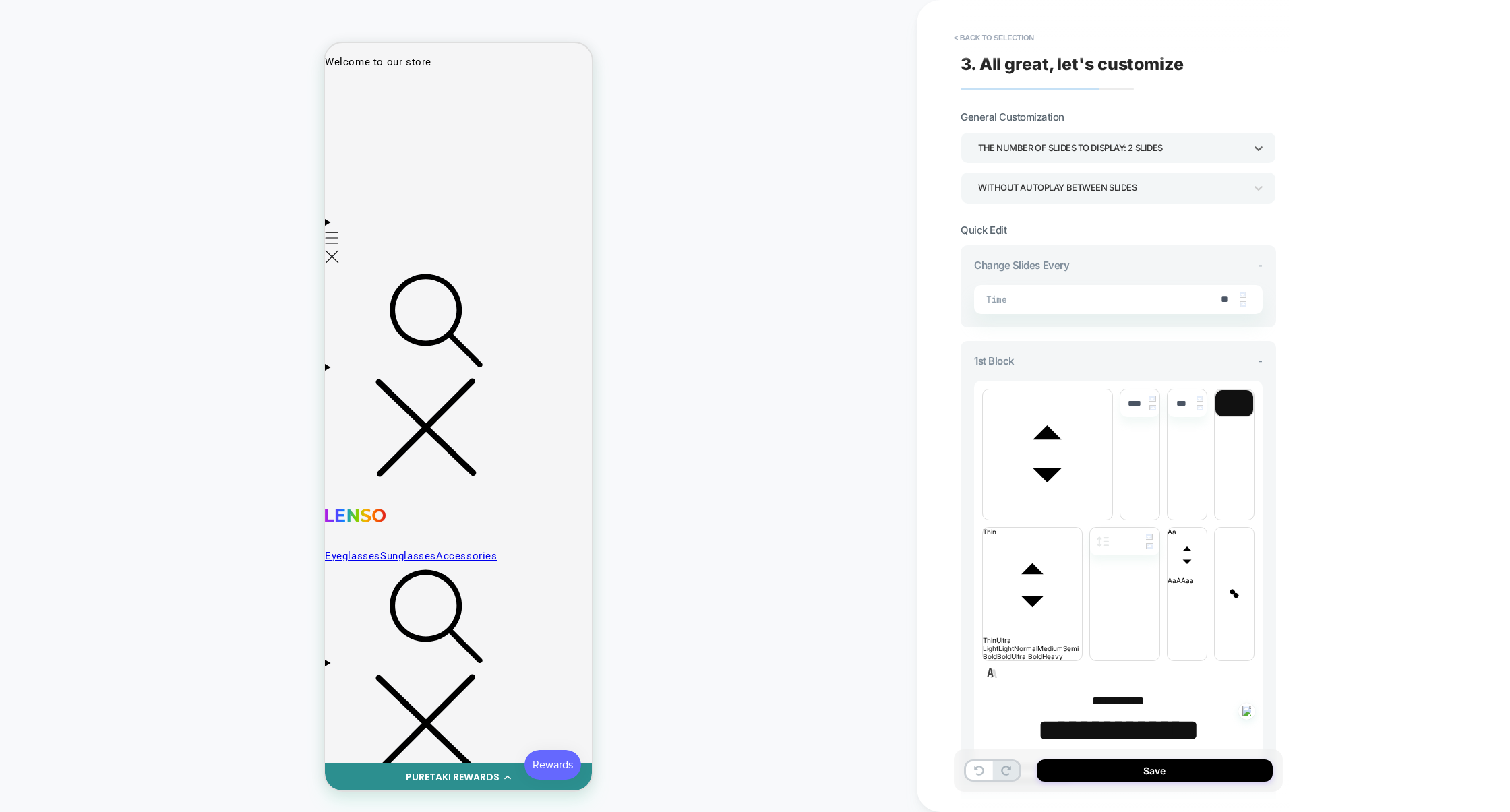
scroll to position [0, 549]
click at [1091, 155] on div "THE NUMBER OF SLIDES TO DISPLAY: 2 SLIDES" at bounding box center [1111, 148] width 267 height 18
click at [1076, 180] on div "THE NUMBER OF SLIDES TO DISPLAY: 1 SLIDE" at bounding box center [1118, 186] width 305 height 27
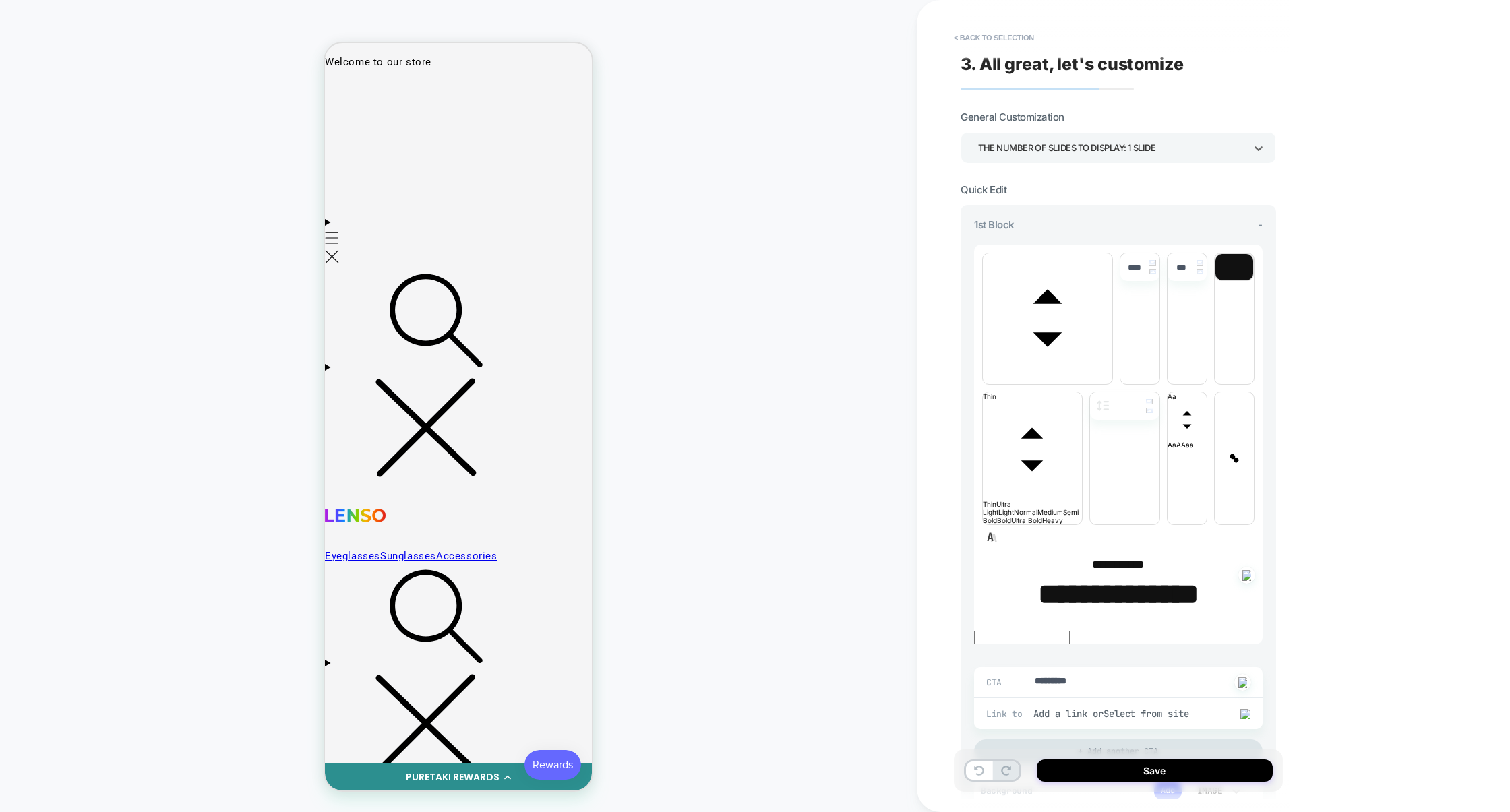
type textarea "*"
